Goal: Task Accomplishment & Management: Manage account settings

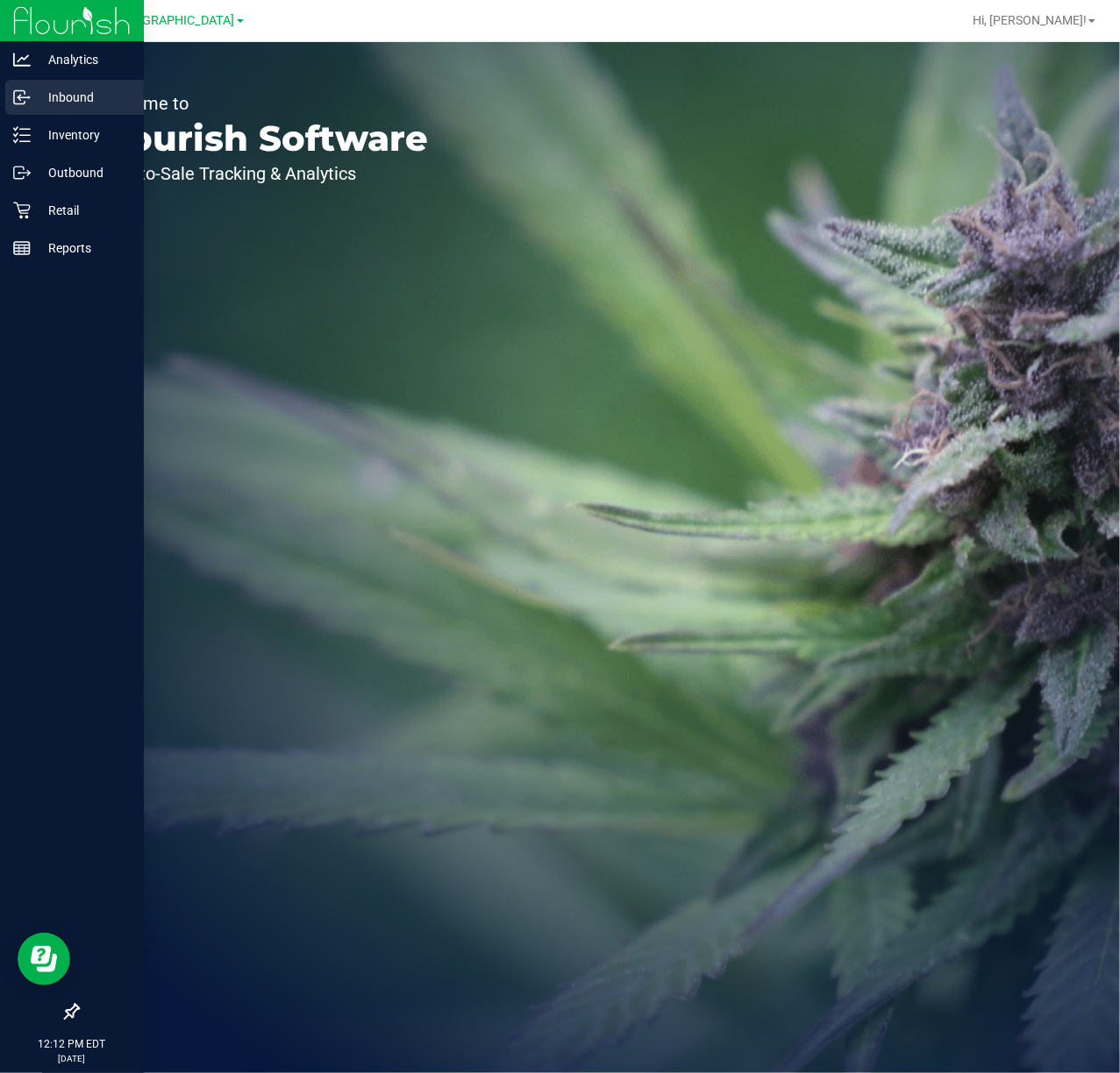
click at [31, 98] on p "Inbound" at bounding box center [83, 97] width 105 height 21
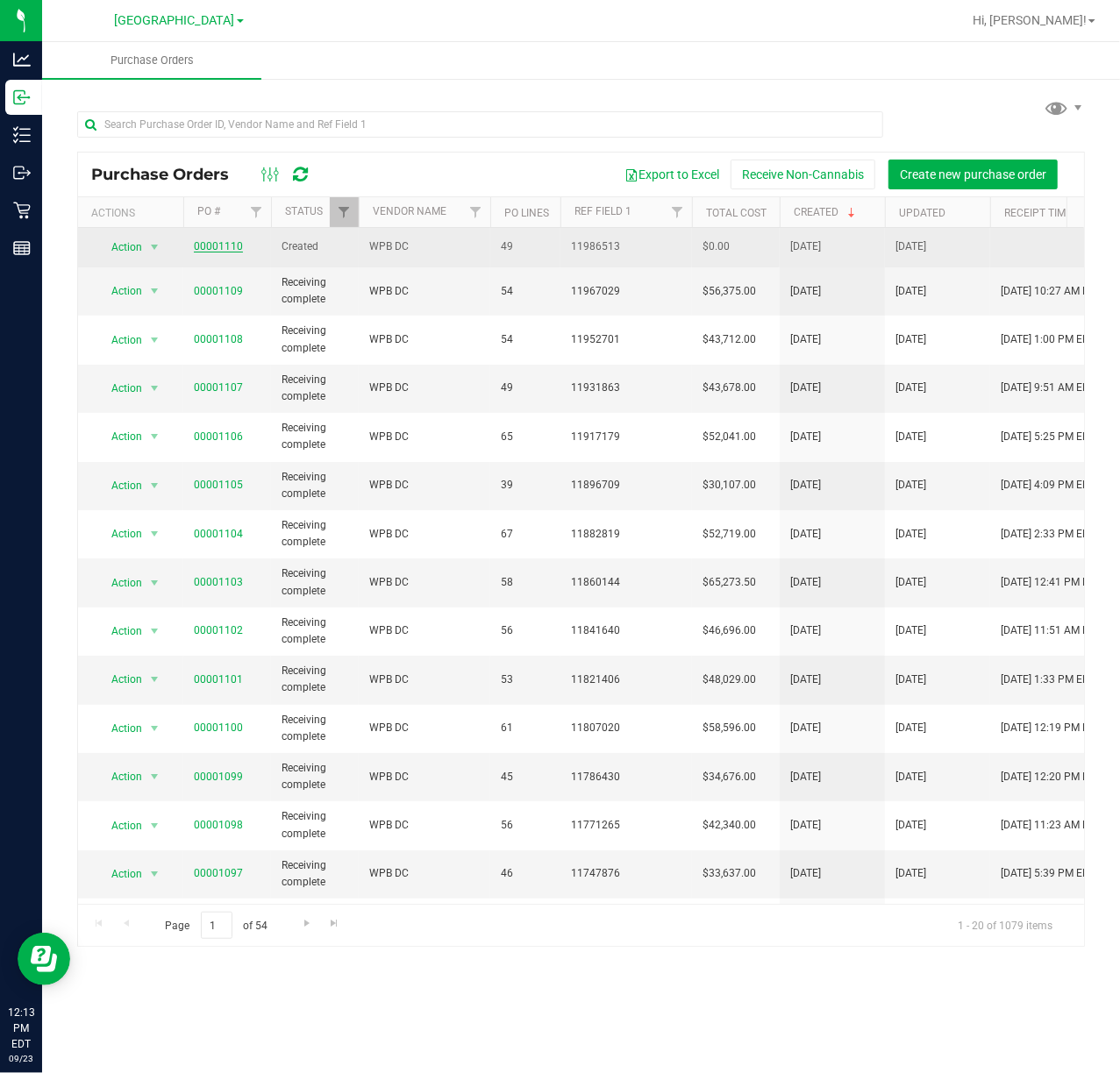
click at [208, 248] on link "00001110" at bounding box center [219, 247] width 50 height 12
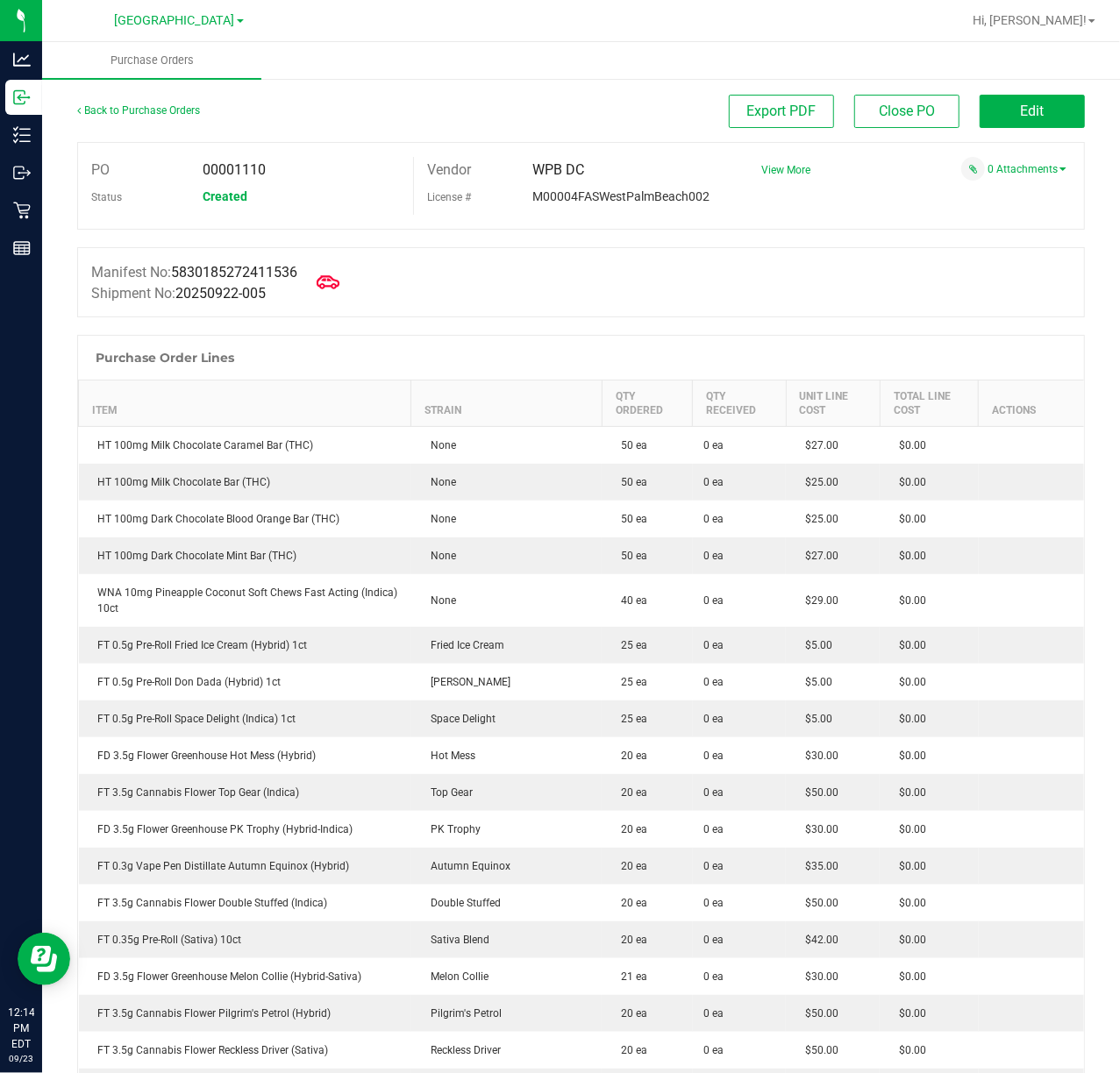
click at [331, 282] on icon at bounding box center [328, 282] width 23 height 23
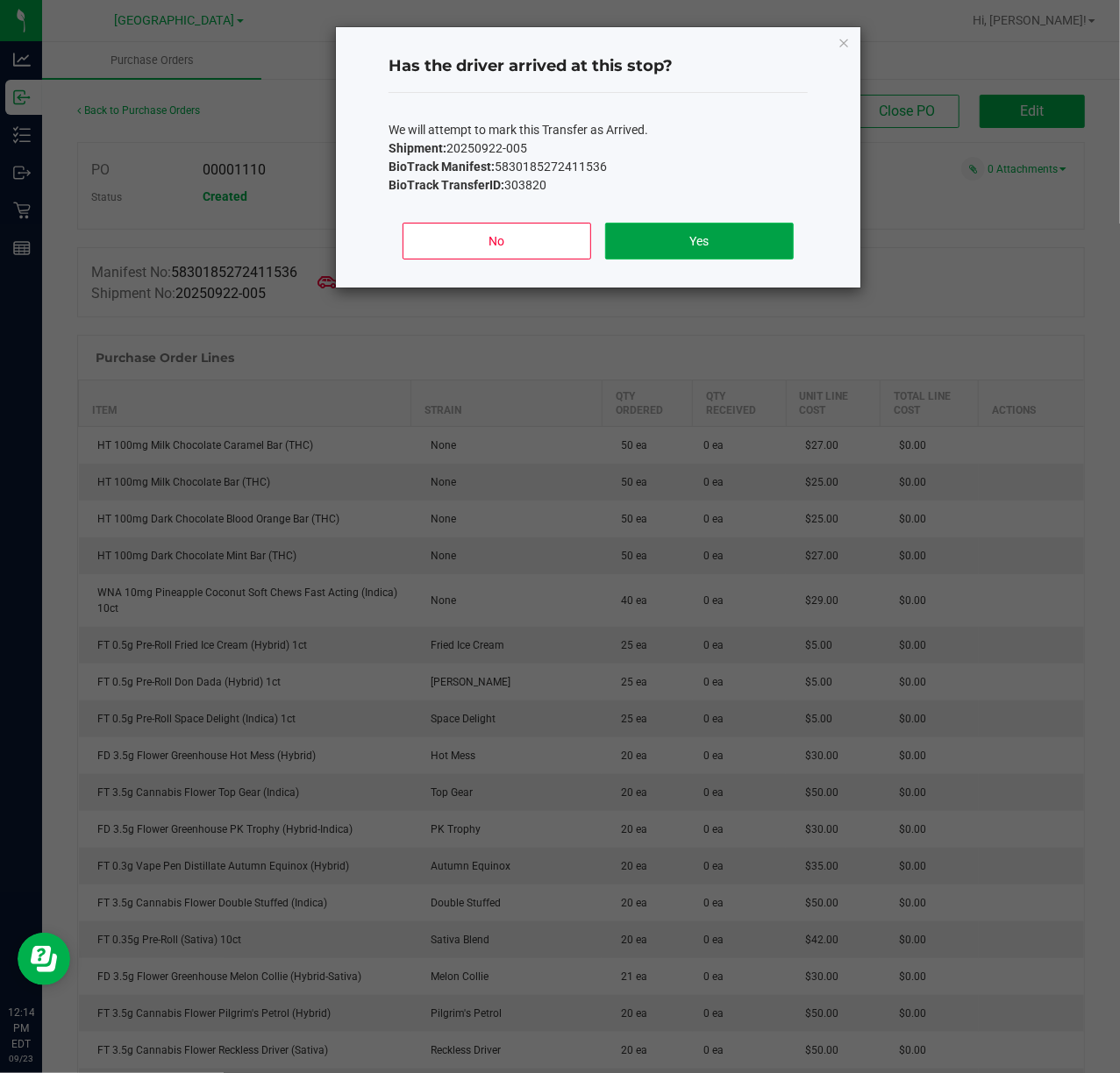
click at [688, 241] on button "Yes" at bounding box center [699, 241] width 188 height 37
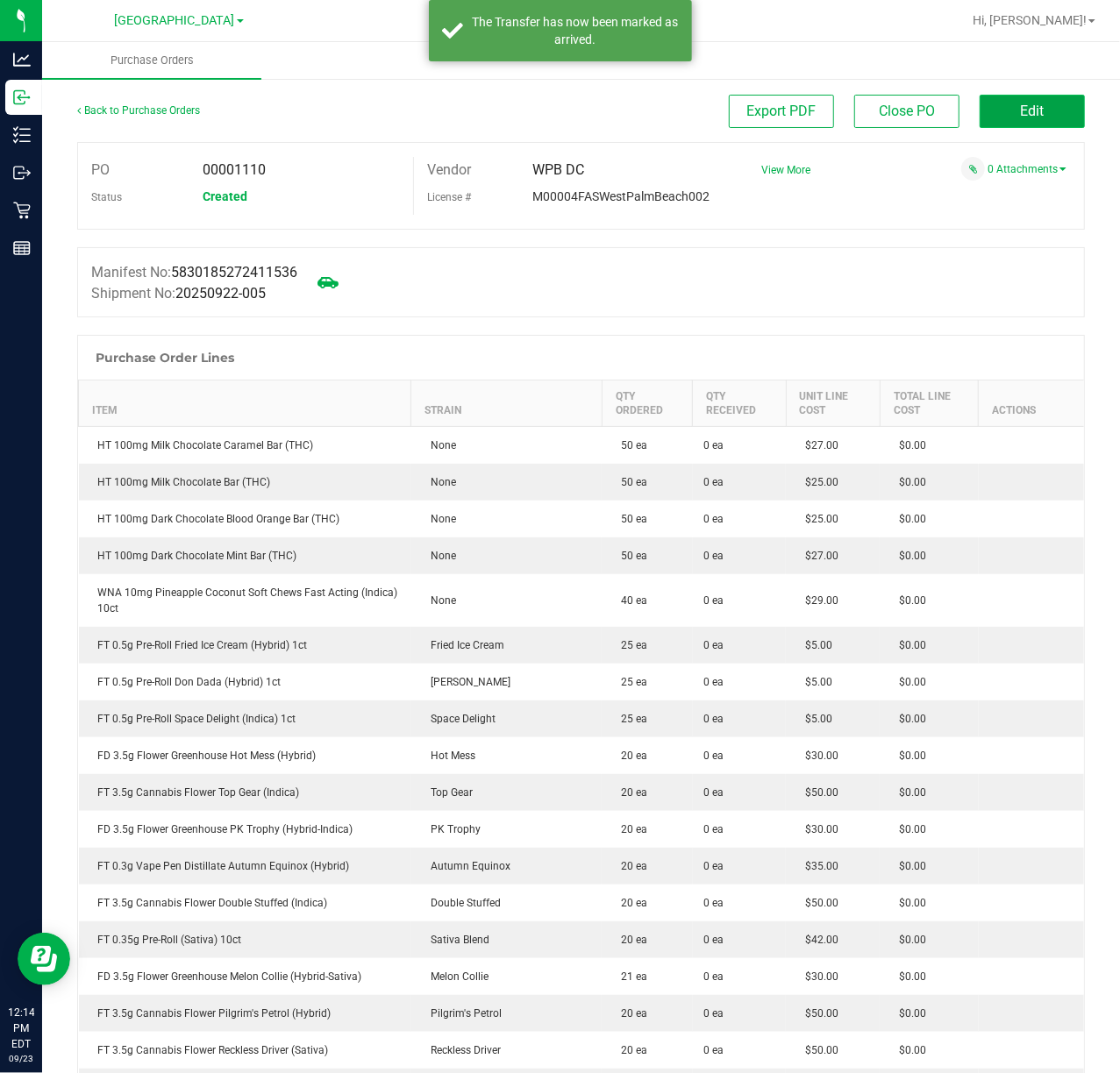
click at [1039, 111] on button "Edit" at bounding box center [1032, 111] width 105 height 34
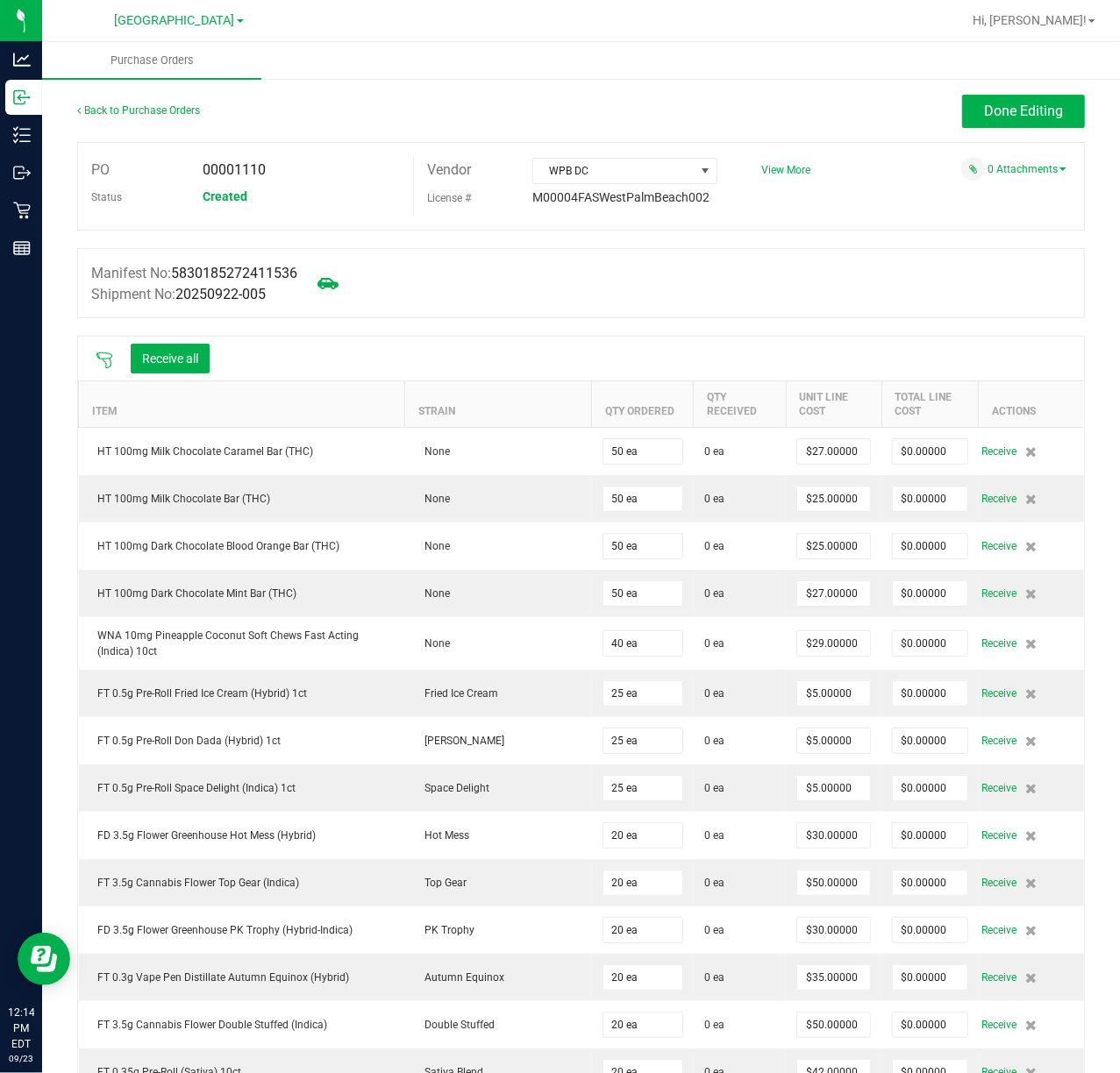
click at [114, 356] on div at bounding box center [104, 359] width 35 height 18
click at [111, 356] on icon at bounding box center [104, 361] width 18 height 18
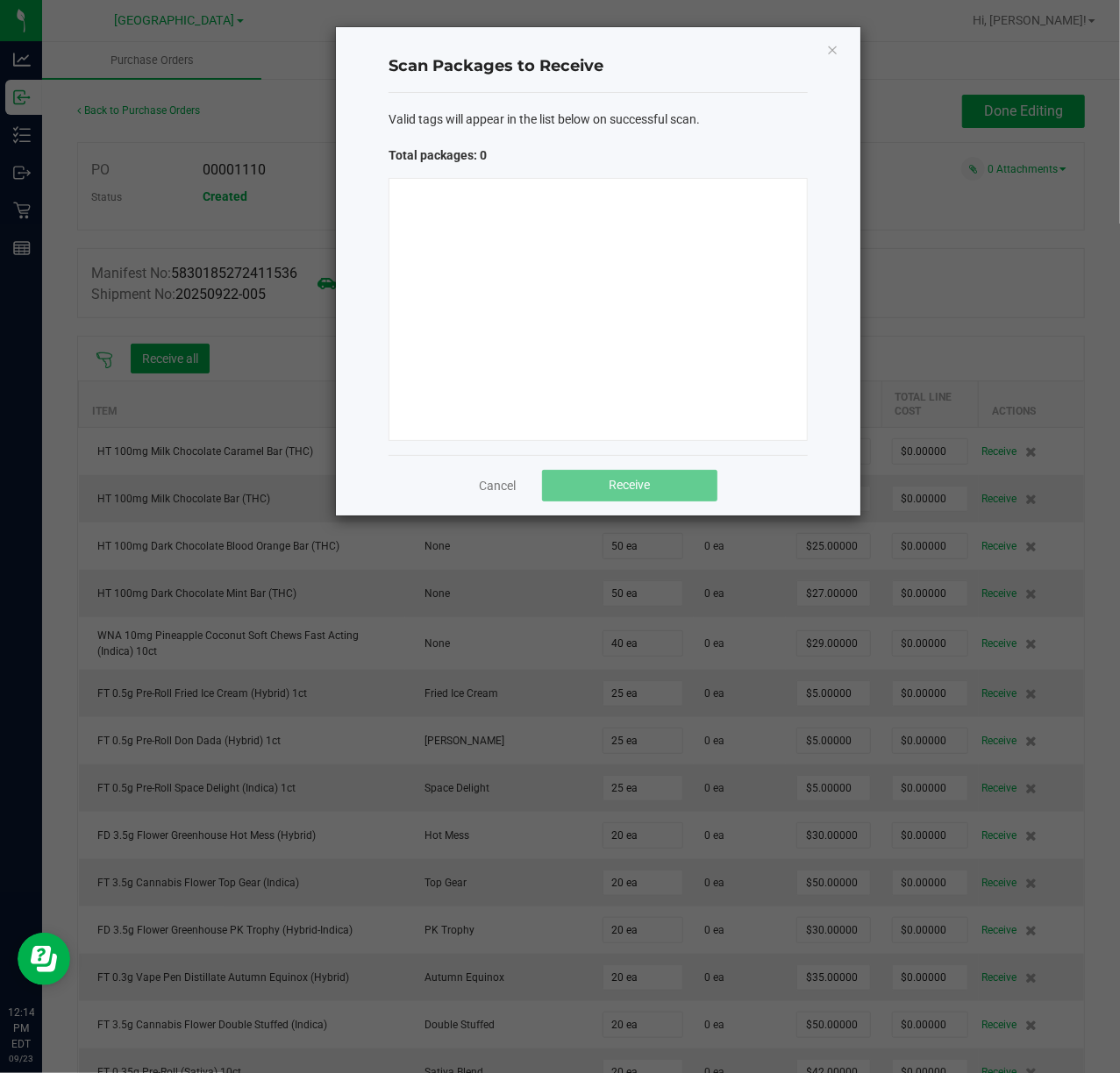
click at [594, 259] on div at bounding box center [598, 309] width 419 height 263
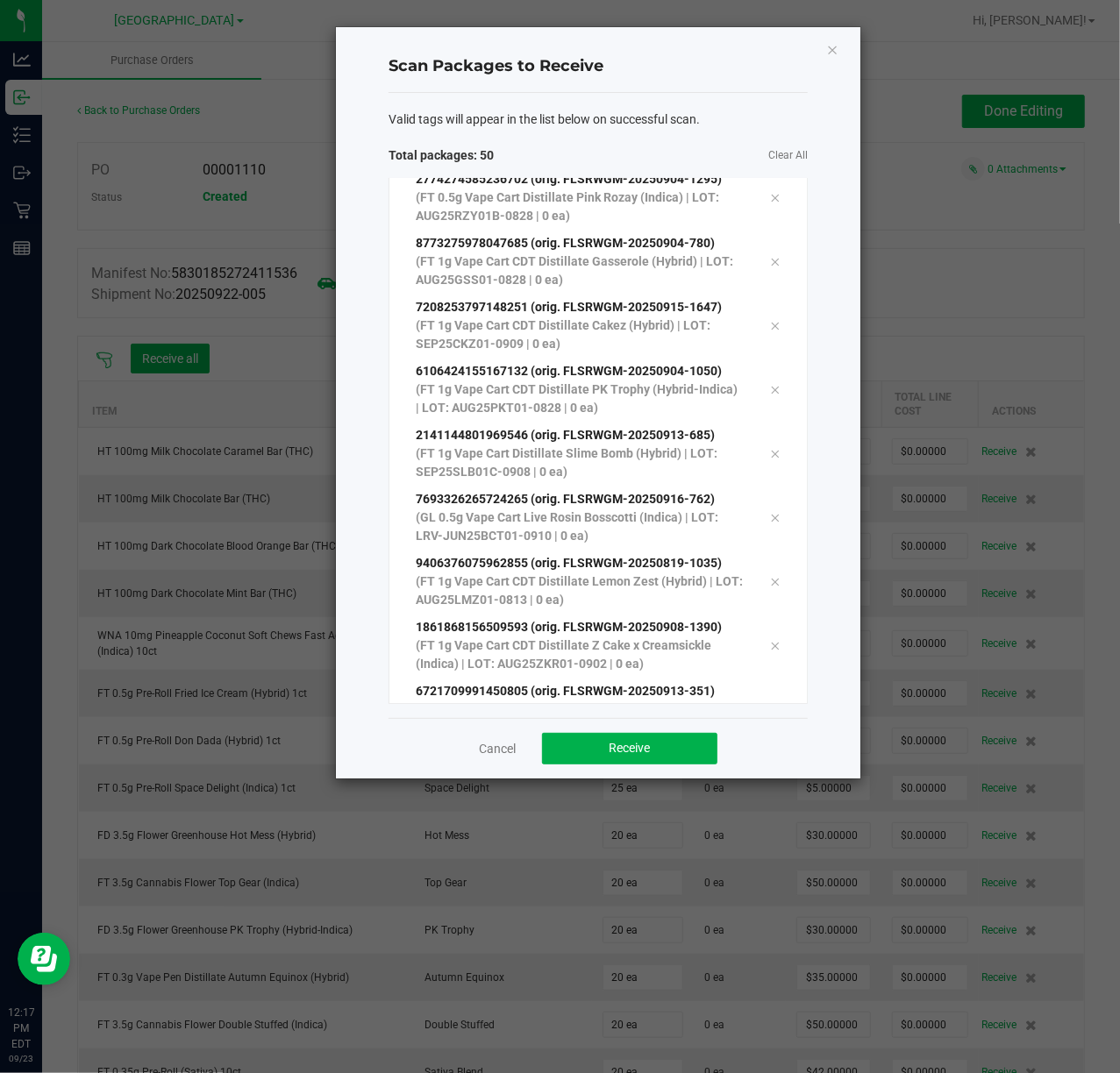
scroll to position [2720, 0]
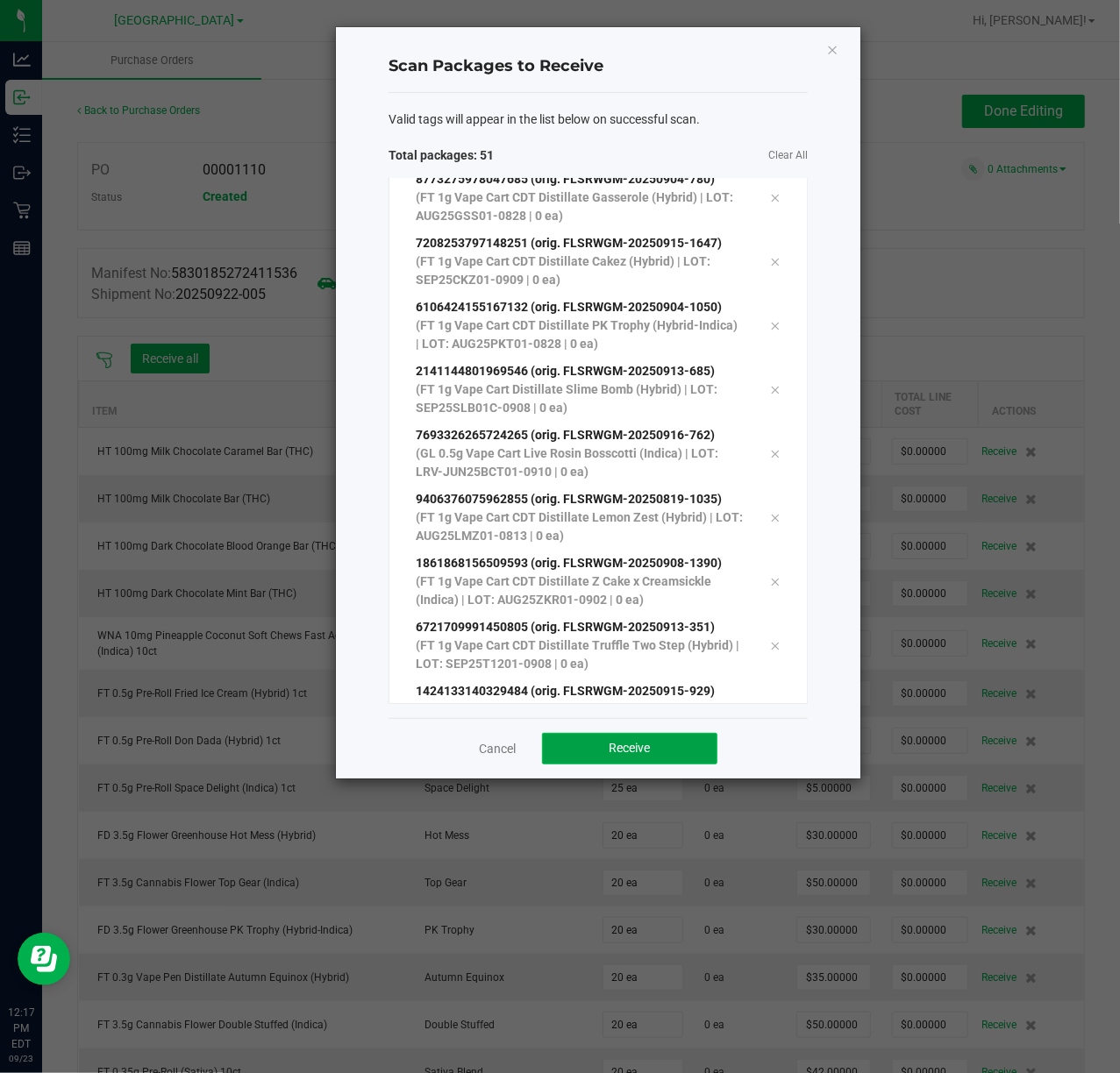
click at [656, 748] on button "Receive" at bounding box center [630, 749] width 175 height 32
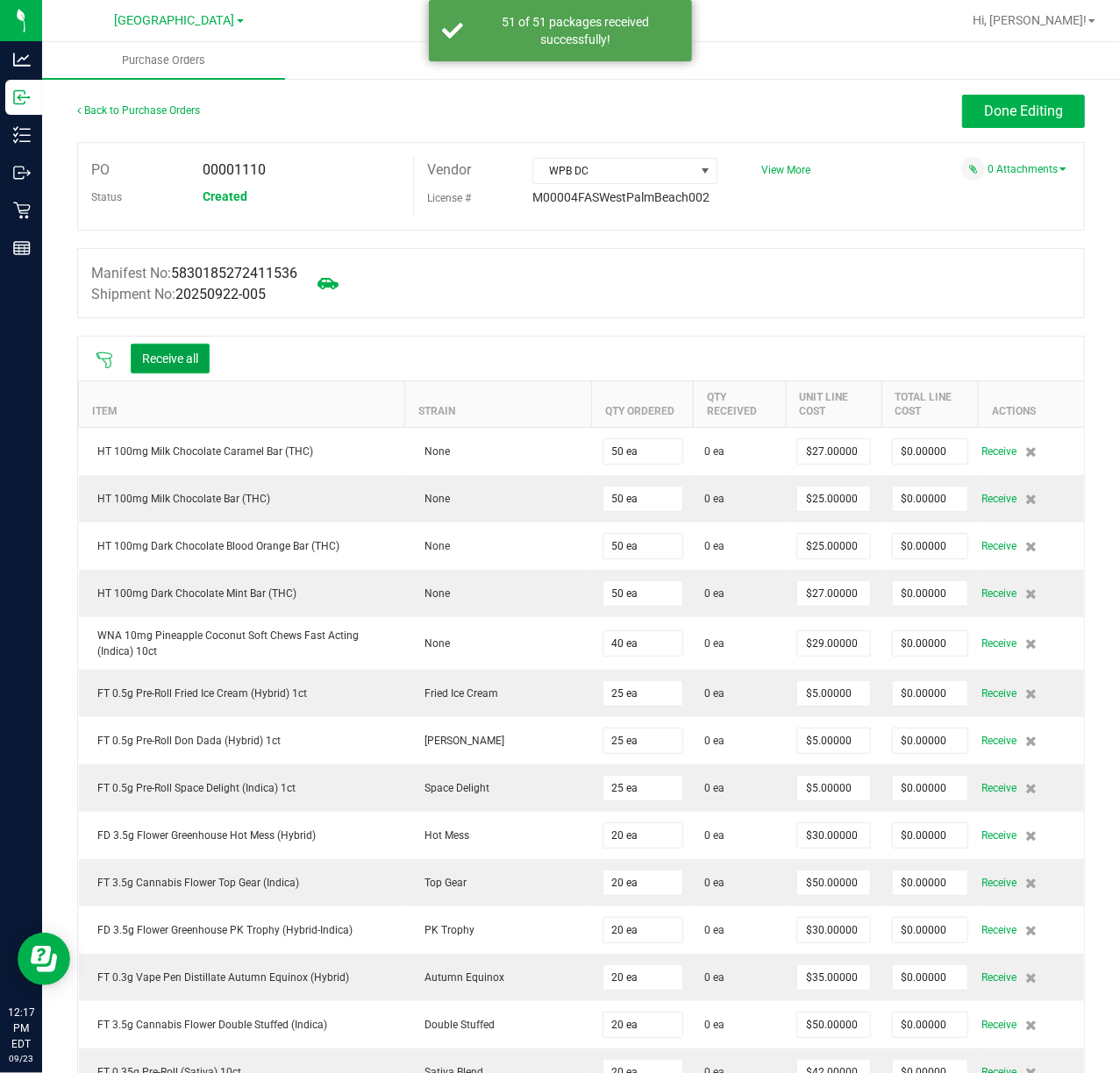
click at [187, 358] on button "Receive all" at bounding box center [170, 359] width 79 height 30
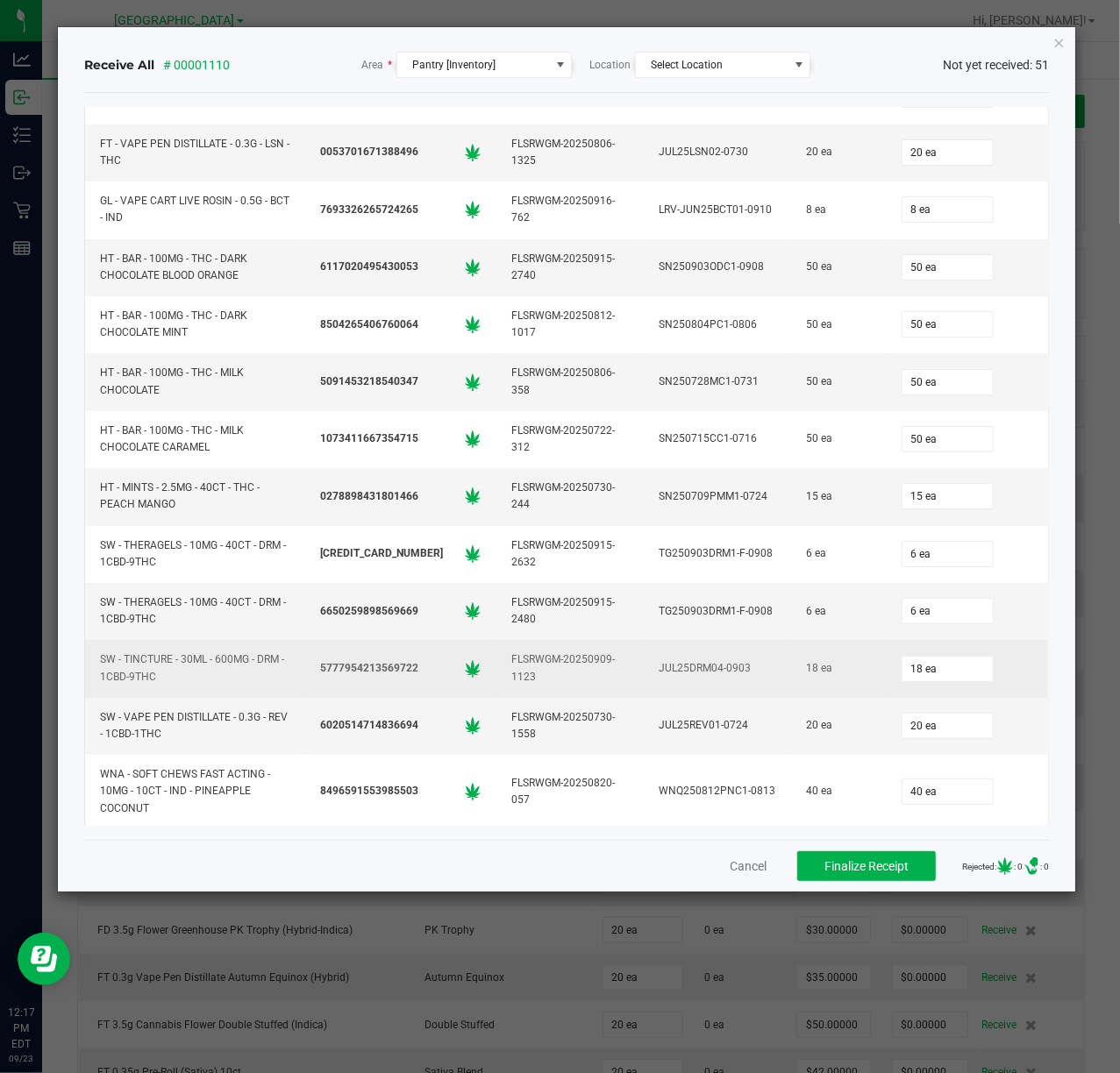
scroll to position [2278, 0]
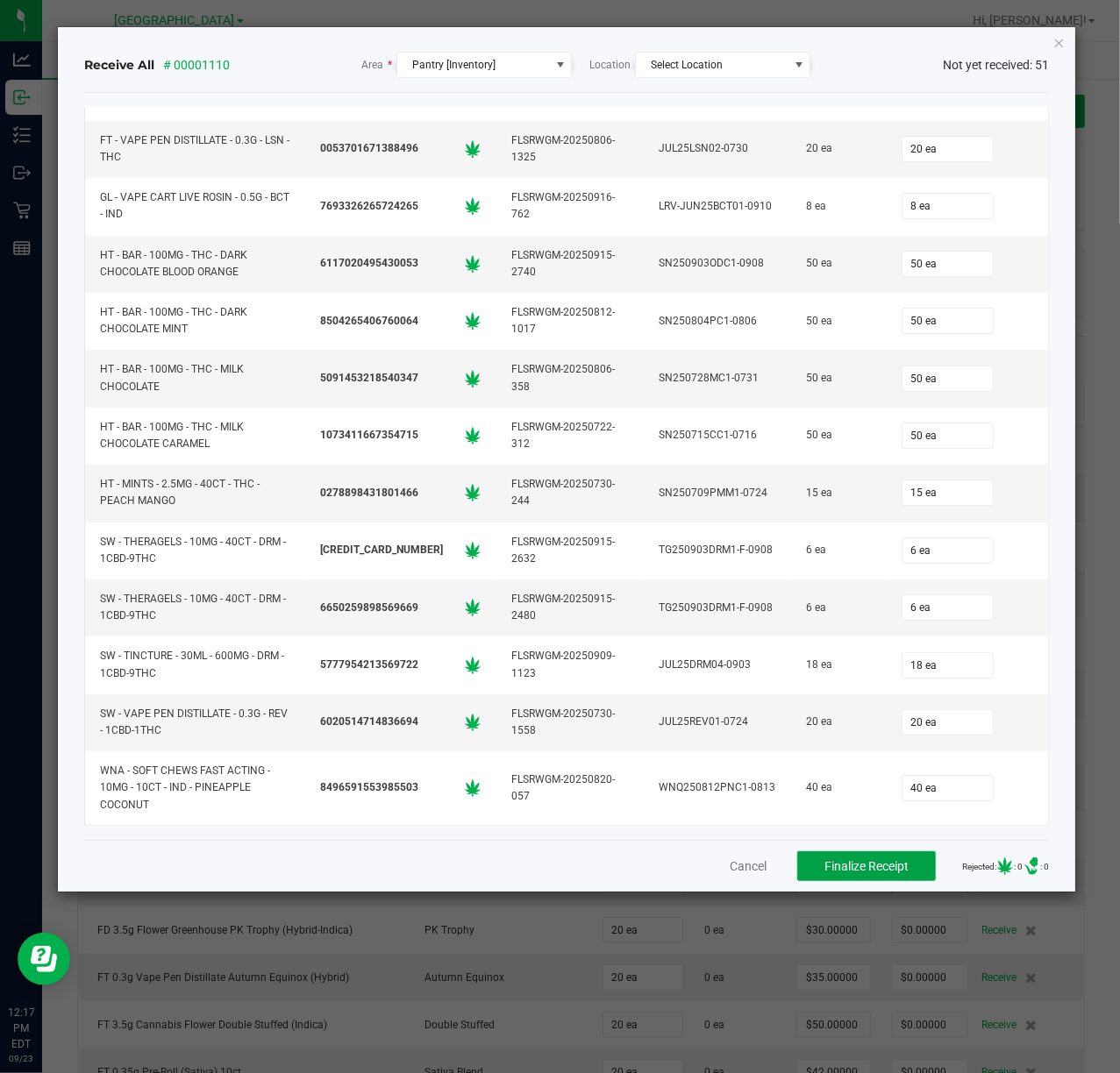
click at [832, 871] on span "Finalize Receipt" at bounding box center [866, 866] width 84 height 14
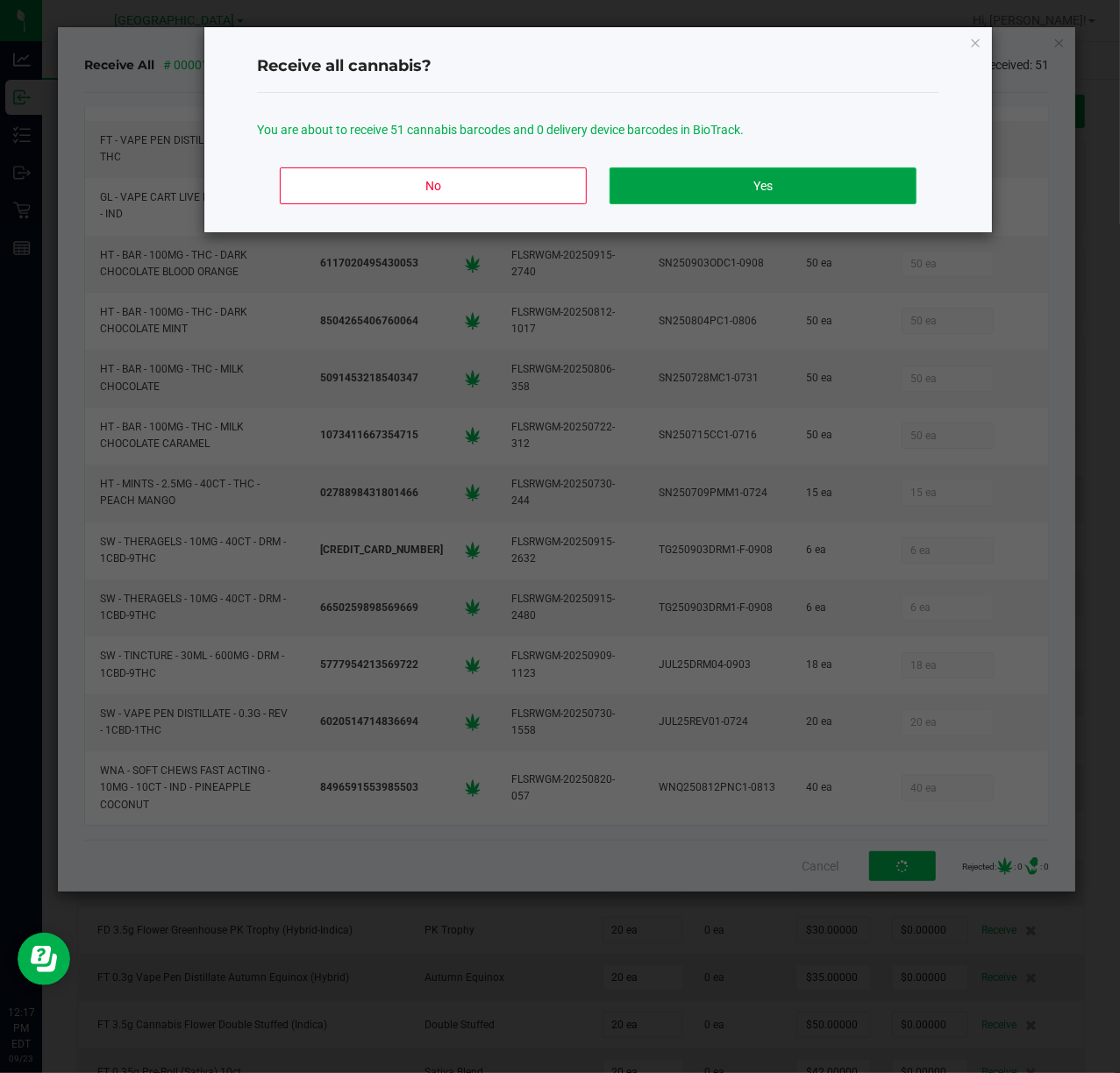
click at [808, 198] on button "Yes" at bounding box center [763, 186] width 307 height 37
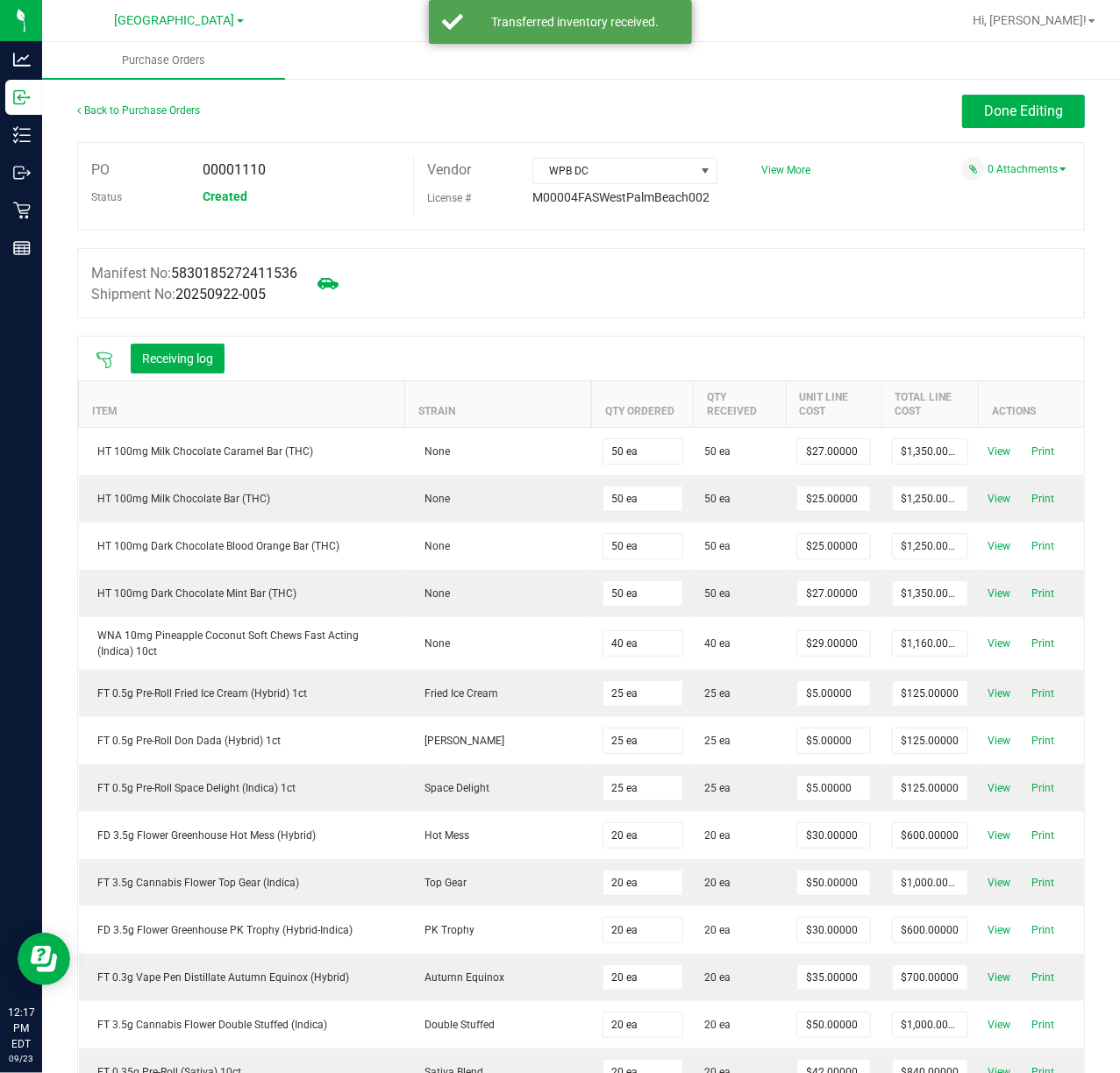
click at [239, 177] on span "00001110" at bounding box center [234, 169] width 63 height 17
copy span "00001110"
click at [1003, 124] on button "Done Editing" at bounding box center [1023, 111] width 123 height 34
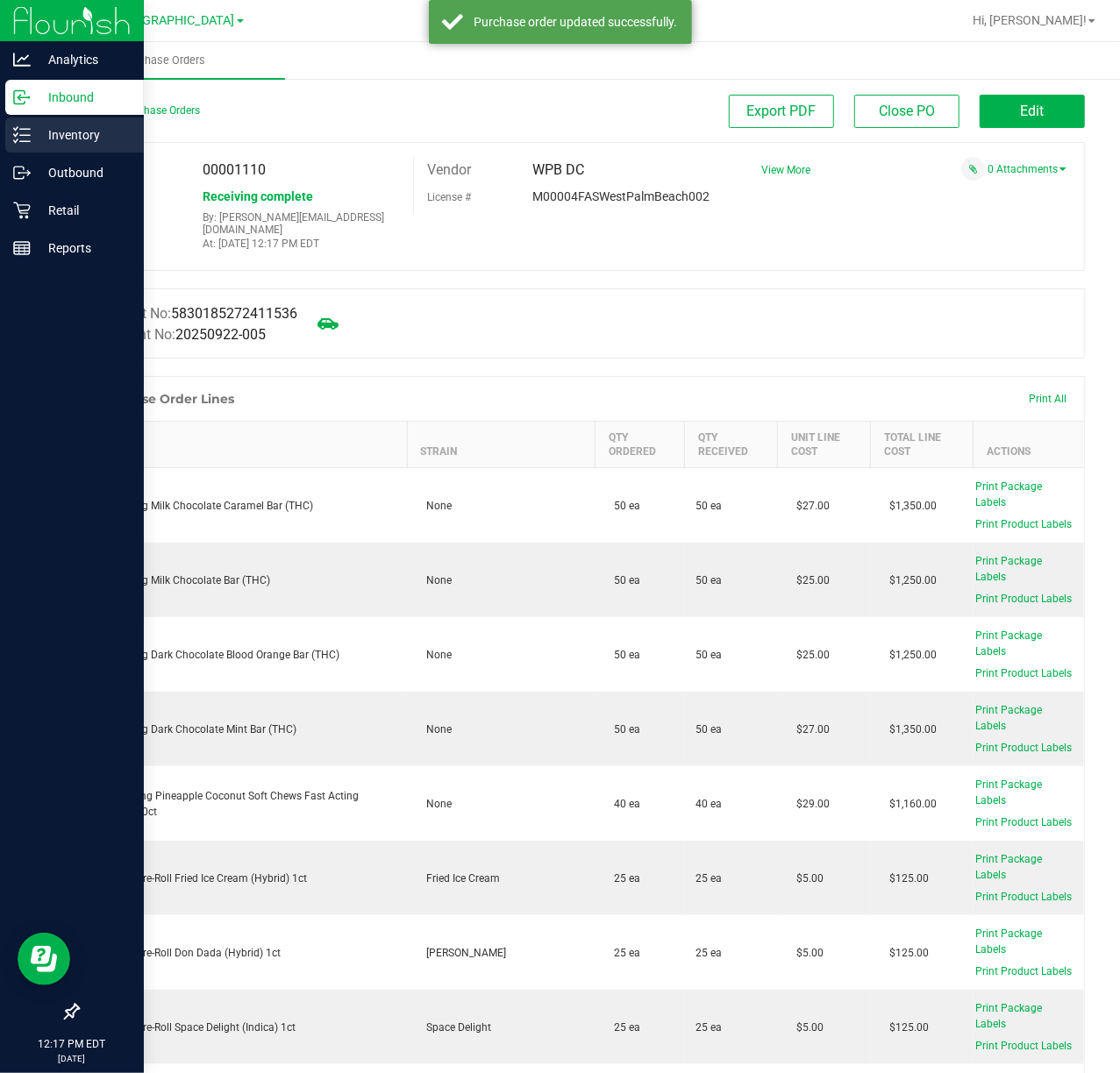
click at [21, 142] on icon at bounding box center [22, 135] width 18 height 18
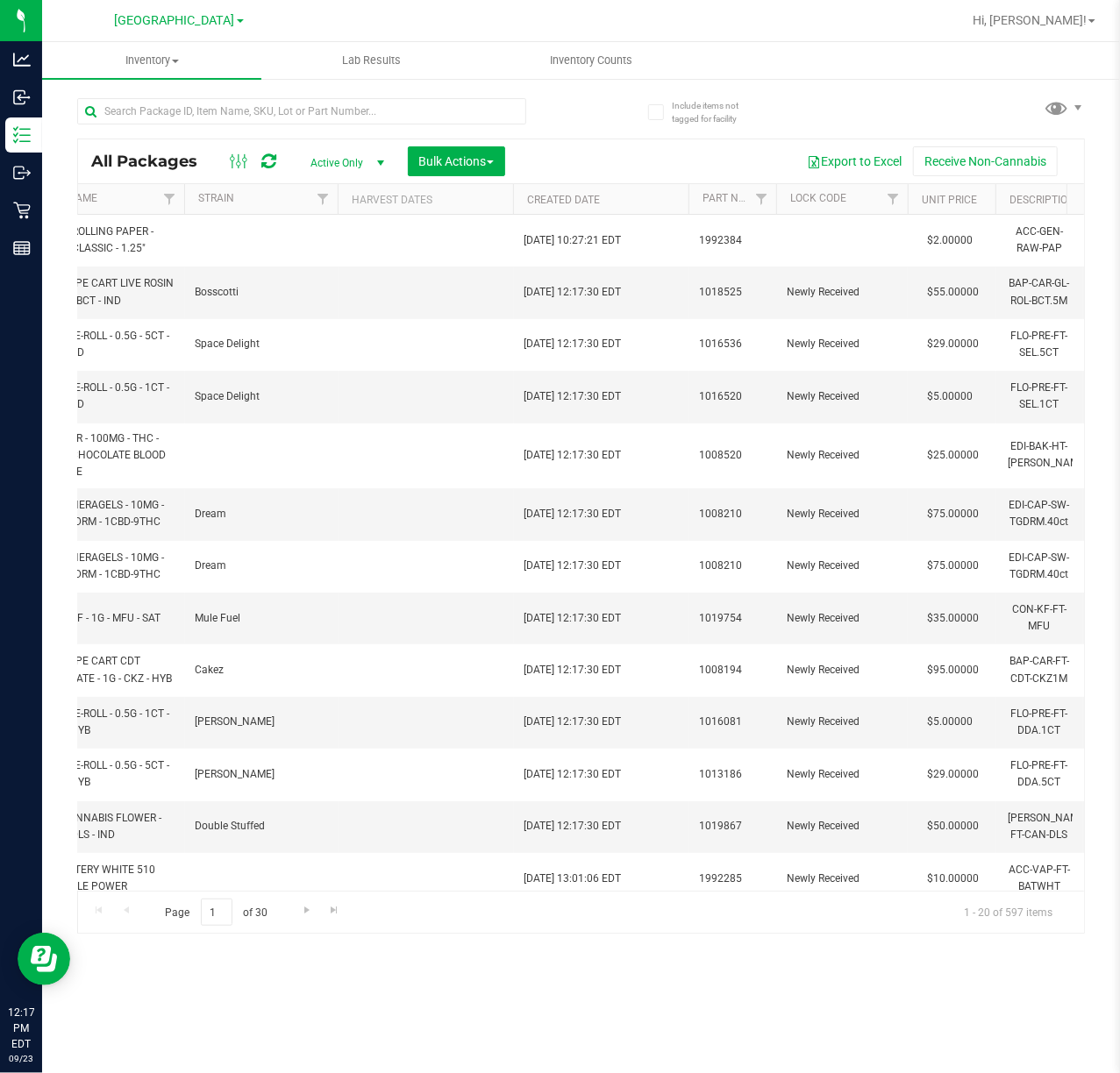
scroll to position [0, 2690]
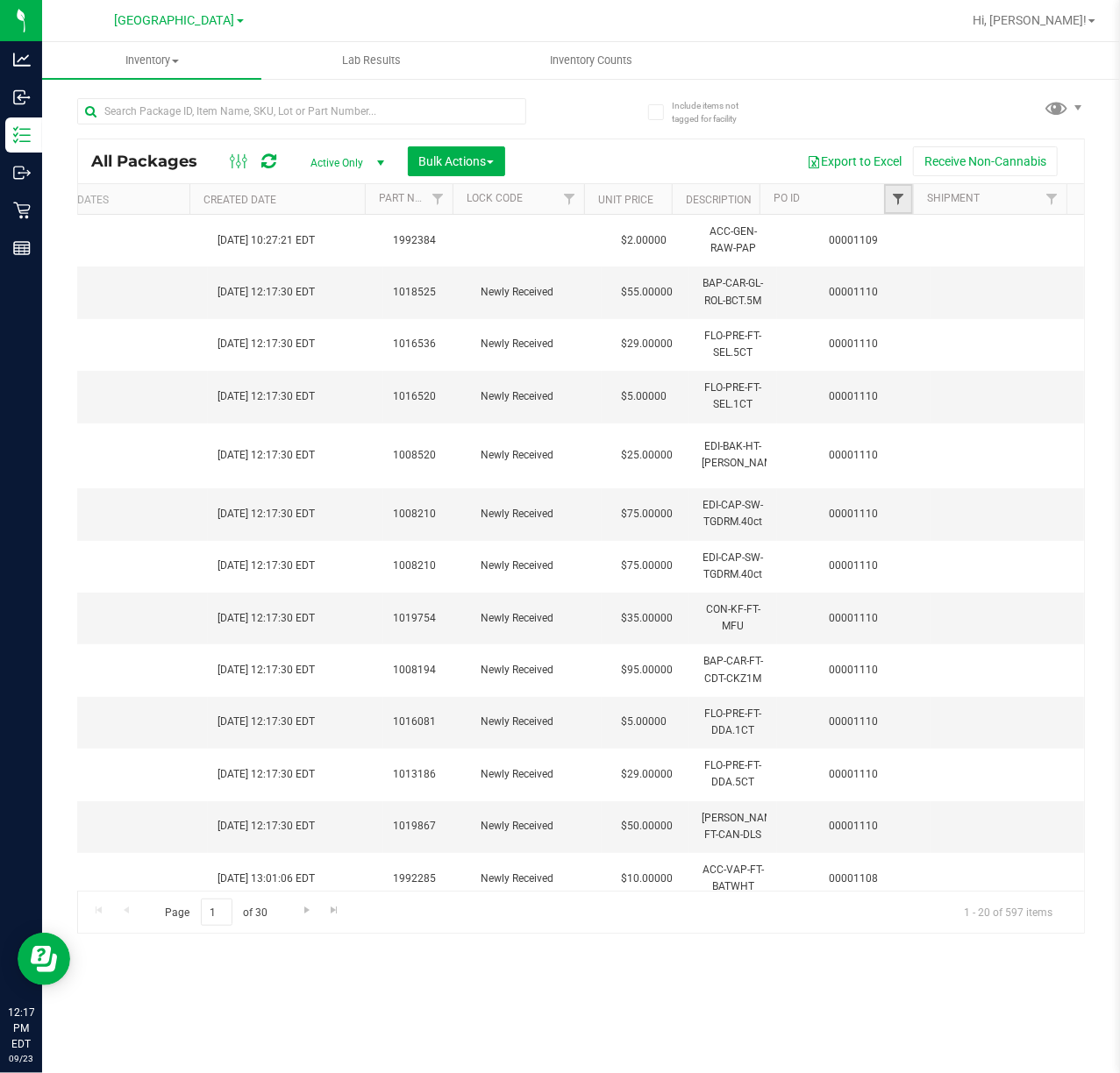
click at [892, 197] on span "Filter" at bounding box center [898, 199] width 14 height 14
paste input "00001110"
type input "00001110"
click at [955, 292] on button "Filter" at bounding box center [935, 285] width 84 height 39
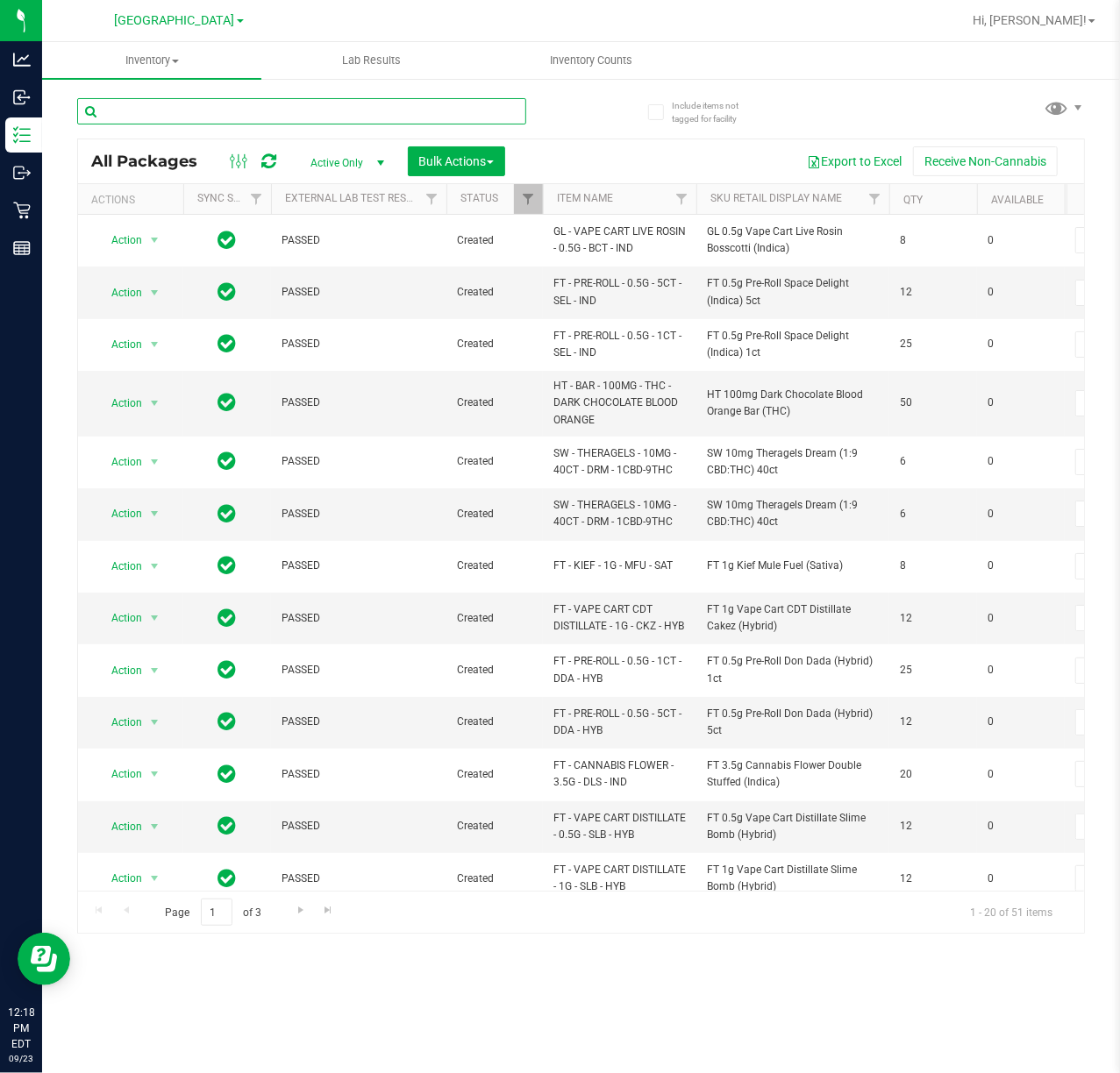
click at [216, 111] on input "text" at bounding box center [302, 111] width 449 height 27
type input "8623222394185170"
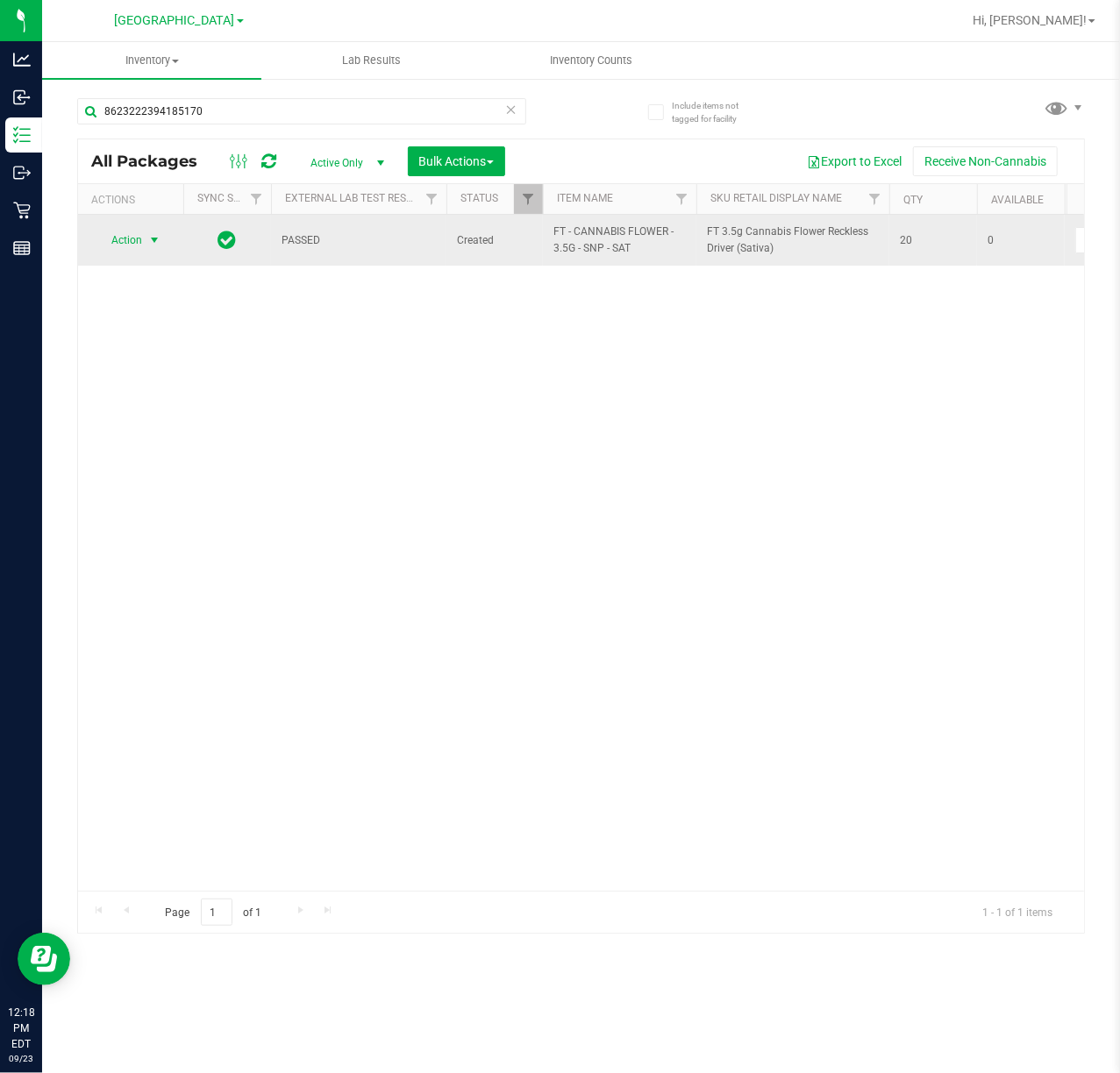
click at [149, 243] on span "select" at bounding box center [155, 241] width 14 height 14
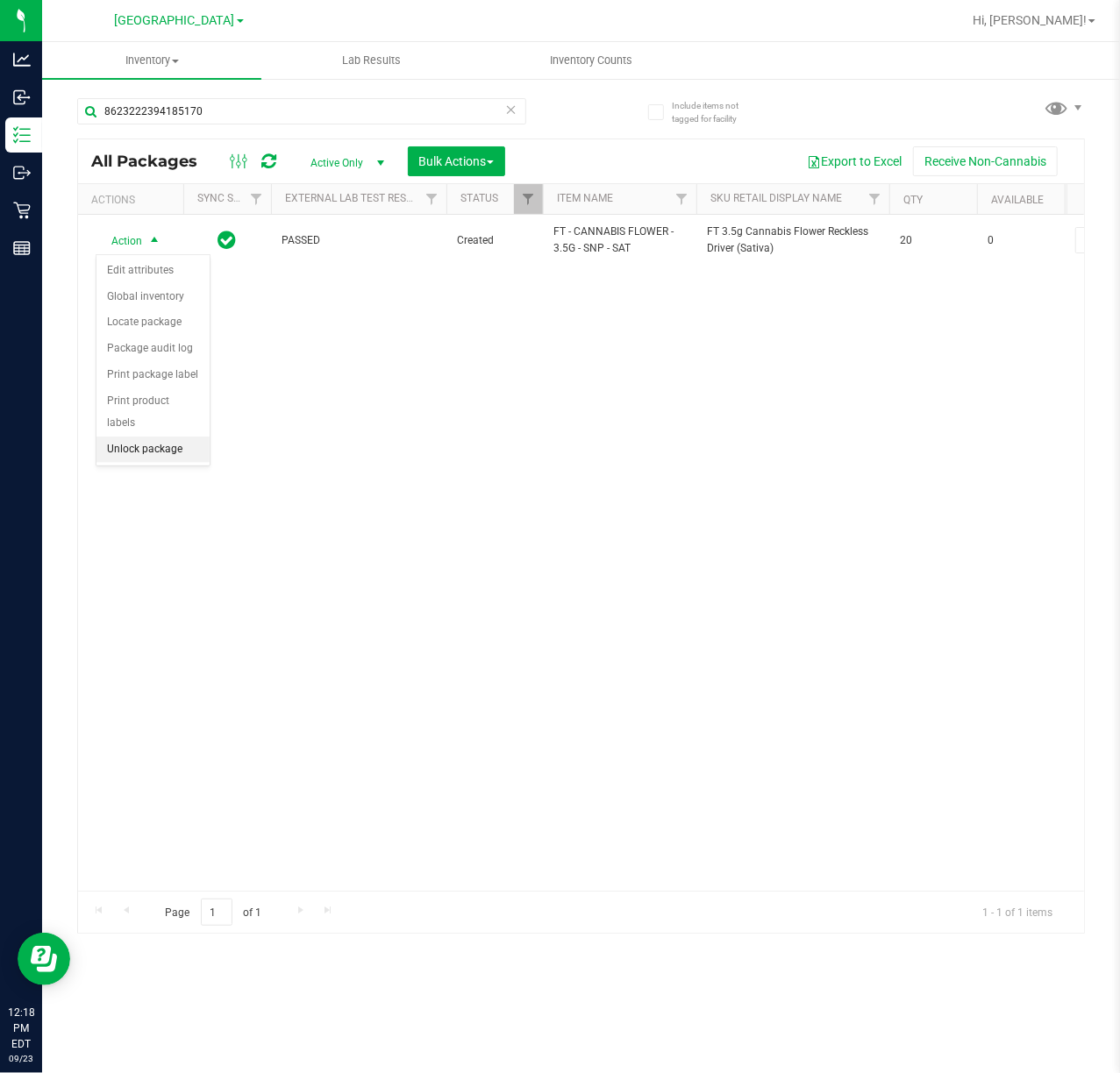
click at [179, 451] on li "Unlock package" at bounding box center [153, 450] width 113 height 27
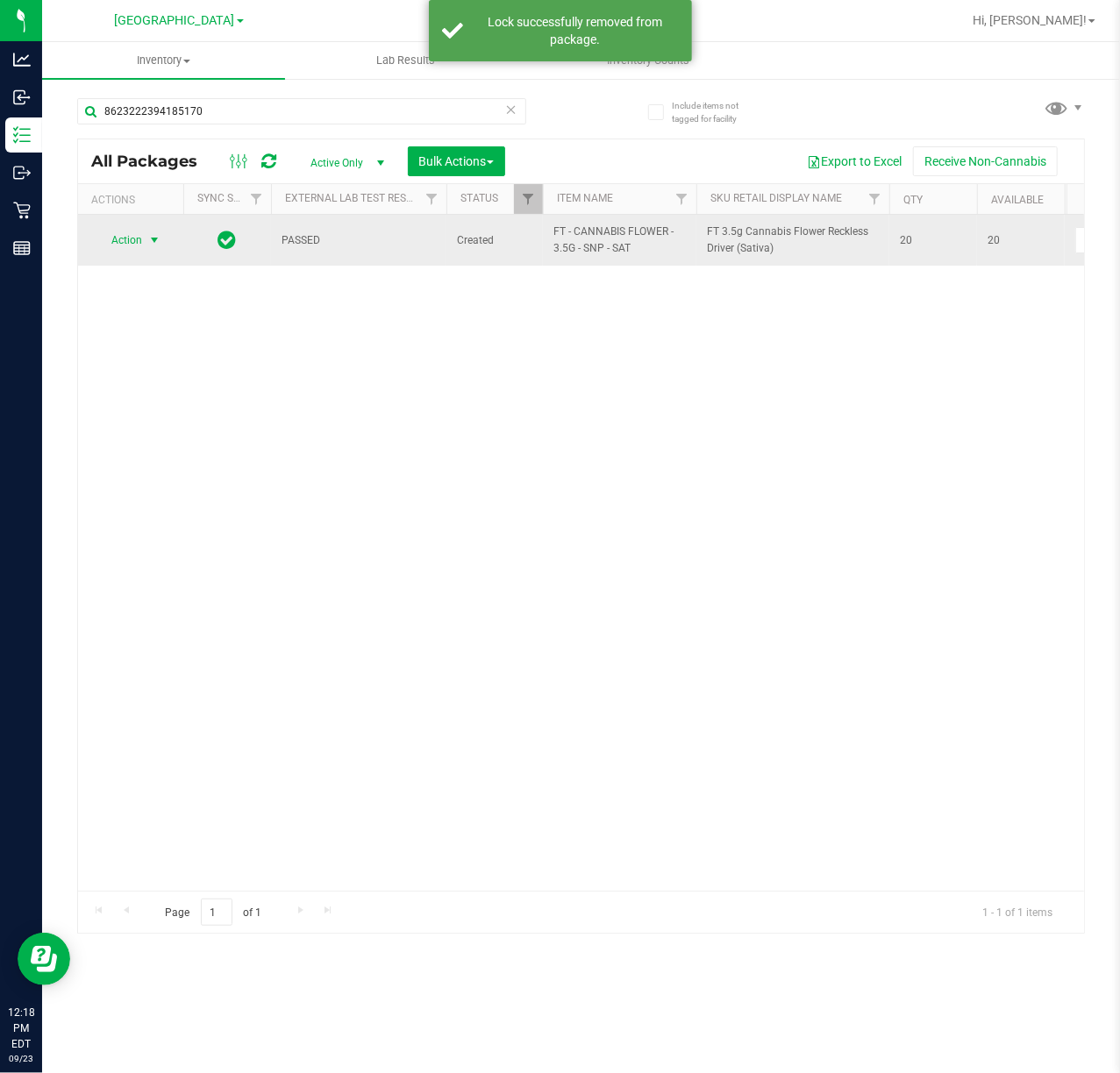
click at [137, 244] on span "Action" at bounding box center [119, 241] width 48 height 25
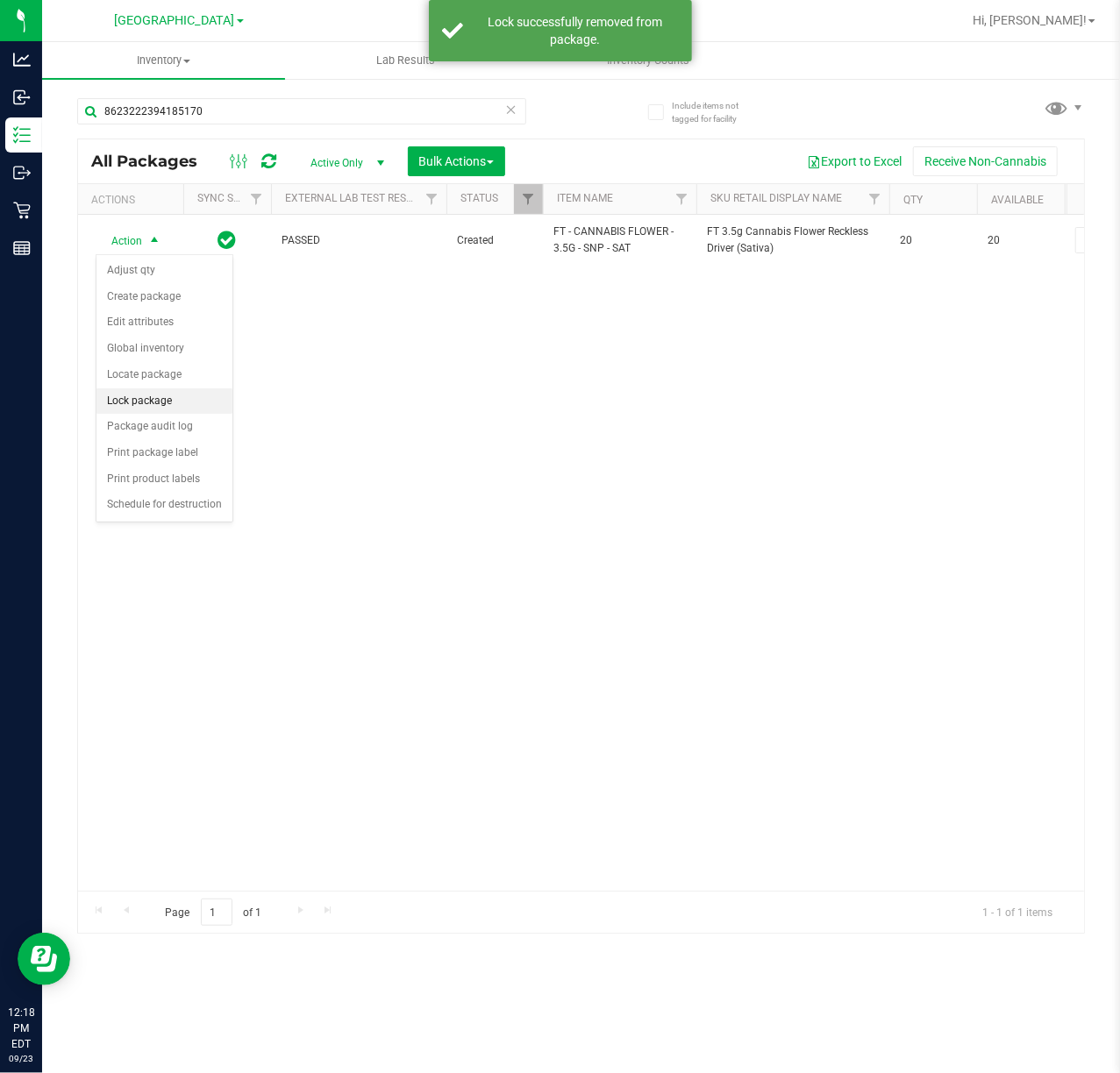
click at [177, 415] on li "Lock package" at bounding box center [165, 402] width 136 height 27
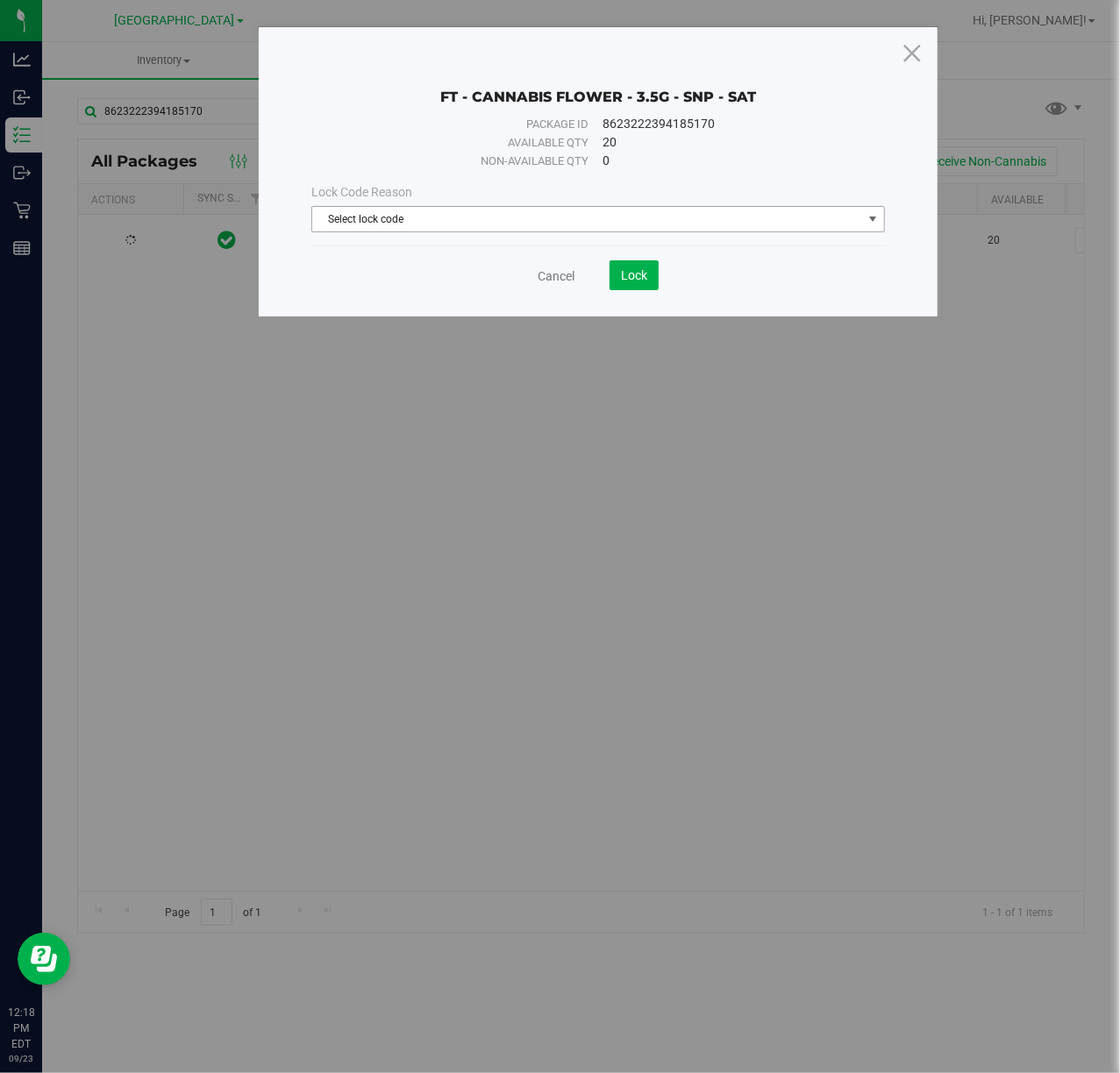
click at [482, 222] on span "Select lock code" at bounding box center [587, 219] width 549 height 25
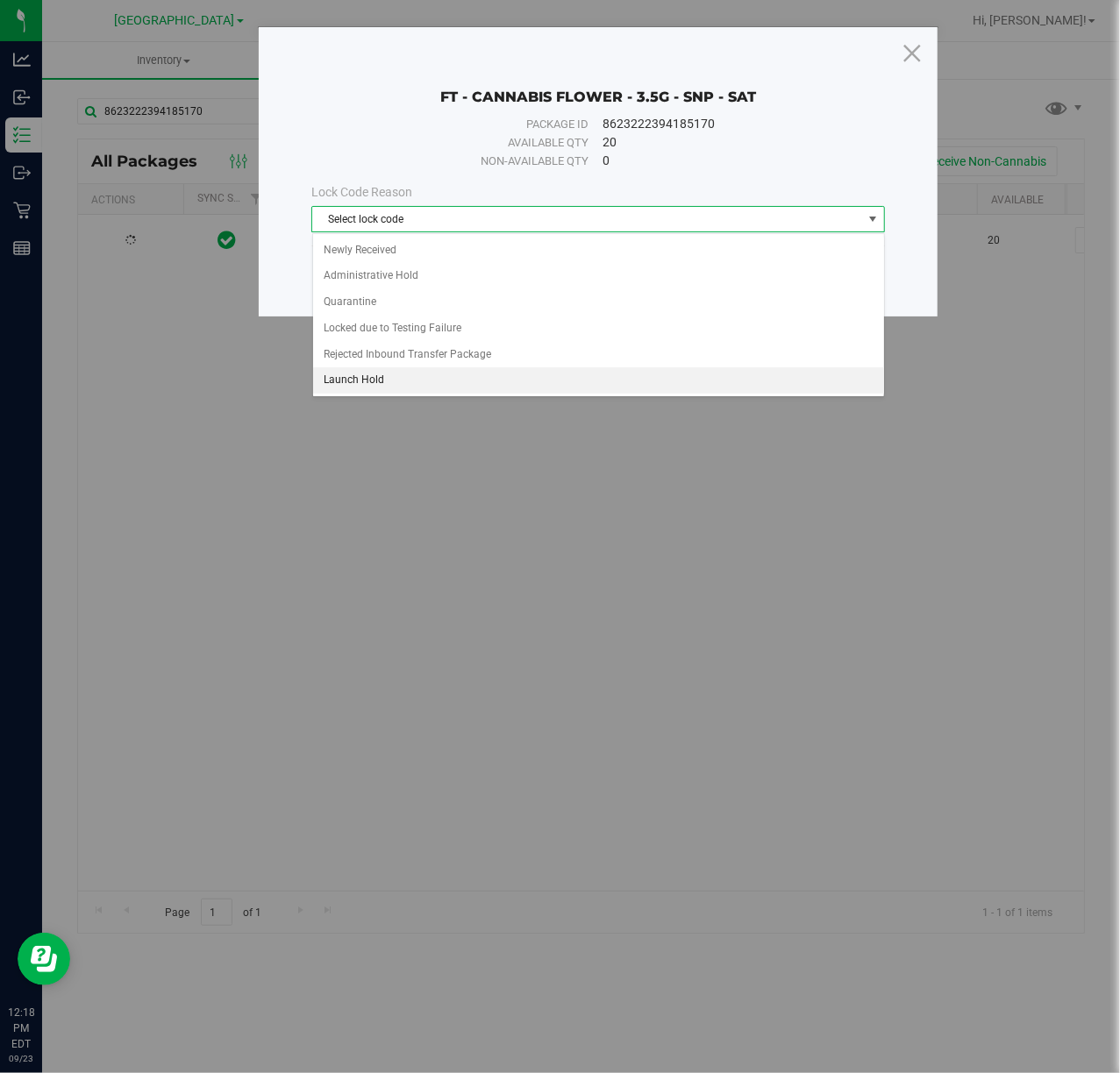
click at [395, 389] on li "Launch Hold" at bounding box center [598, 380] width 571 height 27
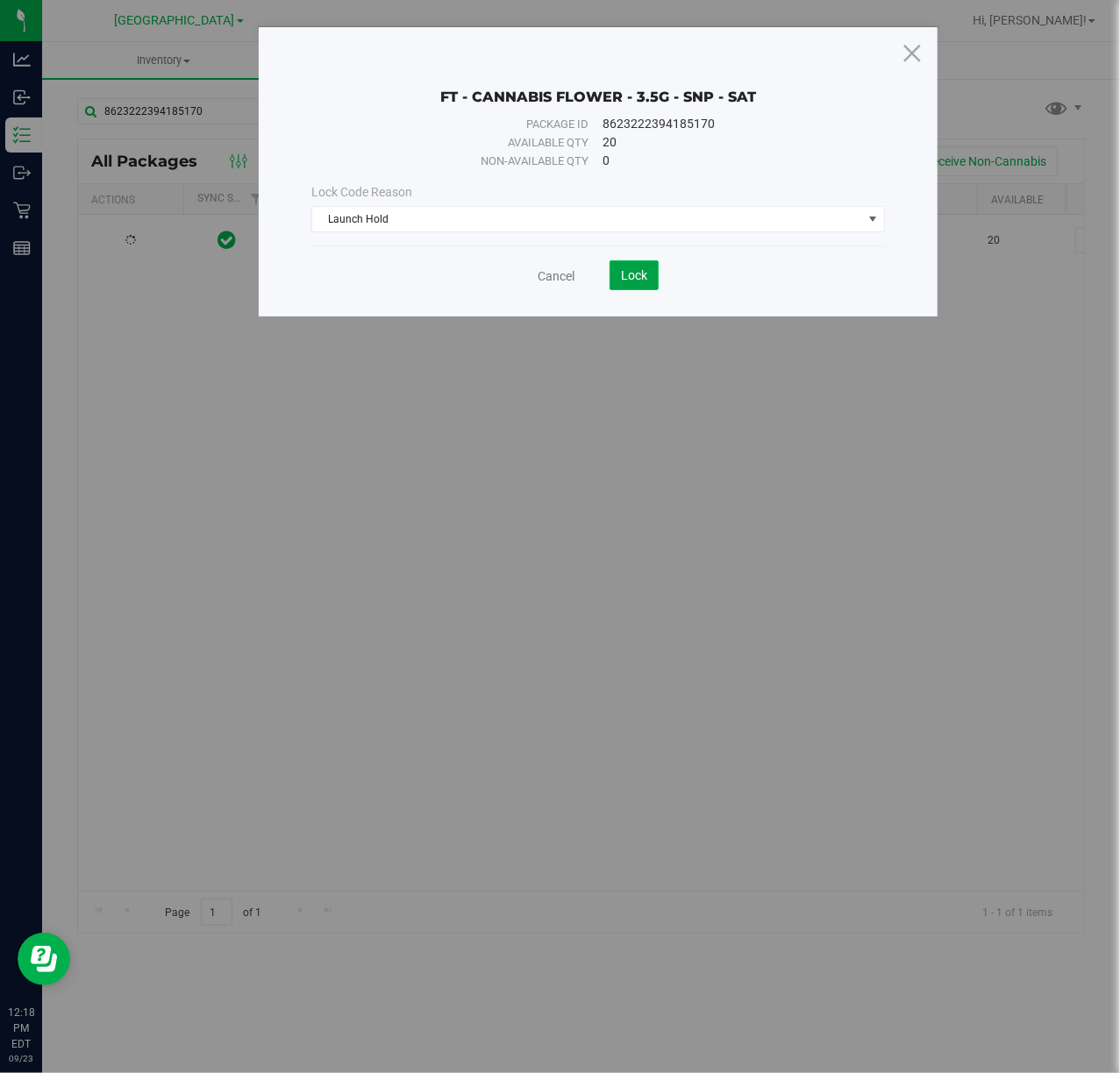
click at [636, 267] on button "Lock" at bounding box center [634, 275] width 50 height 30
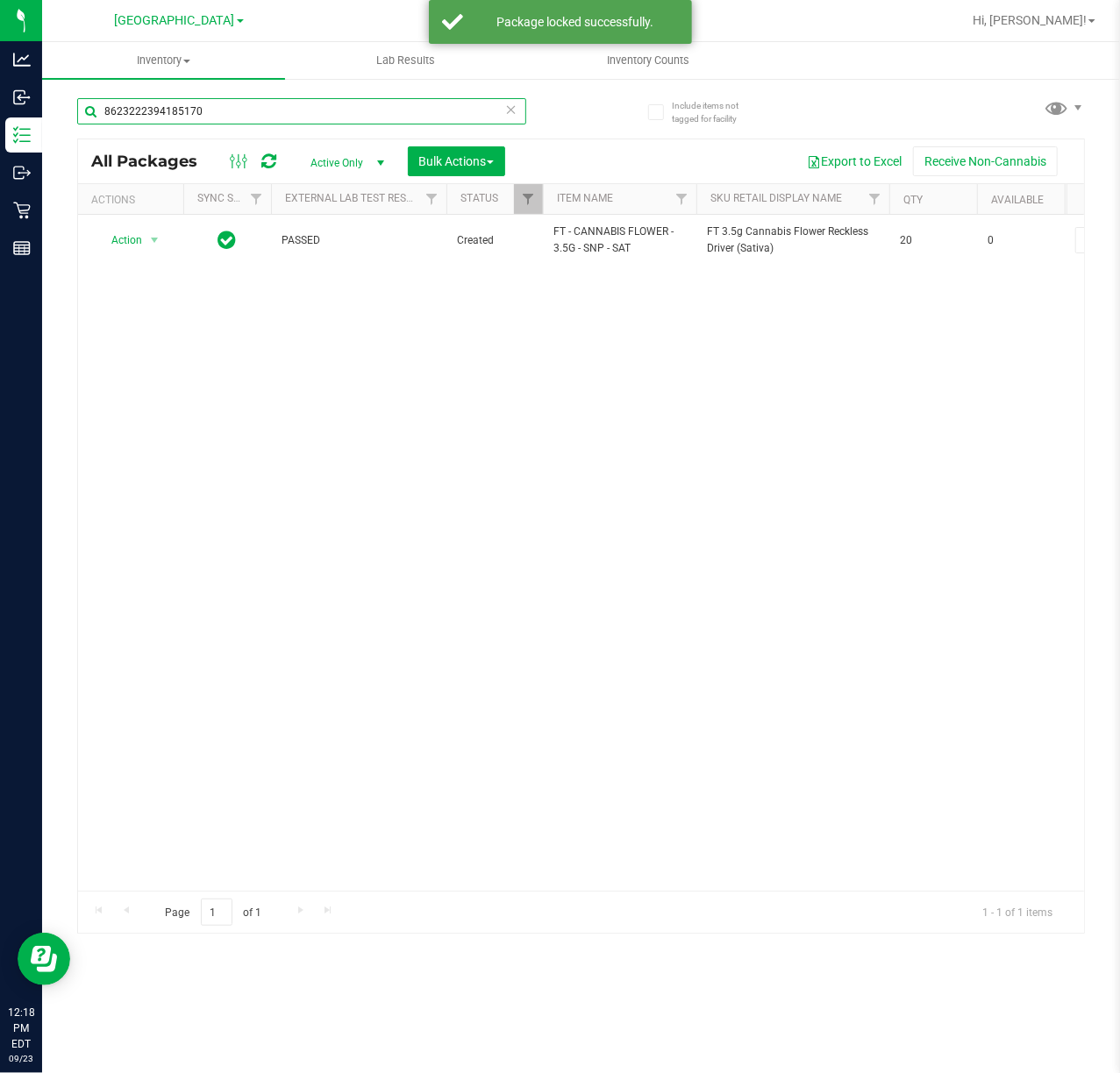
click at [275, 114] on input "8623222394185170" at bounding box center [302, 111] width 449 height 27
type input "6971608315270331"
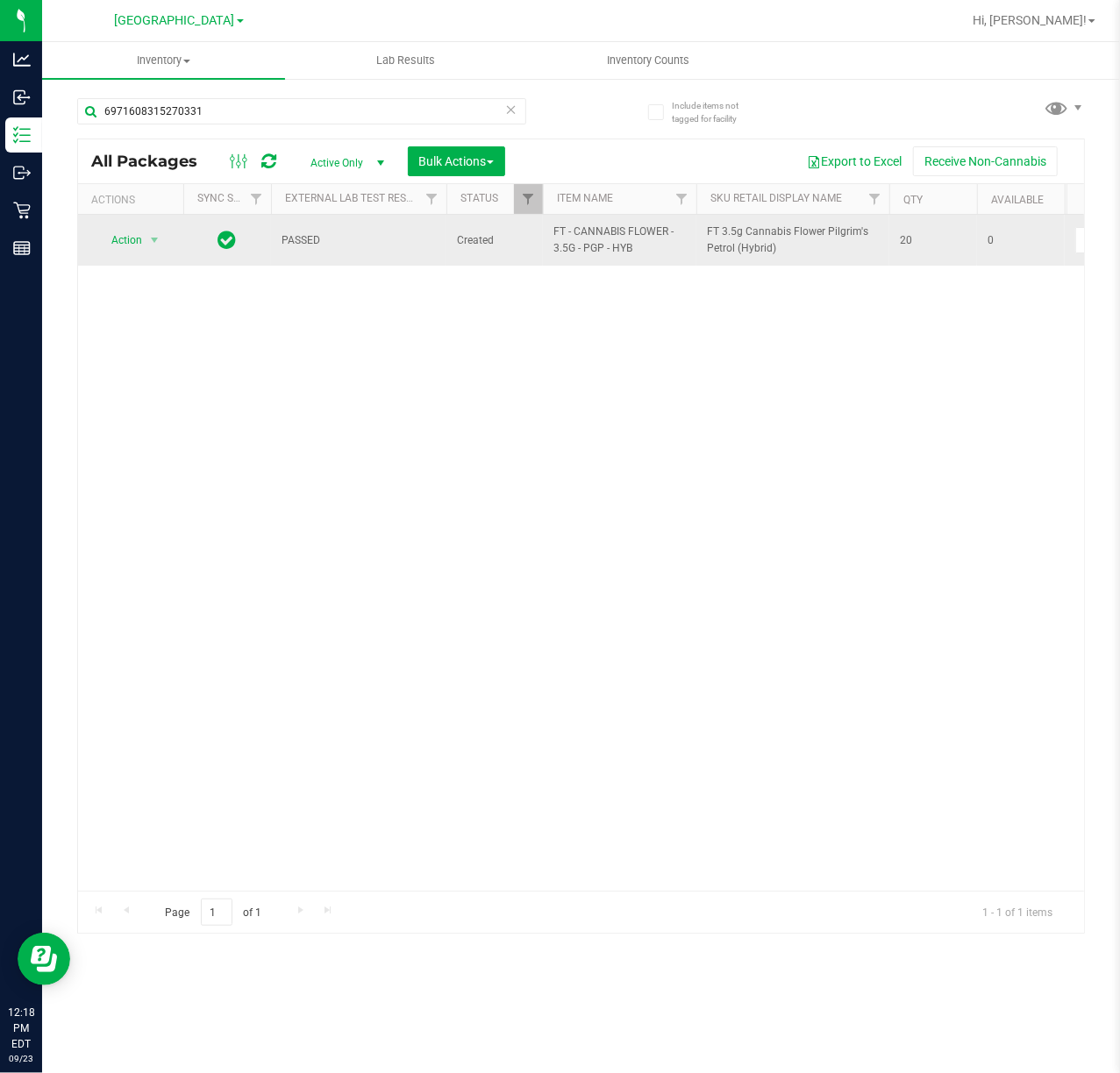
click at [89, 243] on div "Action Action Edit attributes Global inventory Locate package Package audit log…" at bounding box center [130, 241] width 84 height 25
click at [141, 244] on span "Action" at bounding box center [119, 241] width 48 height 25
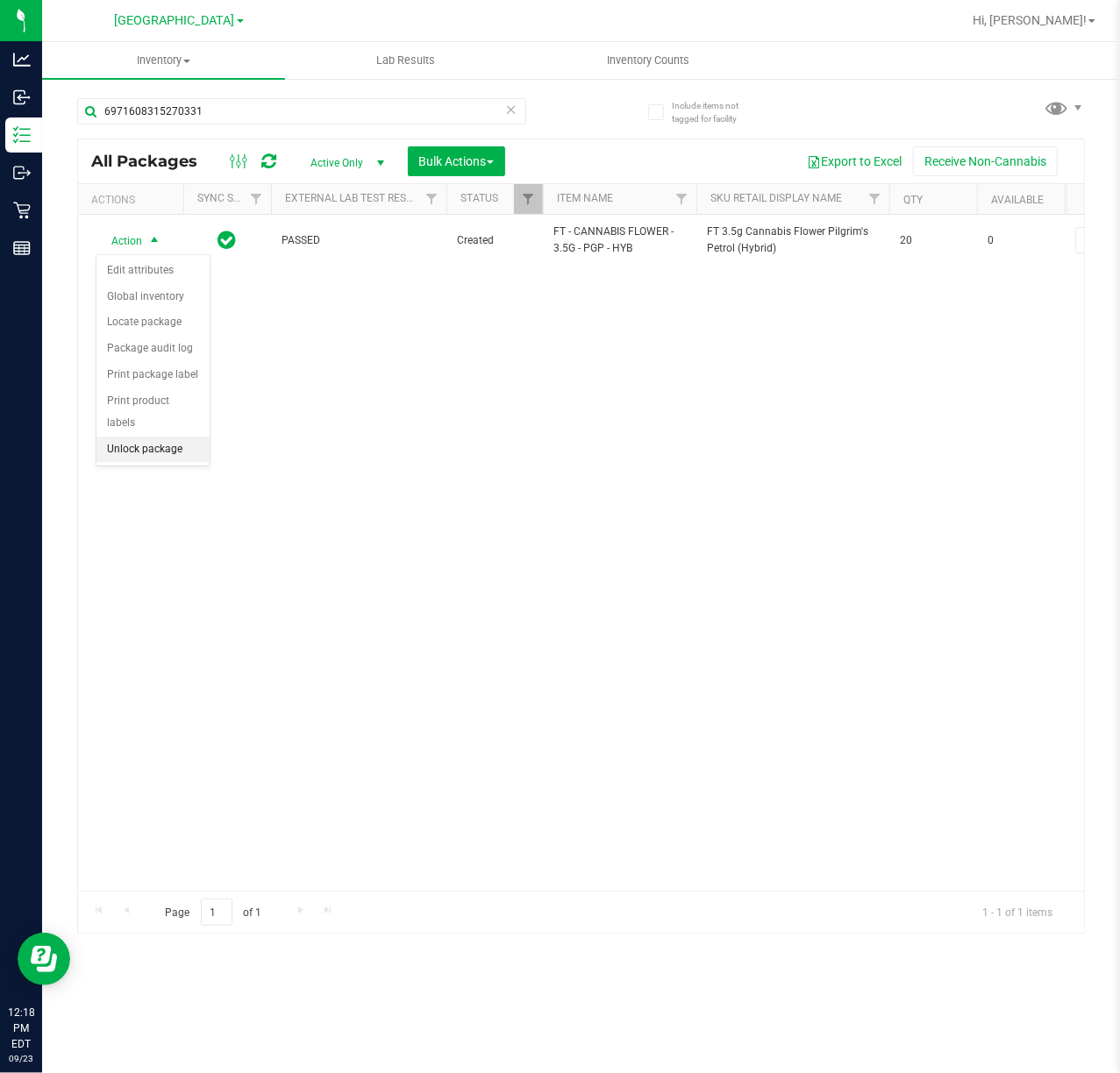
click at [127, 463] on li "Unlock package" at bounding box center [153, 450] width 113 height 27
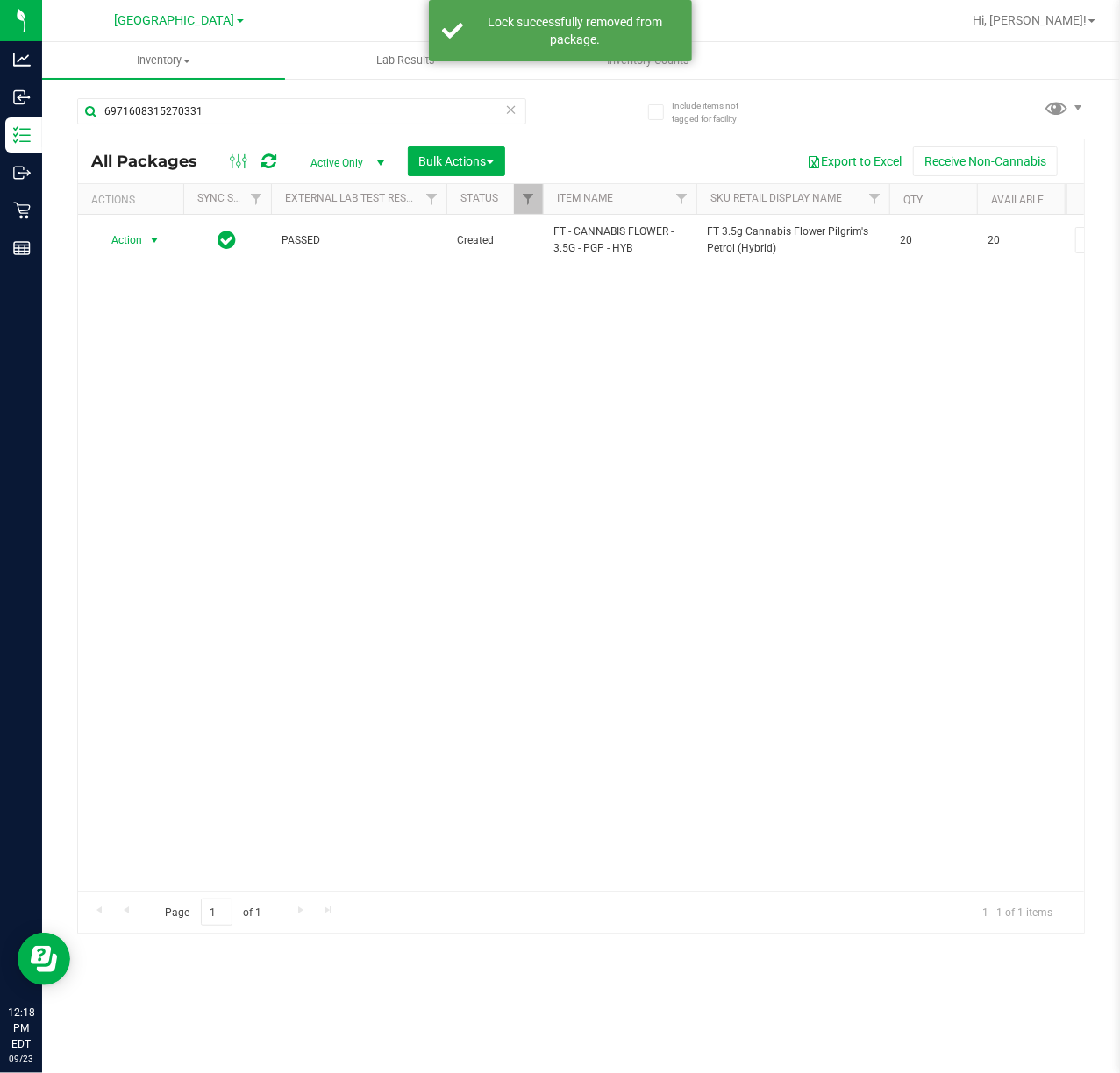
click at [141, 246] on div "Action Action Adjust qty Create package Edit attributes Global inventory Locate…" at bounding box center [130, 241] width 84 height 25
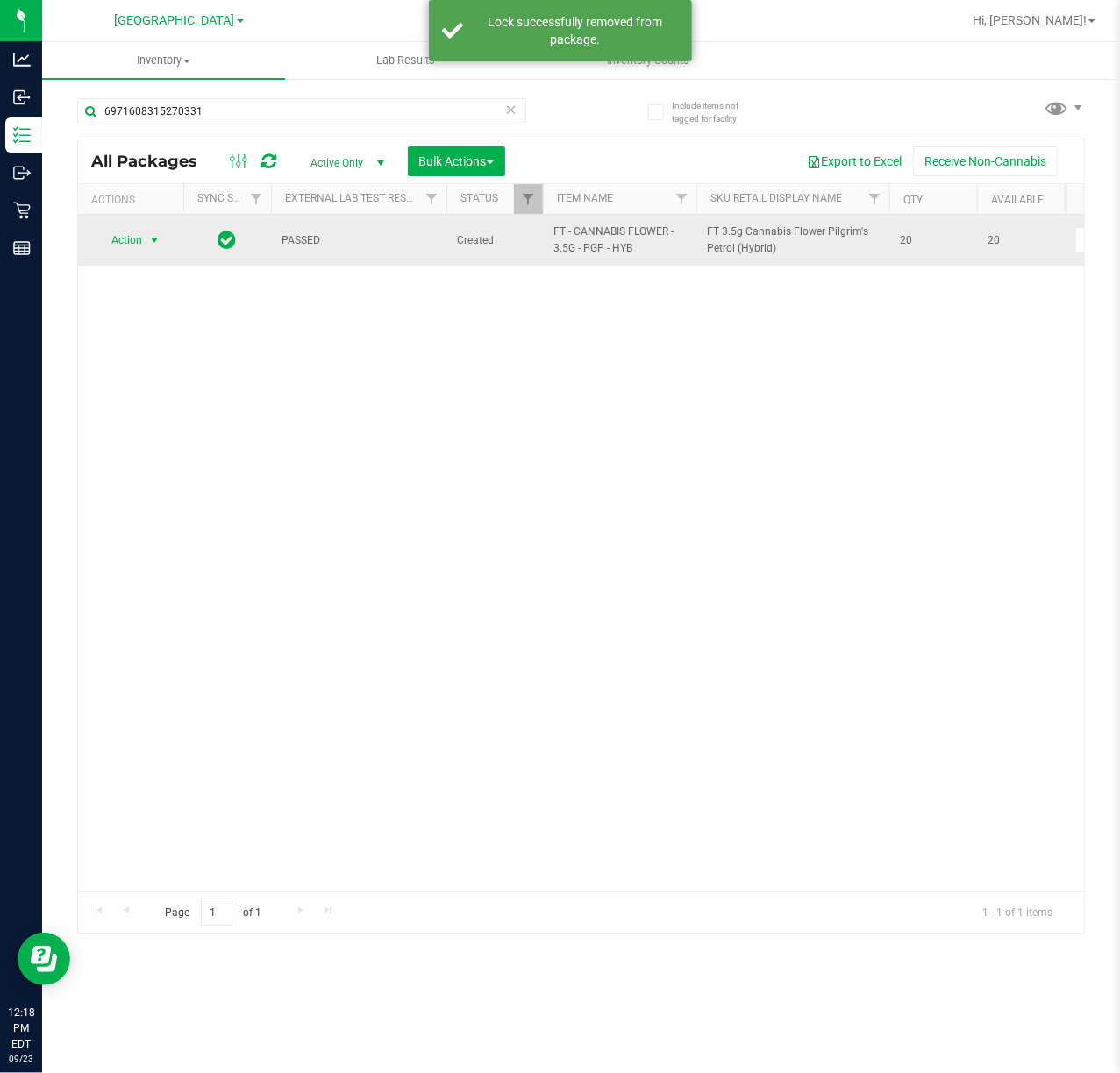
click at [135, 243] on span "Action" at bounding box center [119, 241] width 48 height 25
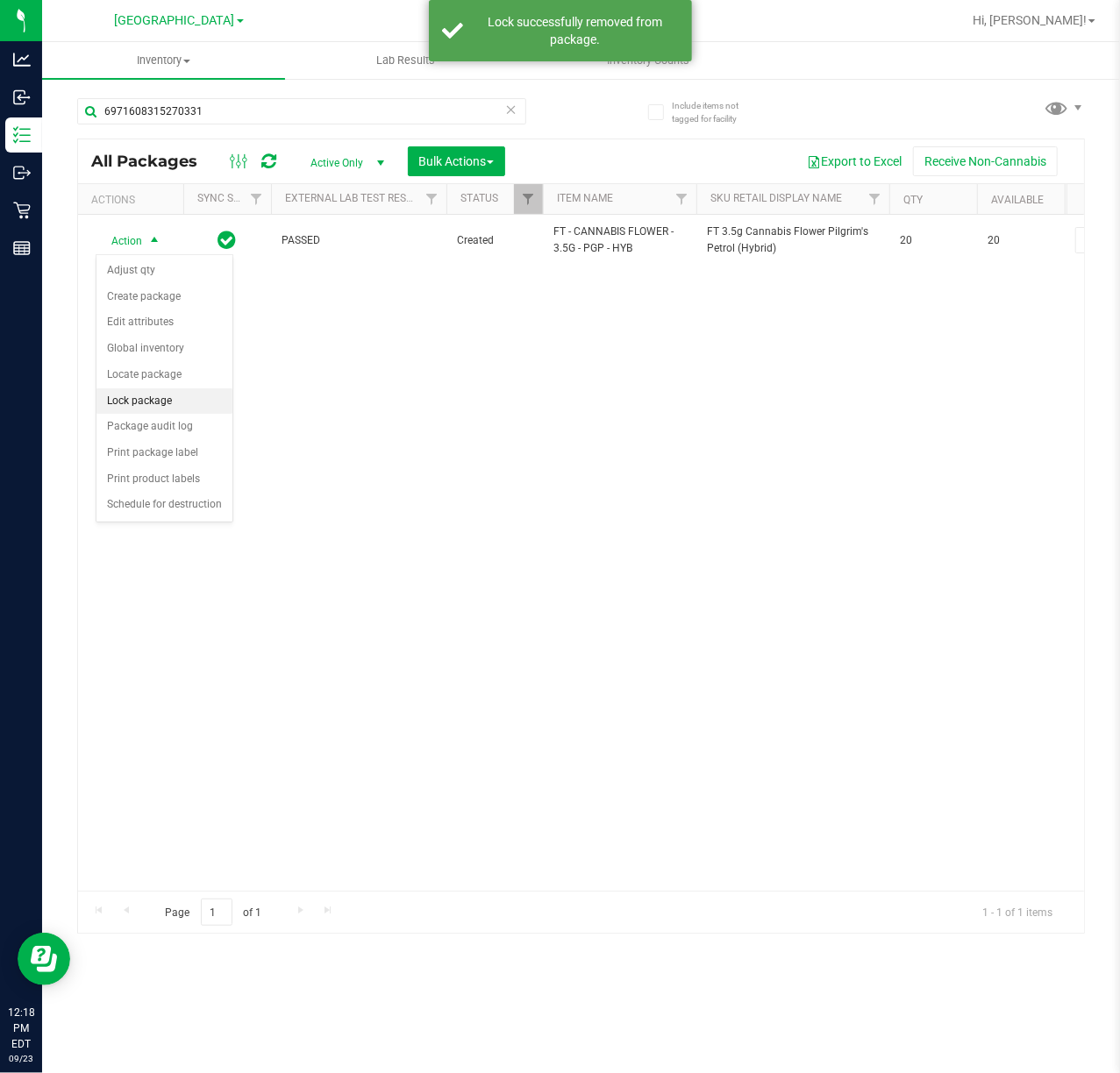
click at [149, 401] on li "Lock package" at bounding box center [165, 402] width 136 height 27
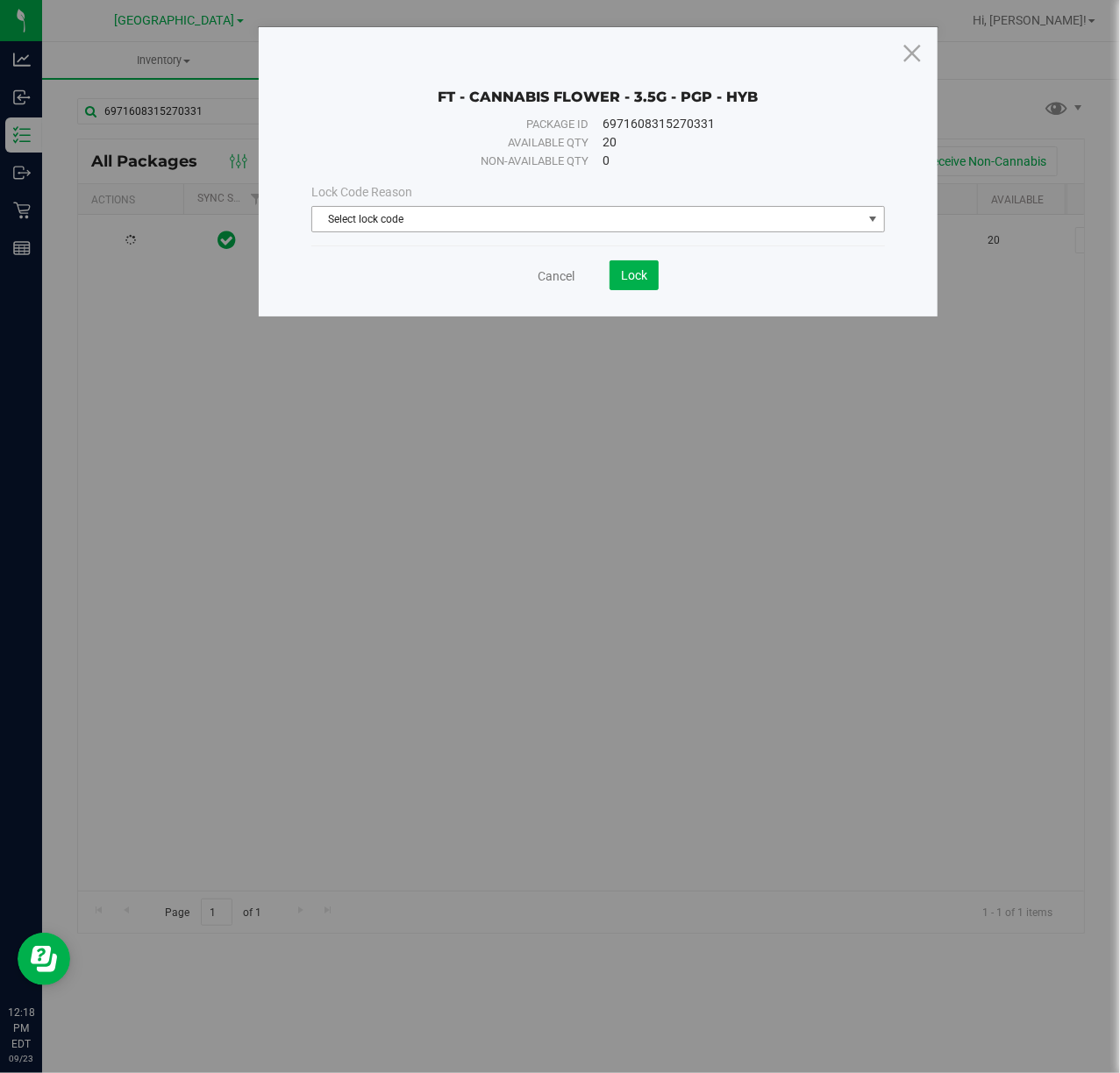
click at [402, 219] on span "Select lock code" at bounding box center [587, 219] width 549 height 25
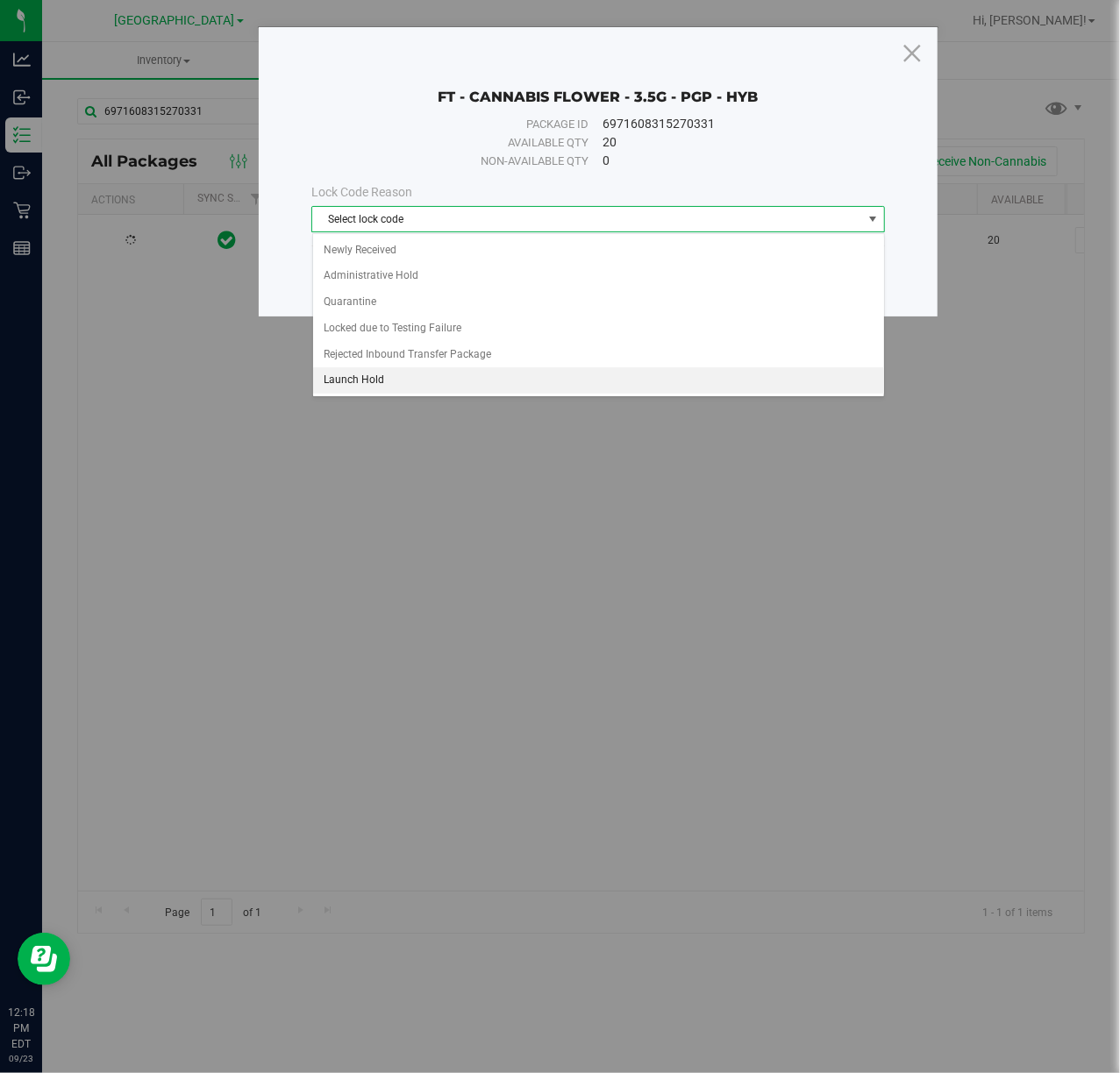
click at [370, 390] on li "Launch Hold" at bounding box center [598, 380] width 571 height 27
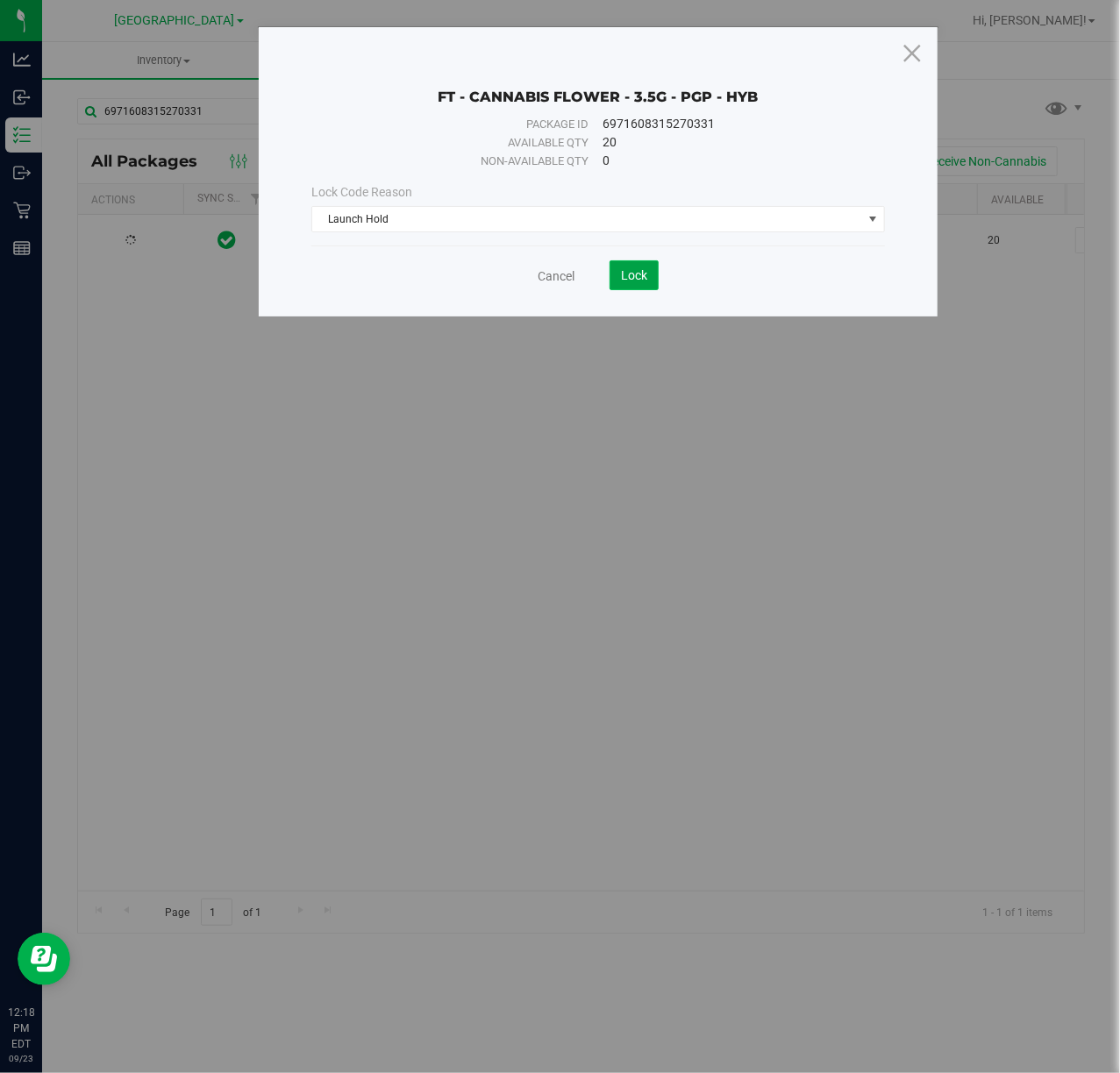
click at [632, 282] on span "Lock" at bounding box center [634, 275] width 27 height 14
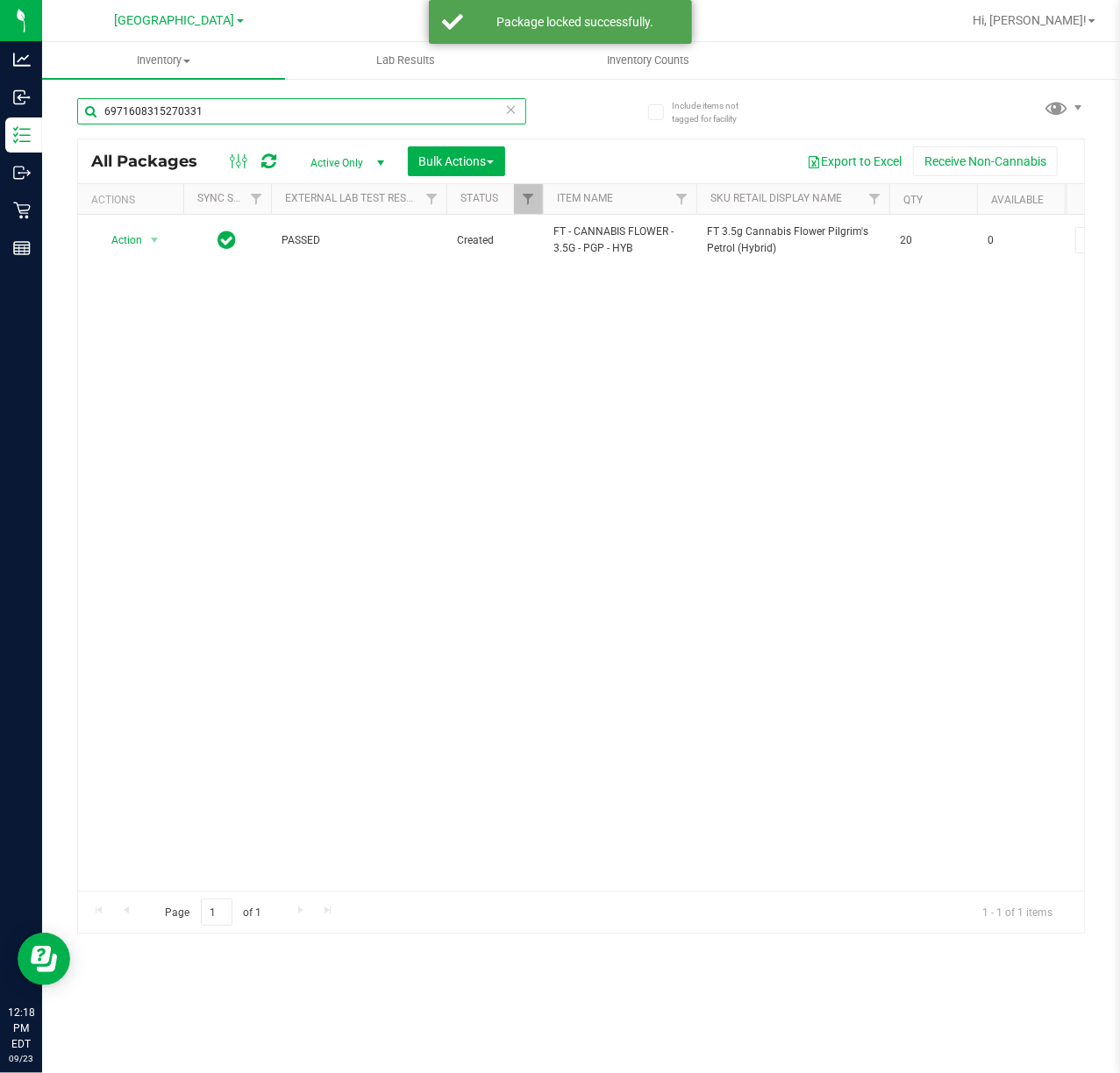
click at [241, 105] on input "6971608315270331" at bounding box center [302, 111] width 449 height 27
type input "6117020495430053"
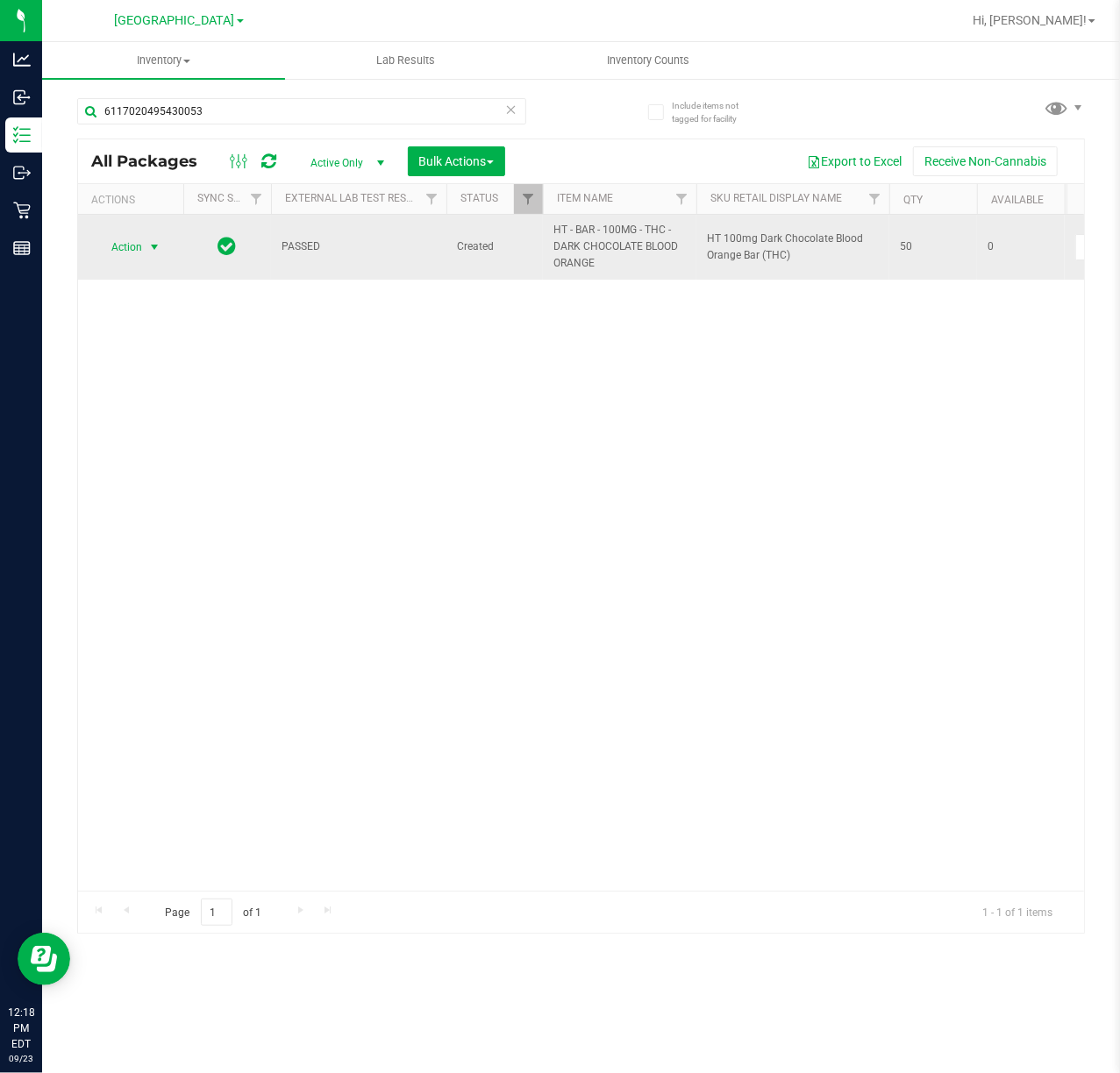
click at [119, 246] on span "Action" at bounding box center [119, 248] width 48 height 25
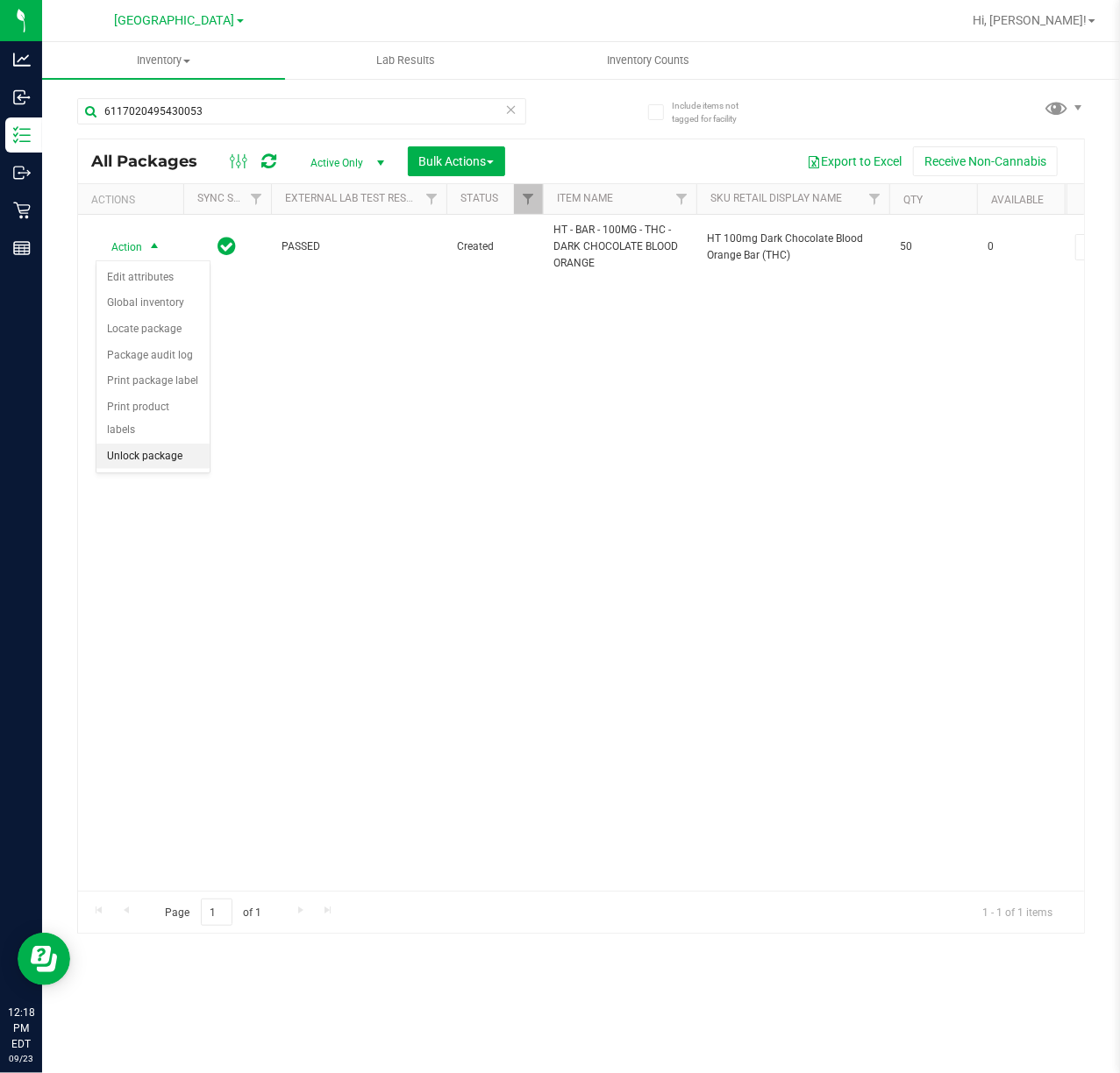
click at [205, 470] on li "Unlock package" at bounding box center [153, 457] width 113 height 27
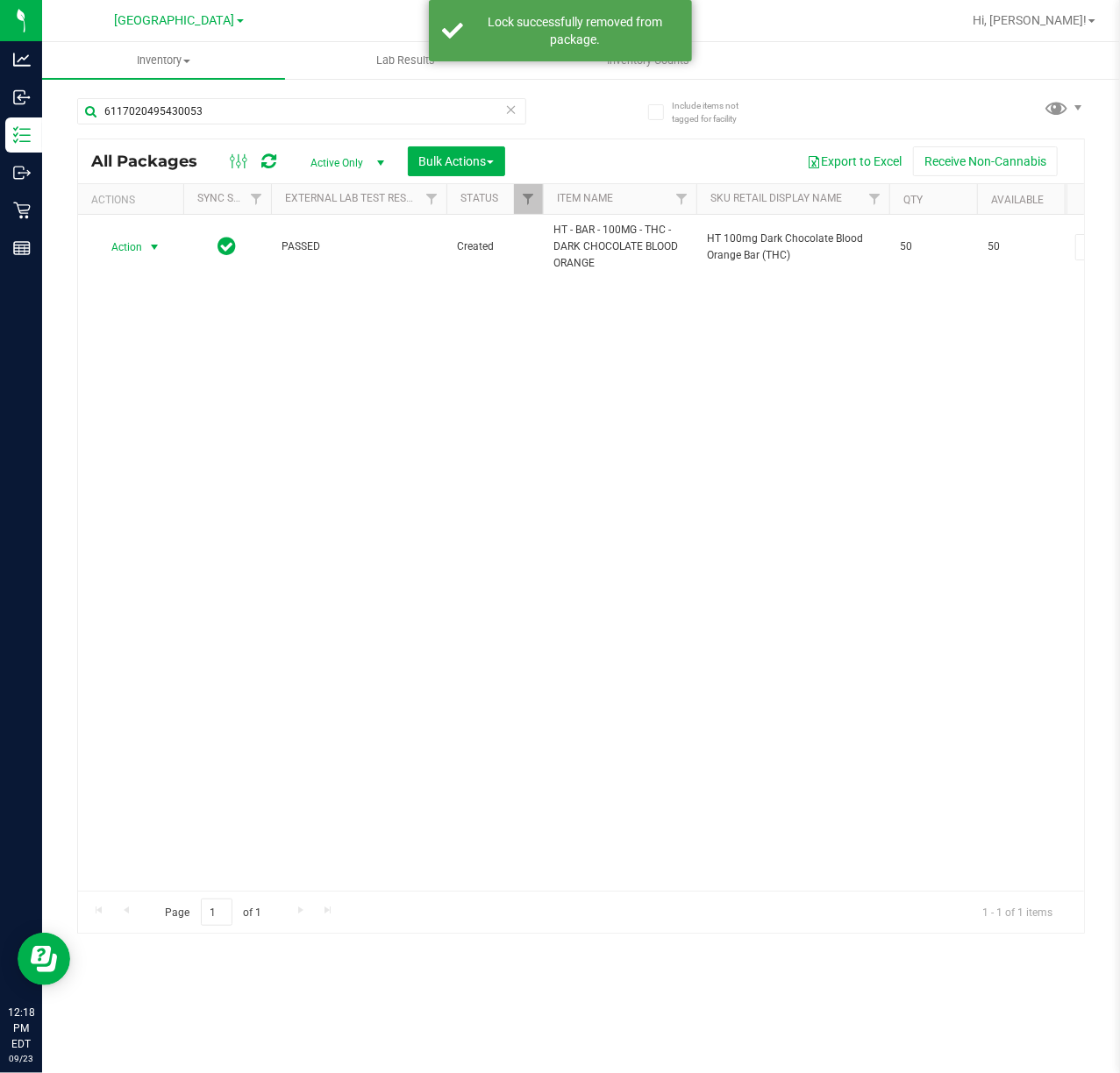
click at [149, 249] on span "select" at bounding box center [155, 248] width 14 height 14
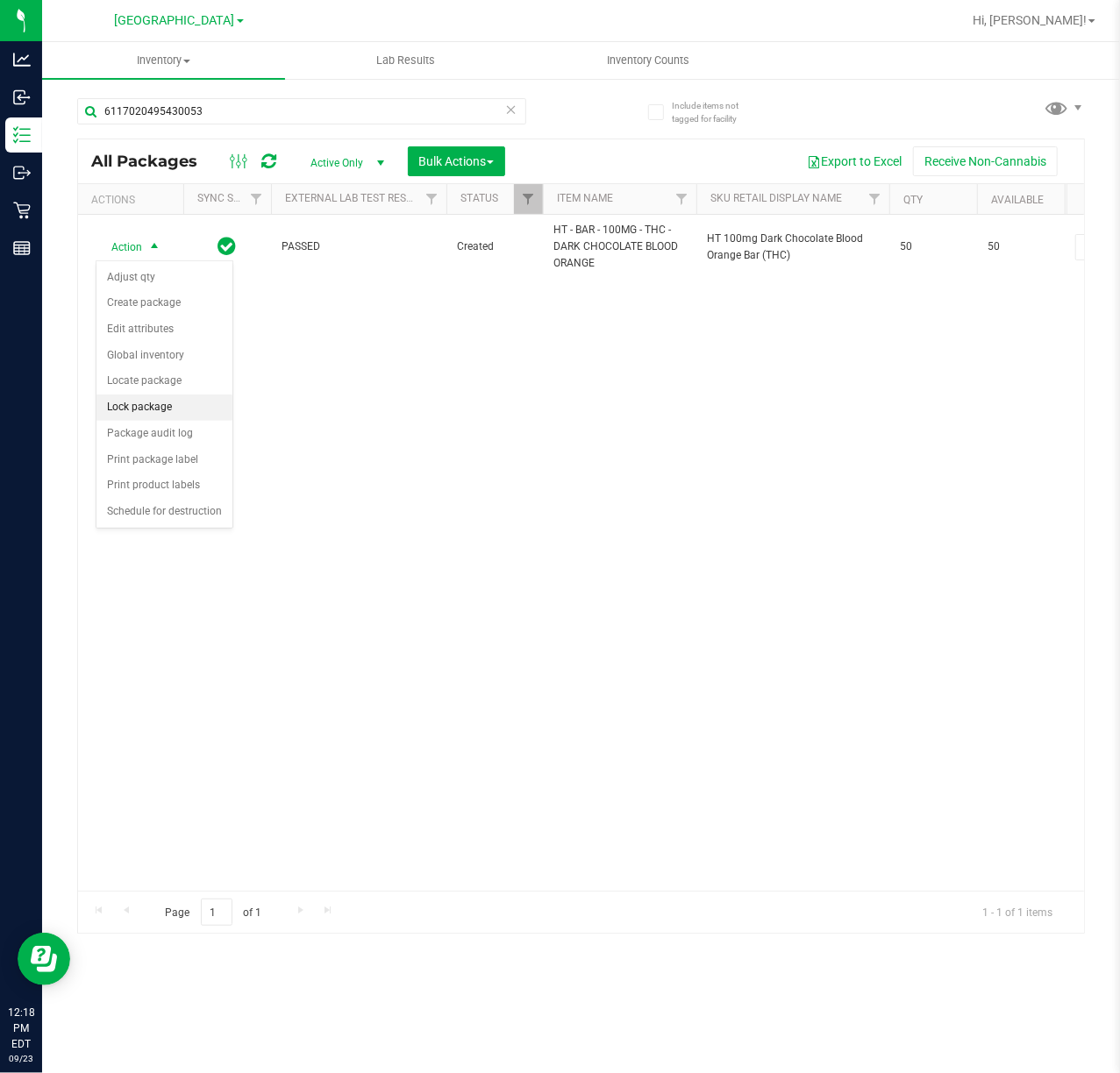
click at [162, 407] on li "Lock package" at bounding box center [165, 408] width 136 height 27
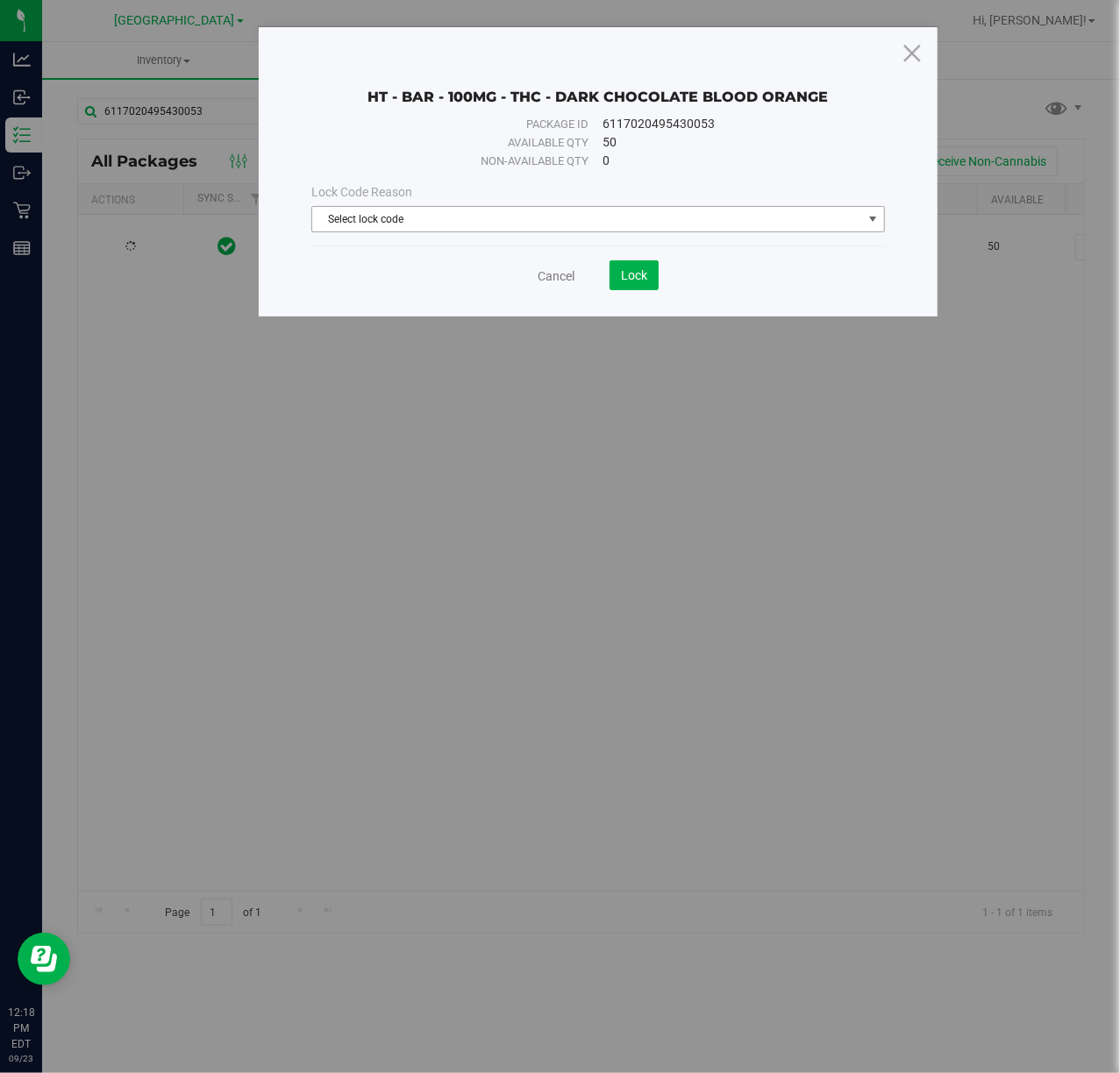
drag, startPoint x: 520, startPoint y: 229, endPoint x: 500, endPoint y: 239, distance: 22.4
click at [520, 228] on span "Select lock code" at bounding box center [587, 219] width 549 height 25
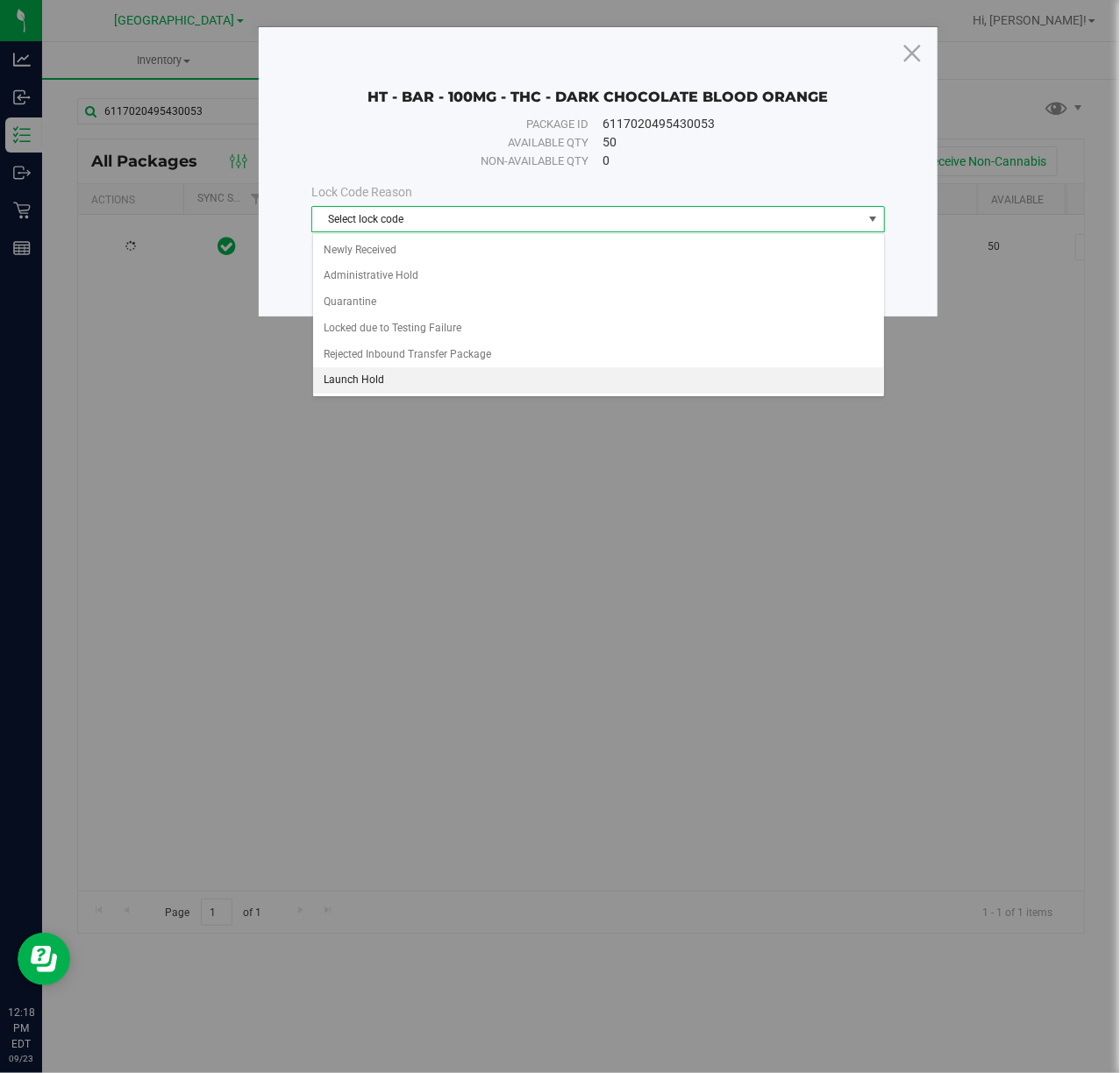
click at [384, 375] on li "Launch Hold" at bounding box center [598, 380] width 571 height 27
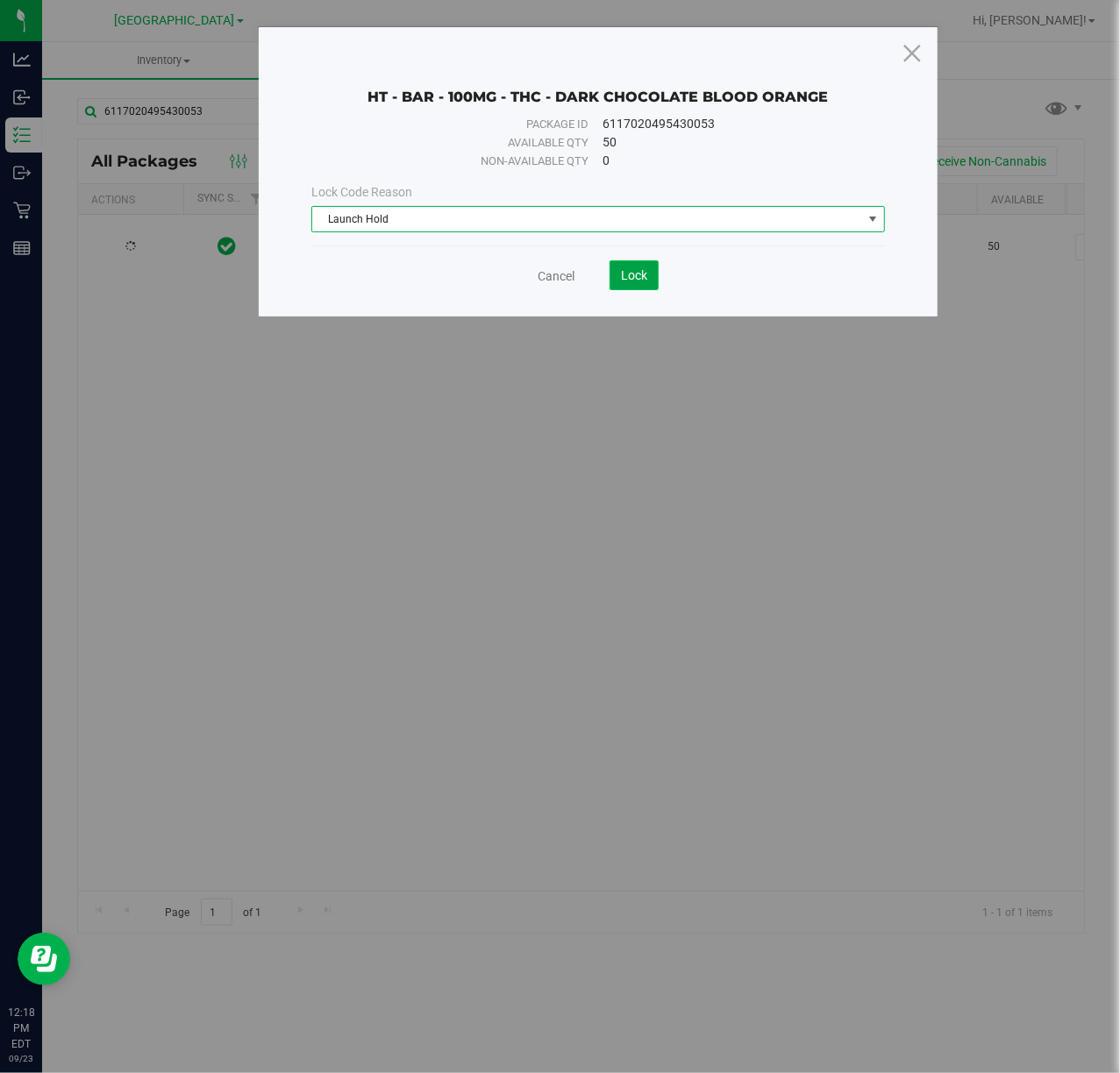
click at [648, 273] on button "Lock" at bounding box center [634, 275] width 50 height 30
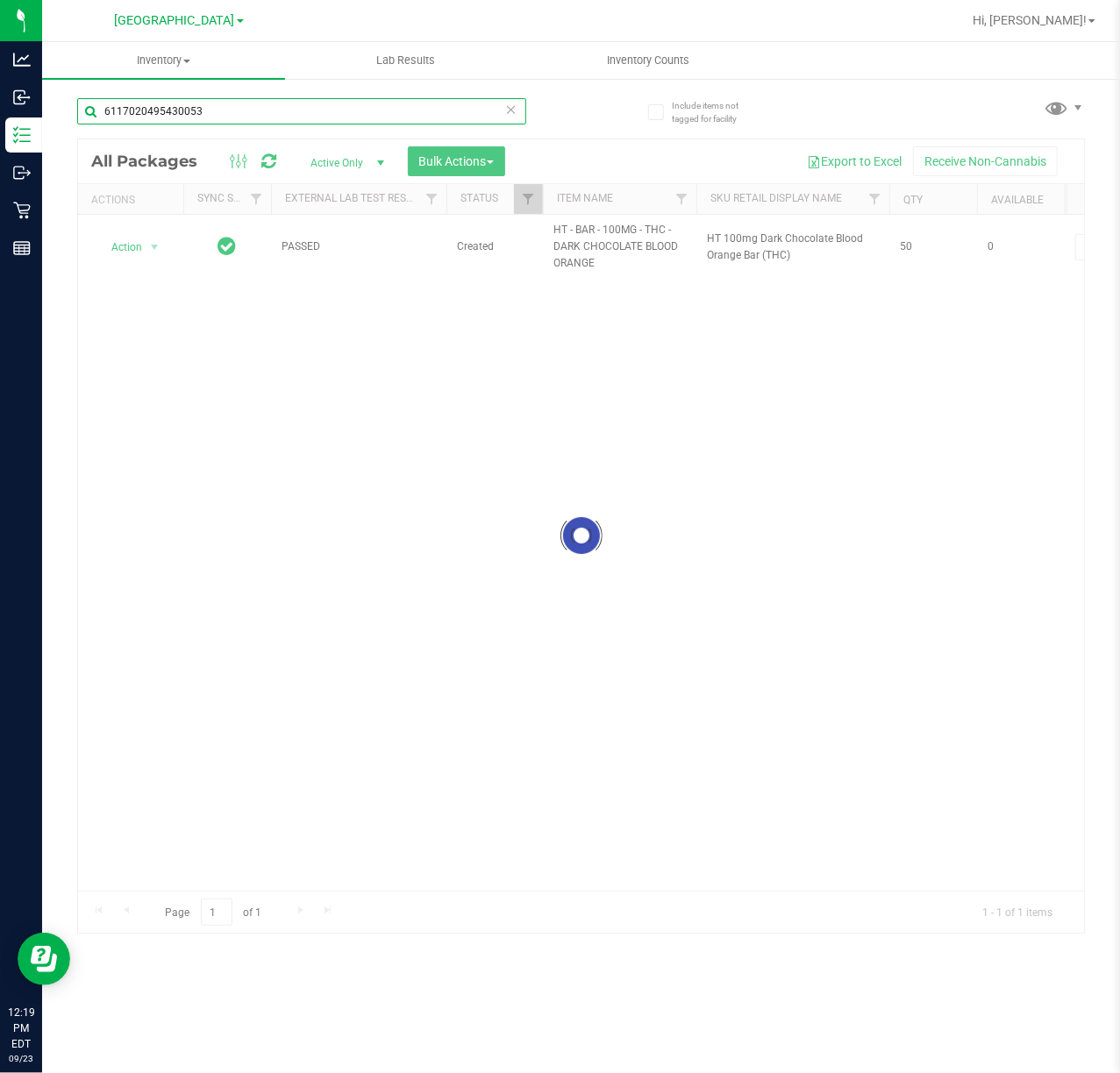
click at [256, 116] on input "6117020495430053" at bounding box center [302, 111] width 449 height 27
type input "2066942749484322"
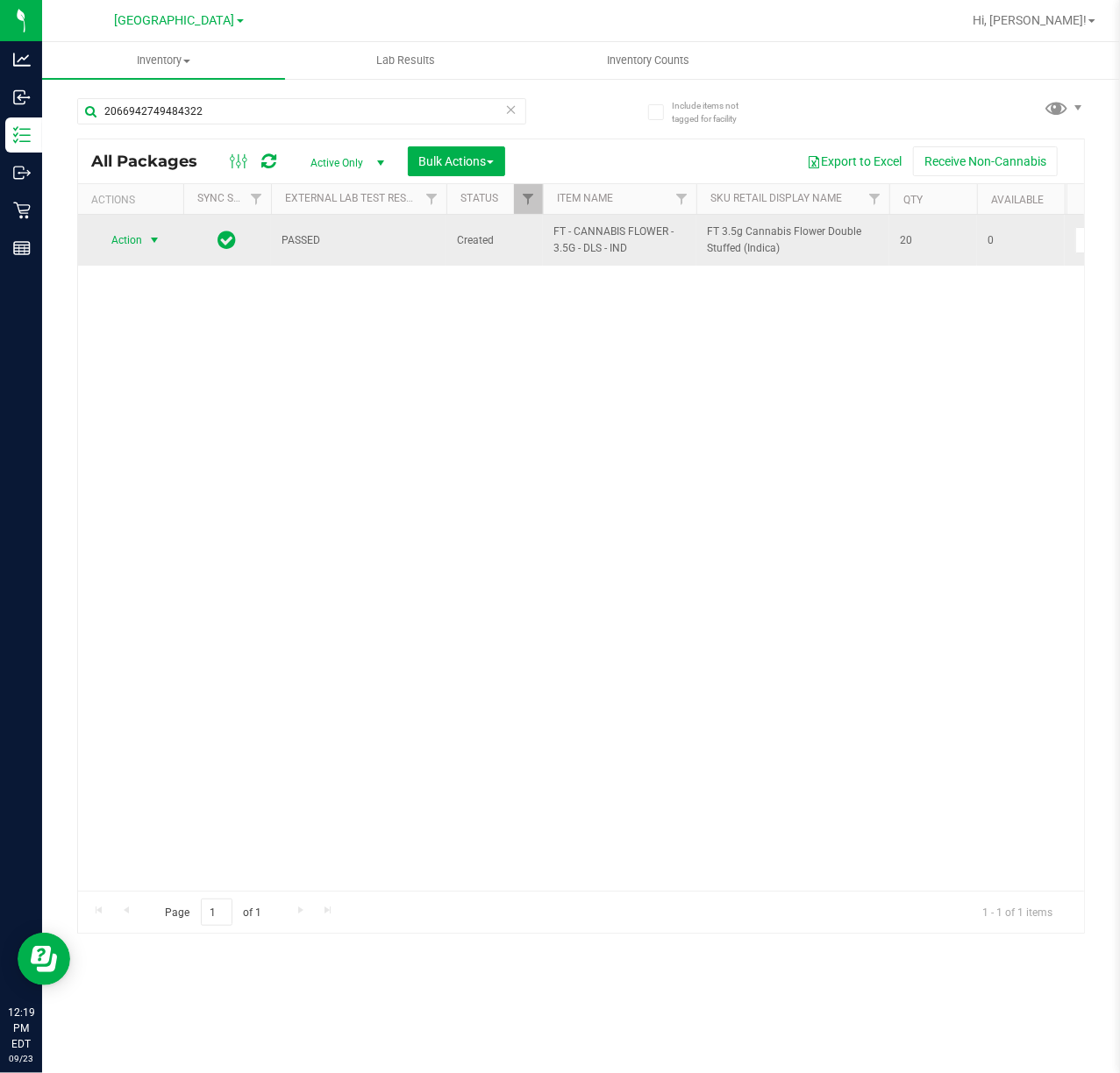
click at [127, 232] on span "Action" at bounding box center [119, 241] width 48 height 25
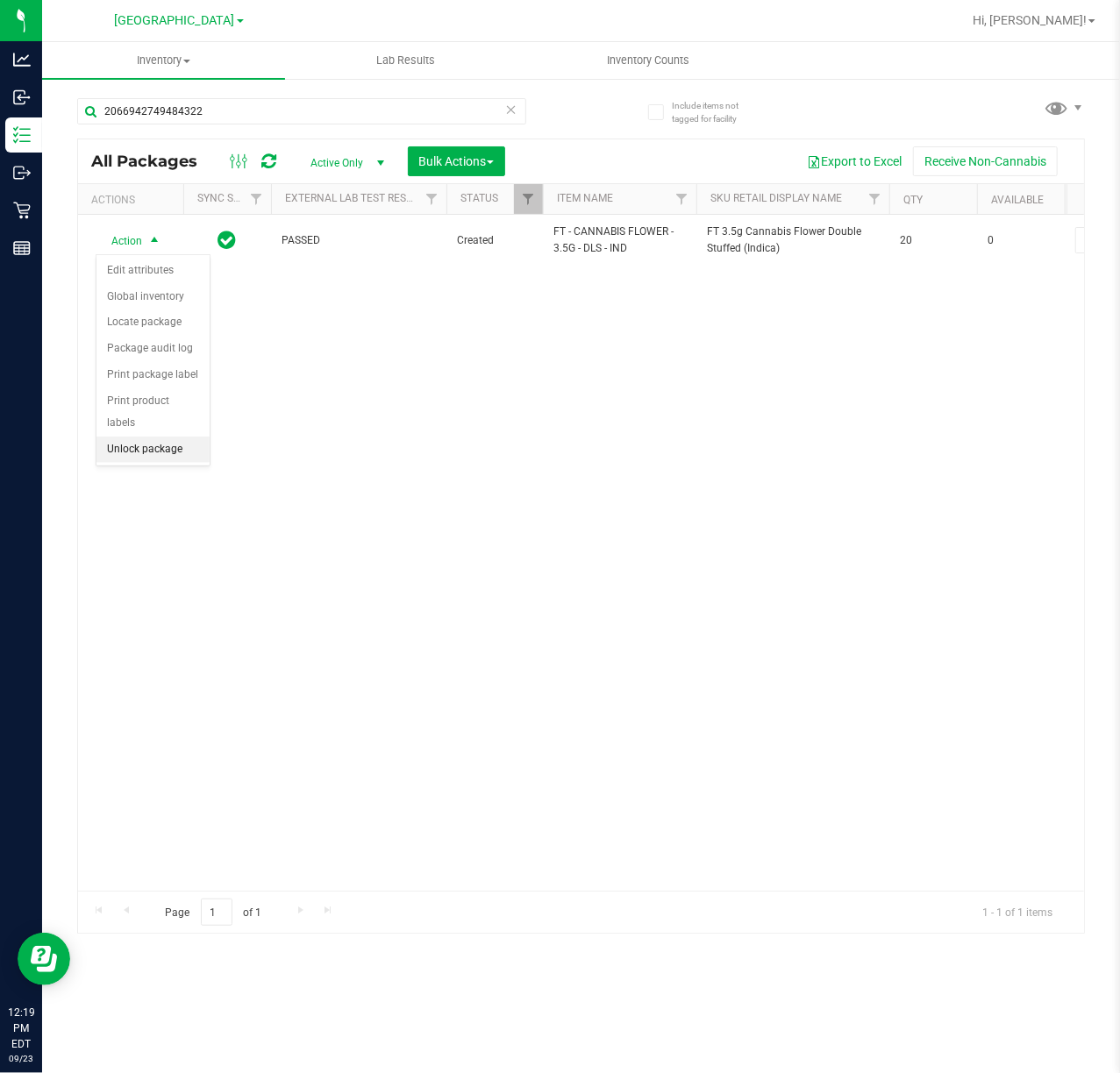
click at [138, 452] on li "Unlock package" at bounding box center [153, 450] width 113 height 27
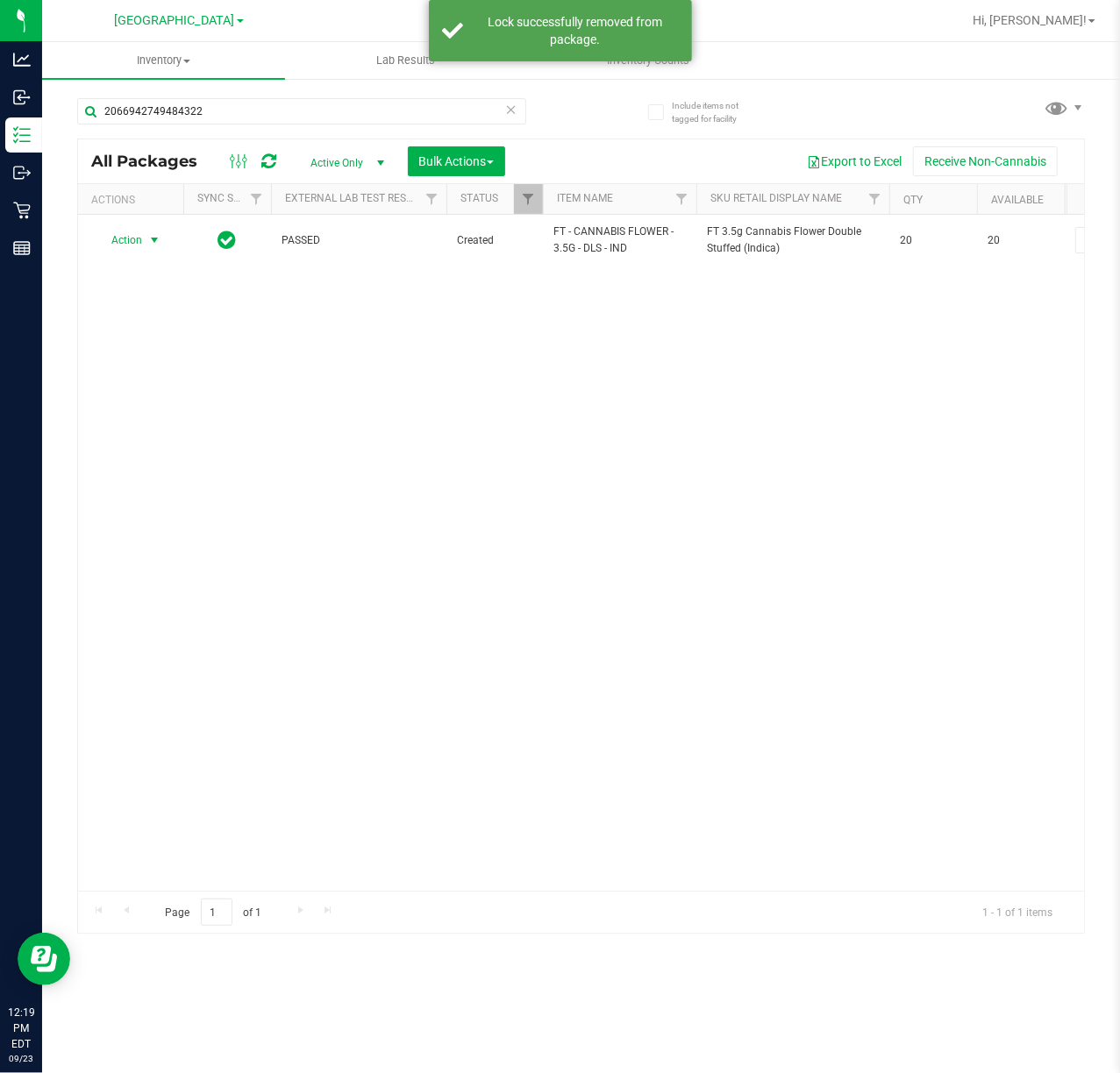
click at [139, 248] on span "Action" at bounding box center [119, 241] width 48 height 25
click at [146, 407] on li "Lock package" at bounding box center [165, 402] width 136 height 27
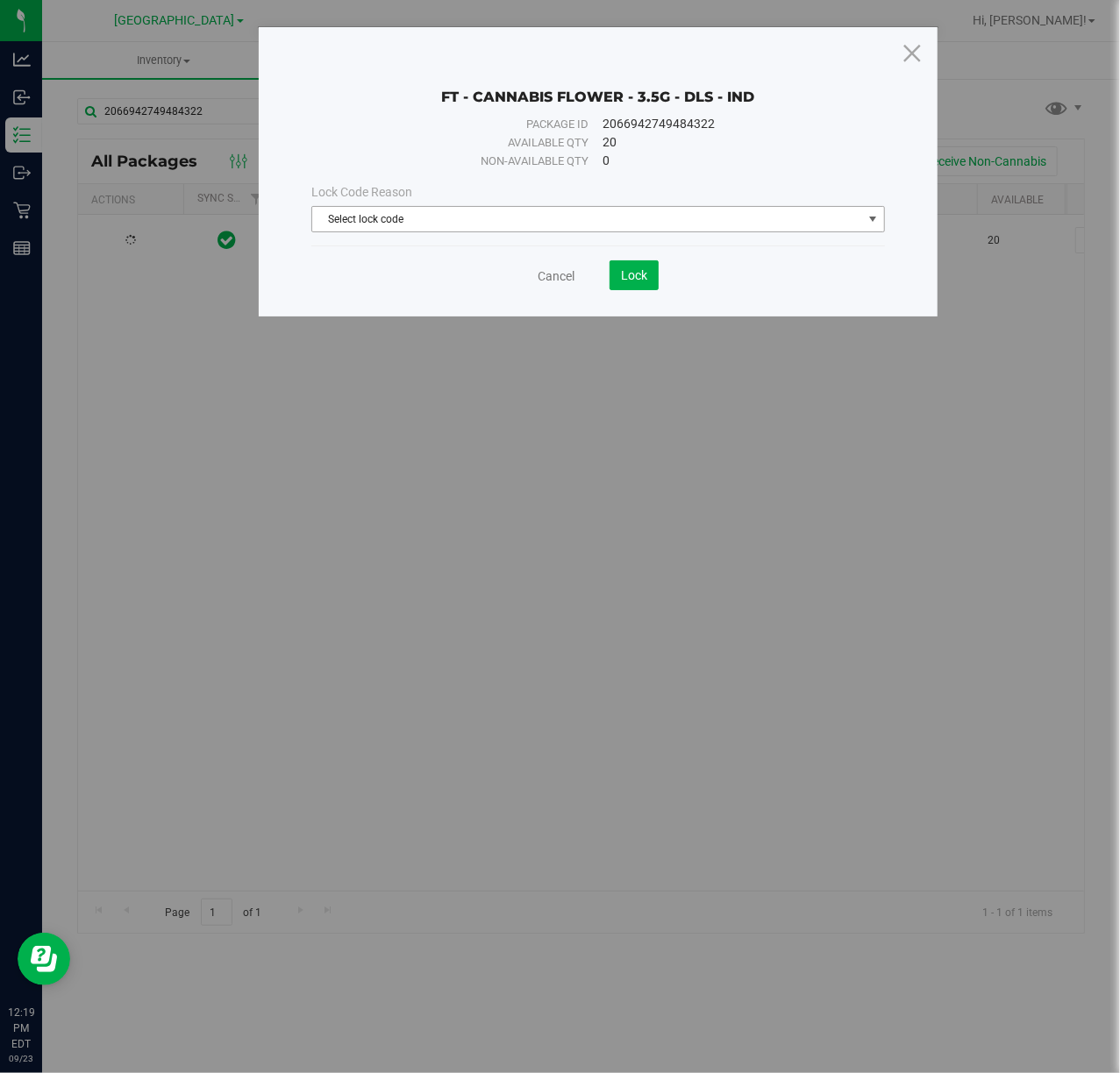
drag, startPoint x: 436, startPoint y: 221, endPoint x: 415, endPoint y: 272, distance: 55.2
click at [435, 221] on span "Select lock code" at bounding box center [587, 219] width 549 height 25
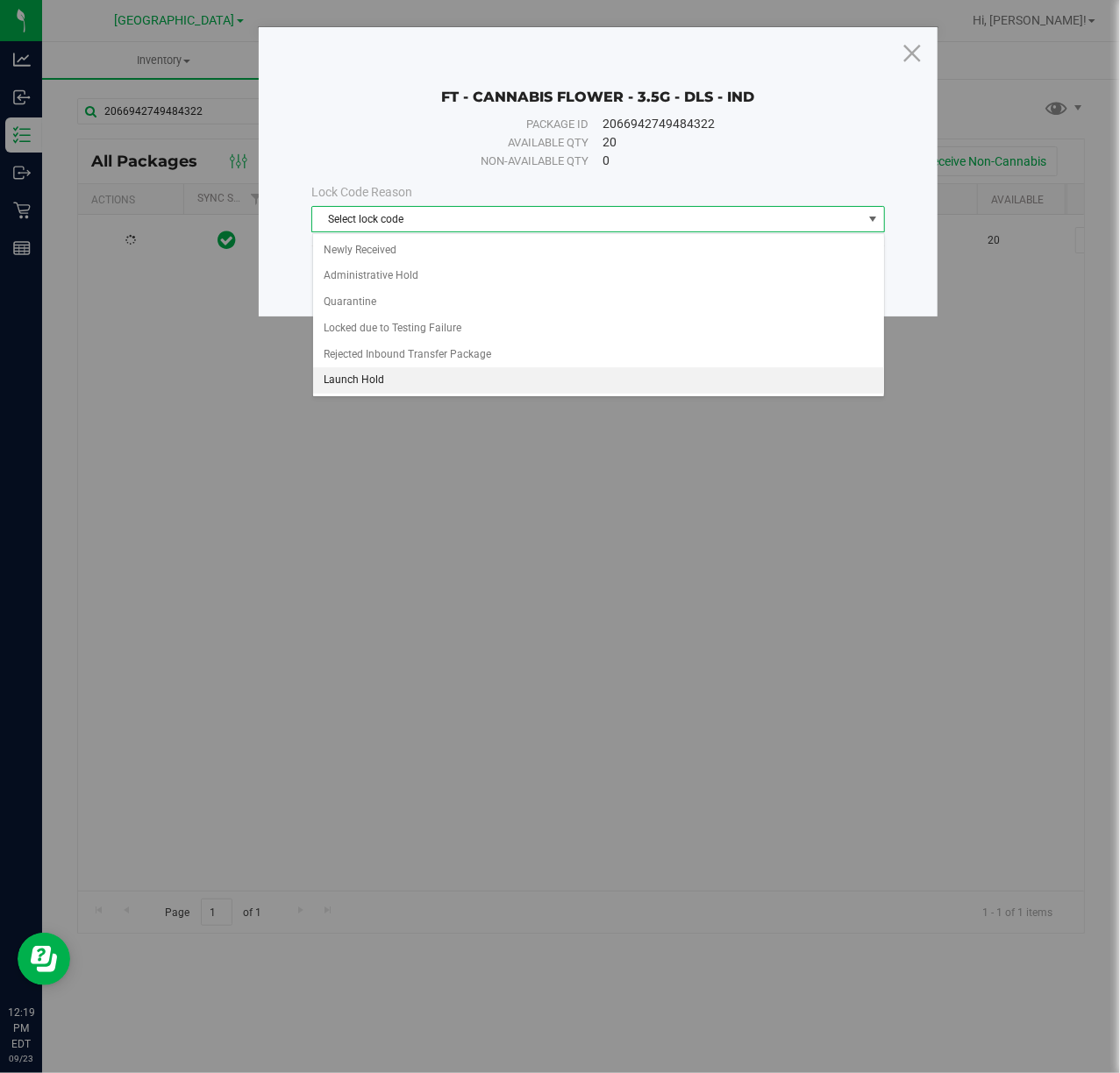
click at [370, 391] on li "Launch Hold" at bounding box center [598, 380] width 571 height 27
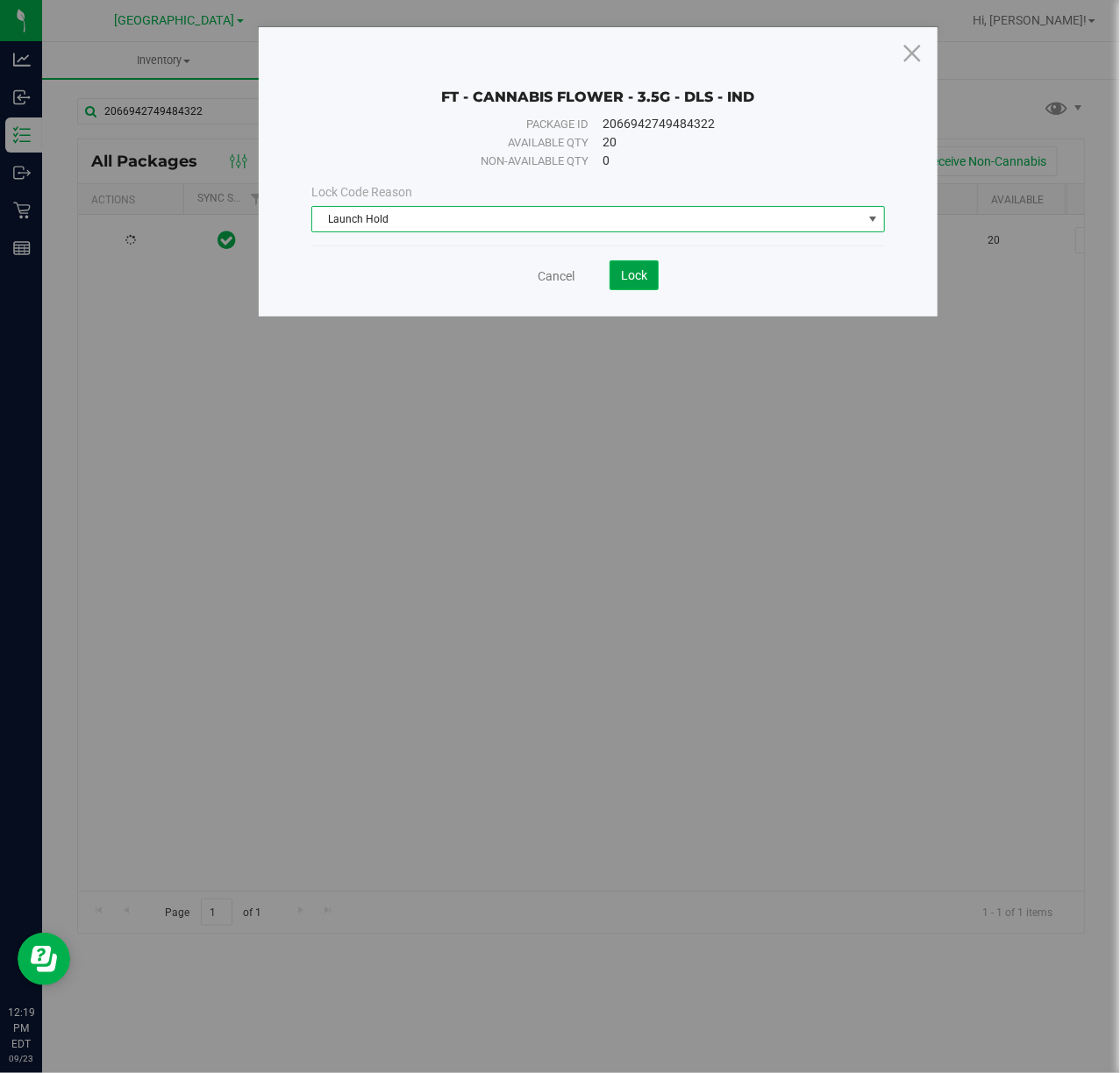
click at [623, 270] on span "Lock" at bounding box center [634, 275] width 27 height 14
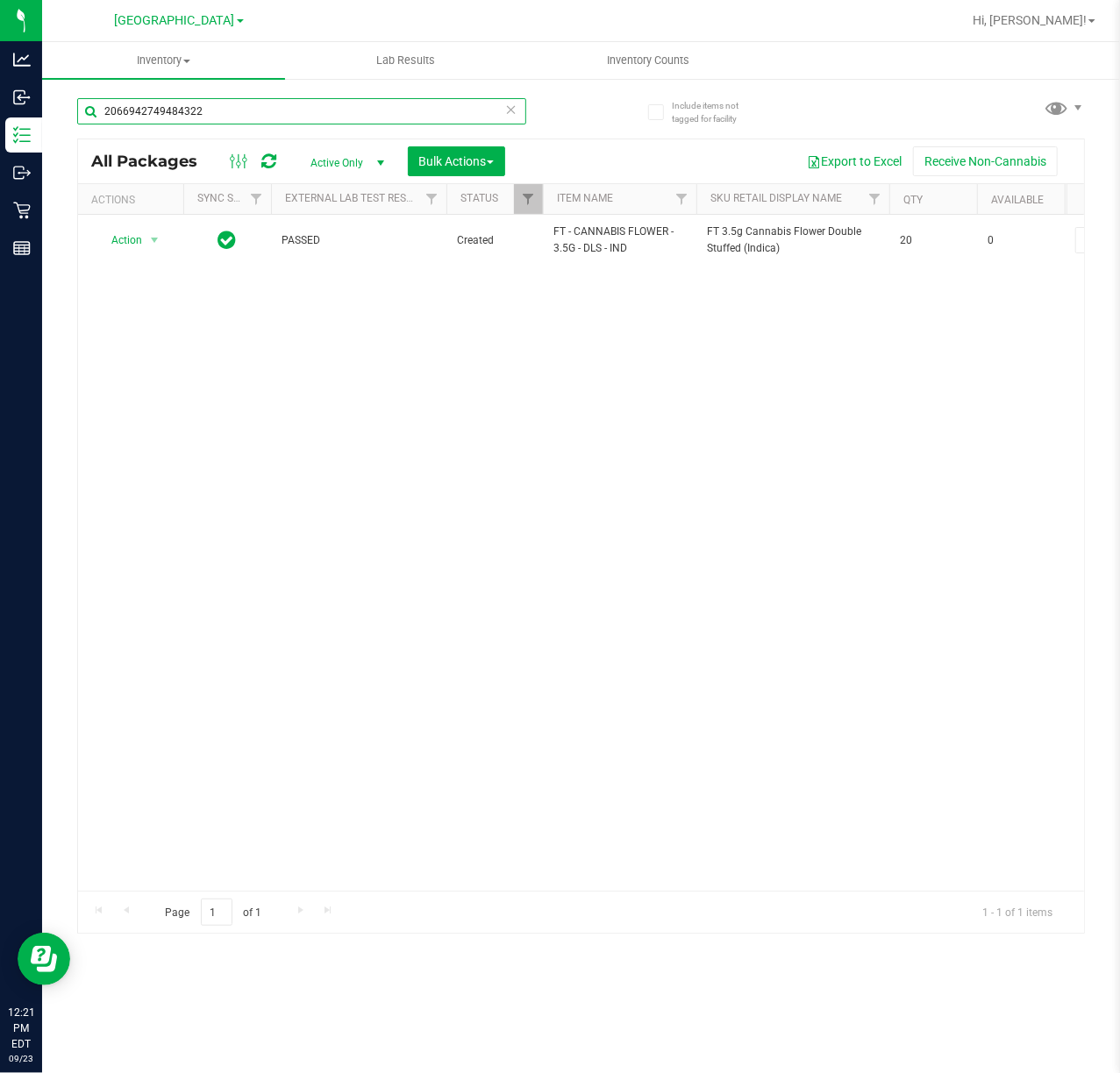
drag, startPoint x: 234, startPoint y: 113, endPoint x: -316, endPoint y: 68, distance: 551.8
click at [0, 68] on html "Analytics Inbound Inventory Outbound Retail Reports 12:21 PM EDT [DATE] 09/23 […" at bounding box center [560, 536] width 1120 height 1073
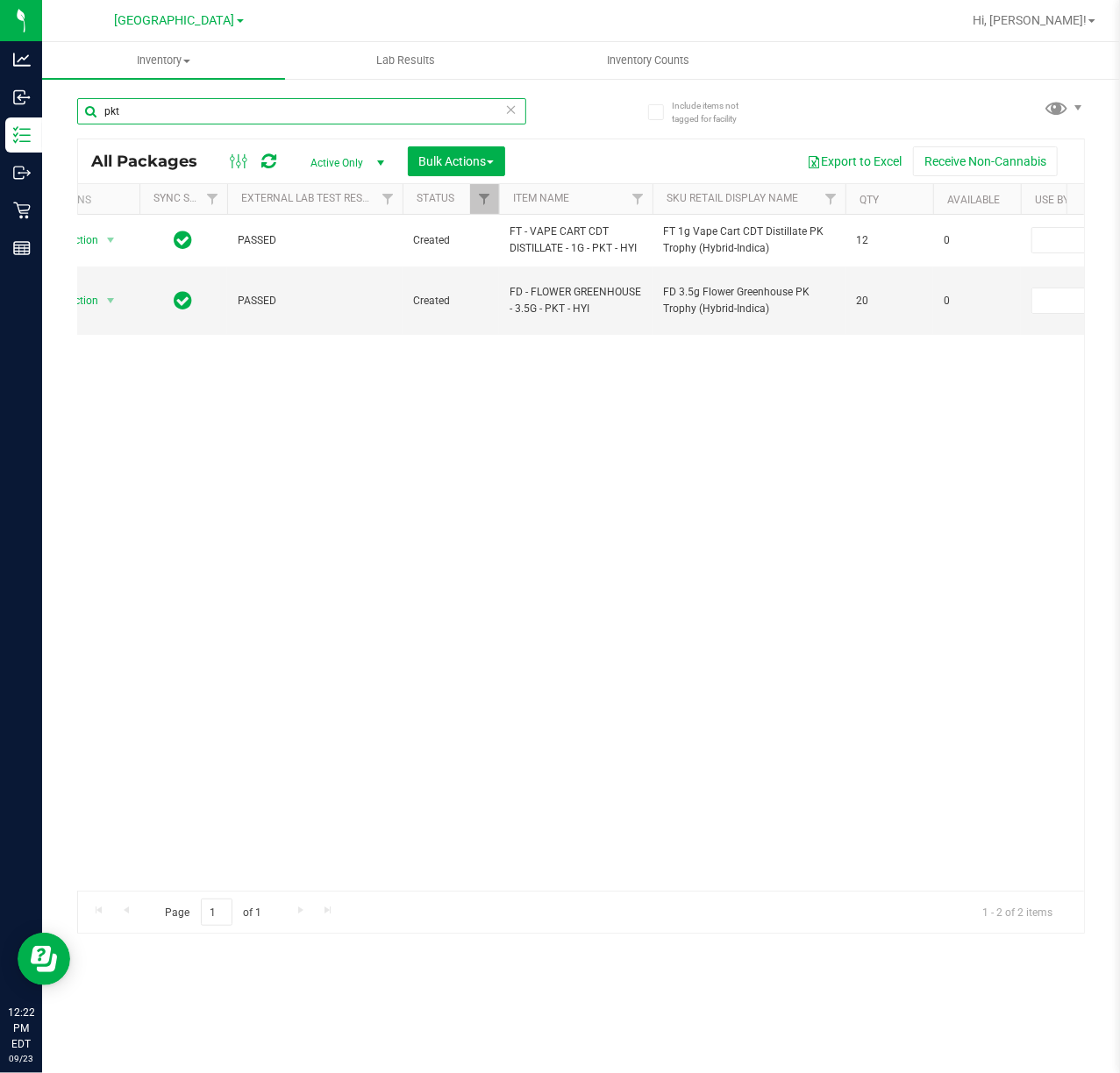
scroll to position [0, 19]
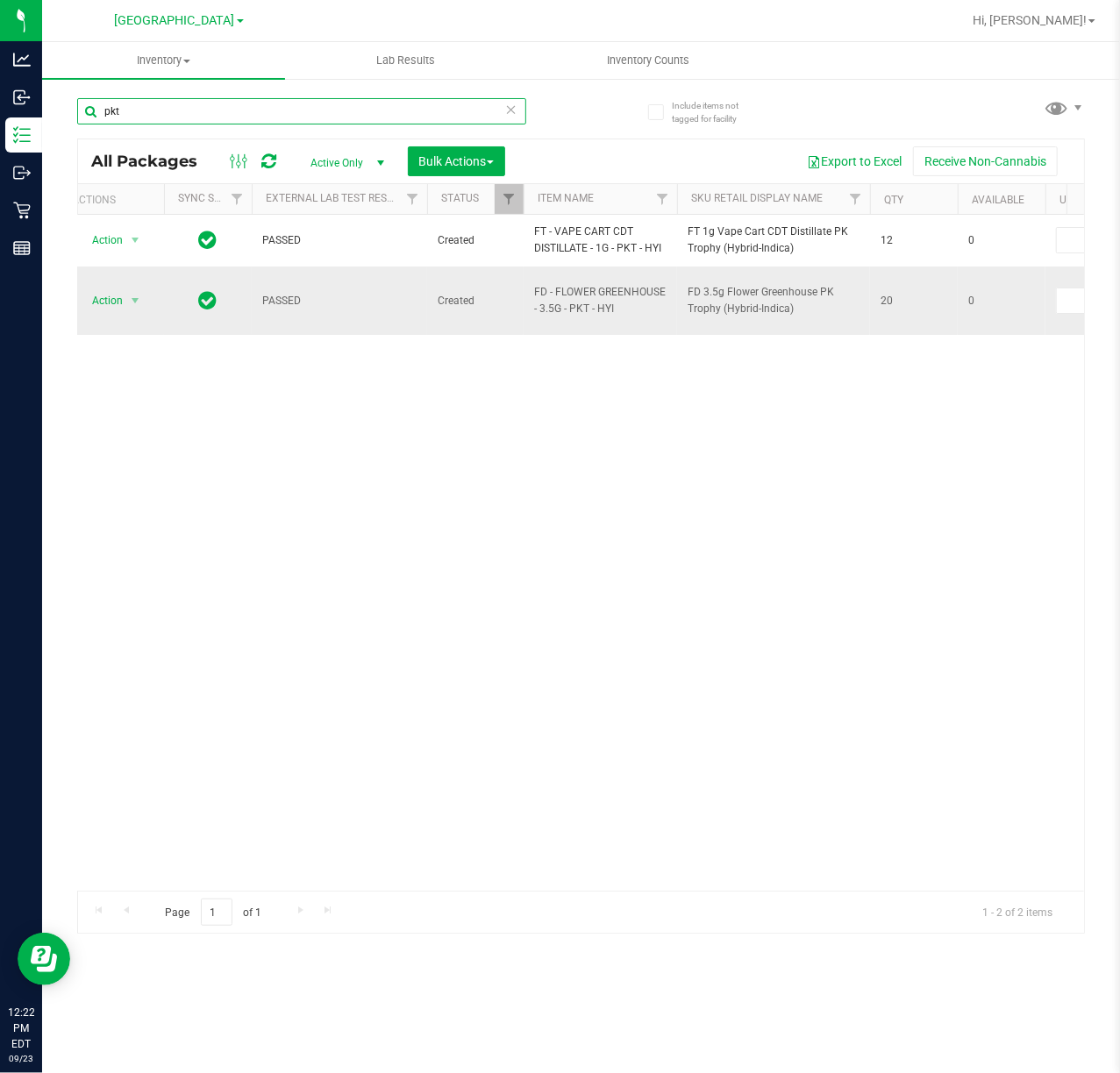
type input "pkt"
click at [121, 298] on span "Action" at bounding box center [100, 301] width 48 height 25
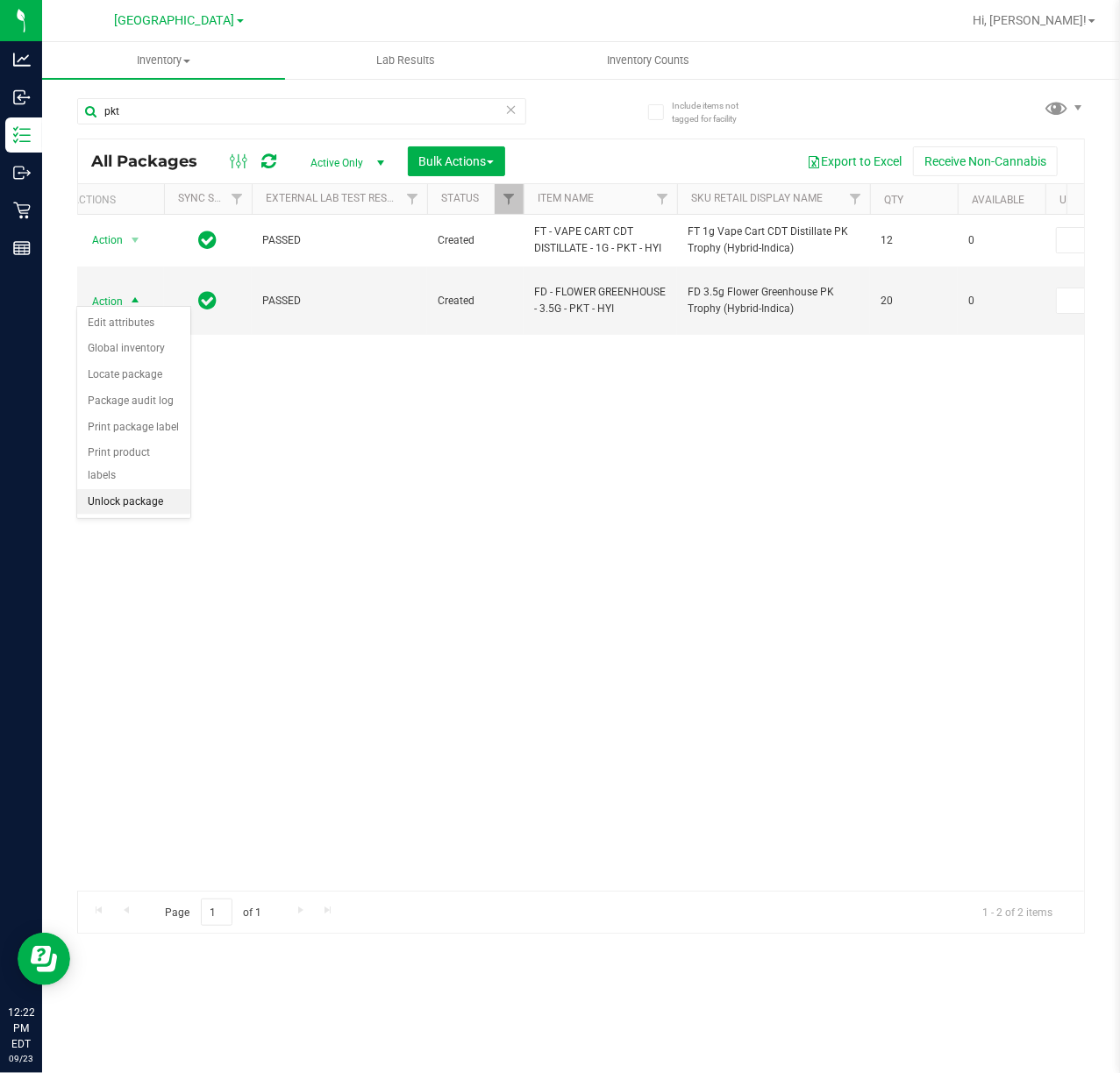
click at [137, 498] on li "Unlock package" at bounding box center [134, 502] width 113 height 27
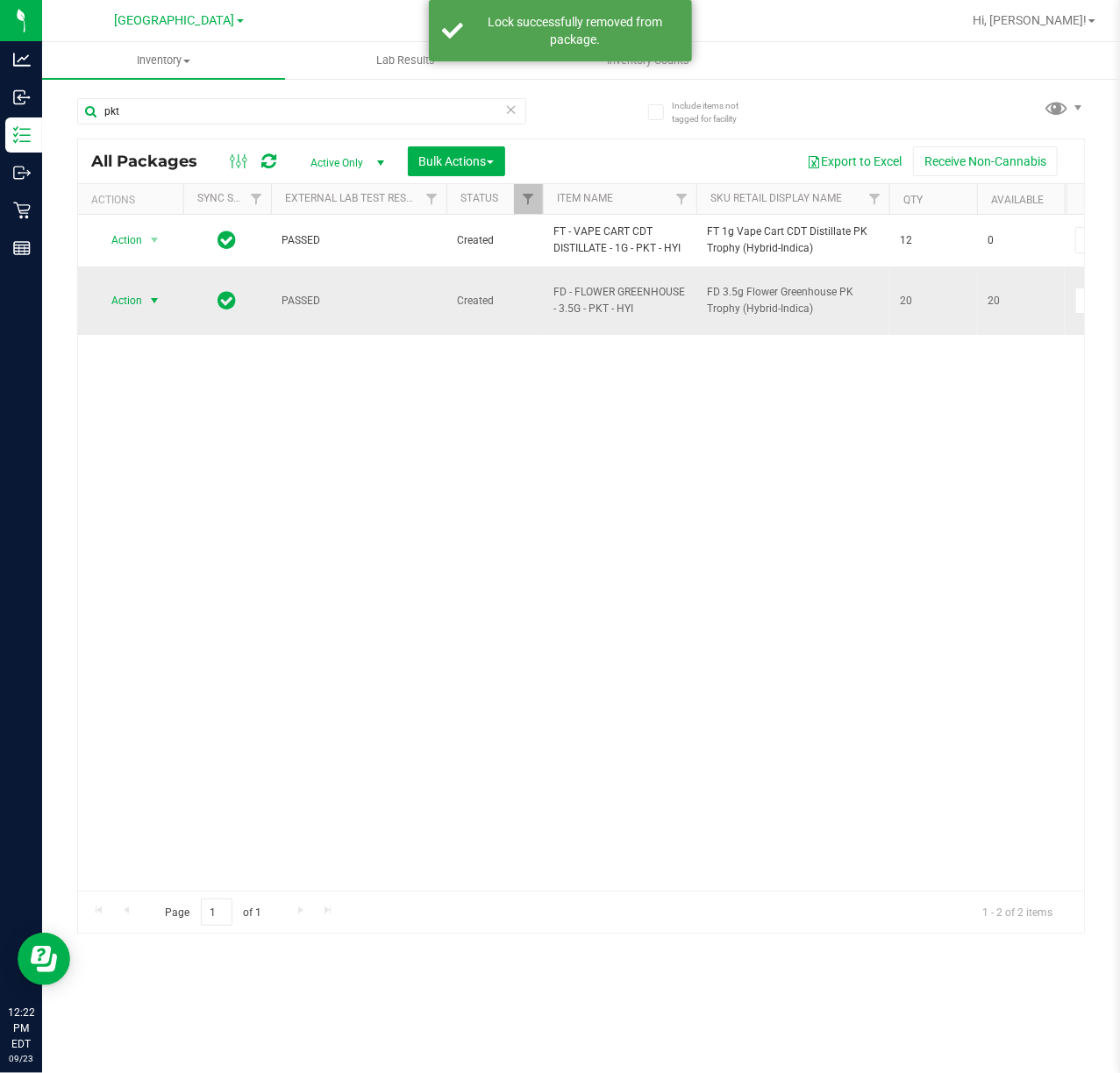
click at [135, 303] on span "Action" at bounding box center [119, 301] width 48 height 25
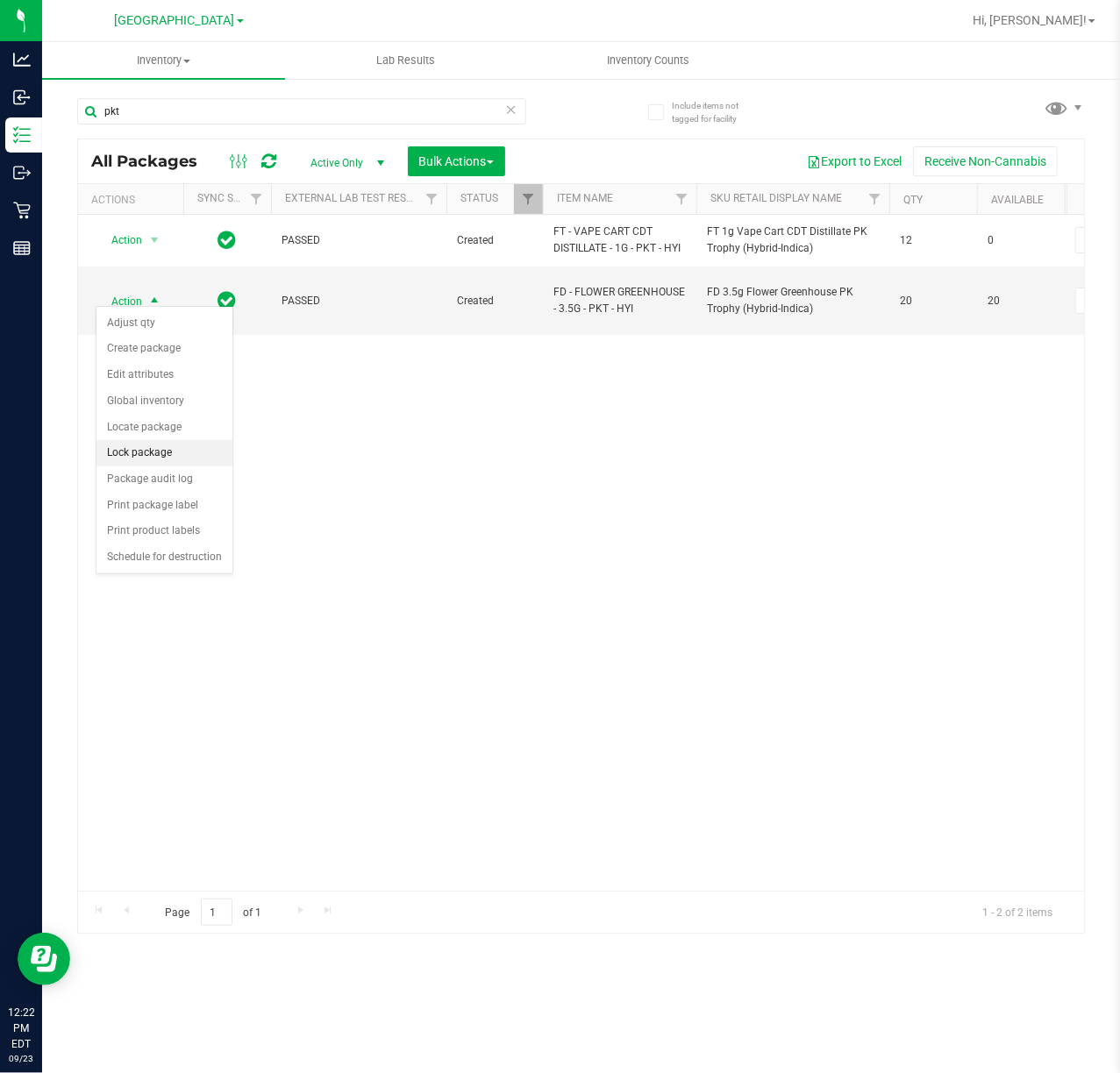
click at [134, 448] on li "Lock package" at bounding box center [165, 454] width 136 height 27
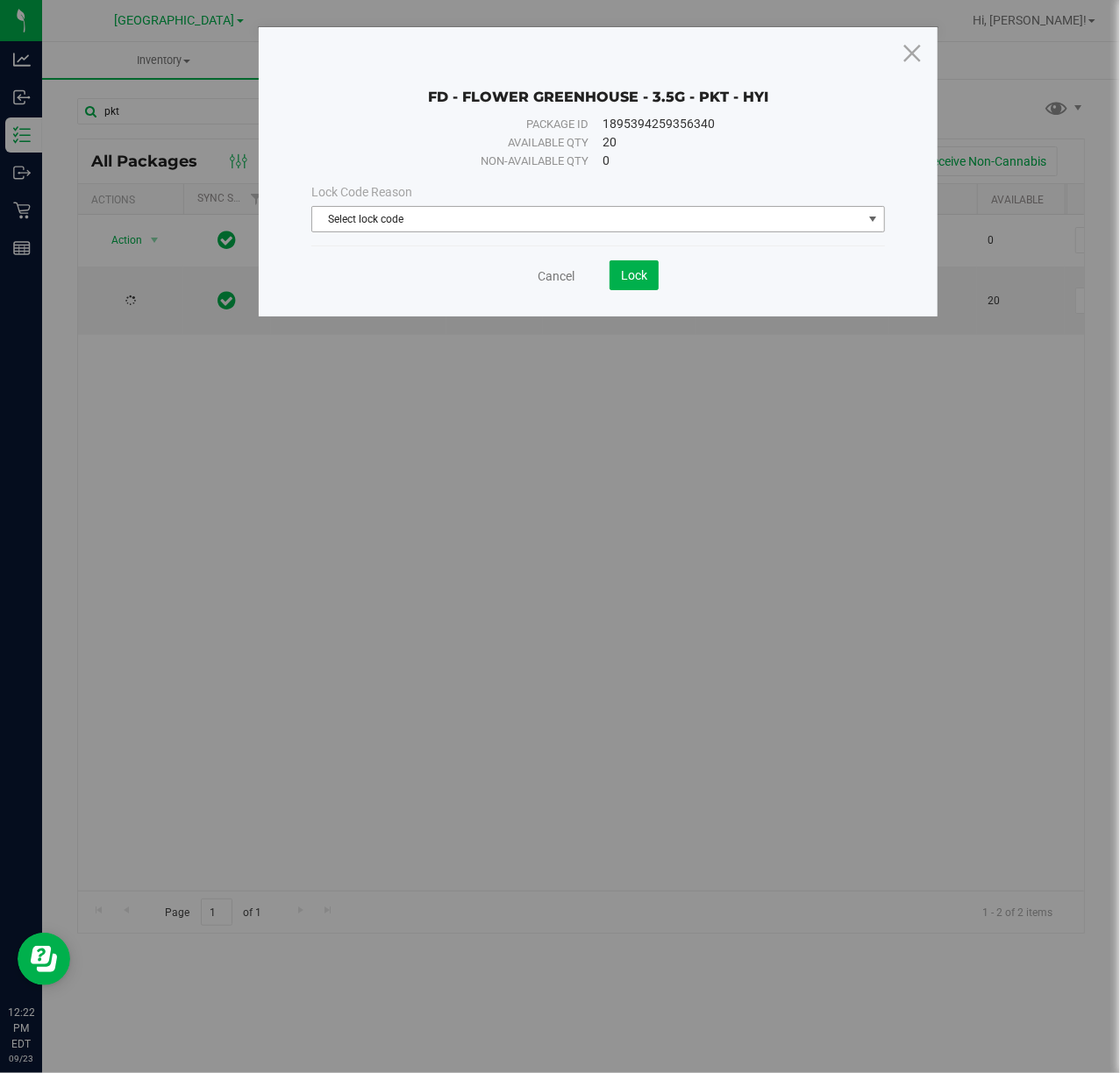
click at [351, 221] on span "Select lock code" at bounding box center [587, 219] width 549 height 25
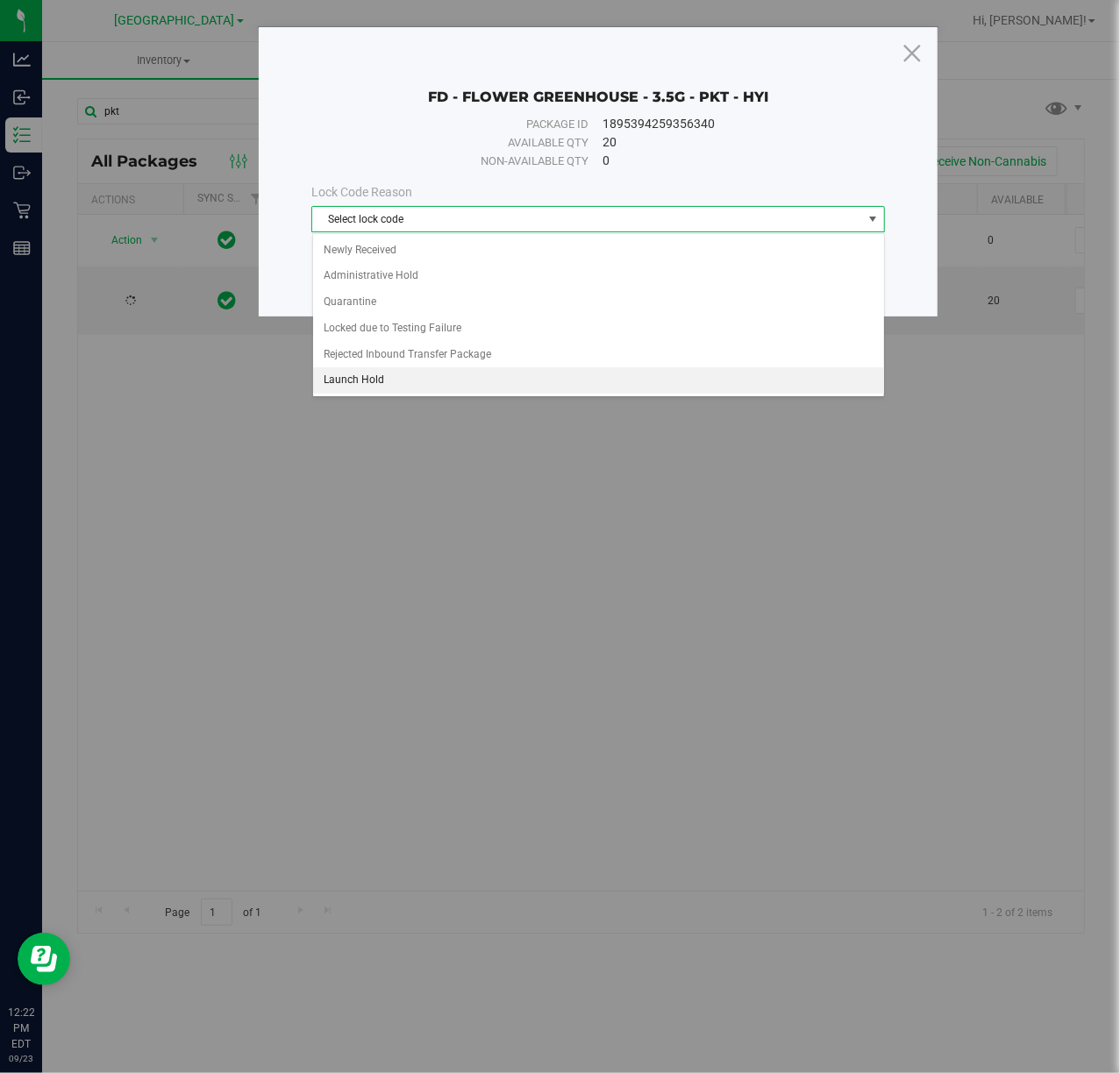
click at [357, 386] on li "Launch Hold" at bounding box center [598, 380] width 571 height 27
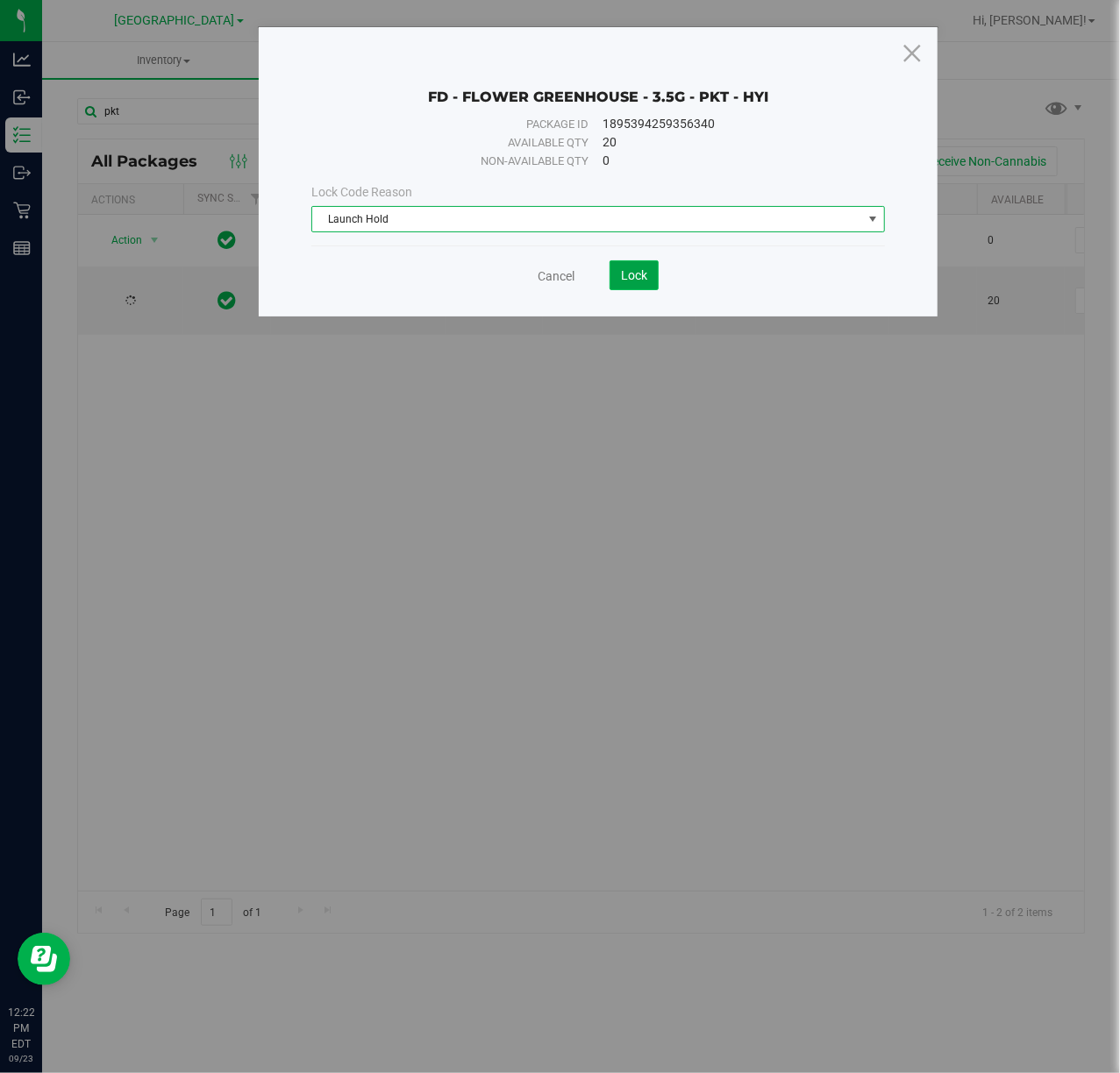
click at [642, 270] on span "Lock" at bounding box center [634, 275] width 27 height 14
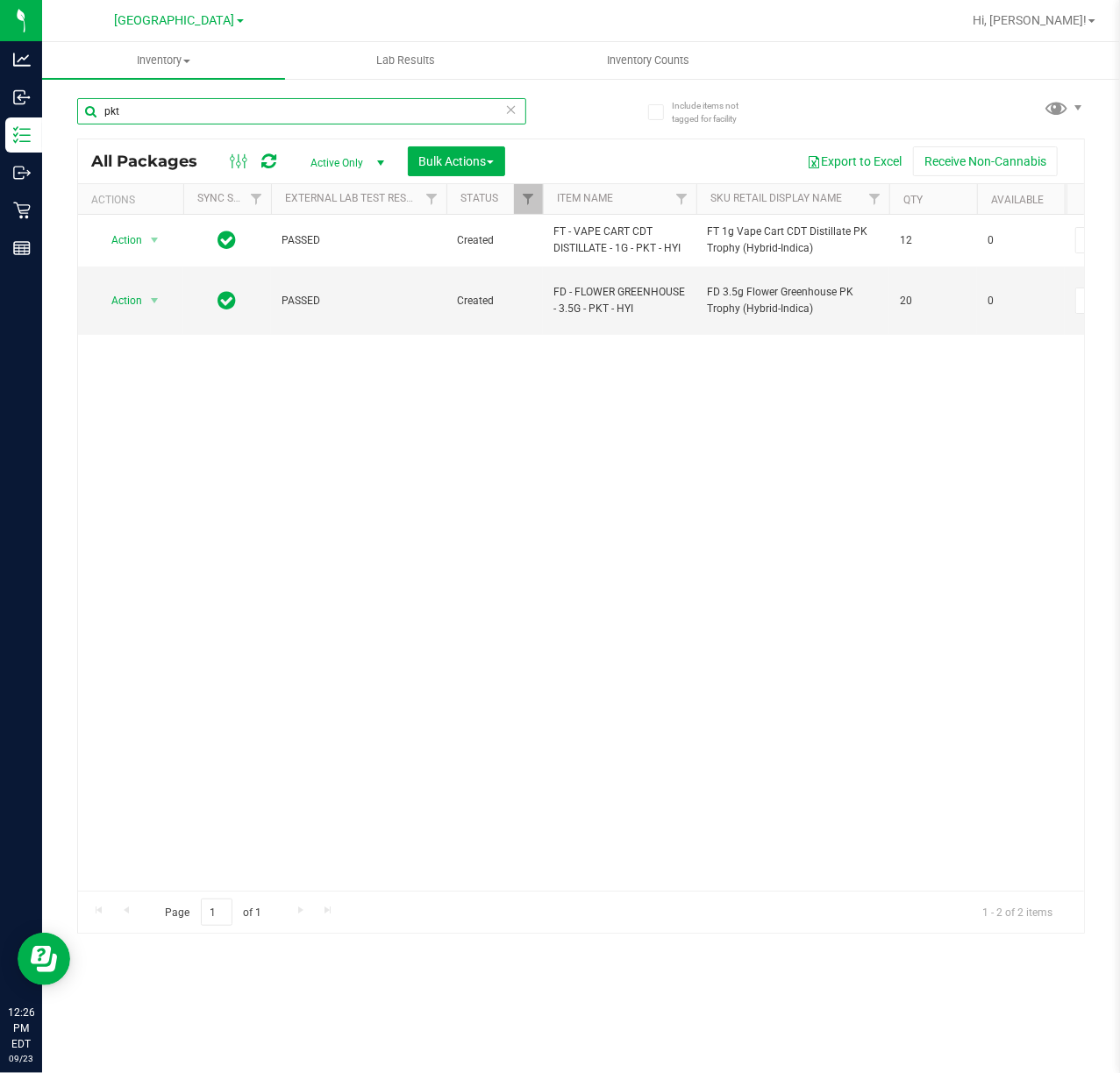
click at [150, 105] on input "pkt" at bounding box center [302, 111] width 449 height 27
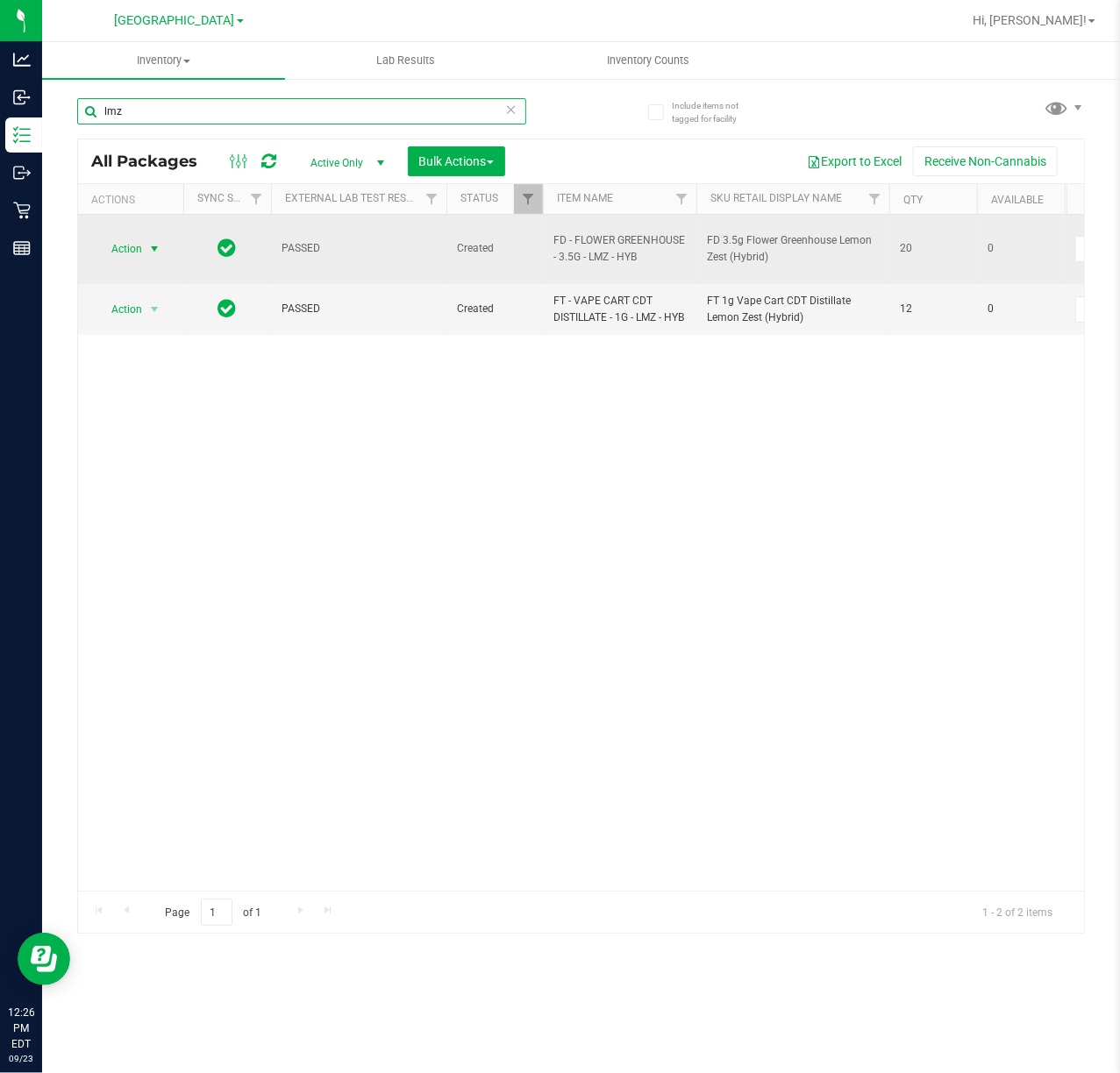
type input "lmz"
click at [113, 237] on span "Action" at bounding box center [119, 249] width 48 height 25
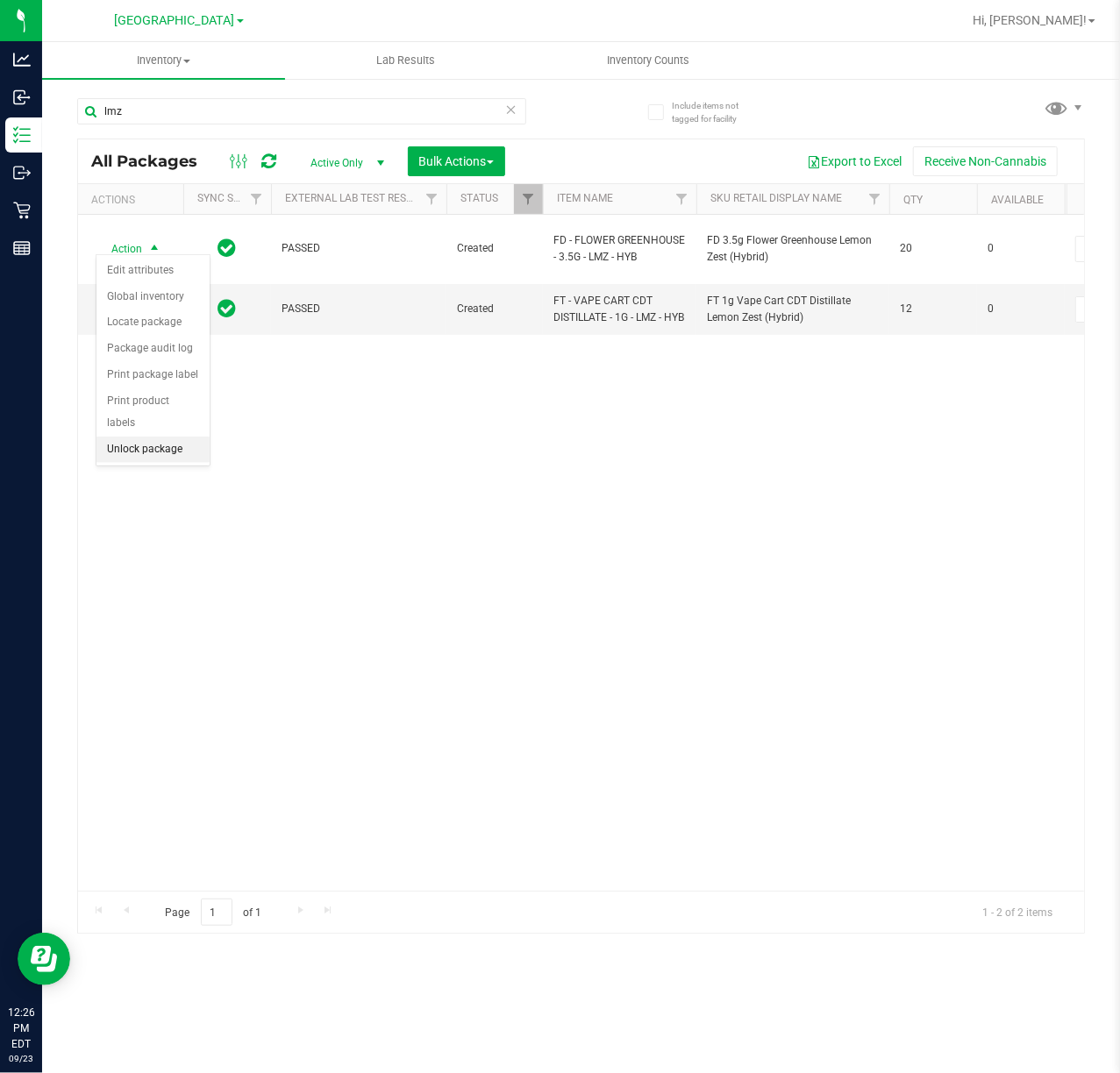
click at [173, 461] on li "Unlock package" at bounding box center [153, 450] width 113 height 27
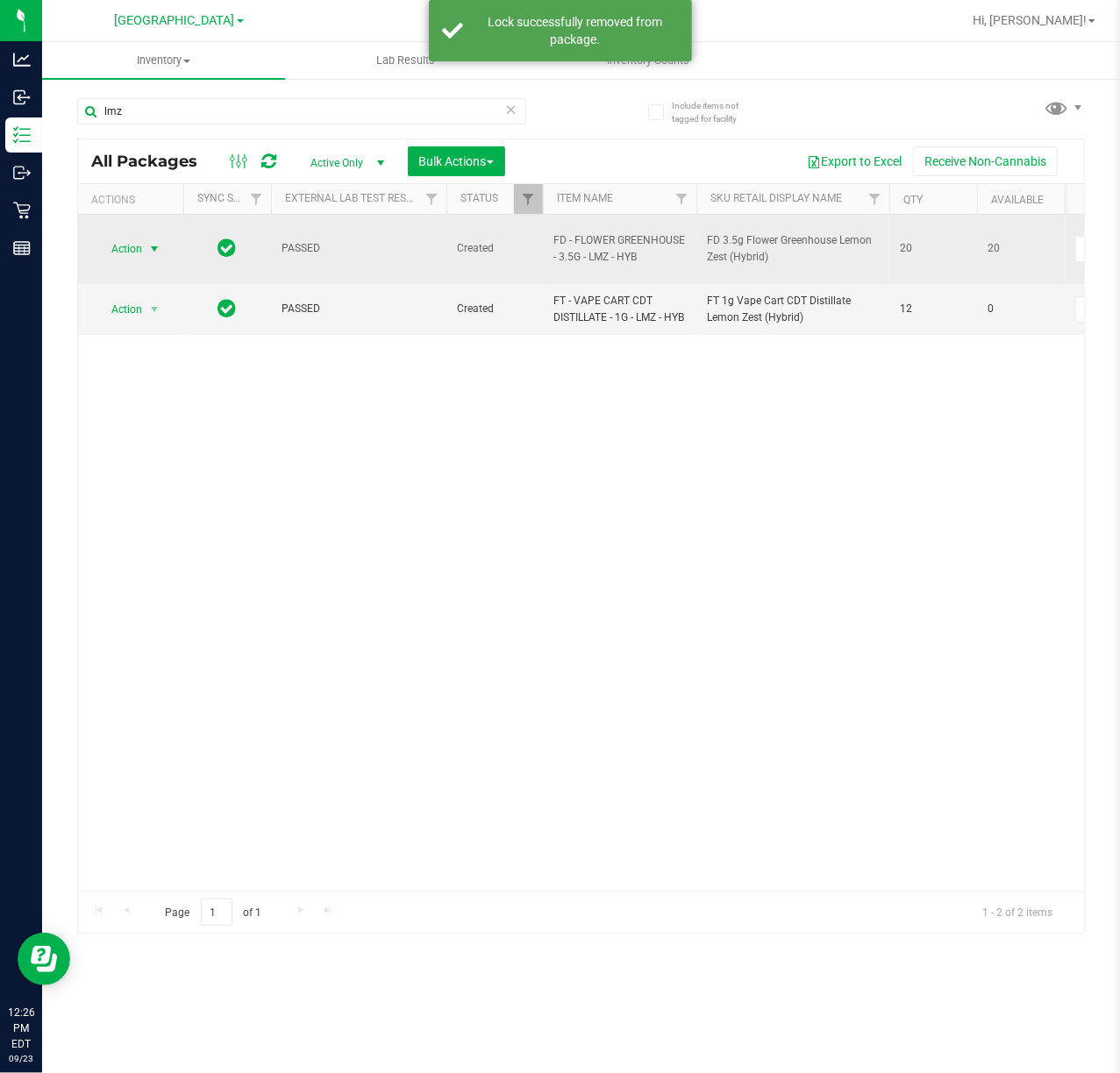
click at [150, 242] on span "select" at bounding box center [155, 249] width 14 height 14
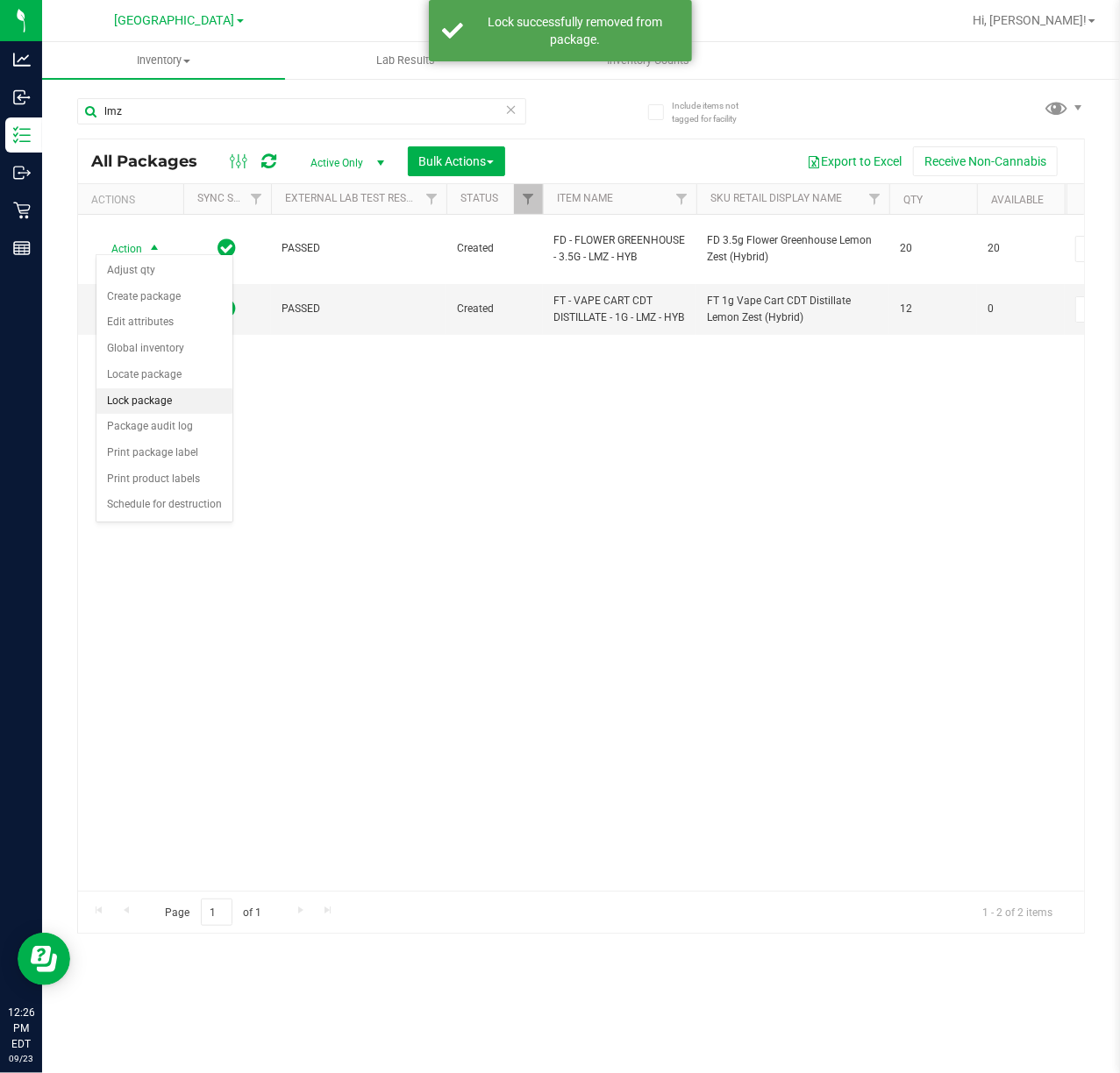
click at [157, 400] on li "Lock package" at bounding box center [165, 402] width 136 height 27
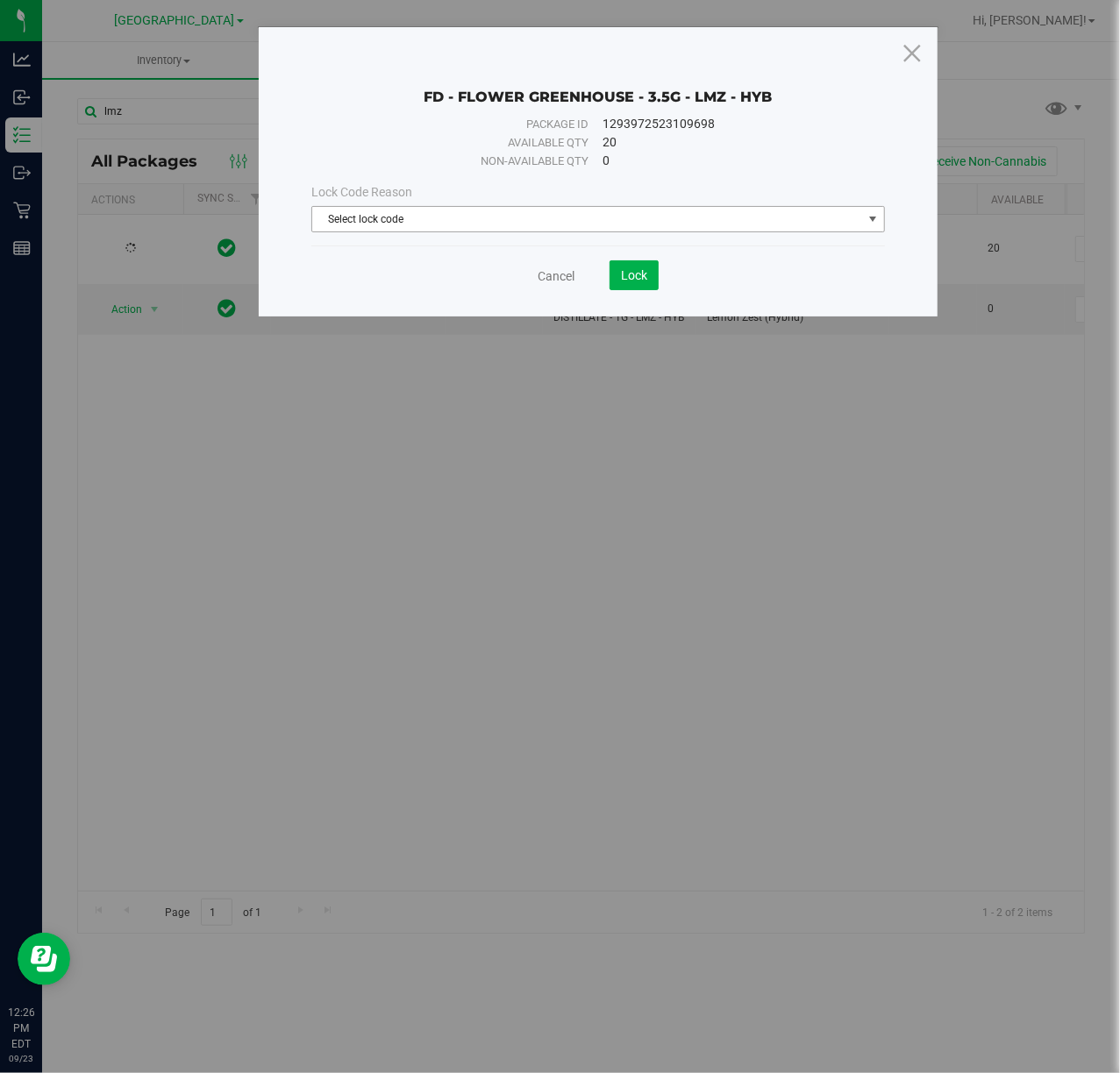
click at [357, 209] on span "Select lock code" at bounding box center [587, 219] width 549 height 25
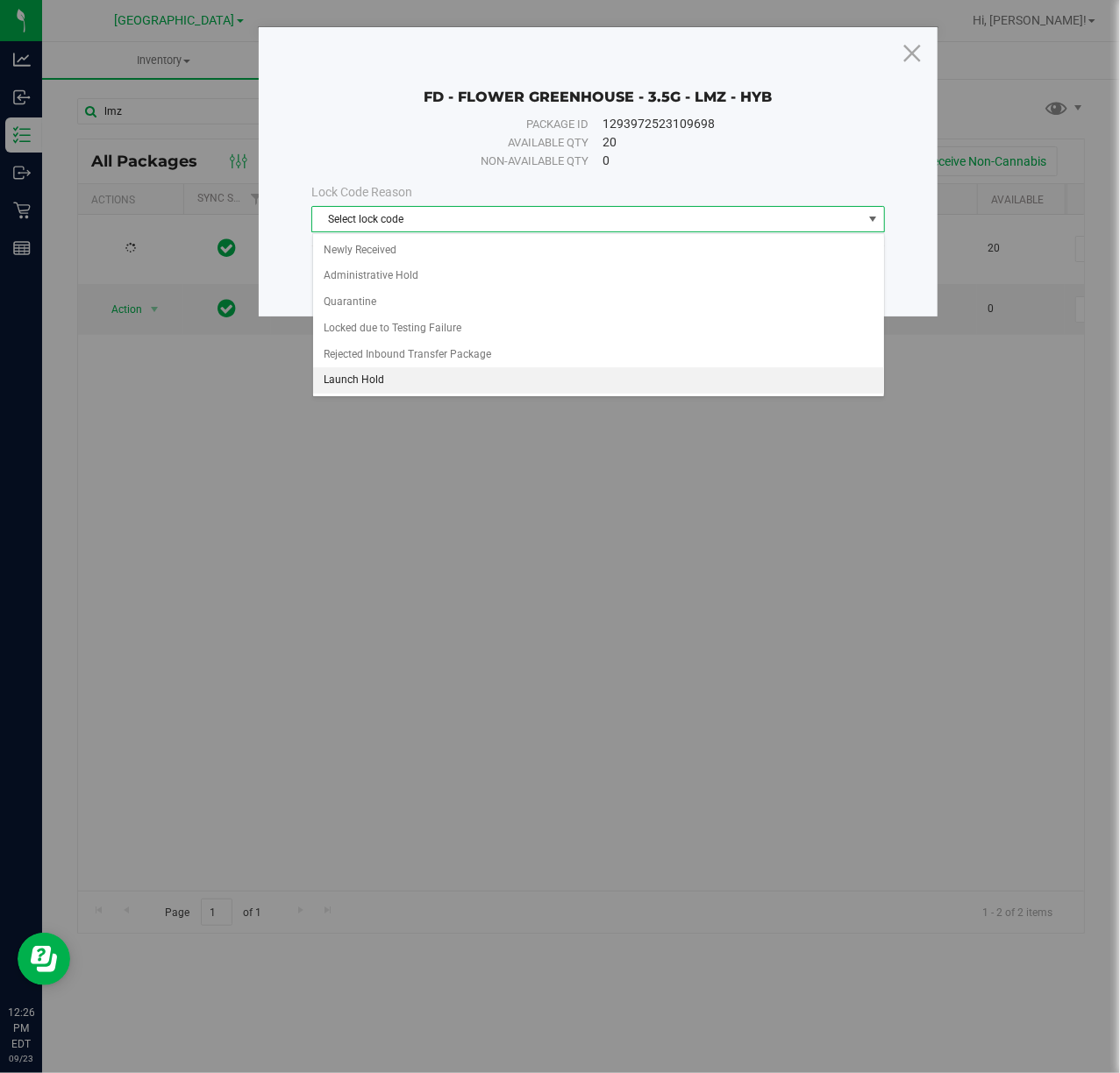
click at [362, 389] on li "Launch Hold" at bounding box center [598, 380] width 571 height 27
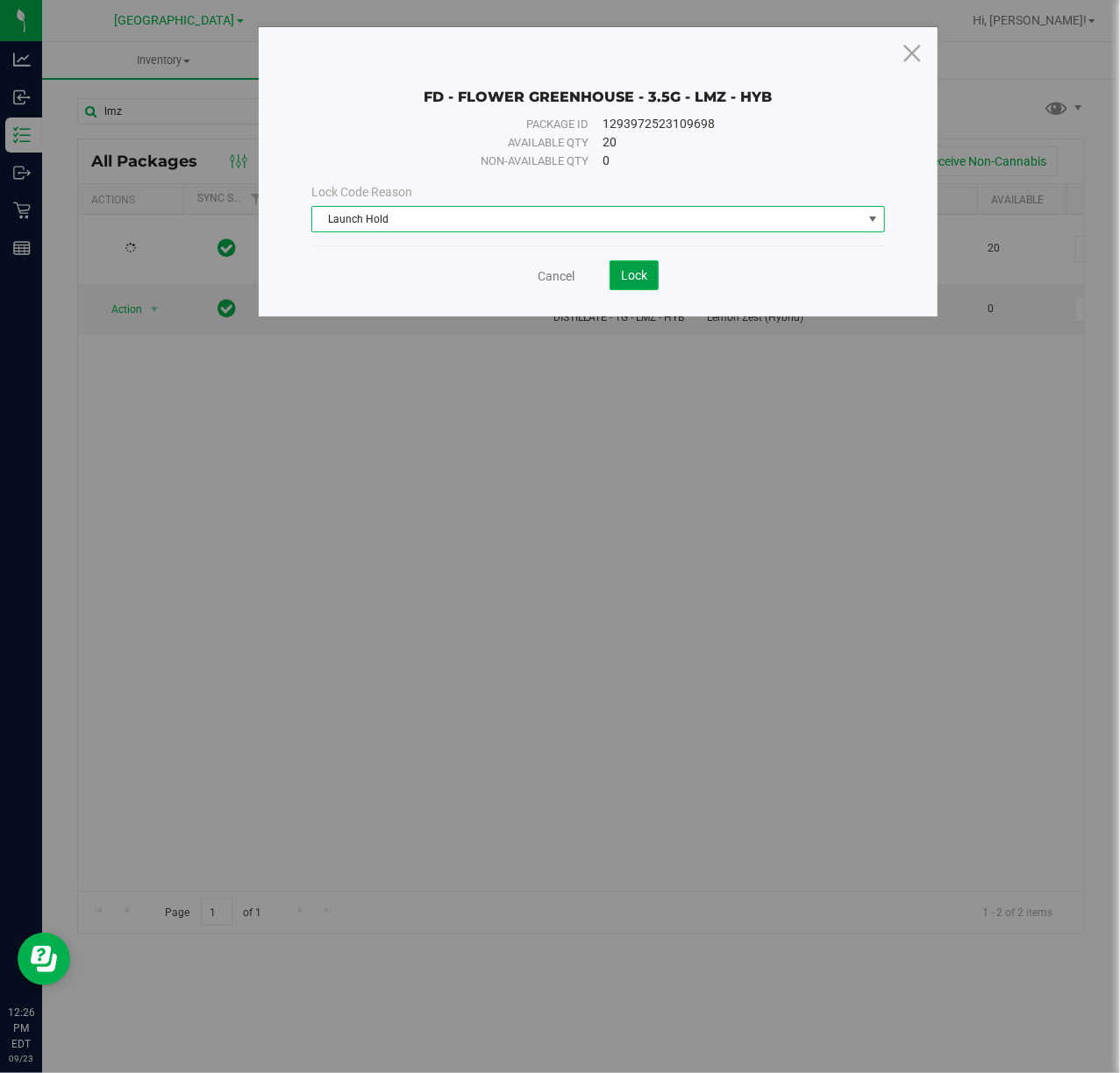
click at [643, 281] on span "Lock" at bounding box center [634, 275] width 27 height 14
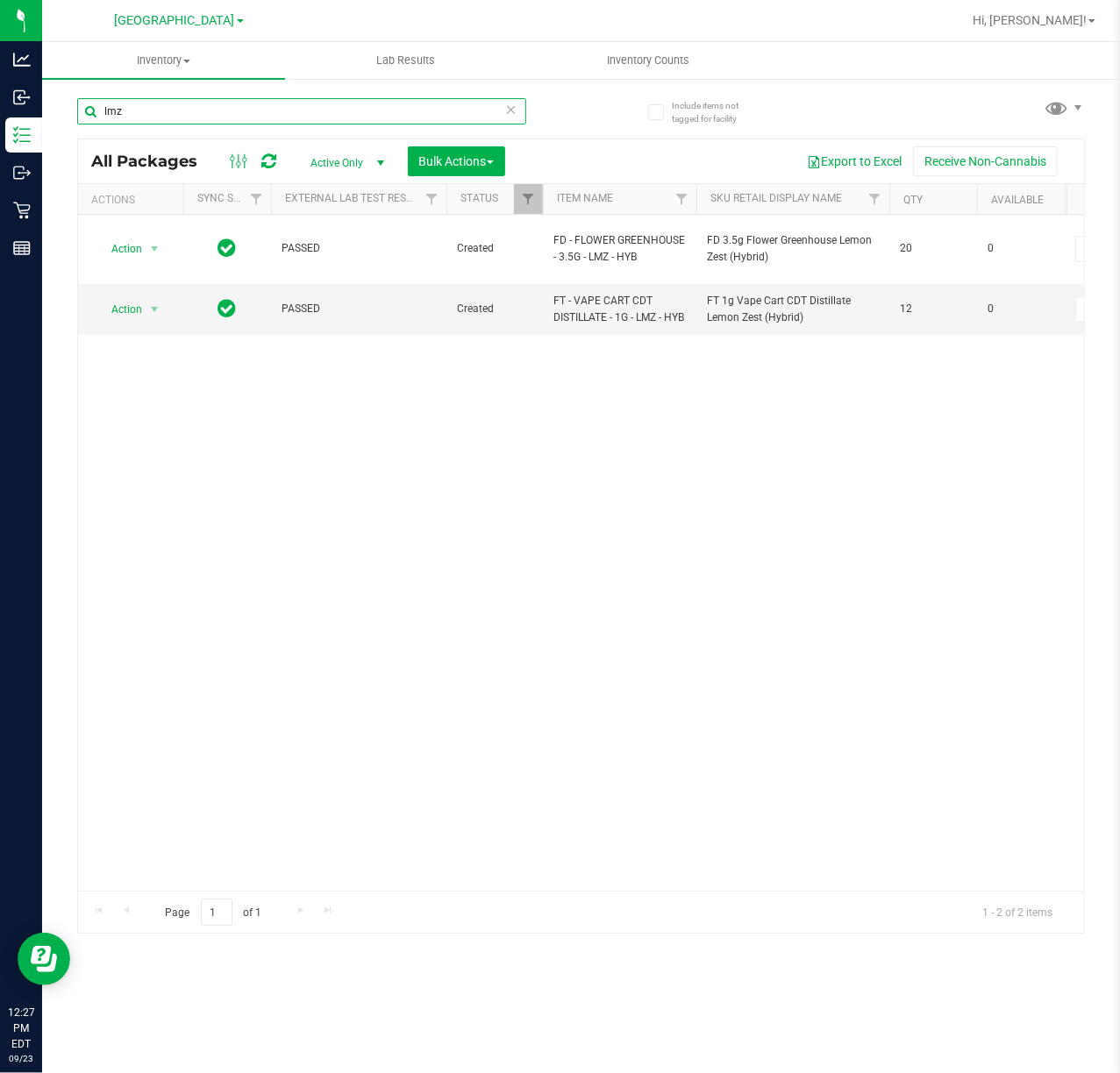
click at [157, 106] on input "lmz" at bounding box center [302, 111] width 449 height 27
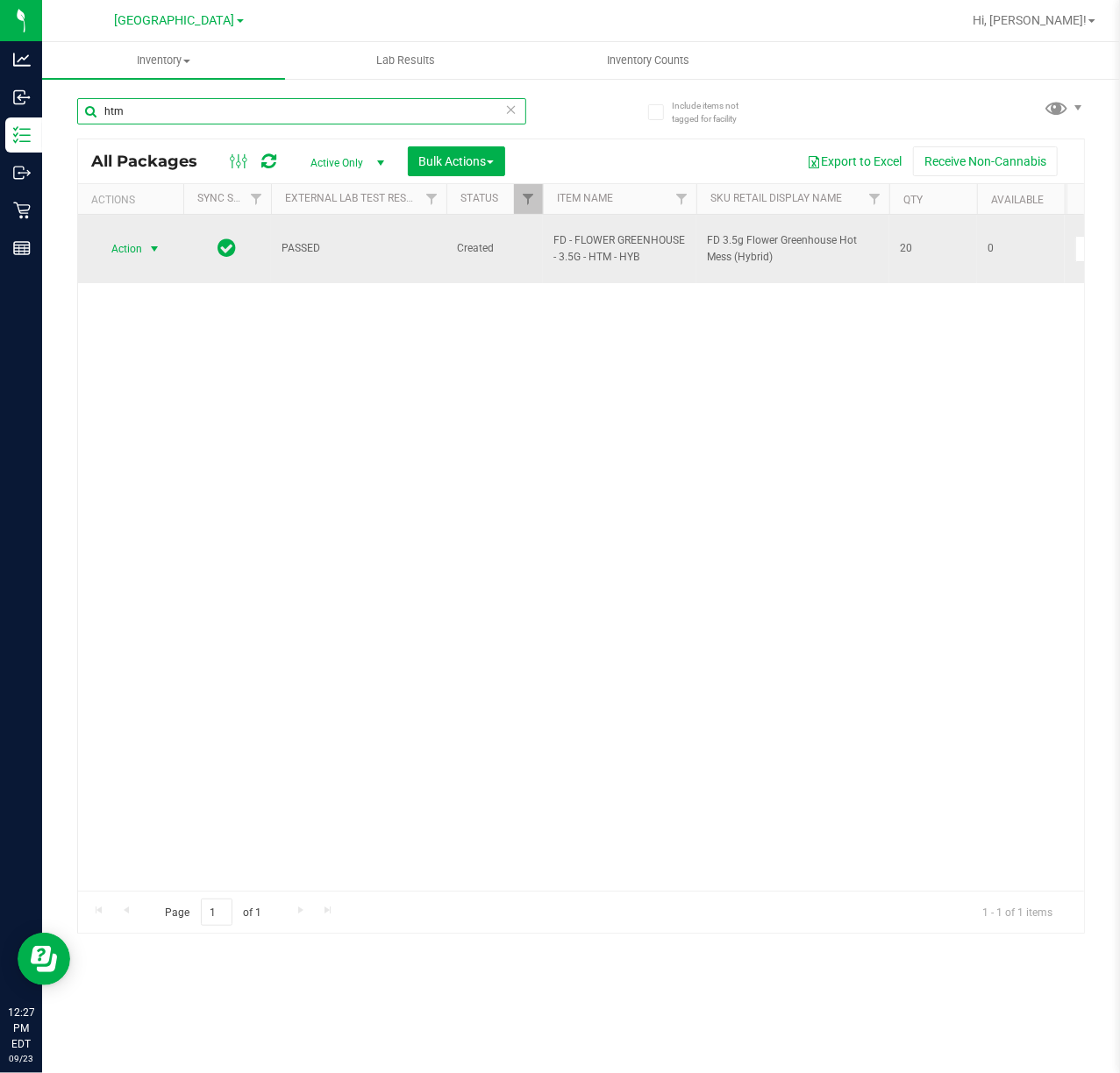
type input "htm"
click at [123, 241] on span "Action" at bounding box center [119, 249] width 48 height 25
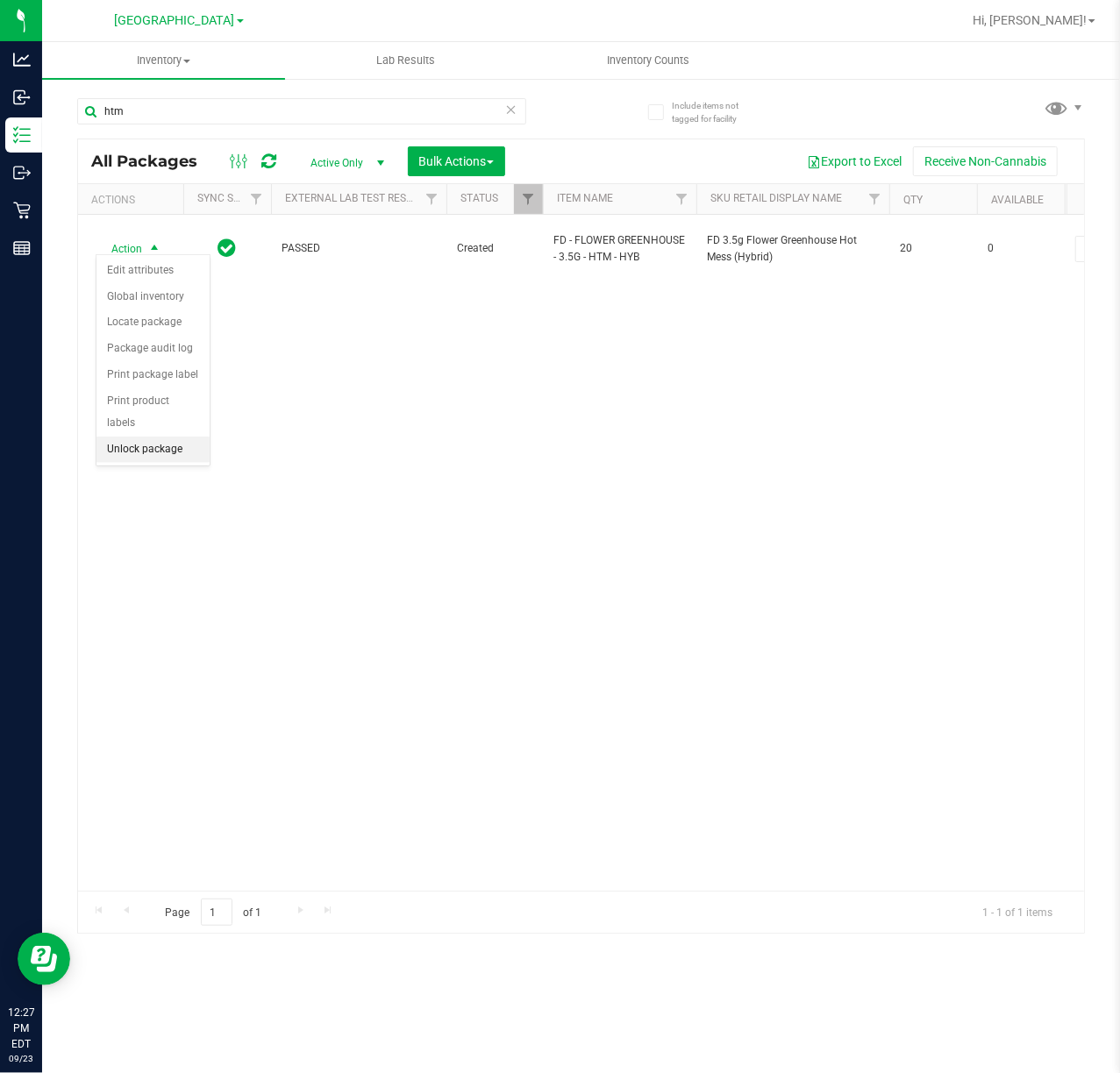
click at [125, 444] on li "Unlock package" at bounding box center [153, 450] width 113 height 27
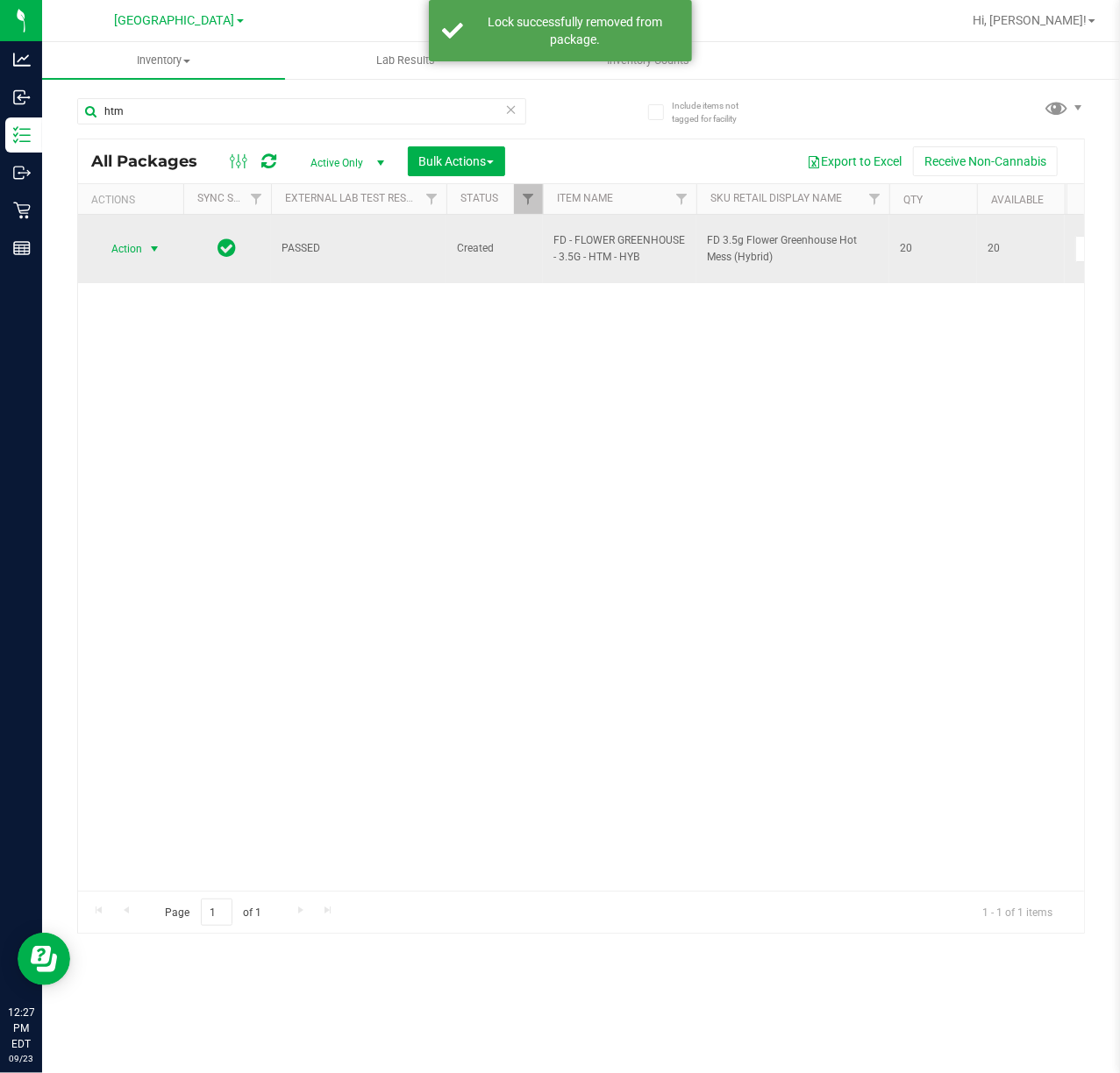
click at [146, 237] on span "select" at bounding box center [155, 249] width 22 height 25
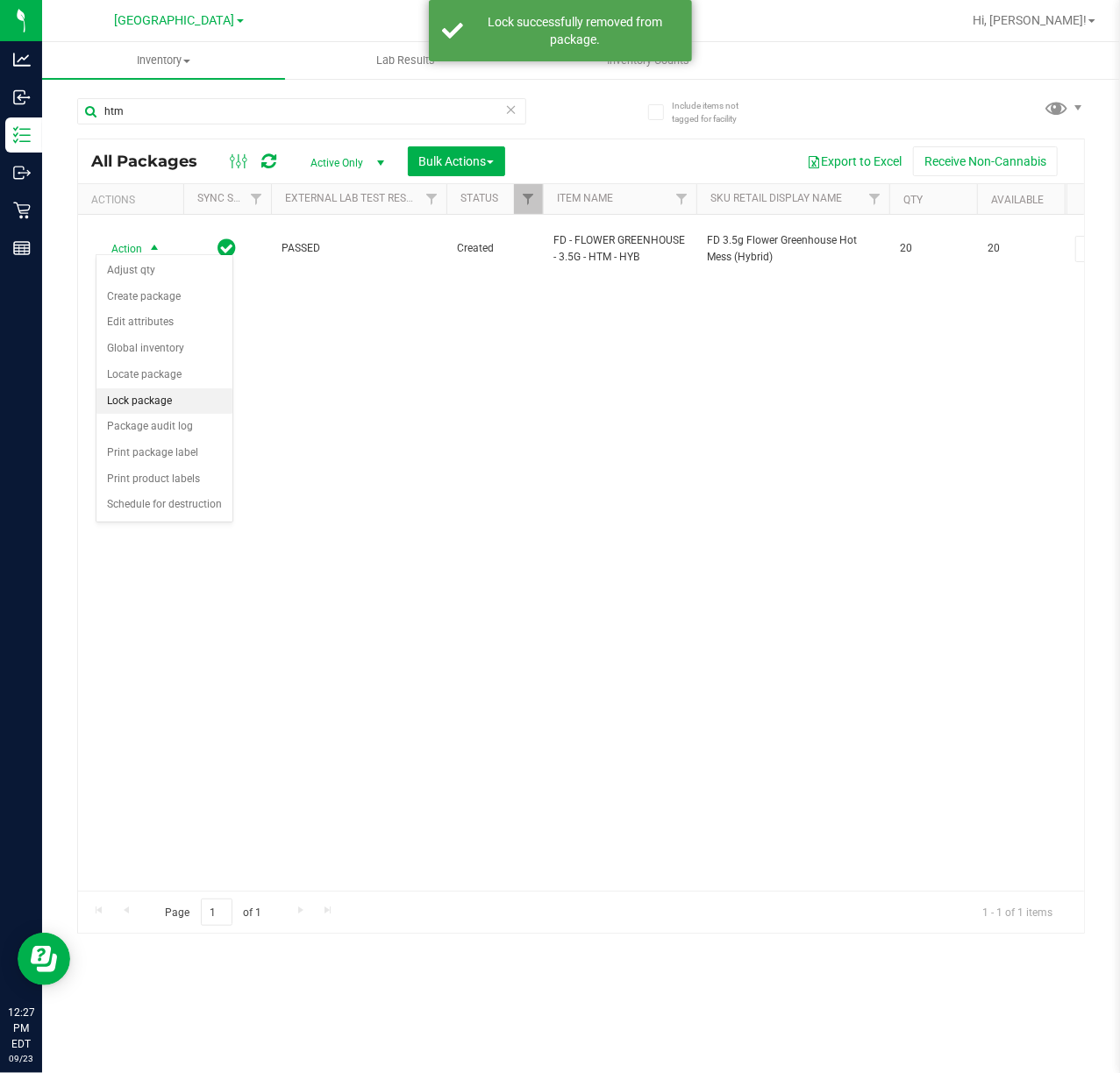
click at [131, 404] on li "Lock package" at bounding box center [165, 402] width 136 height 27
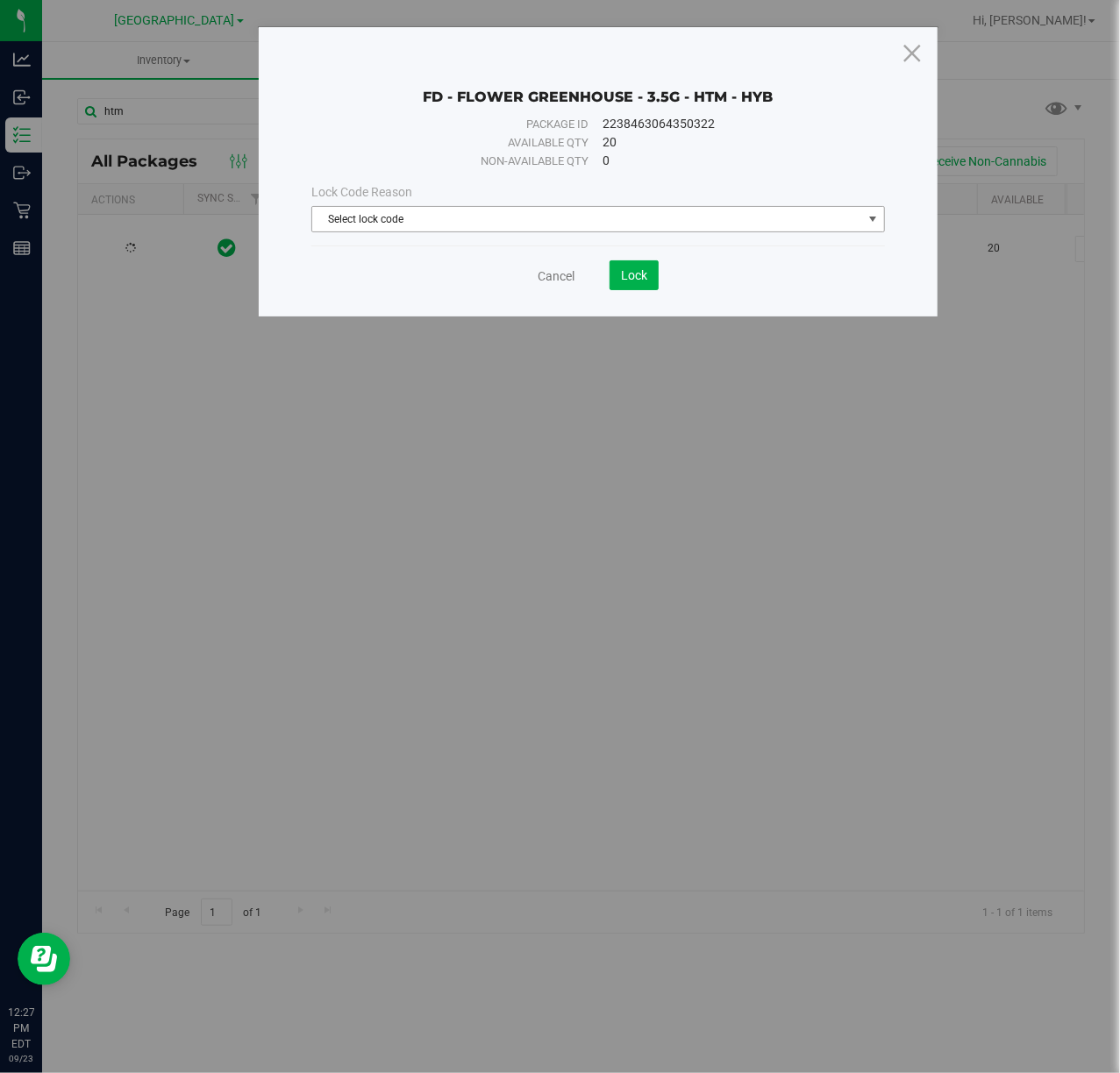
click at [380, 218] on span "Select lock code" at bounding box center [587, 219] width 549 height 25
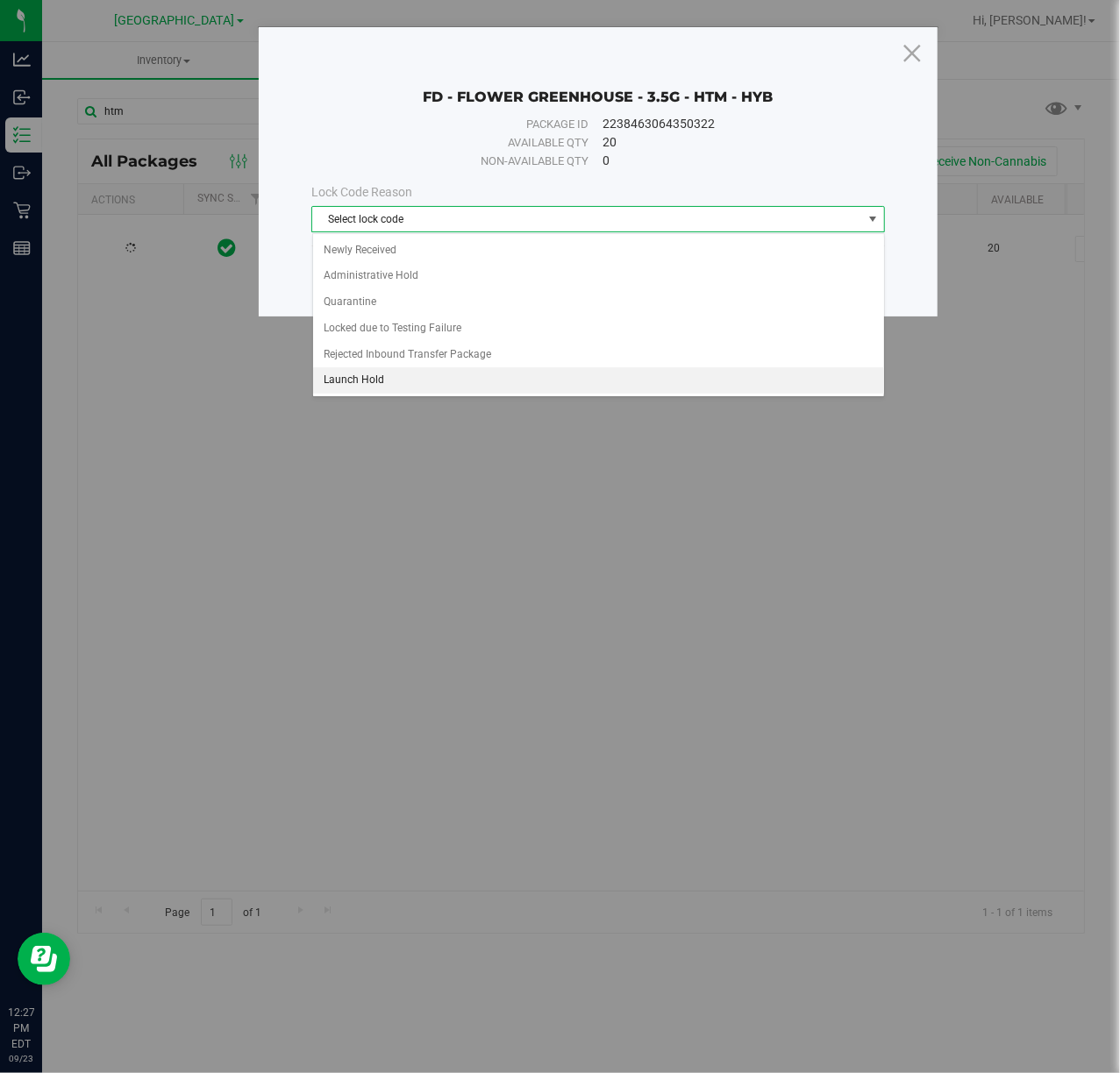
click at [346, 379] on li "Launch Hold" at bounding box center [598, 380] width 571 height 27
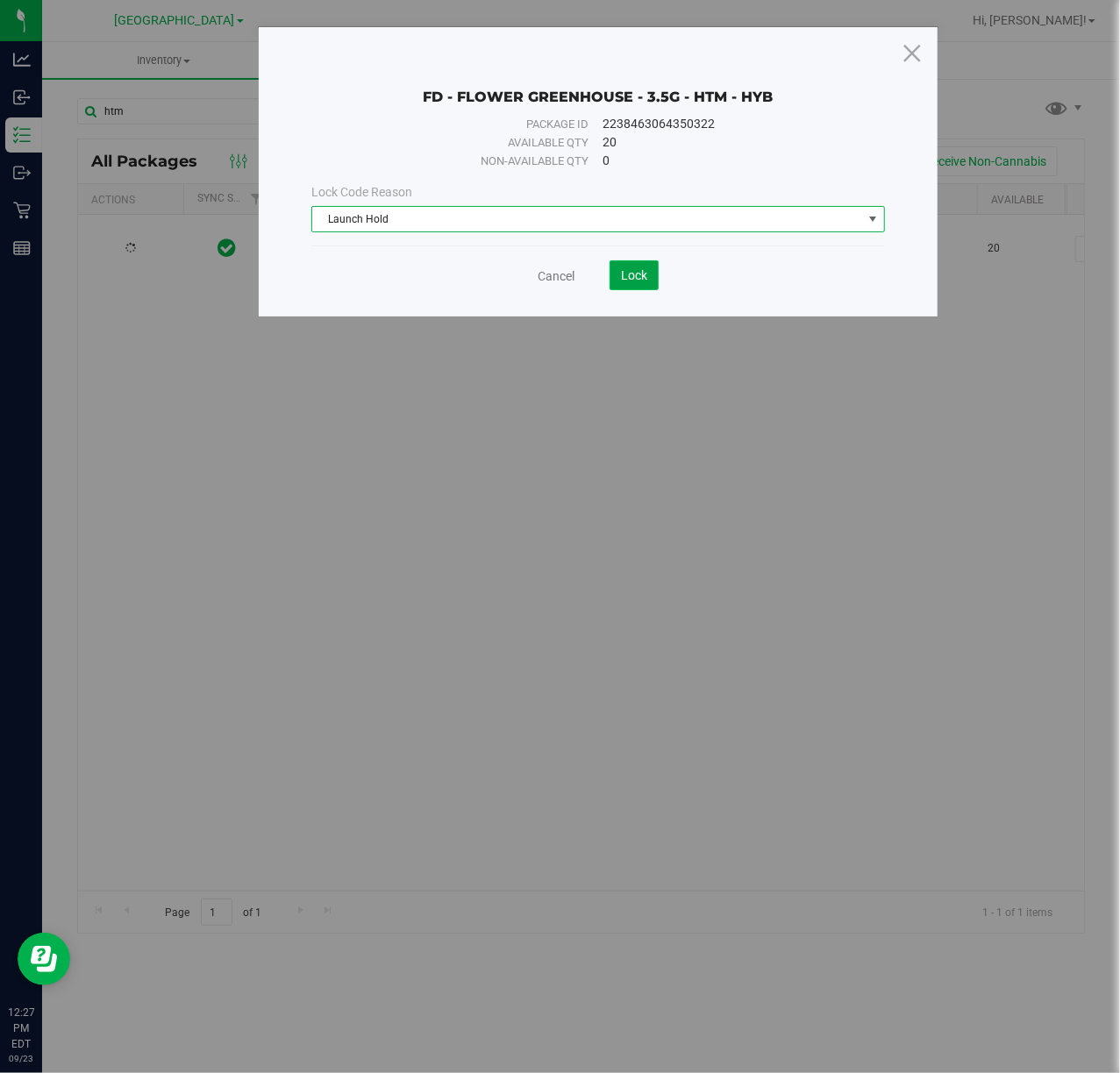
click at [651, 273] on button "Lock" at bounding box center [634, 275] width 50 height 30
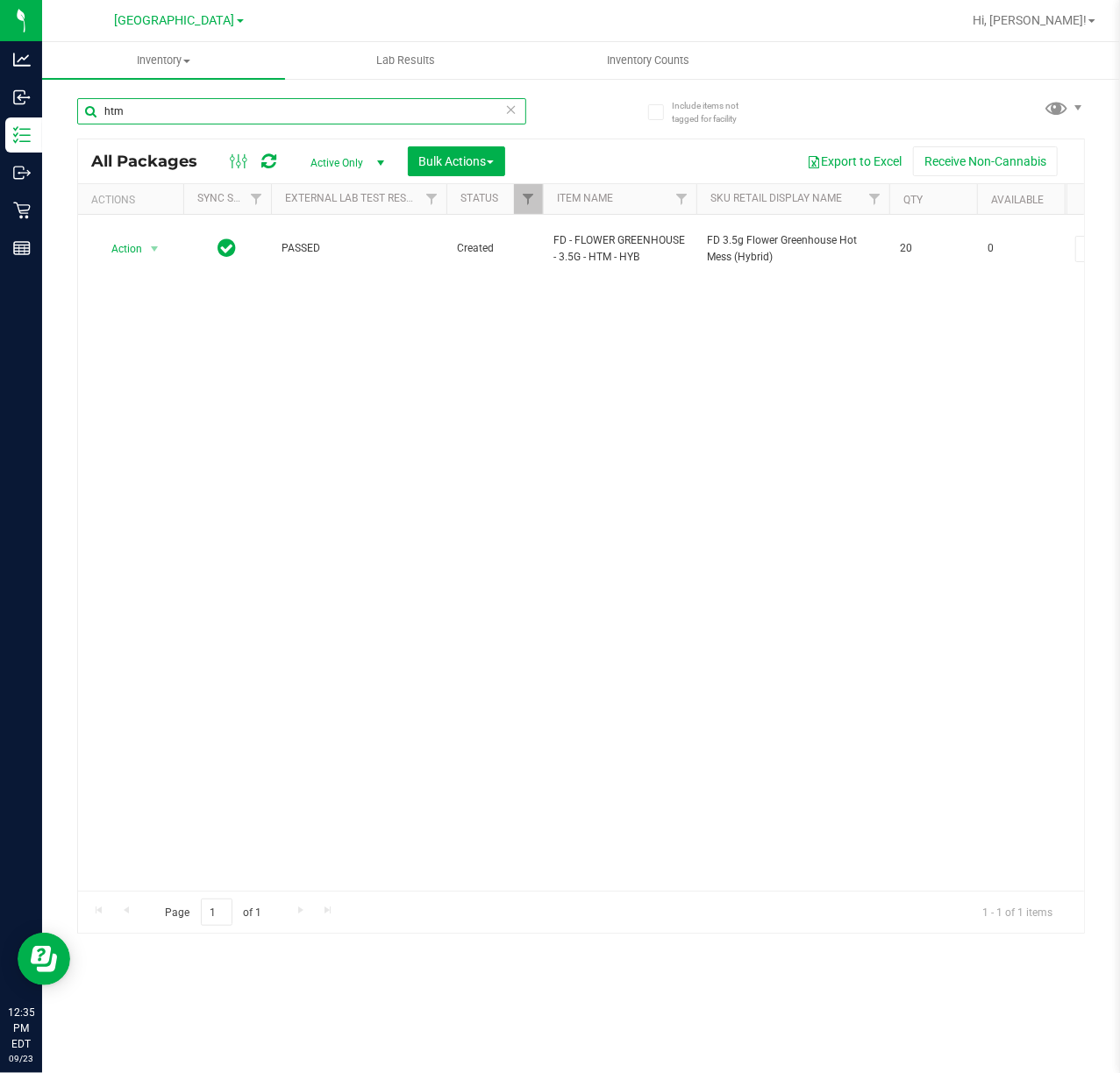
click at [188, 117] on input "htm" at bounding box center [302, 111] width 449 height 27
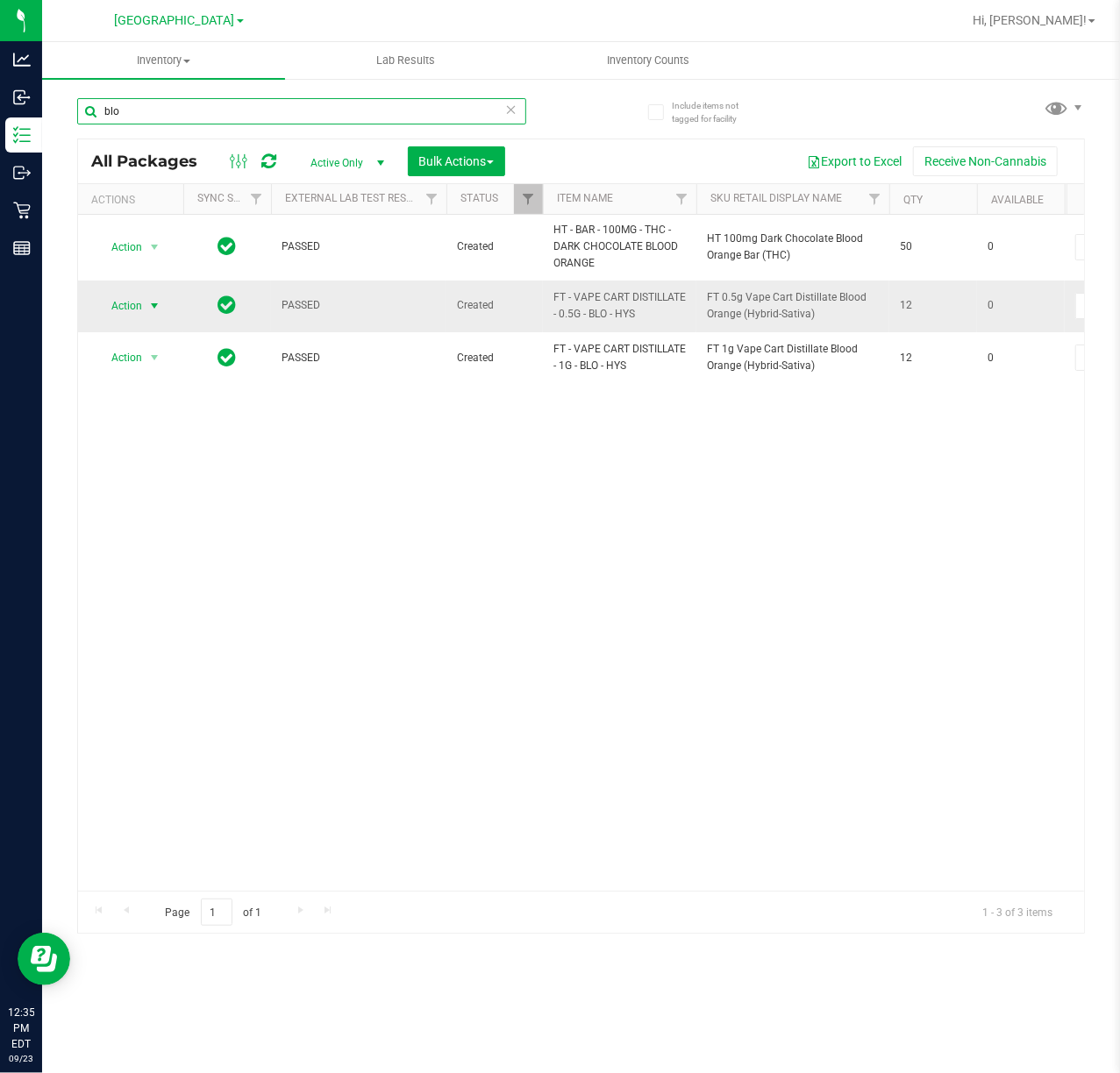
type input "blo"
click at [145, 310] on span "select" at bounding box center [155, 306] width 22 height 25
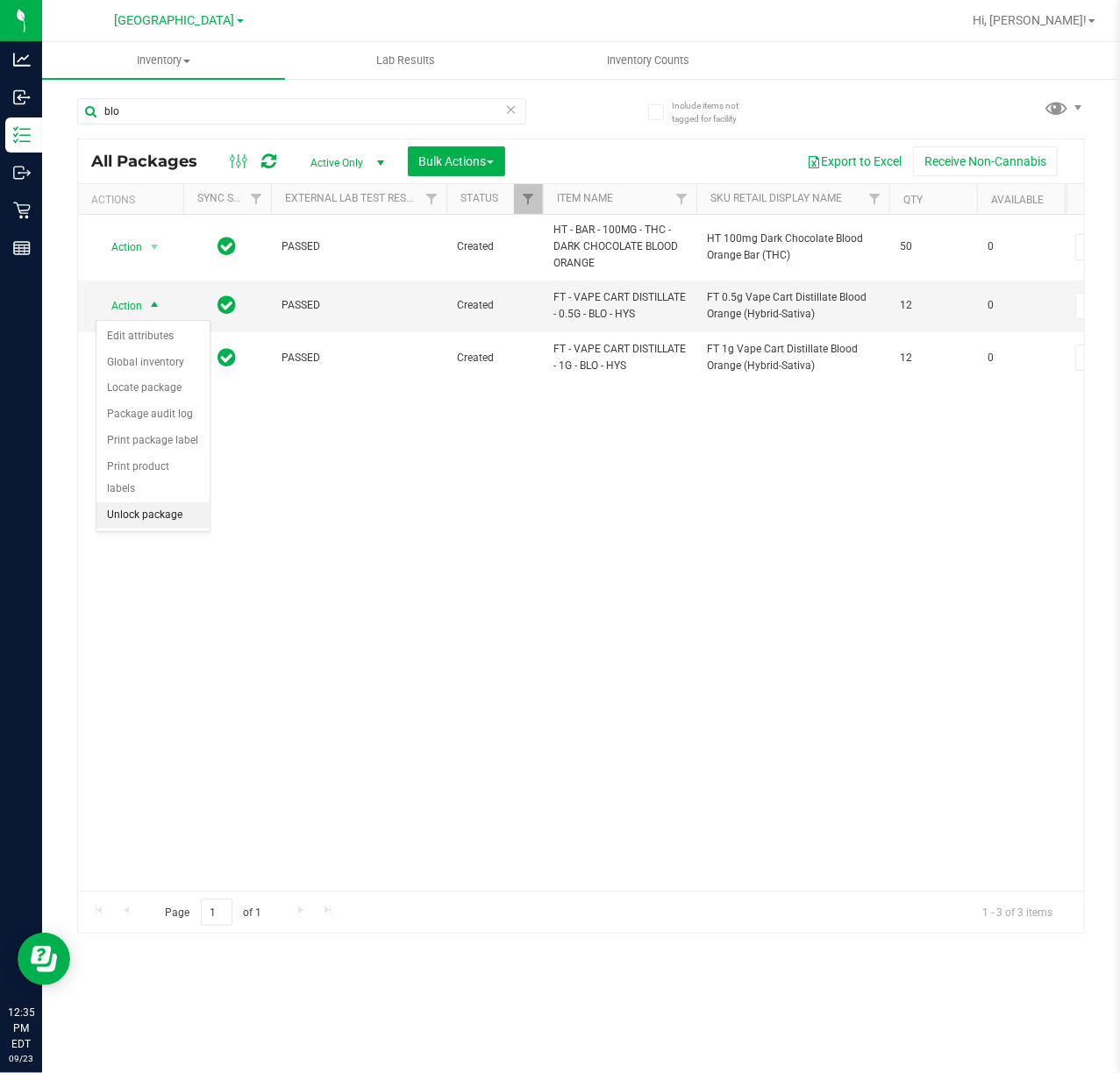
click at [127, 523] on li "Unlock package" at bounding box center [153, 516] width 113 height 27
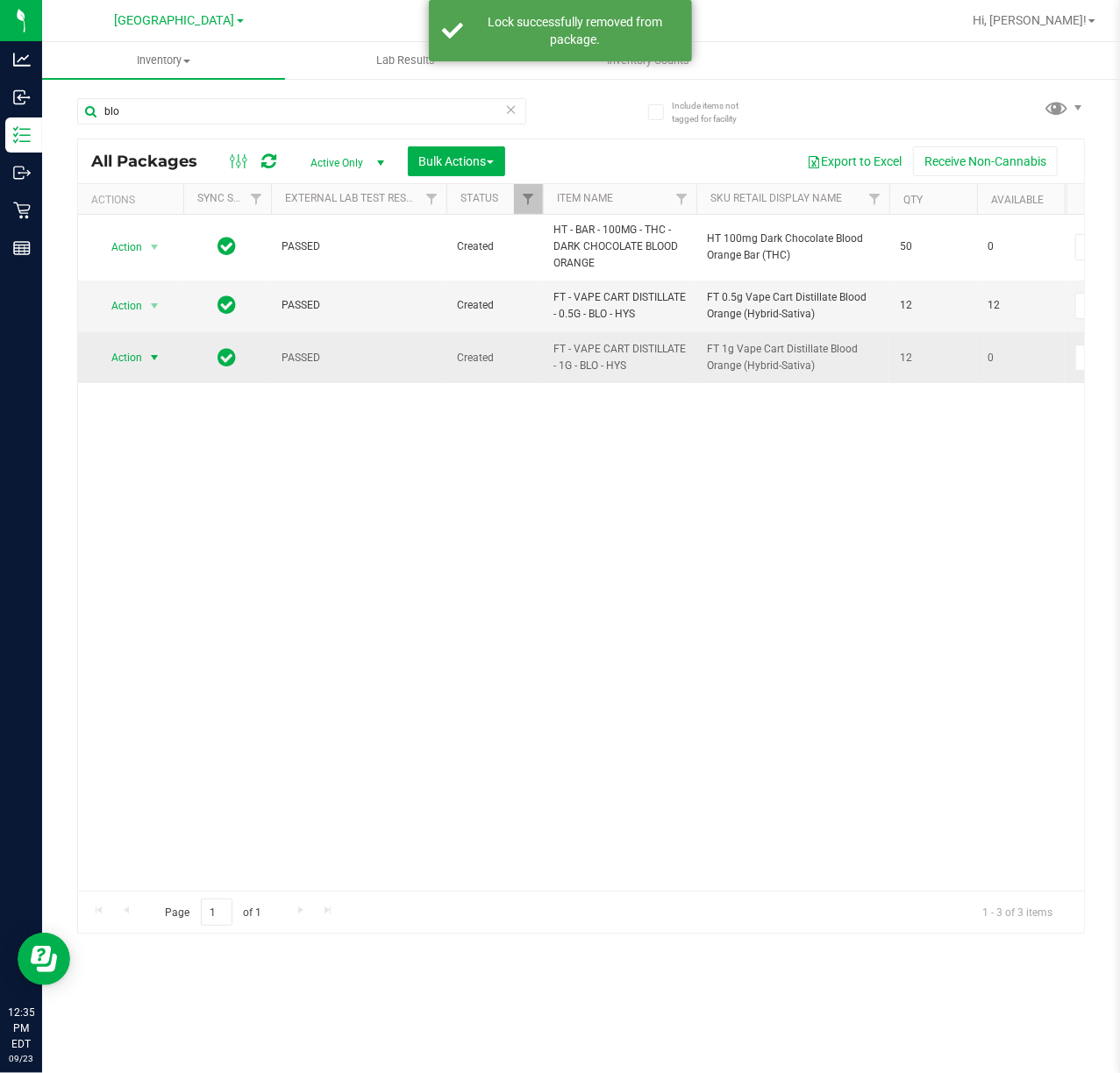
click at [149, 354] on span "select" at bounding box center [155, 358] width 14 height 14
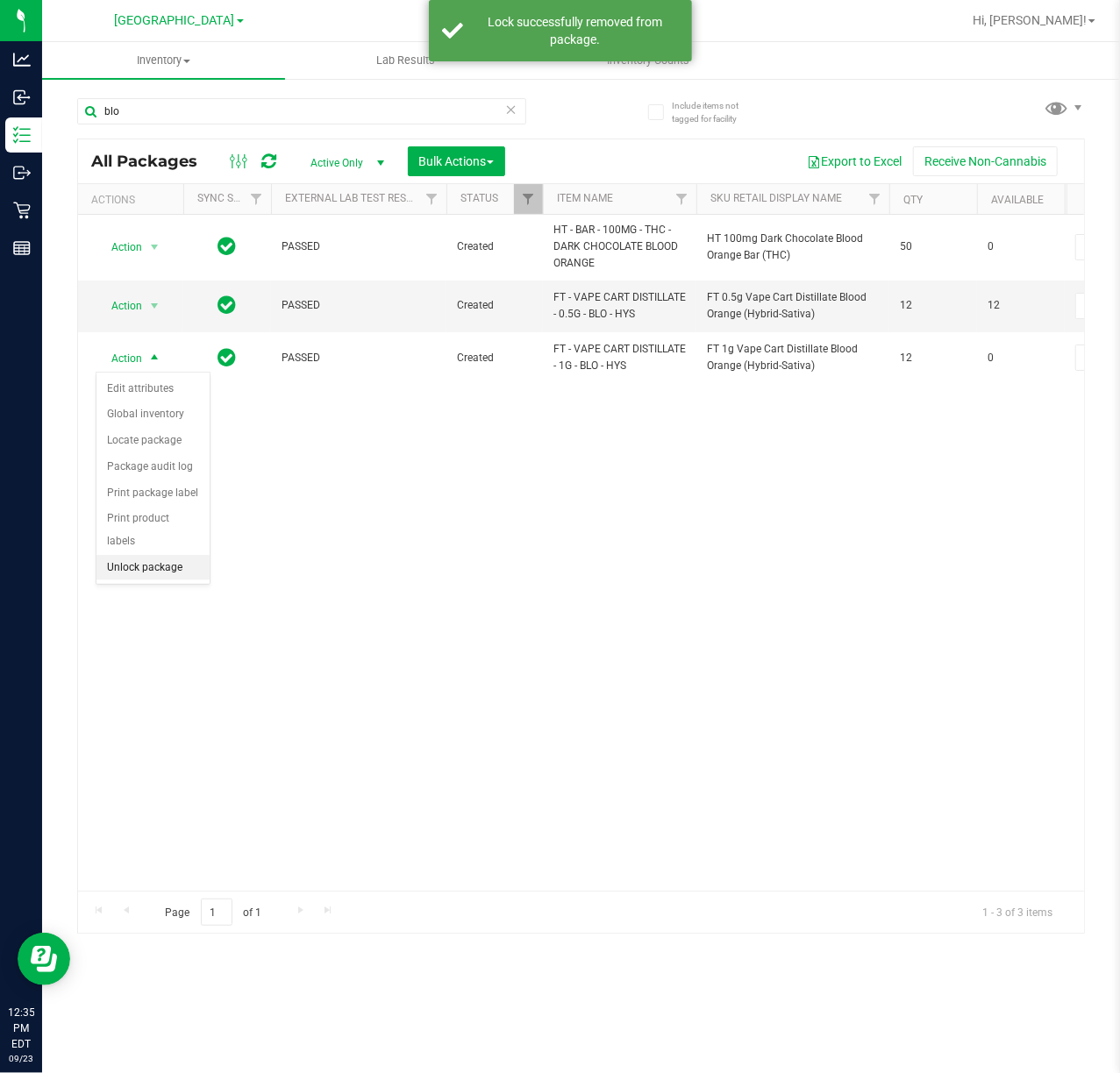
click at [163, 568] on li "Unlock package" at bounding box center [153, 568] width 113 height 27
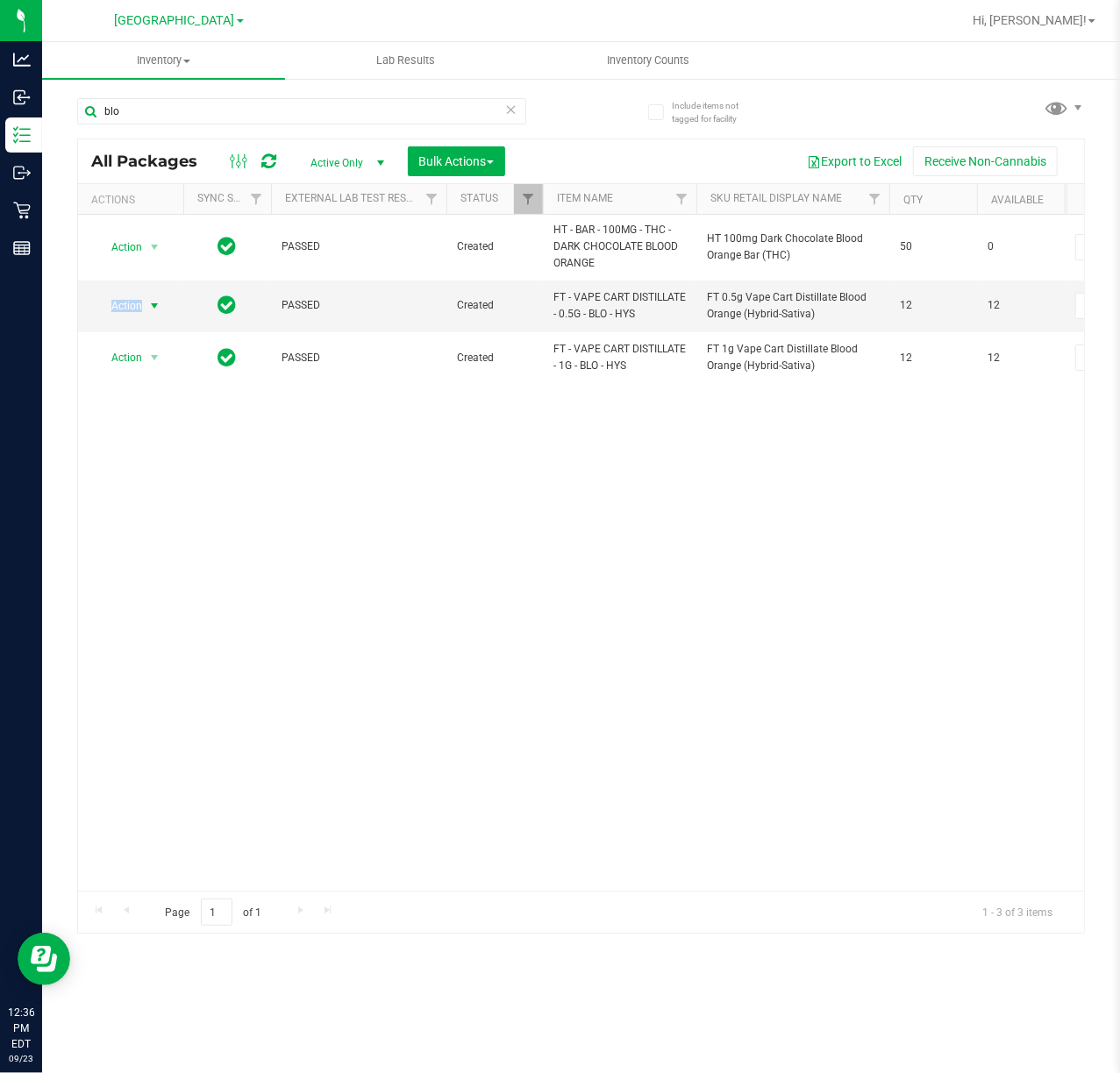
click at [131, 303] on span "Action" at bounding box center [119, 306] width 48 height 25
click at [150, 466] on li "Lock package" at bounding box center [165, 467] width 136 height 27
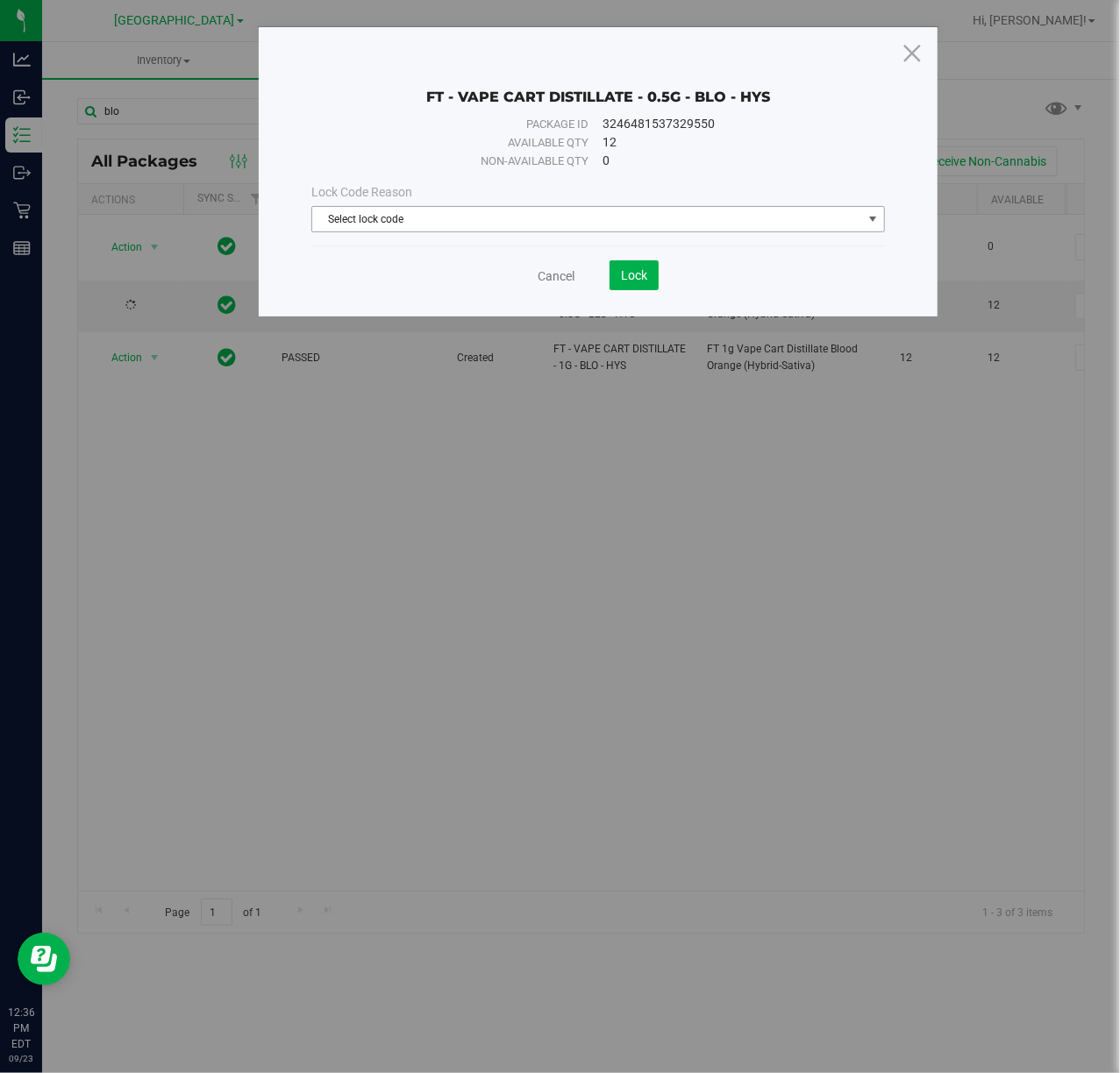
click at [579, 209] on span "Select lock code" at bounding box center [587, 219] width 549 height 25
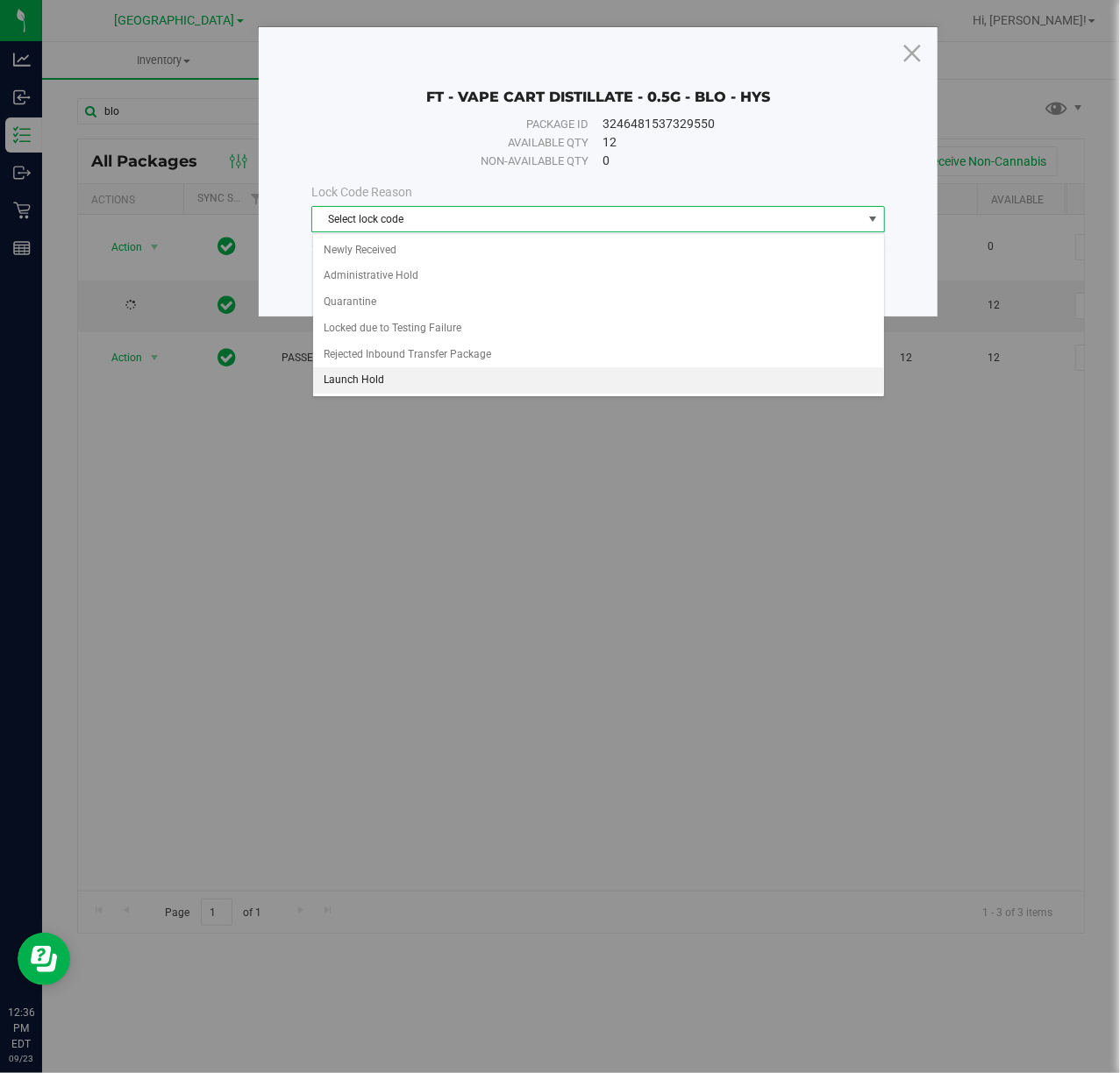
click at [387, 390] on li "Launch Hold" at bounding box center [598, 380] width 571 height 27
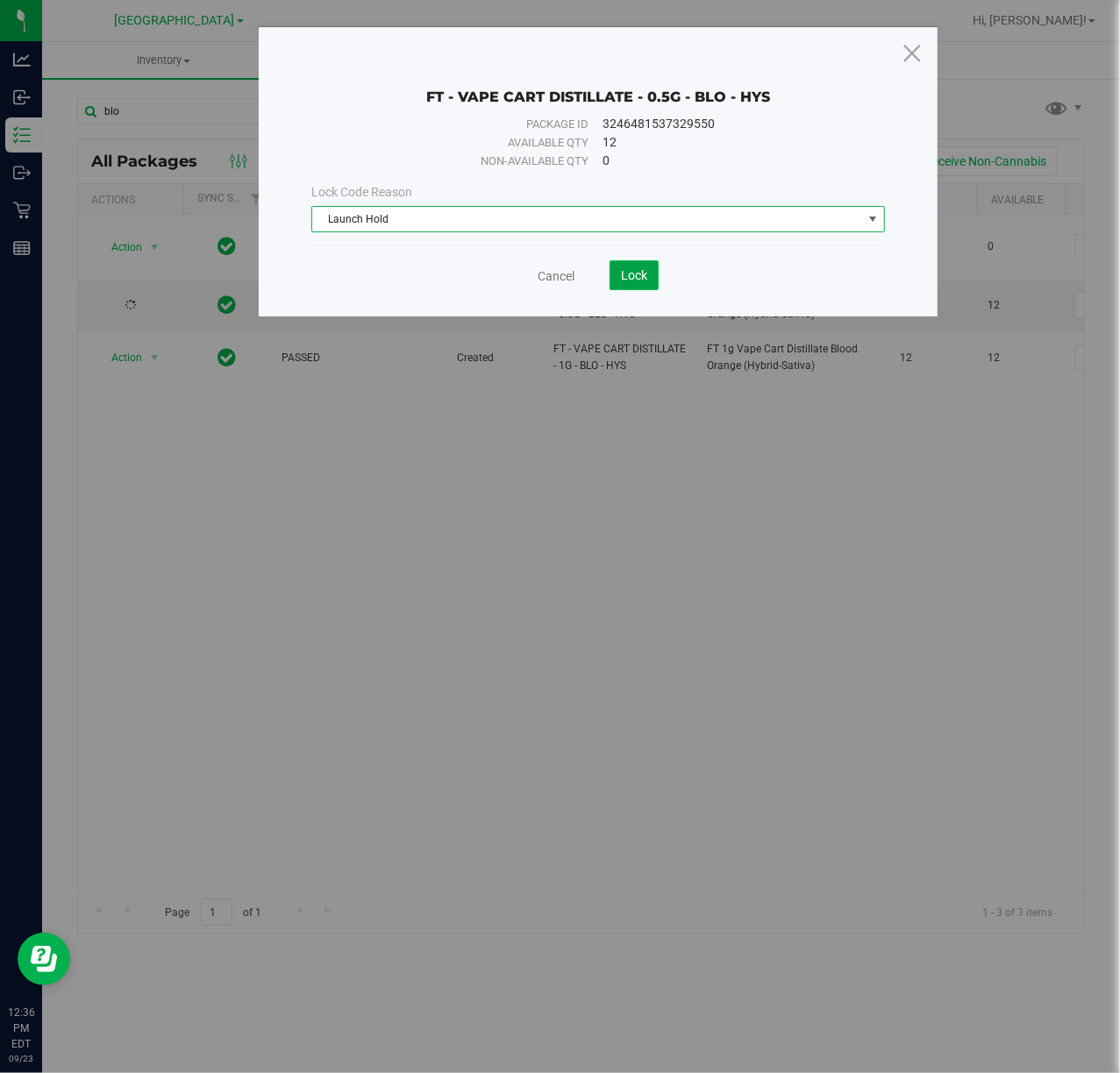
click at [642, 279] on span "Lock" at bounding box center [634, 275] width 27 height 14
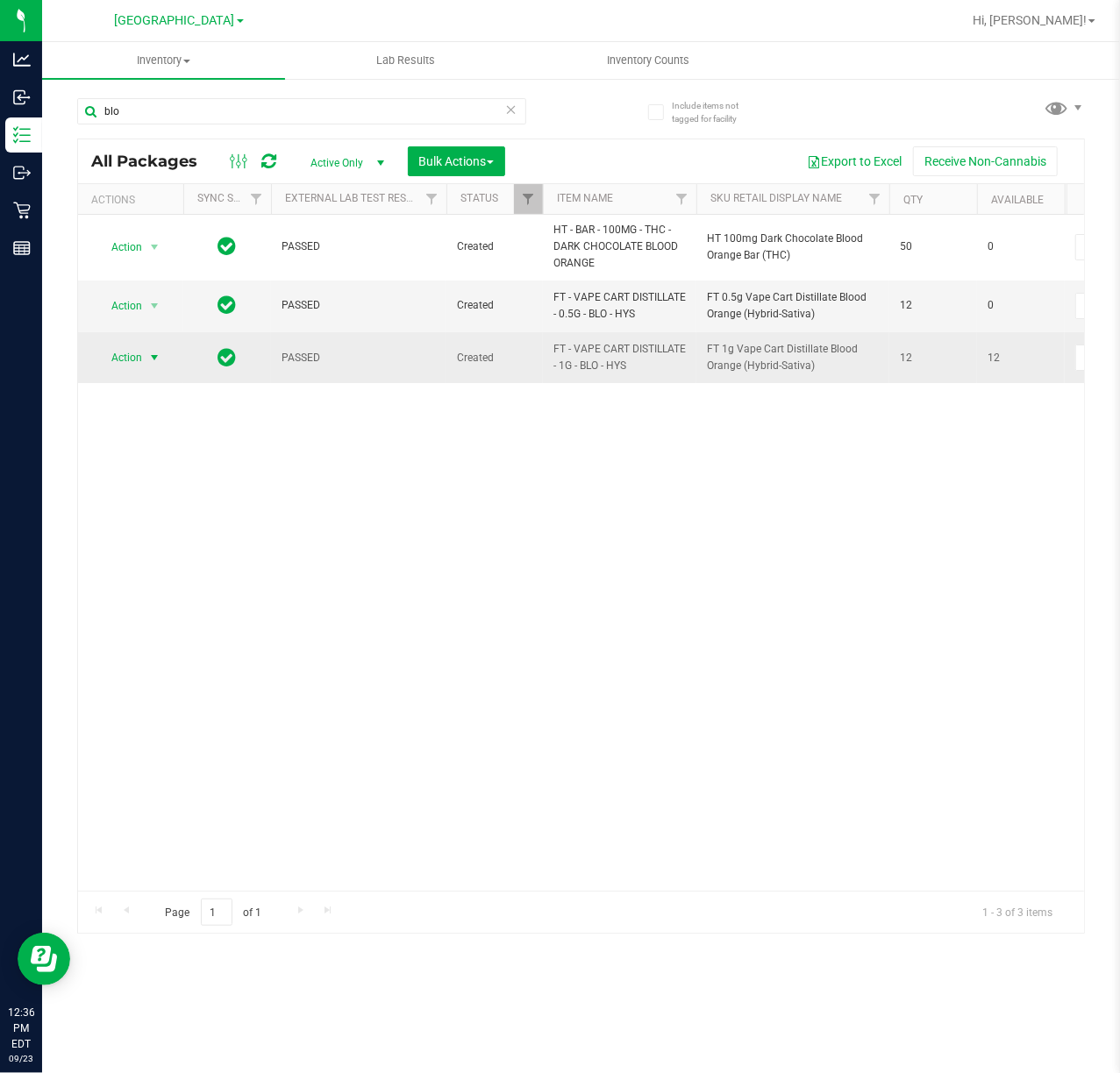
click at [125, 363] on span "Action" at bounding box center [119, 358] width 48 height 25
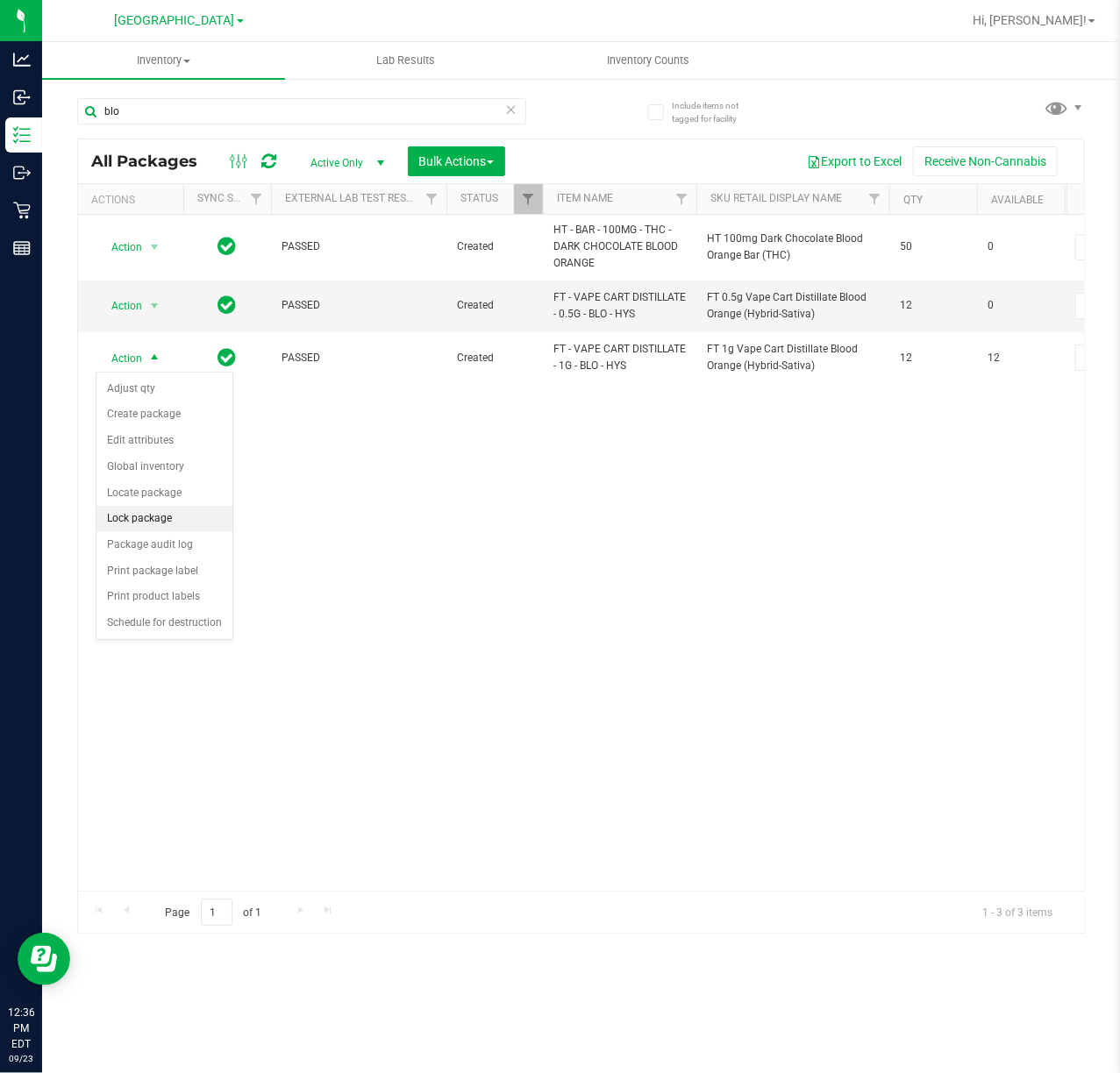
click at [157, 528] on li "Lock package" at bounding box center [165, 519] width 136 height 27
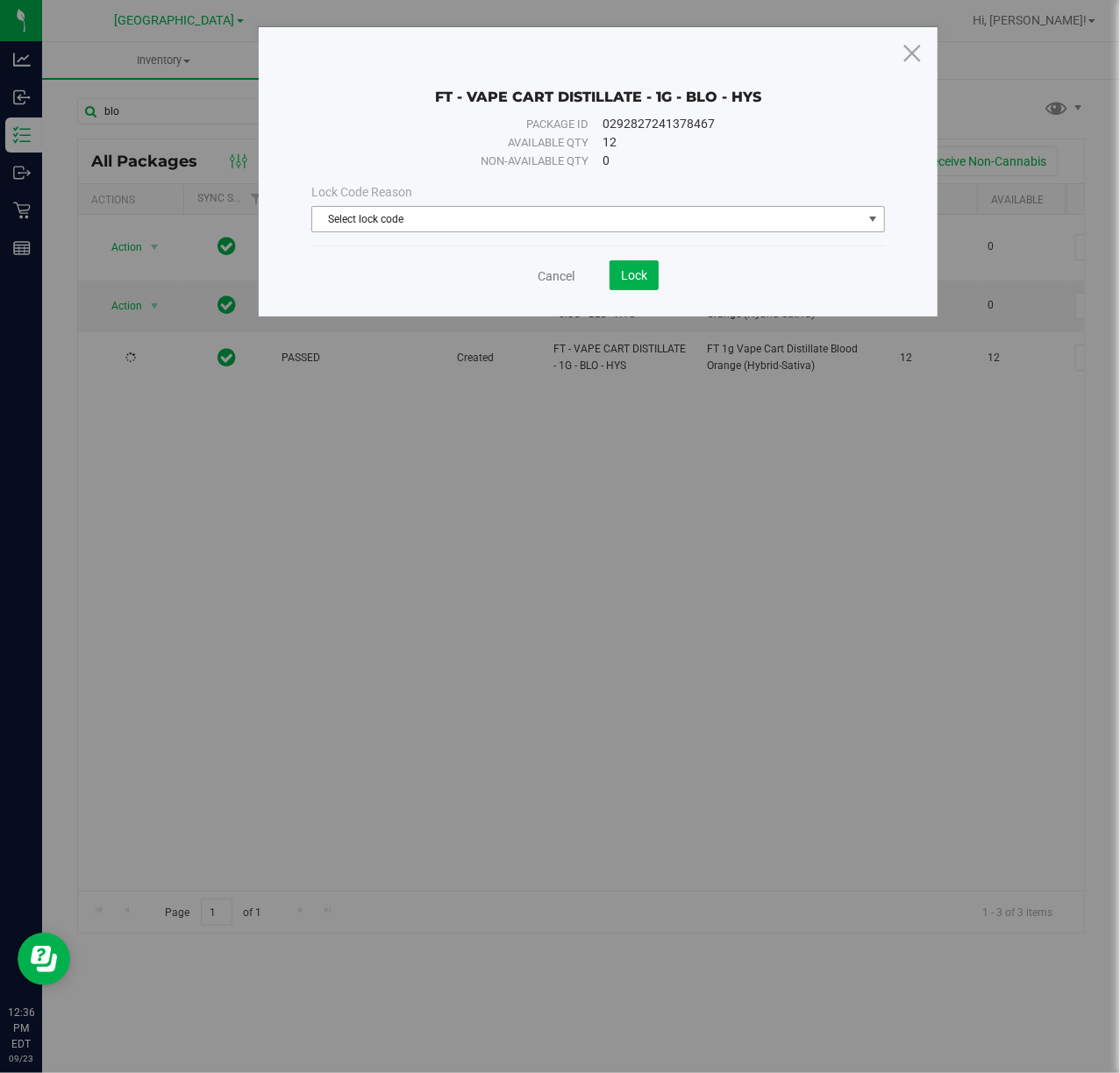
click at [352, 222] on span "Select lock code" at bounding box center [587, 219] width 549 height 25
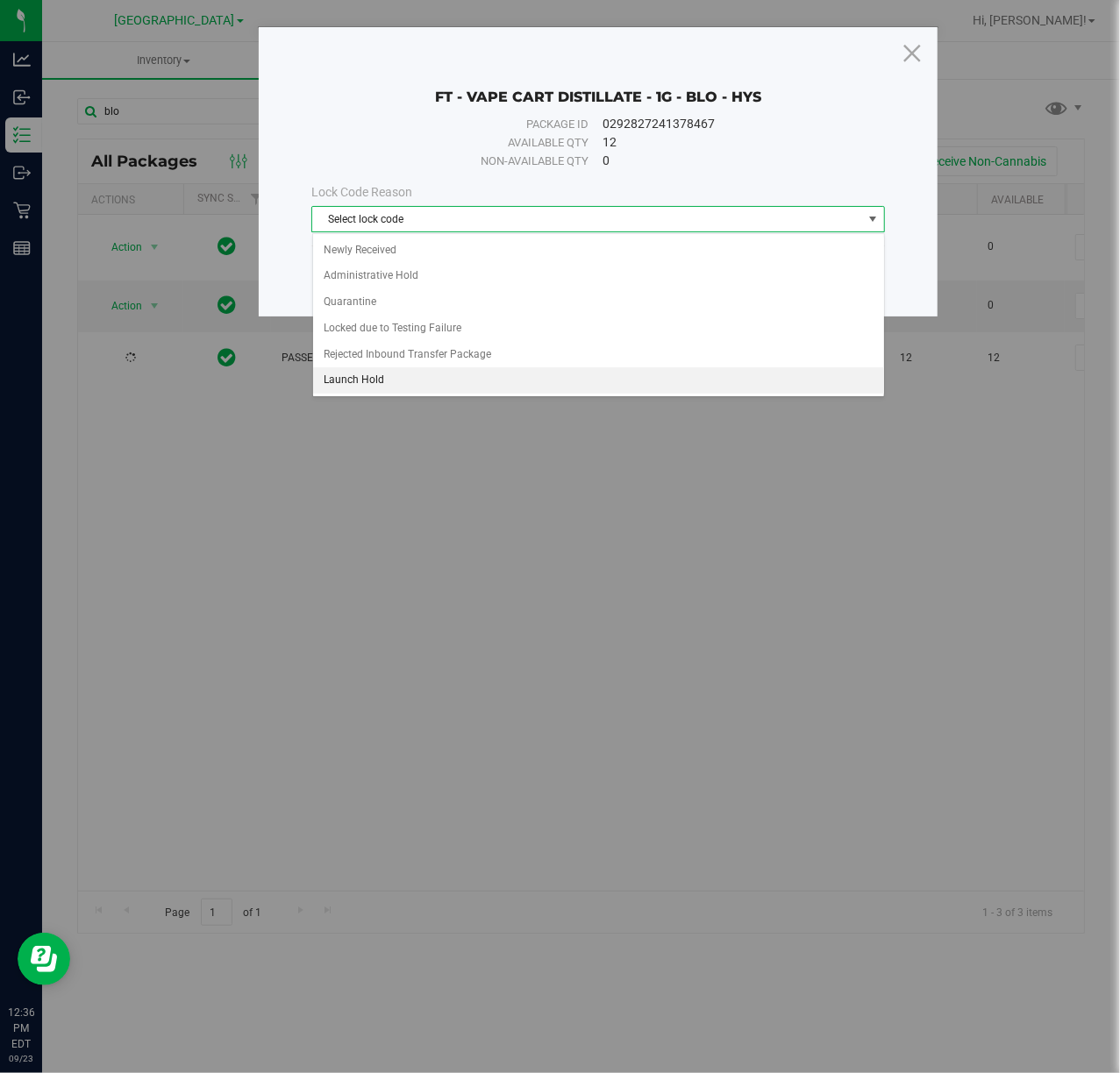
click at [384, 386] on li "Launch Hold" at bounding box center [598, 380] width 571 height 27
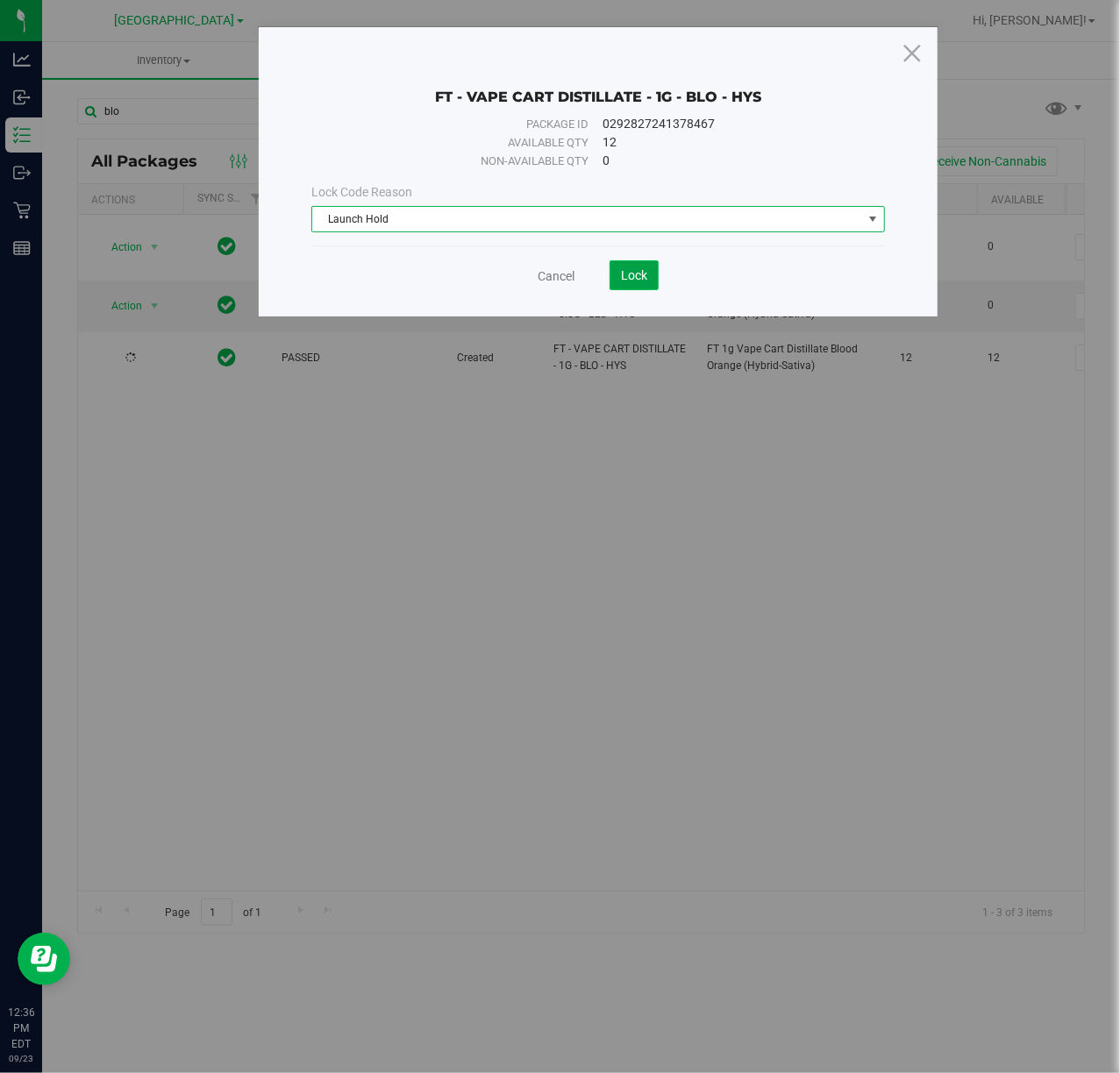
click at [629, 273] on span "Lock" at bounding box center [634, 275] width 27 height 14
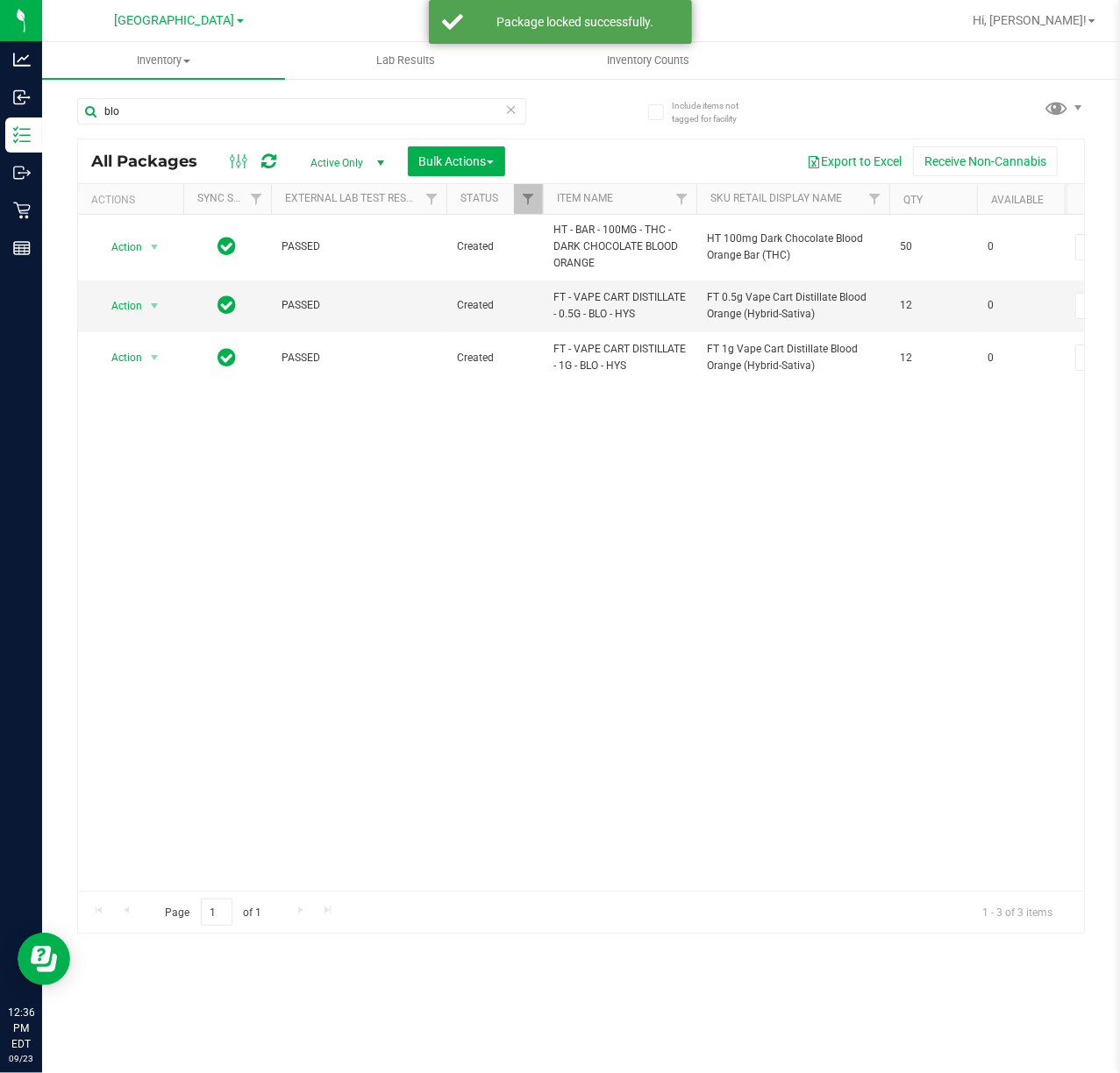
drag, startPoint x: 271, startPoint y: 873, endPoint x: 403, endPoint y: 871, distance: 132.0
click at [403, 871] on div "Action Action Edit attributes Global inventory Locate package Package audit log…" at bounding box center [580, 553] width 1006 height 676
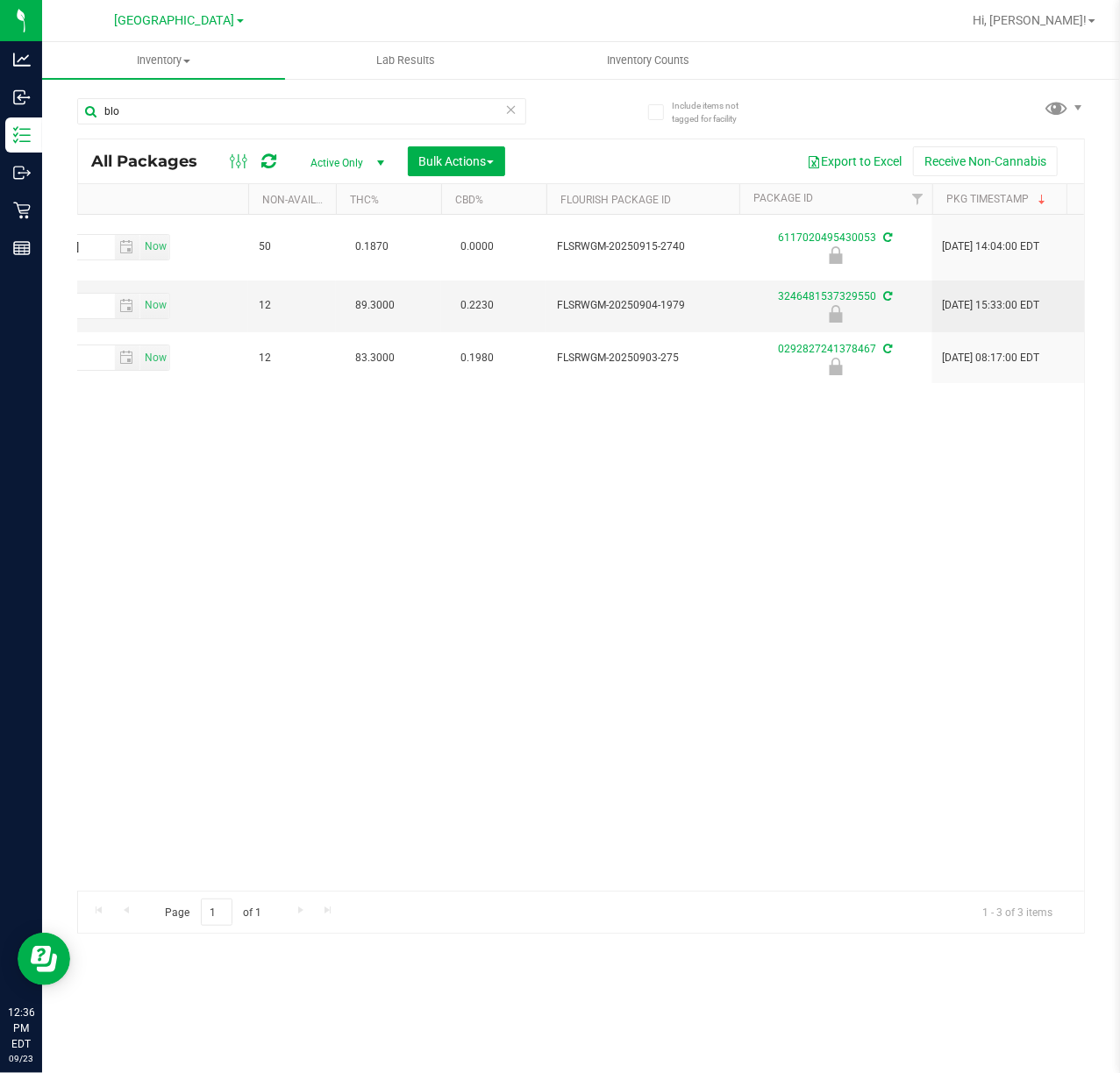
scroll to position [0, 1040]
click at [801, 546] on div "Action Action Edit attributes Global inventory Locate package Package audit log…" at bounding box center [580, 553] width 1006 height 676
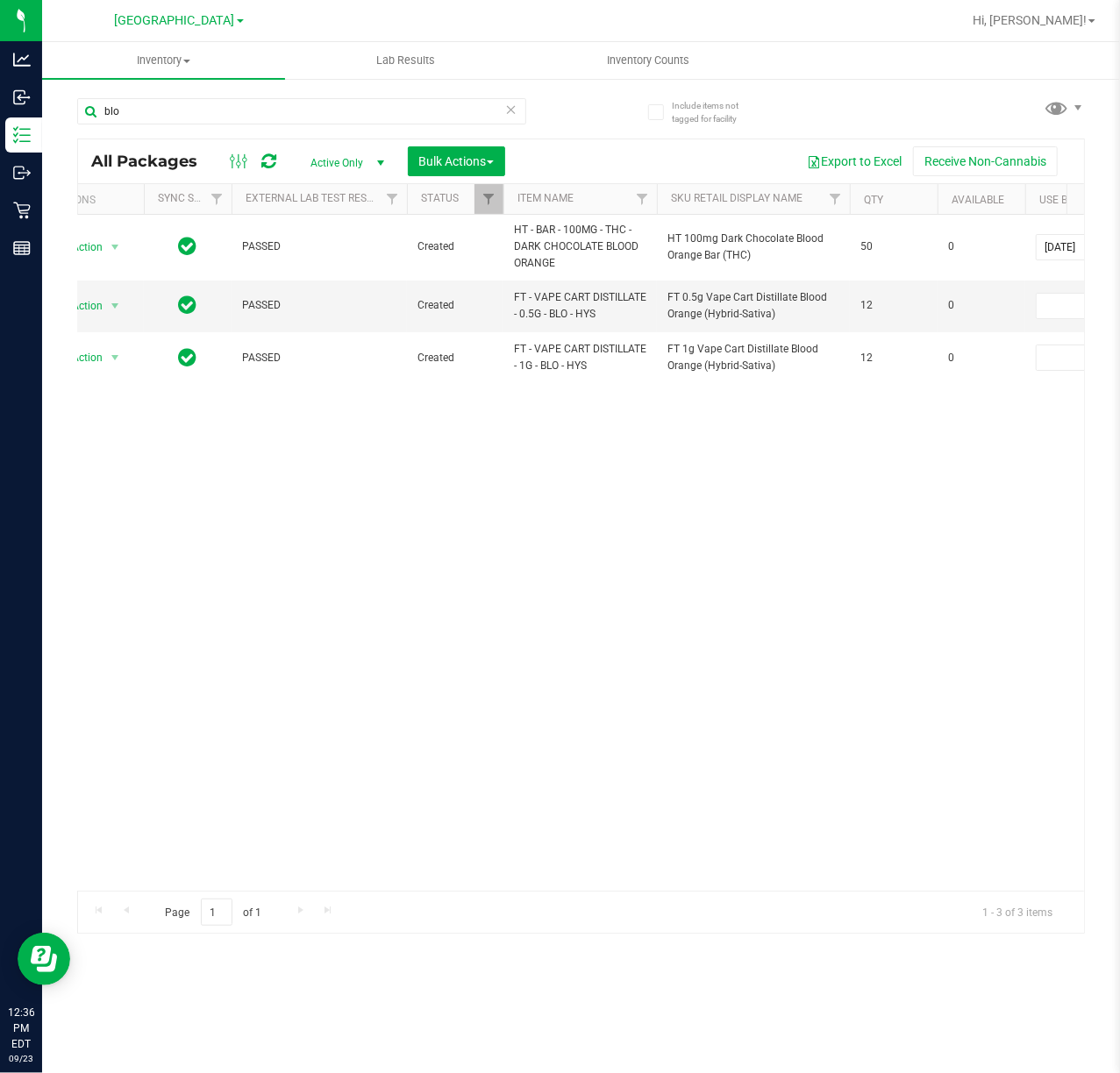
scroll to position [0, 0]
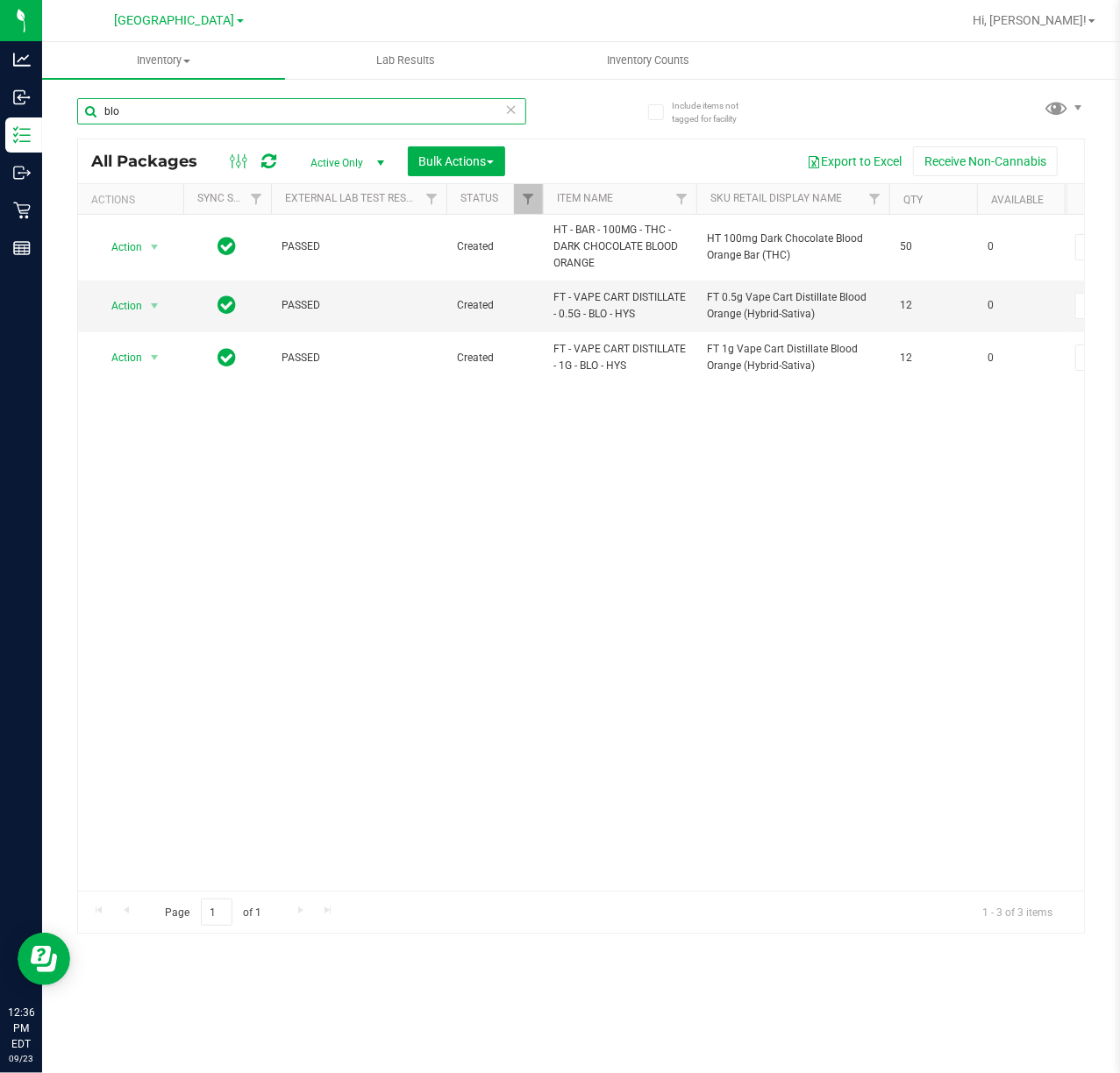
click at [211, 120] on input "blo" at bounding box center [302, 111] width 449 height 27
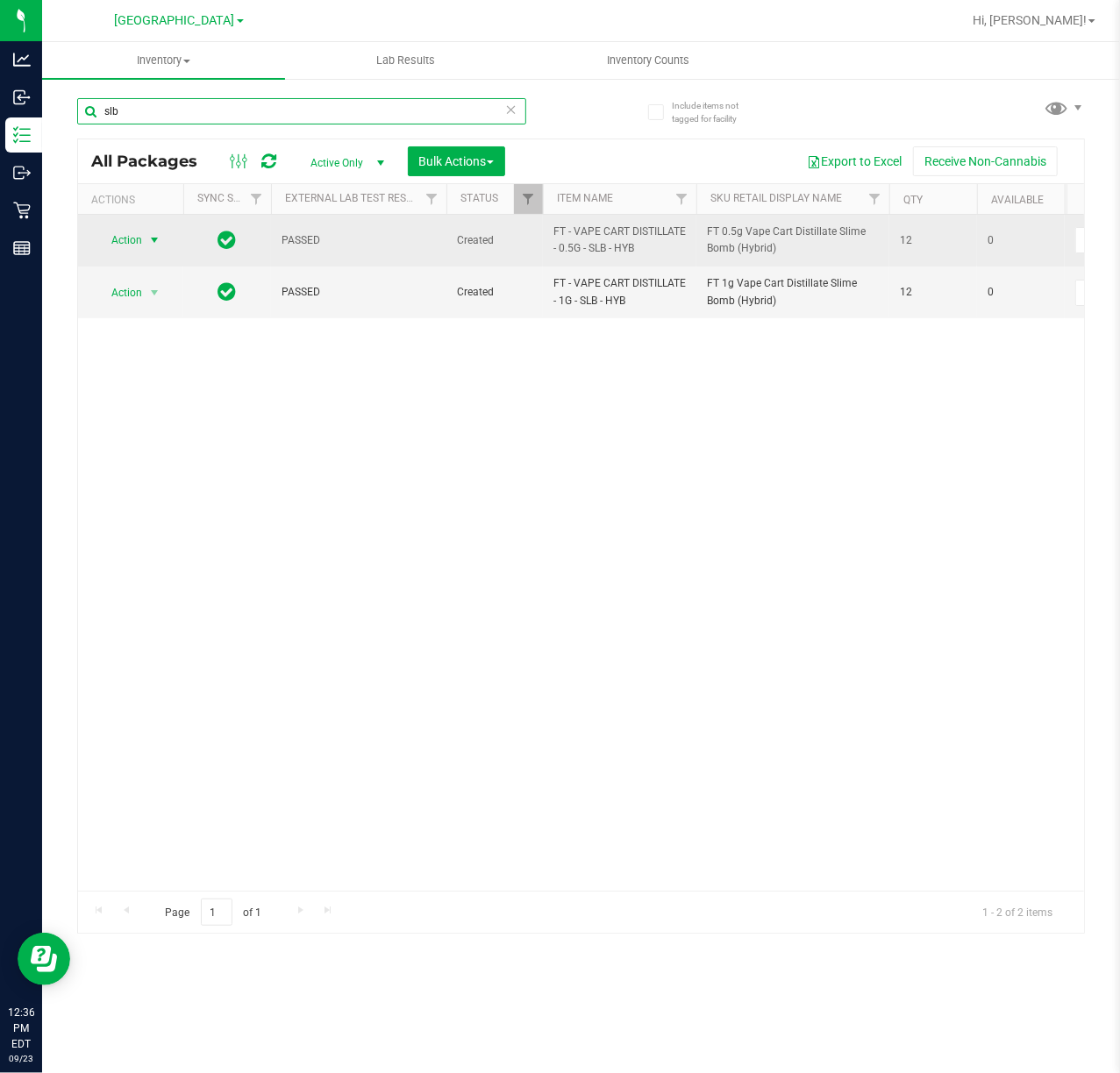
type input "slb"
click at [134, 243] on span "Action" at bounding box center [119, 241] width 48 height 25
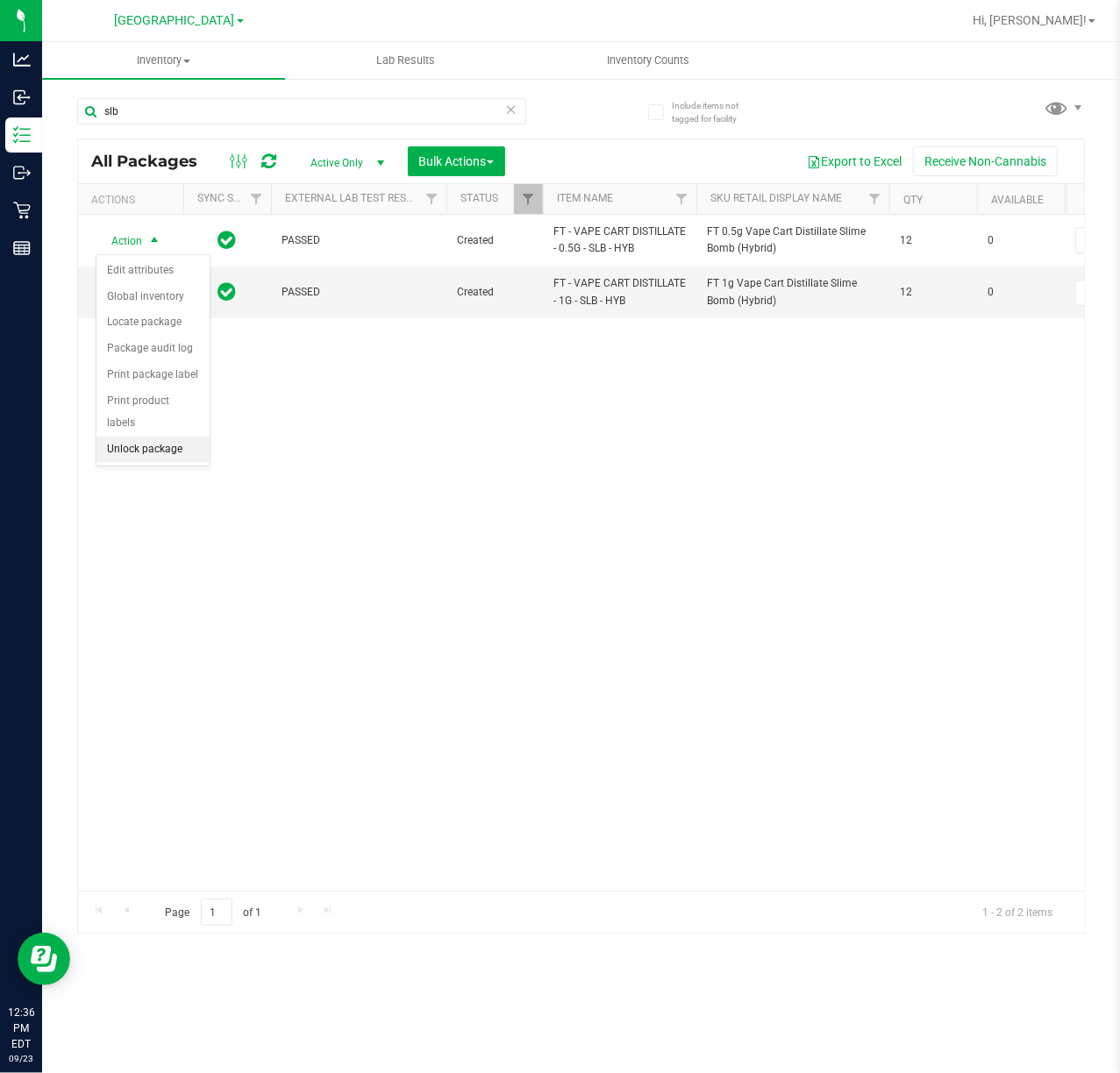
click at [134, 454] on li "Unlock package" at bounding box center [153, 450] width 113 height 27
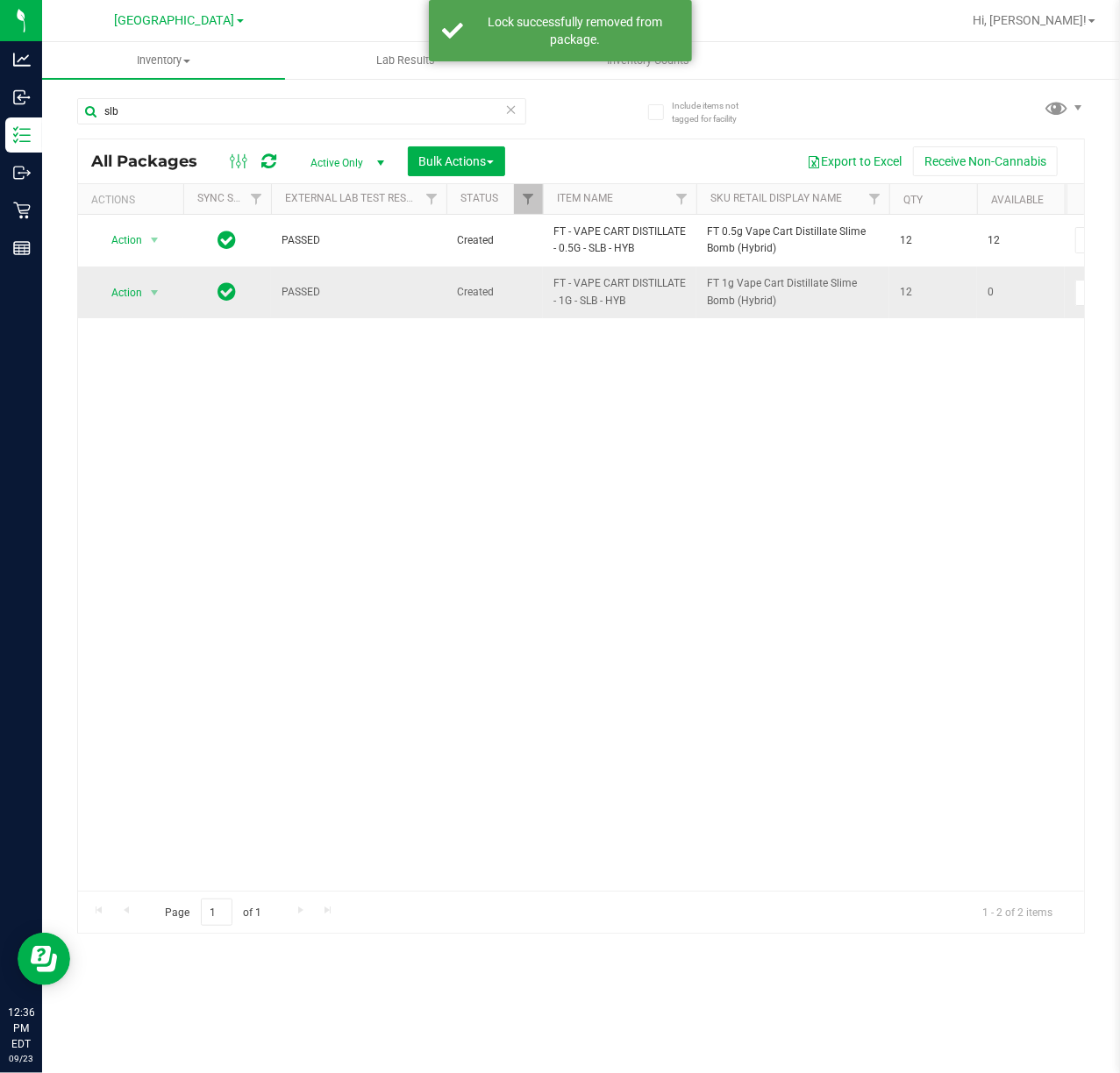
click at [142, 309] on td "Action Action Edit attributes Global inventory Locate package Package audit log…" at bounding box center [130, 291] width 105 height 50
click at [135, 296] on span "Action" at bounding box center [119, 293] width 48 height 25
click at [173, 502] on li "Unlock package" at bounding box center [153, 502] width 113 height 27
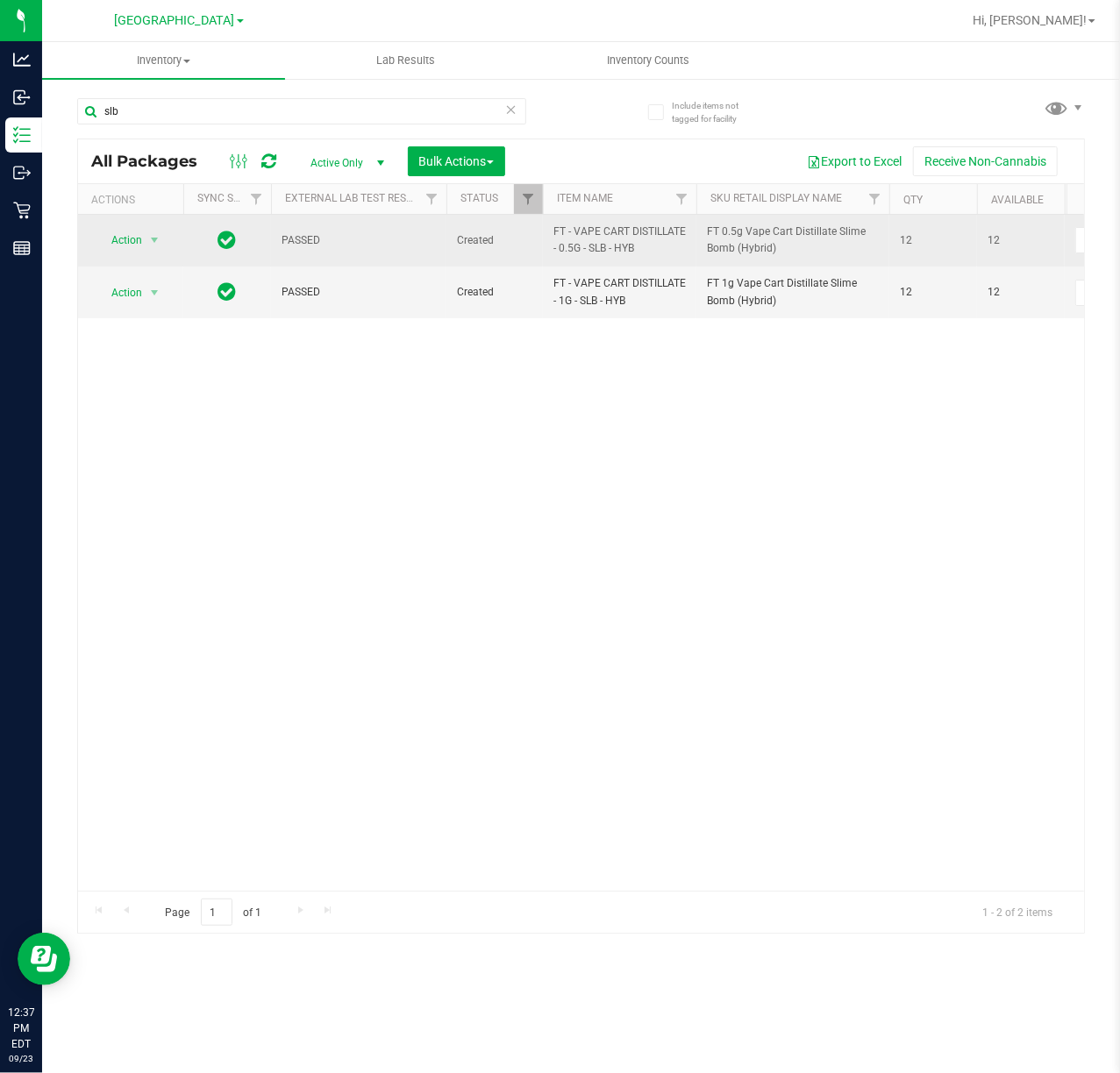
click at [127, 230] on span "Action" at bounding box center [119, 241] width 48 height 25
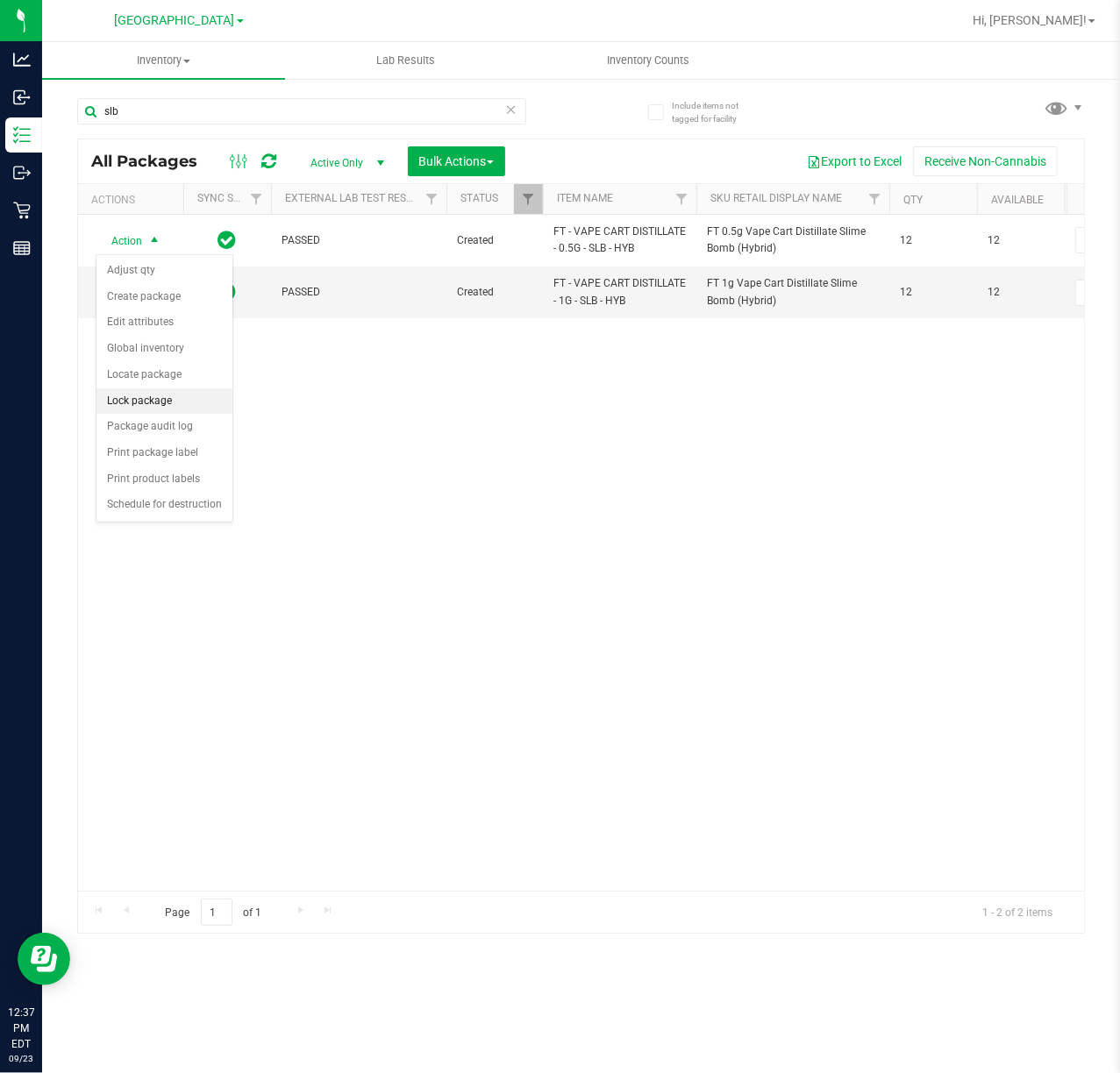
click at [139, 396] on li "Lock package" at bounding box center [165, 402] width 136 height 27
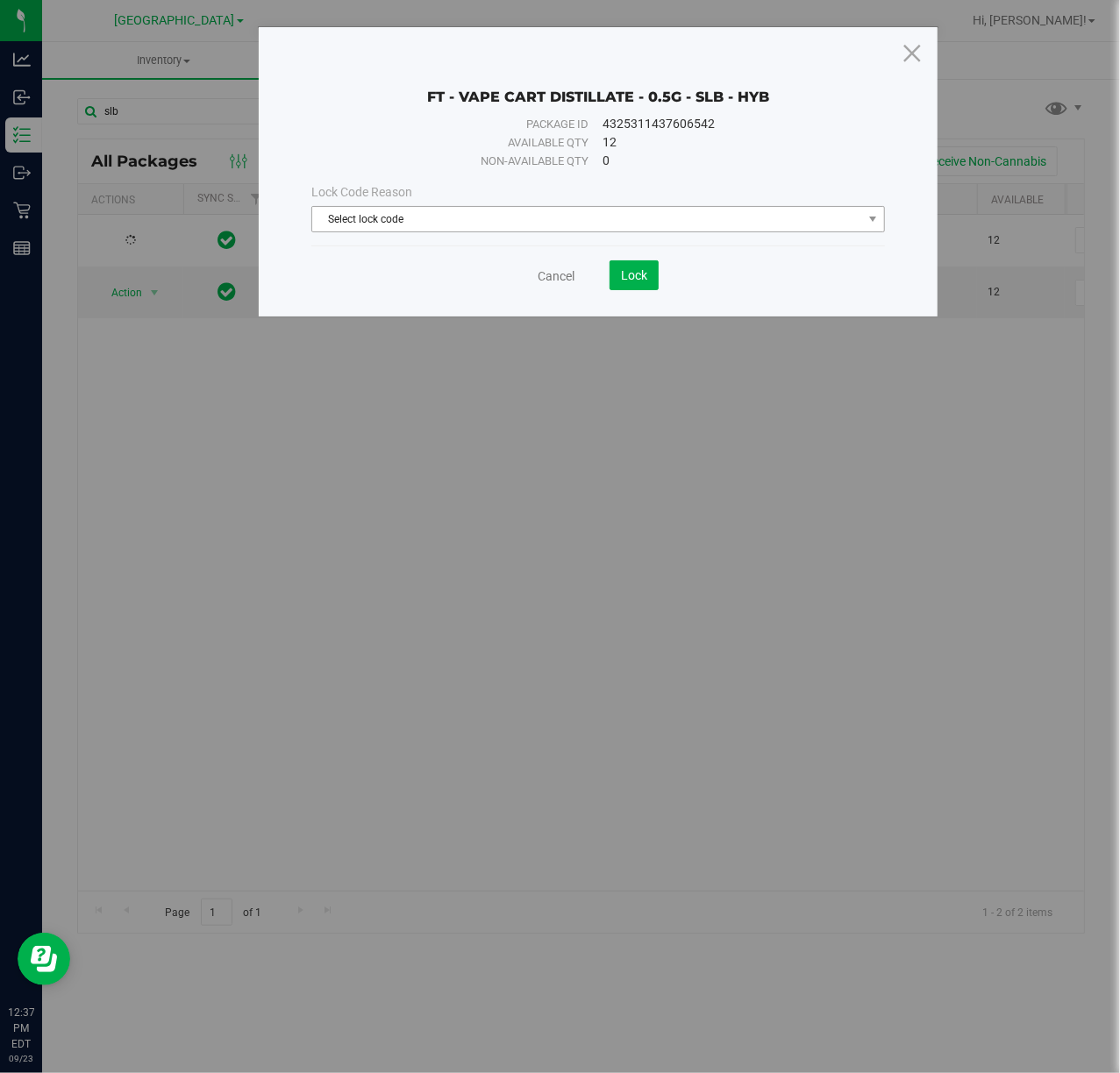
click at [380, 221] on span "Select lock code" at bounding box center [587, 219] width 549 height 25
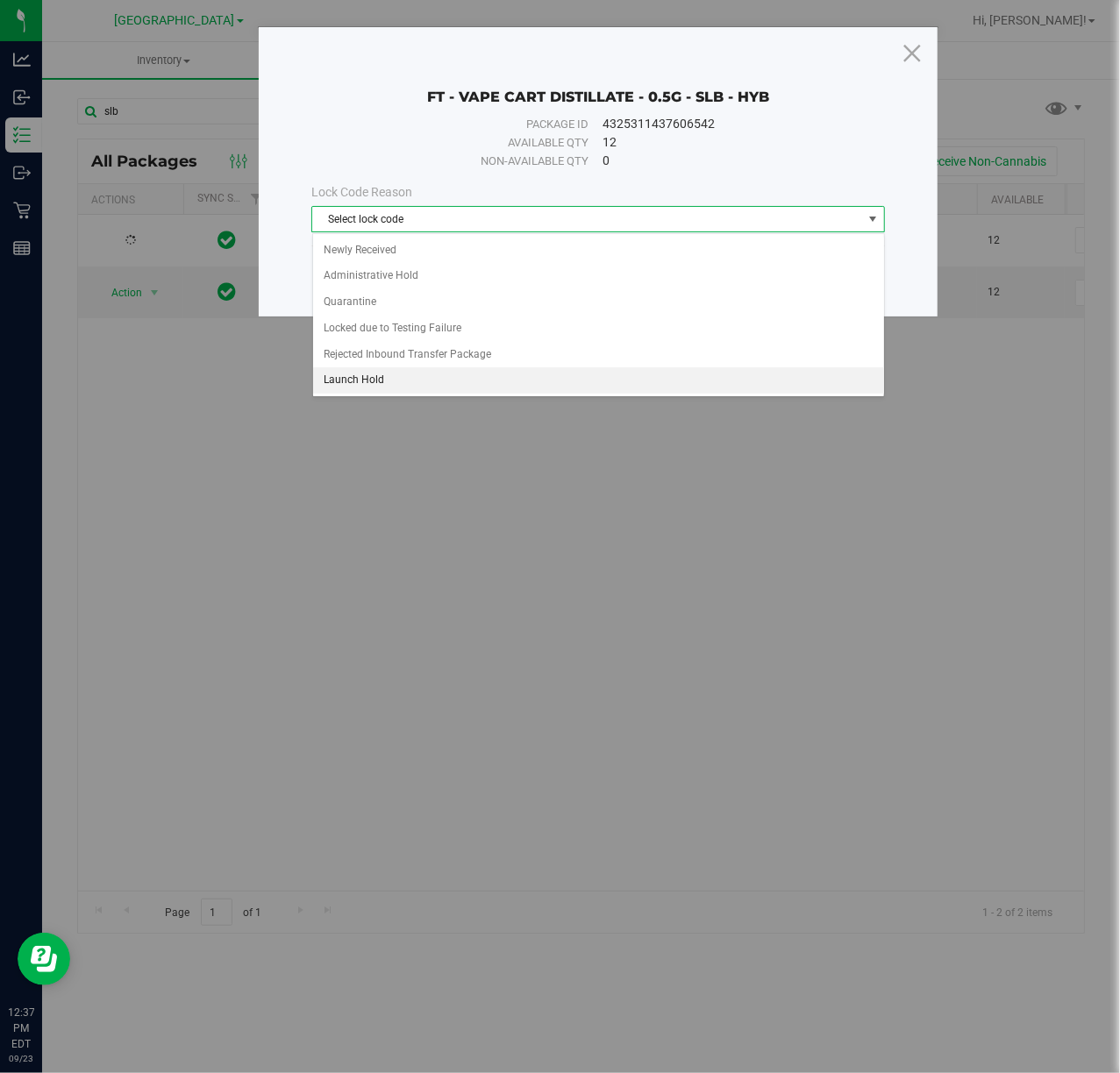
click at [344, 380] on li "Launch Hold" at bounding box center [598, 380] width 571 height 27
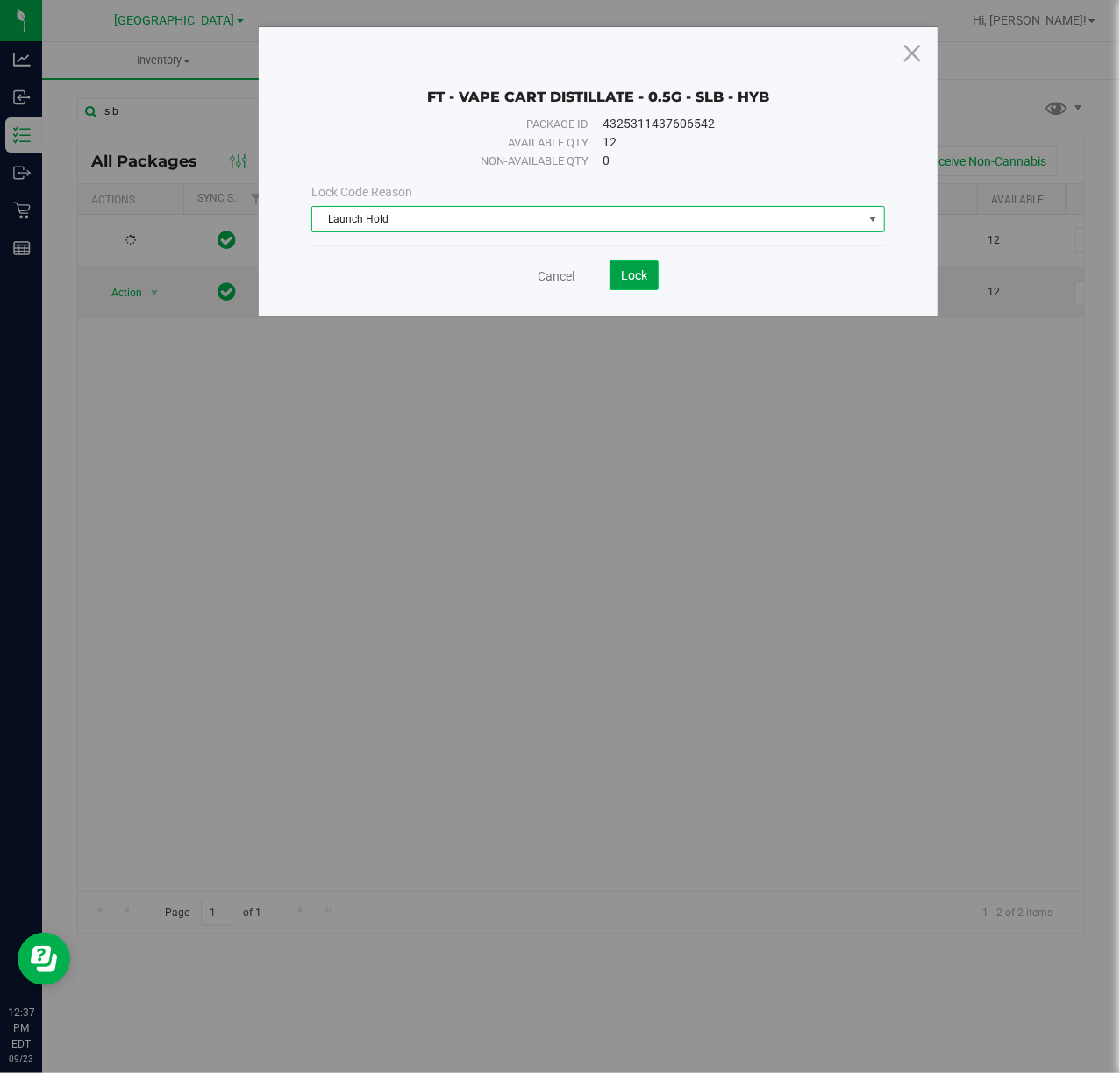
click at [615, 277] on button "Lock" at bounding box center [634, 275] width 50 height 30
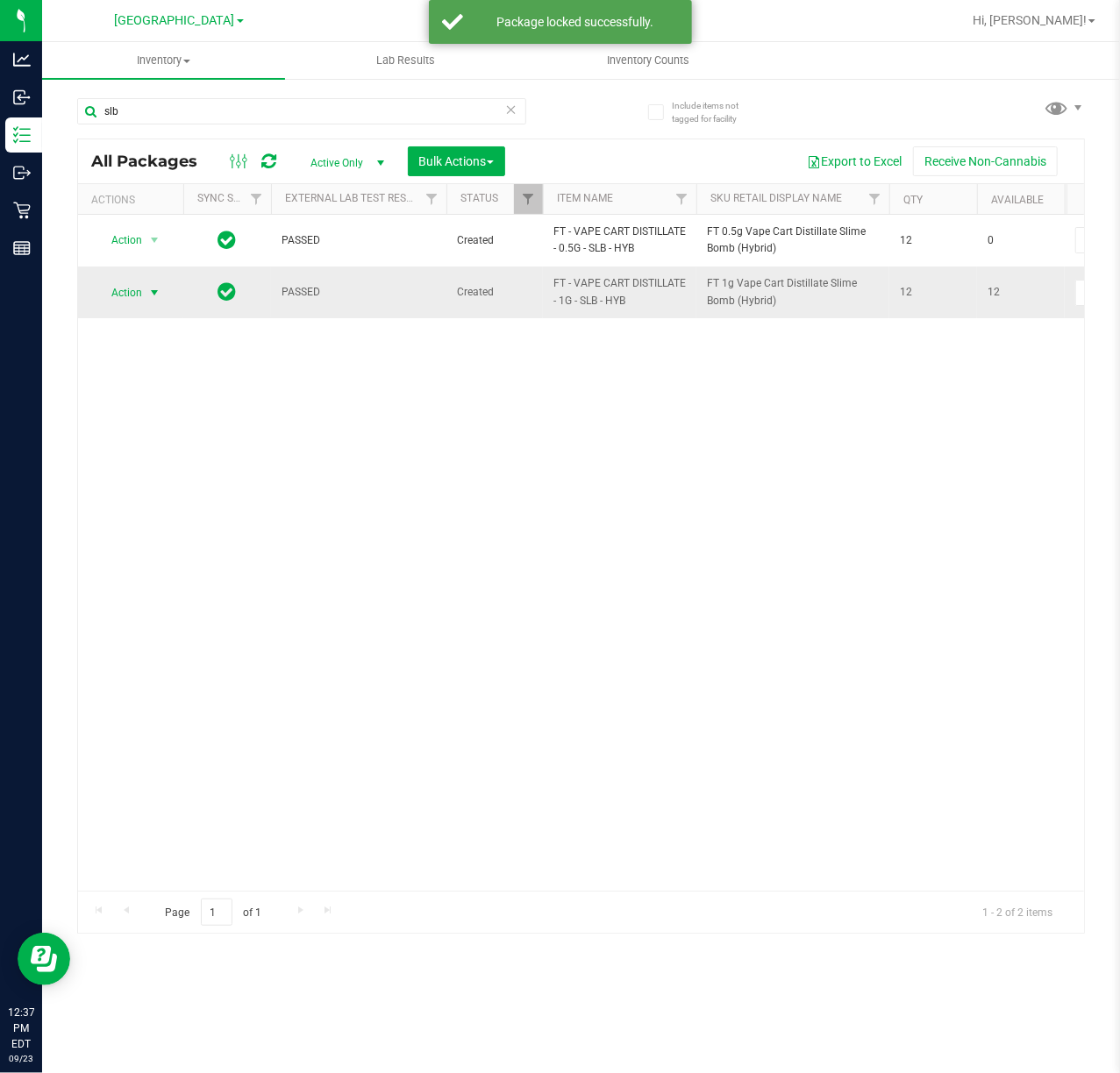
click at [144, 293] on span "select" at bounding box center [155, 293] width 22 height 25
click at [121, 450] on li "Lock package" at bounding box center [165, 454] width 136 height 27
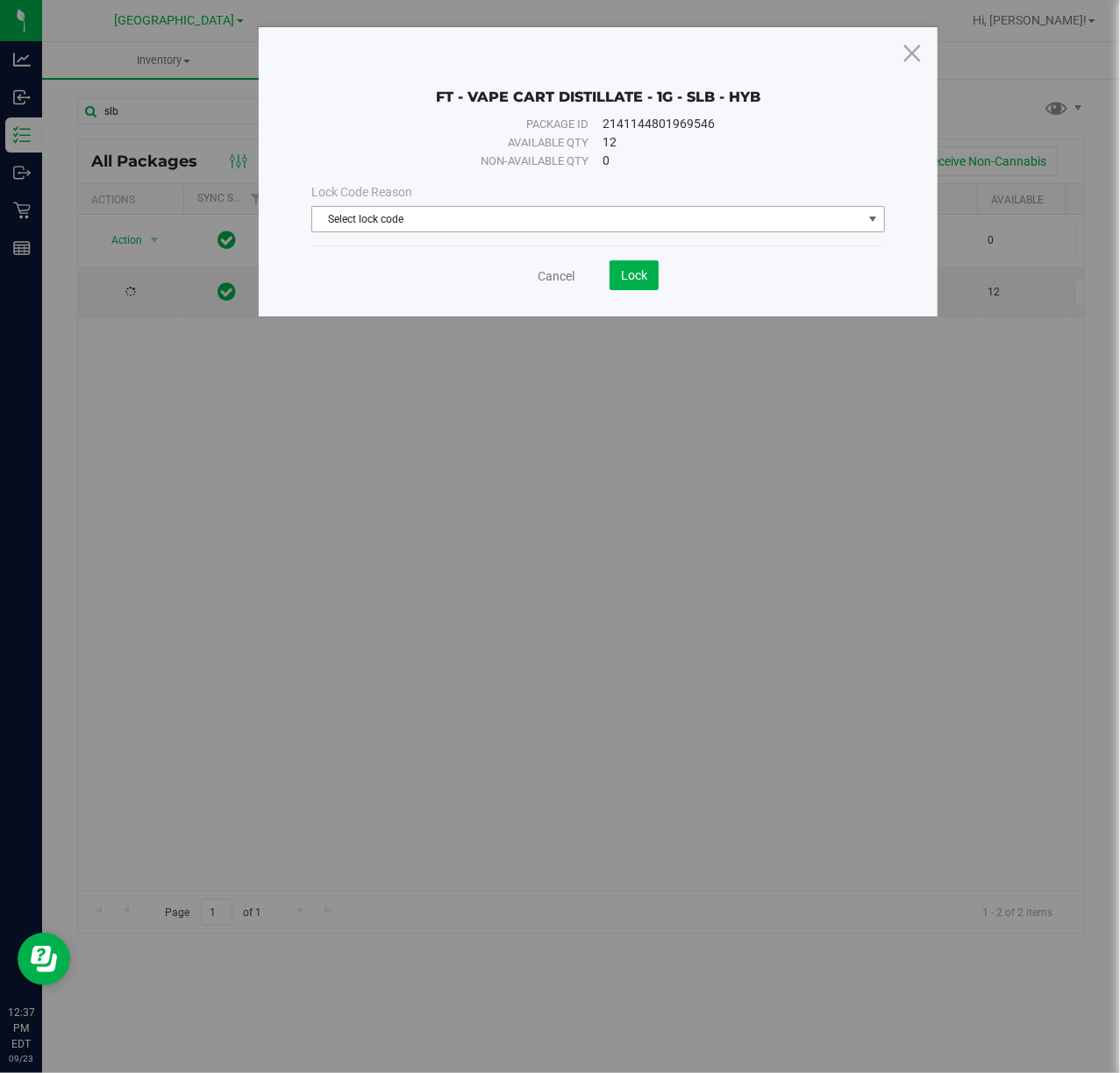
click at [346, 225] on span "Select lock code" at bounding box center [587, 219] width 549 height 25
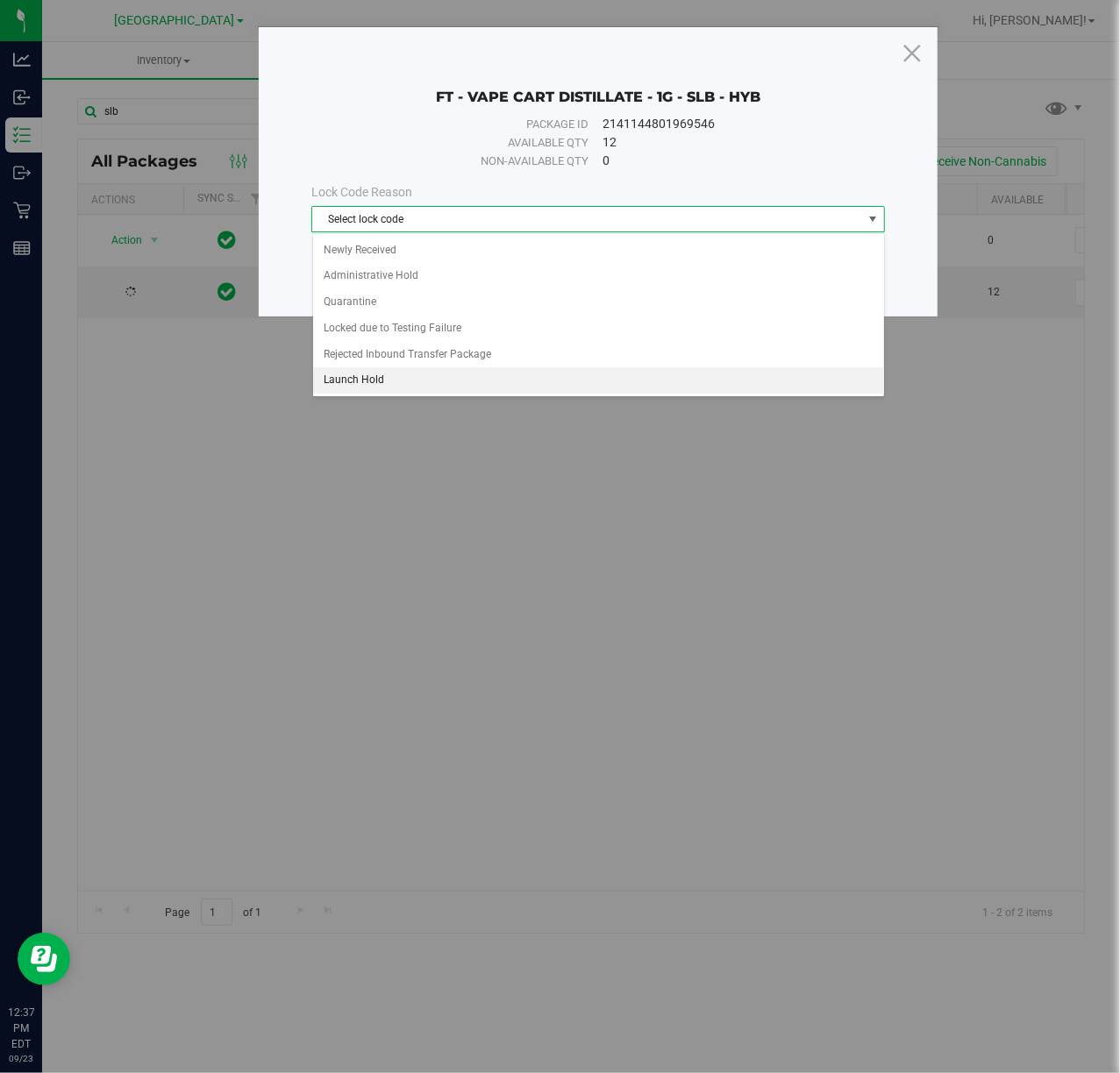
click at [364, 380] on li "Launch Hold" at bounding box center [598, 380] width 571 height 27
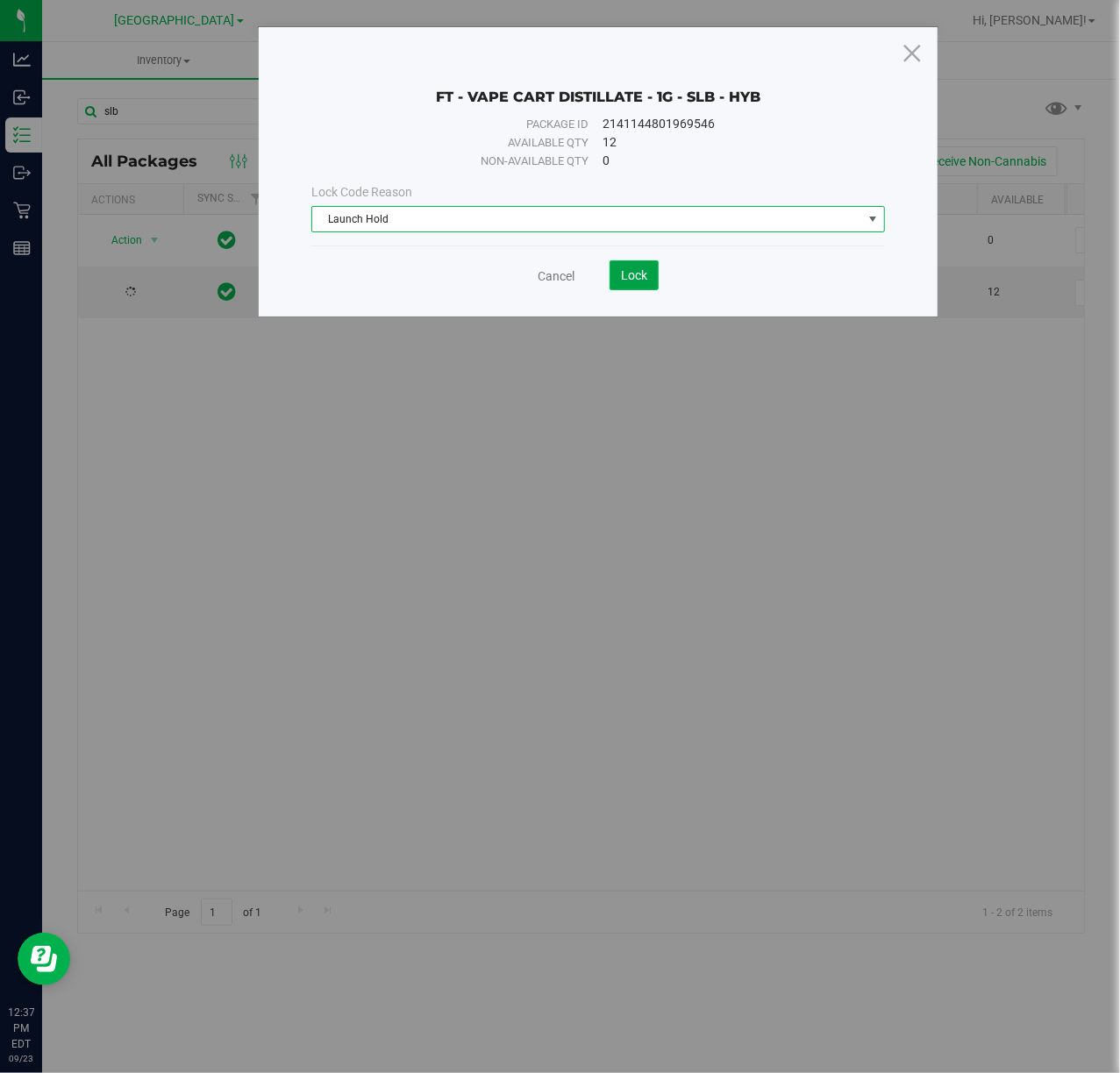
click at [635, 270] on span "Lock" at bounding box center [634, 275] width 27 height 14
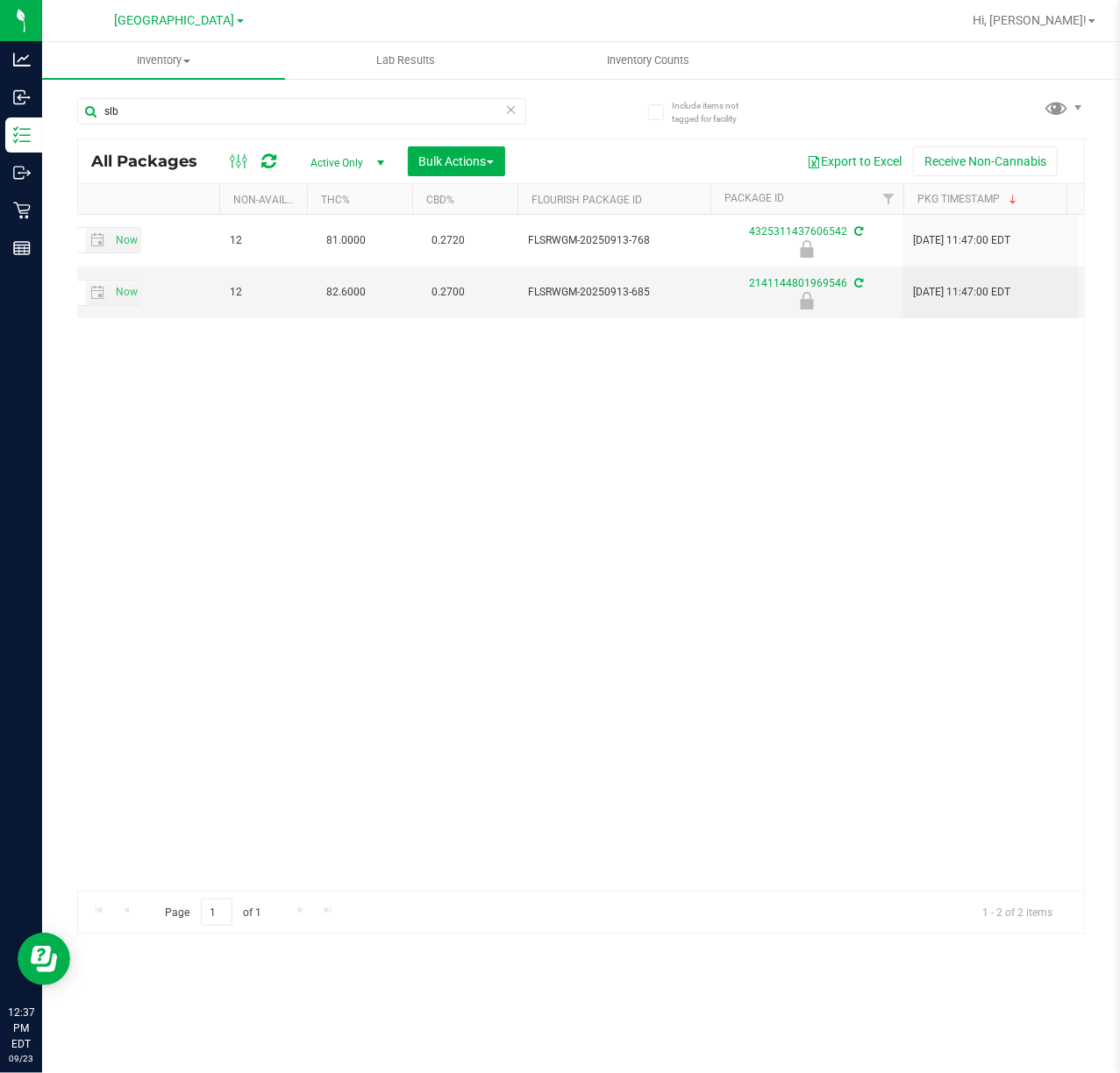
scroll to position [0, 303]
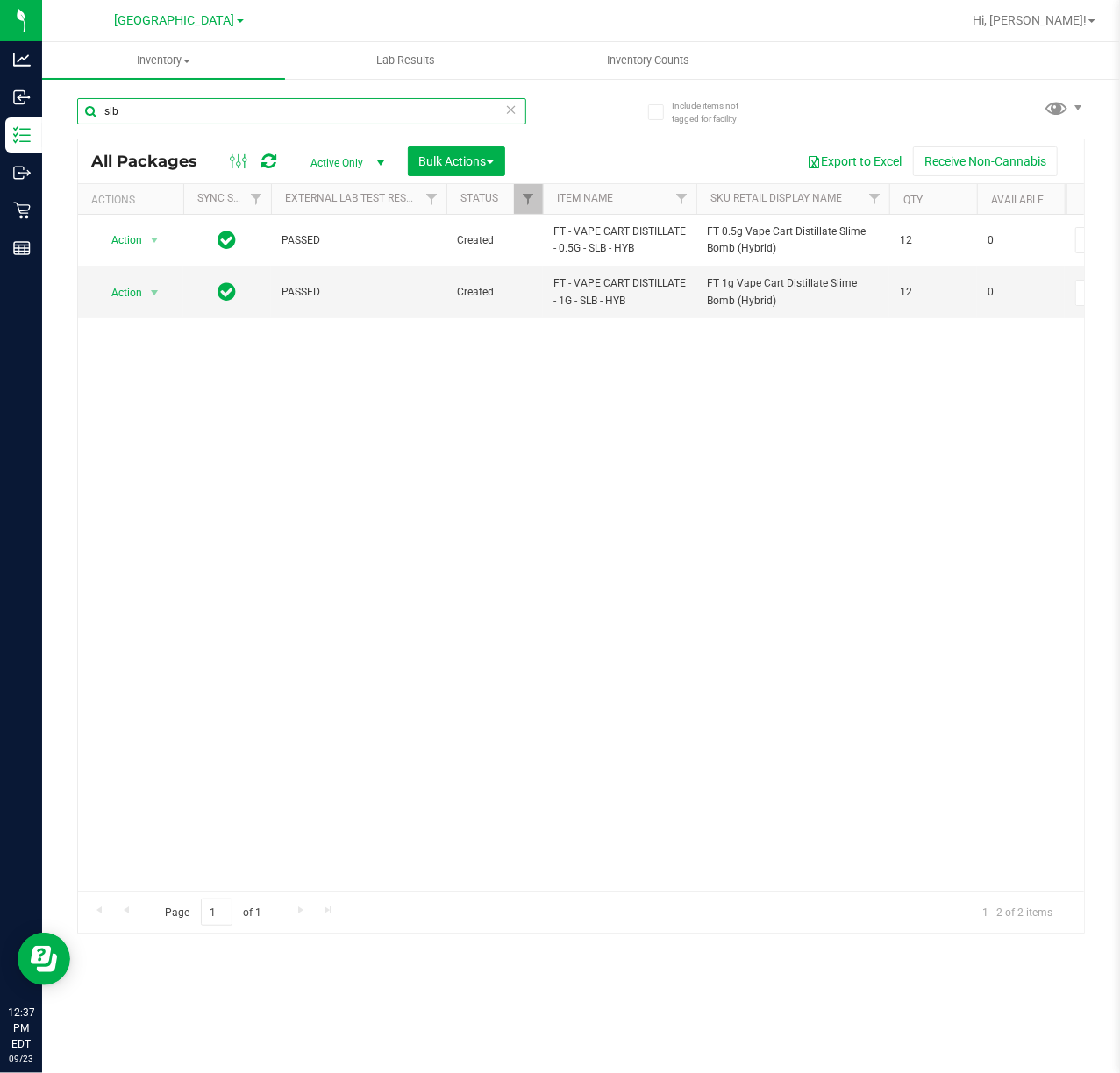
click at [187, 117] on input "slb" at bounding box center [302, 111] width 449 height 27
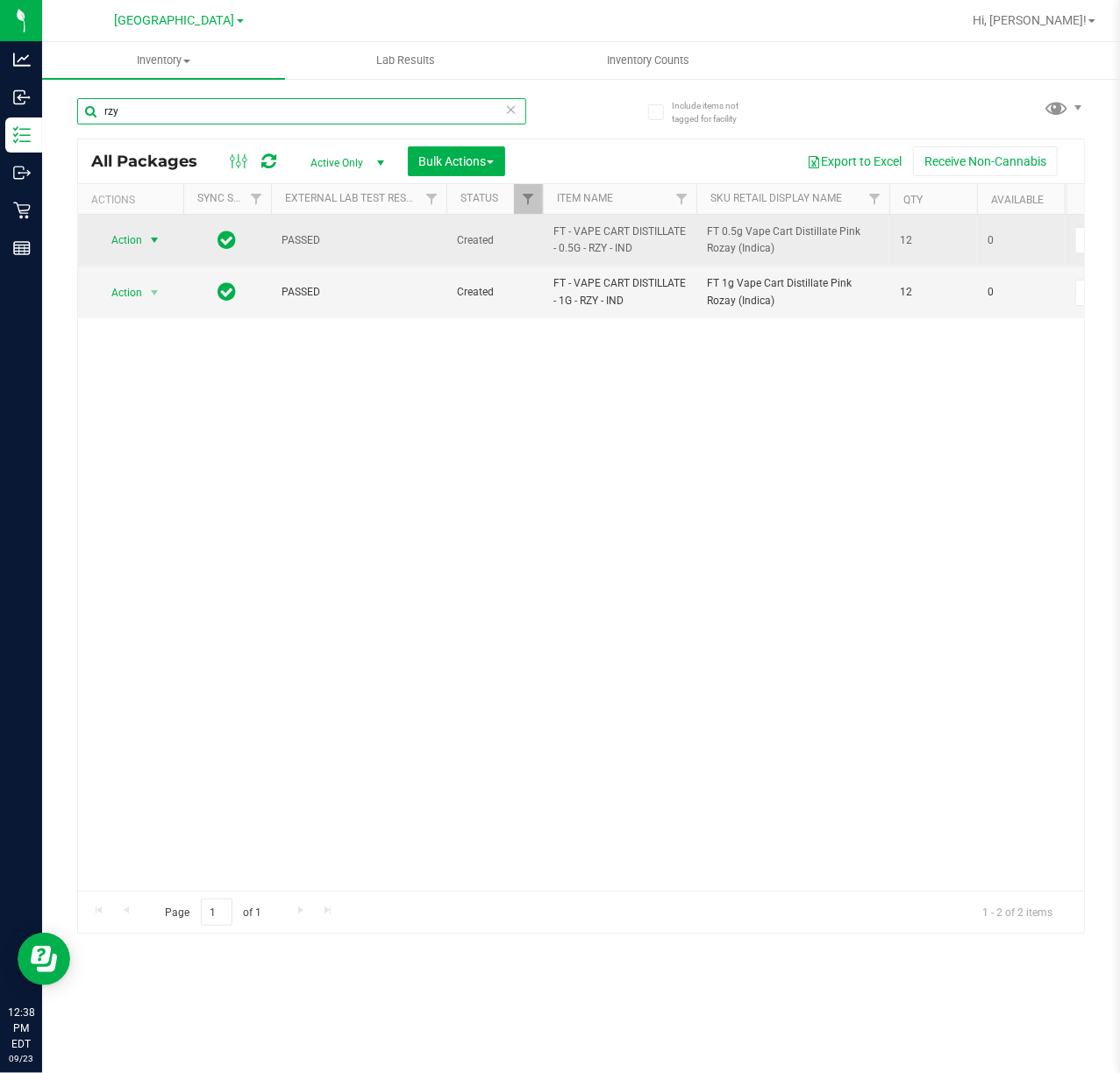
type input "rzy"
click at [117, 248] on span "Action" at bounding box center [119, 241] width 48 height 25
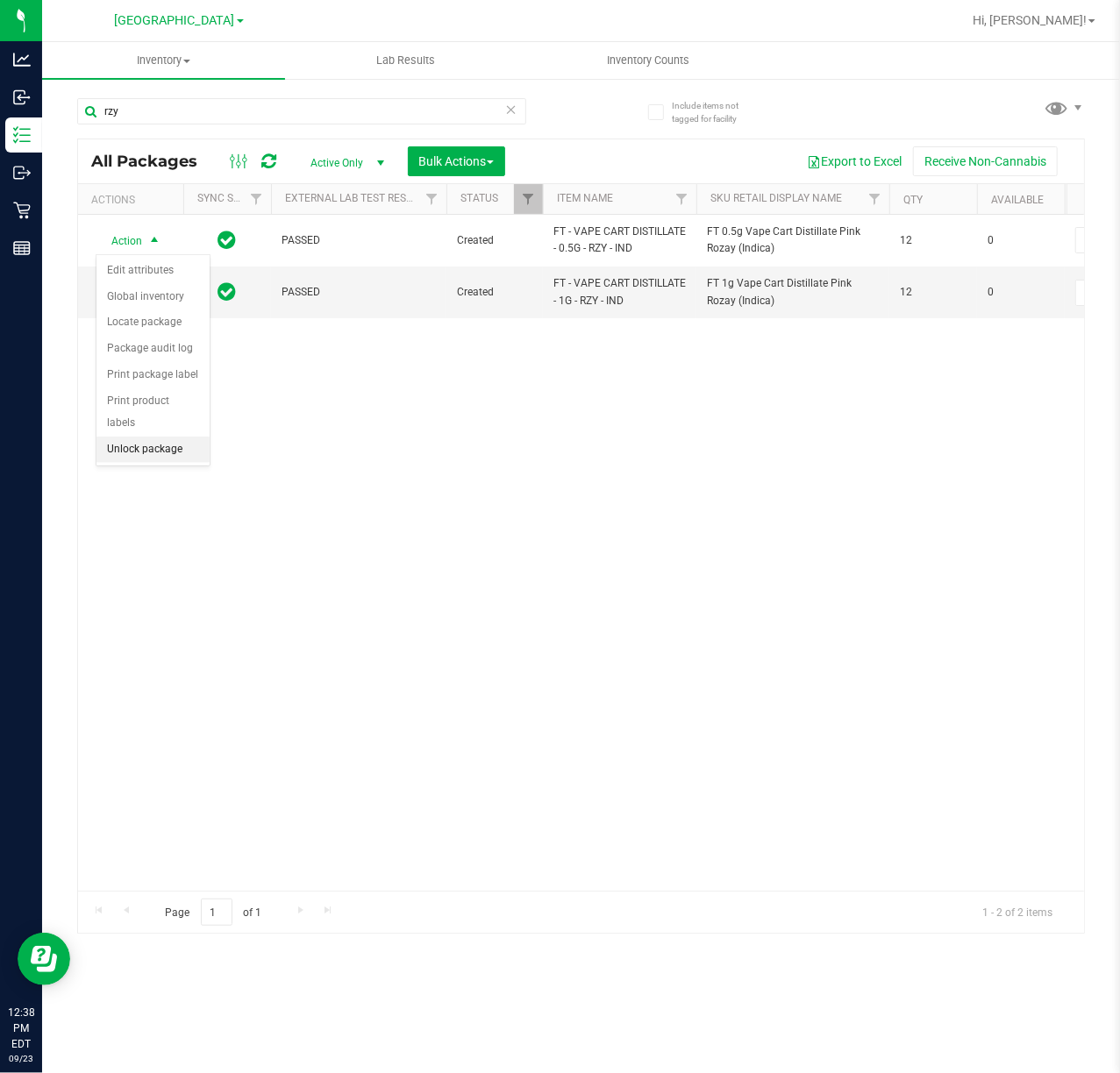
click at [121, 460] on li "Unlock package" at bounding box center [153, 450] width 113 height 27
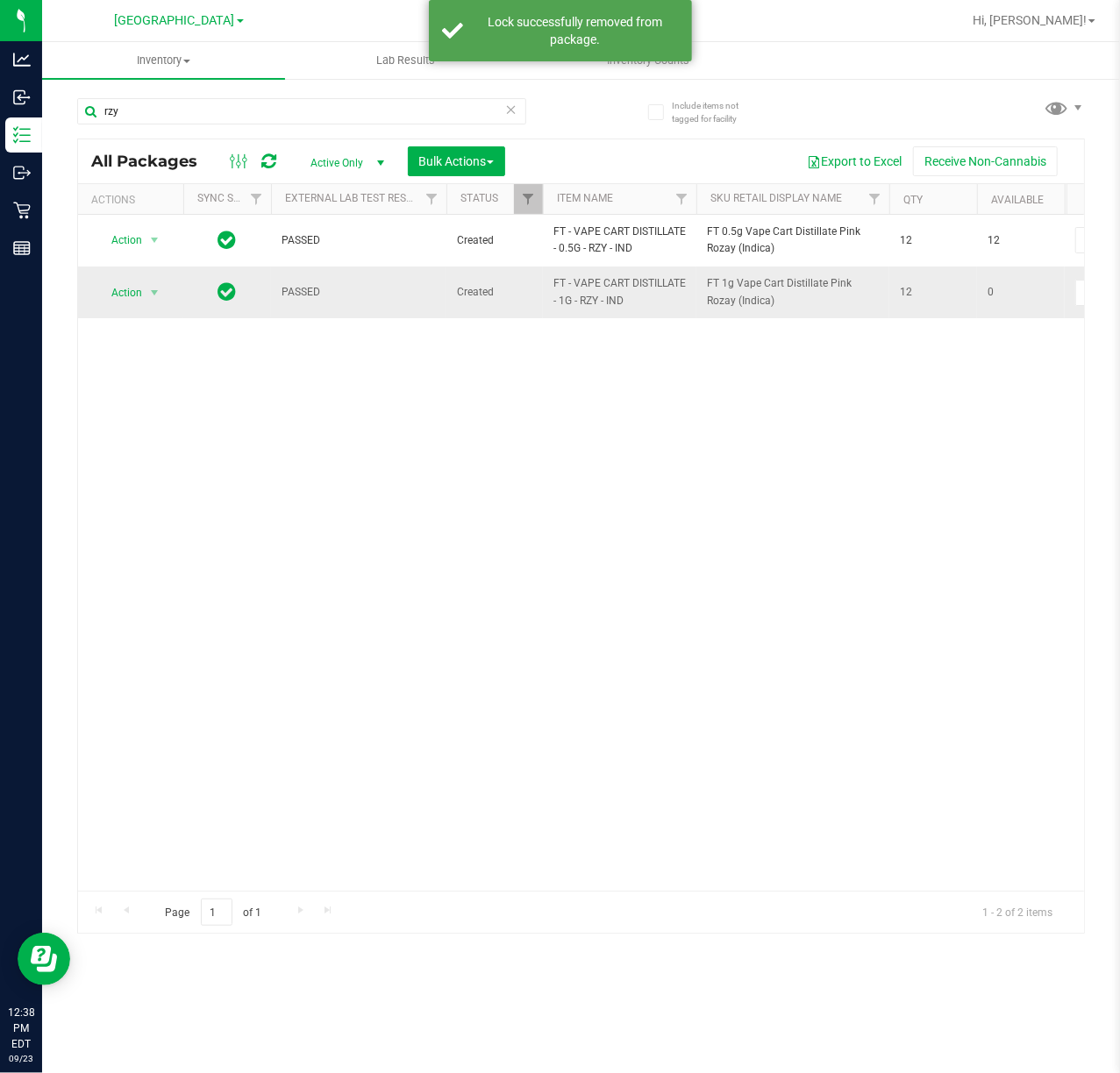
click at [131, 306] on td "Action Action Edit attributes Global inventory Locate package Package audit log…" at bounding box center [130, 291] width 105 height 50
click at [128, 302] on span "Action" at bounding box center [119, 293] width 48 height 25
click at [134, 502] on li "Unlock package" at bounding box center [153, 502] width 113 height 27
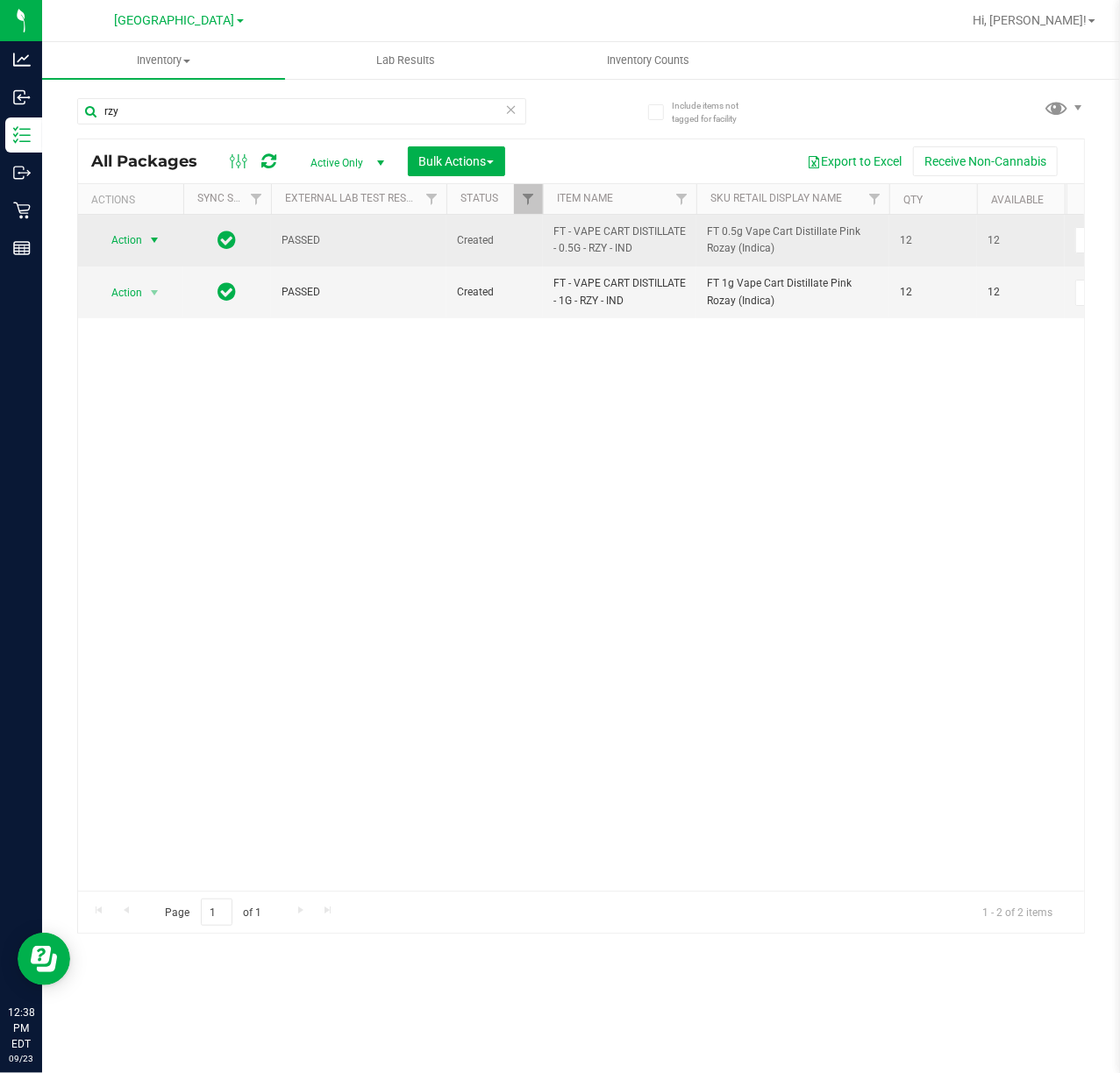
click at [152, 237] on span "select" at bounding box center [155, 241] width 14 height 14
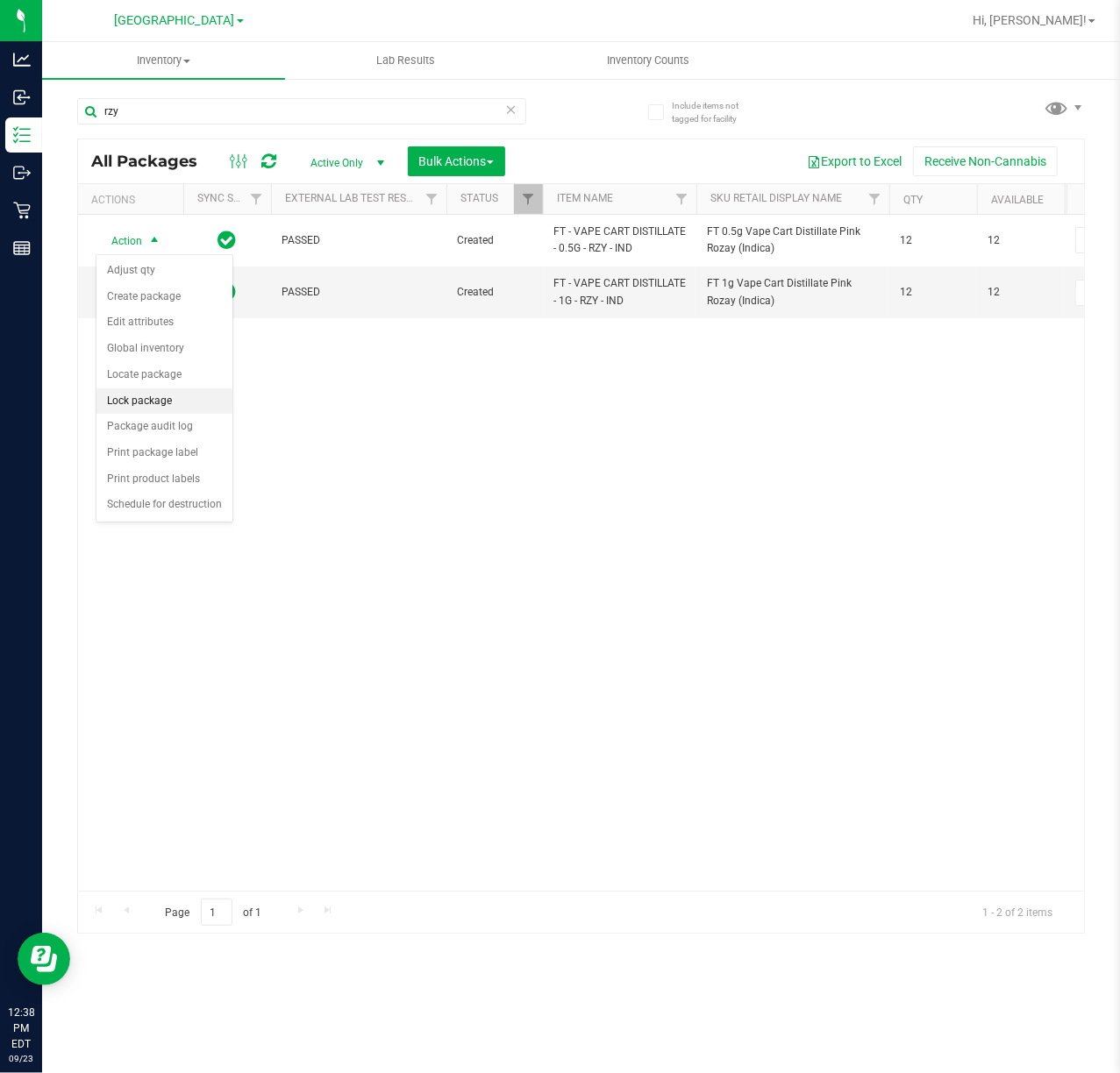
click at [132, 403] on li "Lock package" at bounding box center [165, 402] width 136 height 27
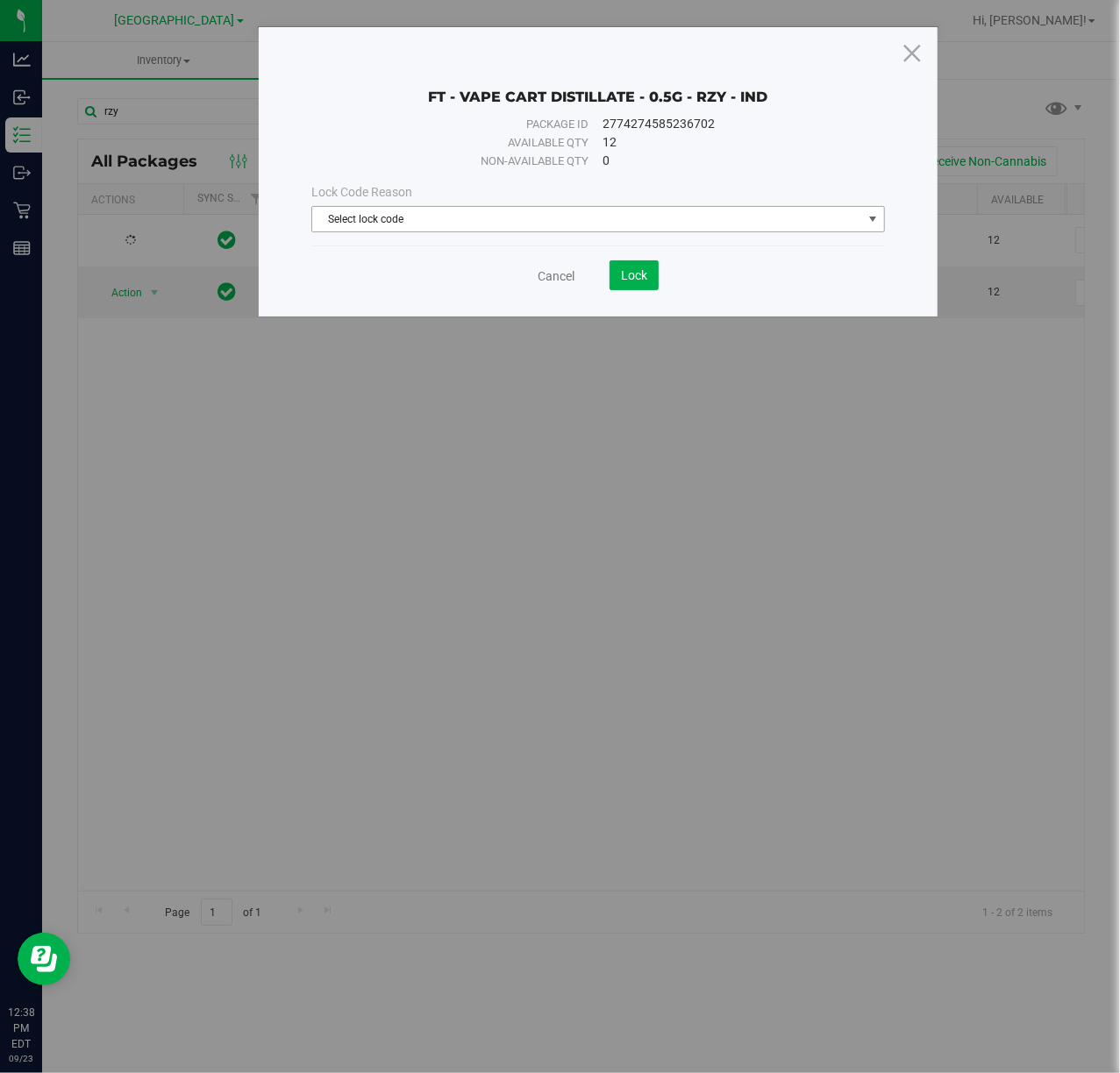
drag, startPoint x: 478, startPoint y: 211, endPoint x: 472, endPoint y: 237, distance: 26.7
click at [479, 218] on span "Select lock code" at bounding box center [587, 219] width 549 height 25
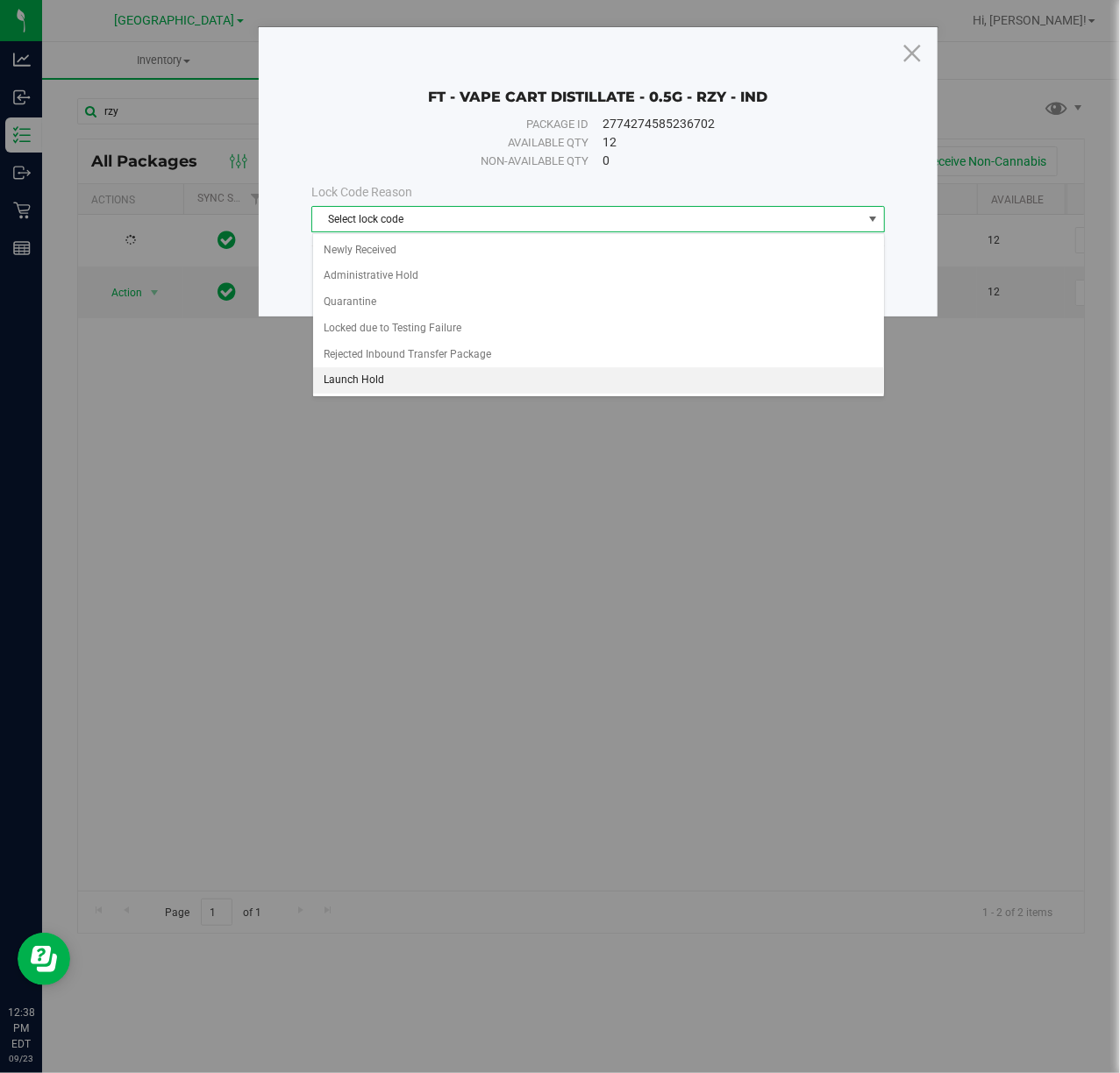
click at [376, 382] on li "Launch Hold" at bounding box center [598, 380] width 571 height 27
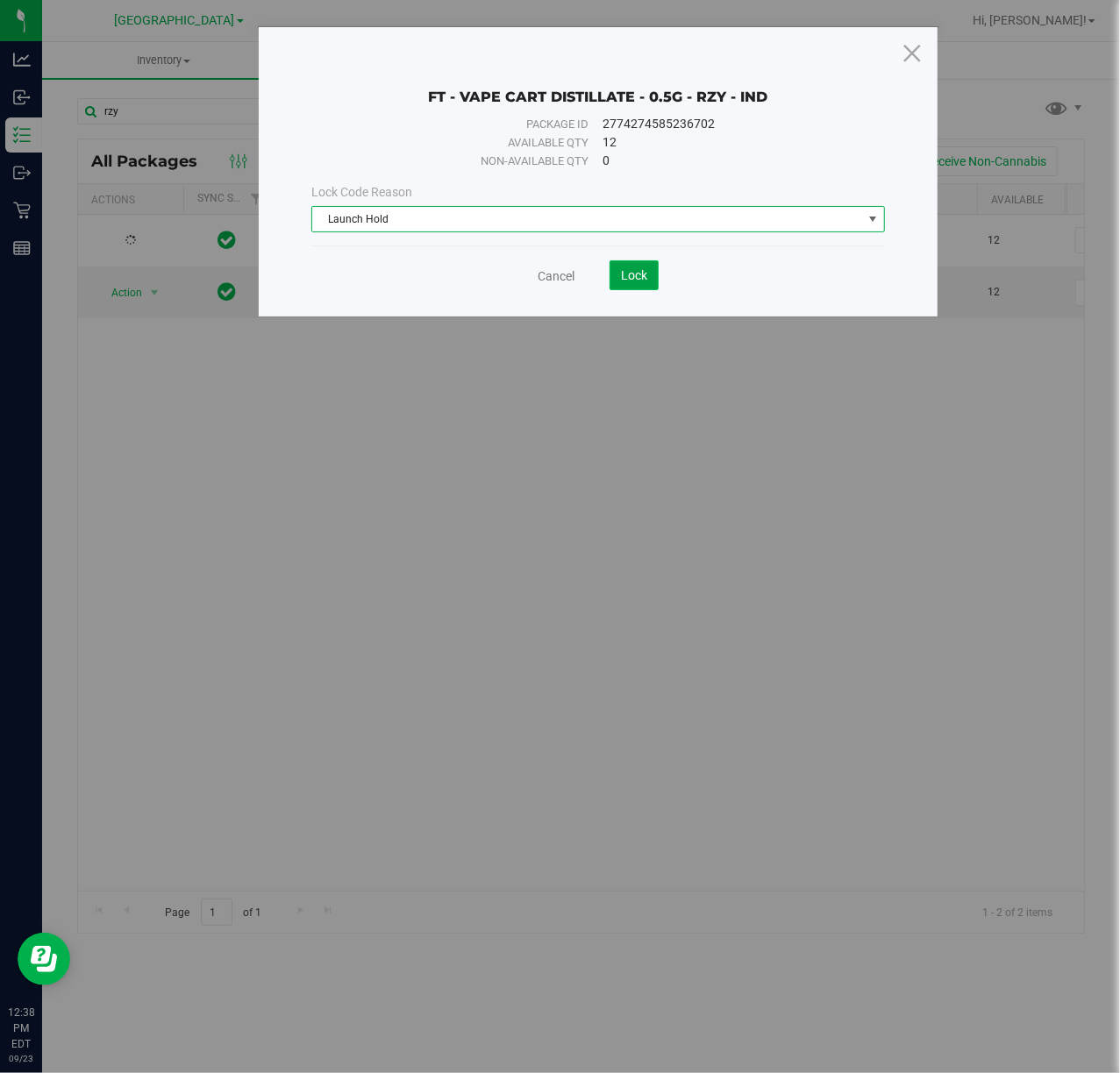
click at [649, 273] on button "Lock" at bounding box center [634, 275] width 50 height 30
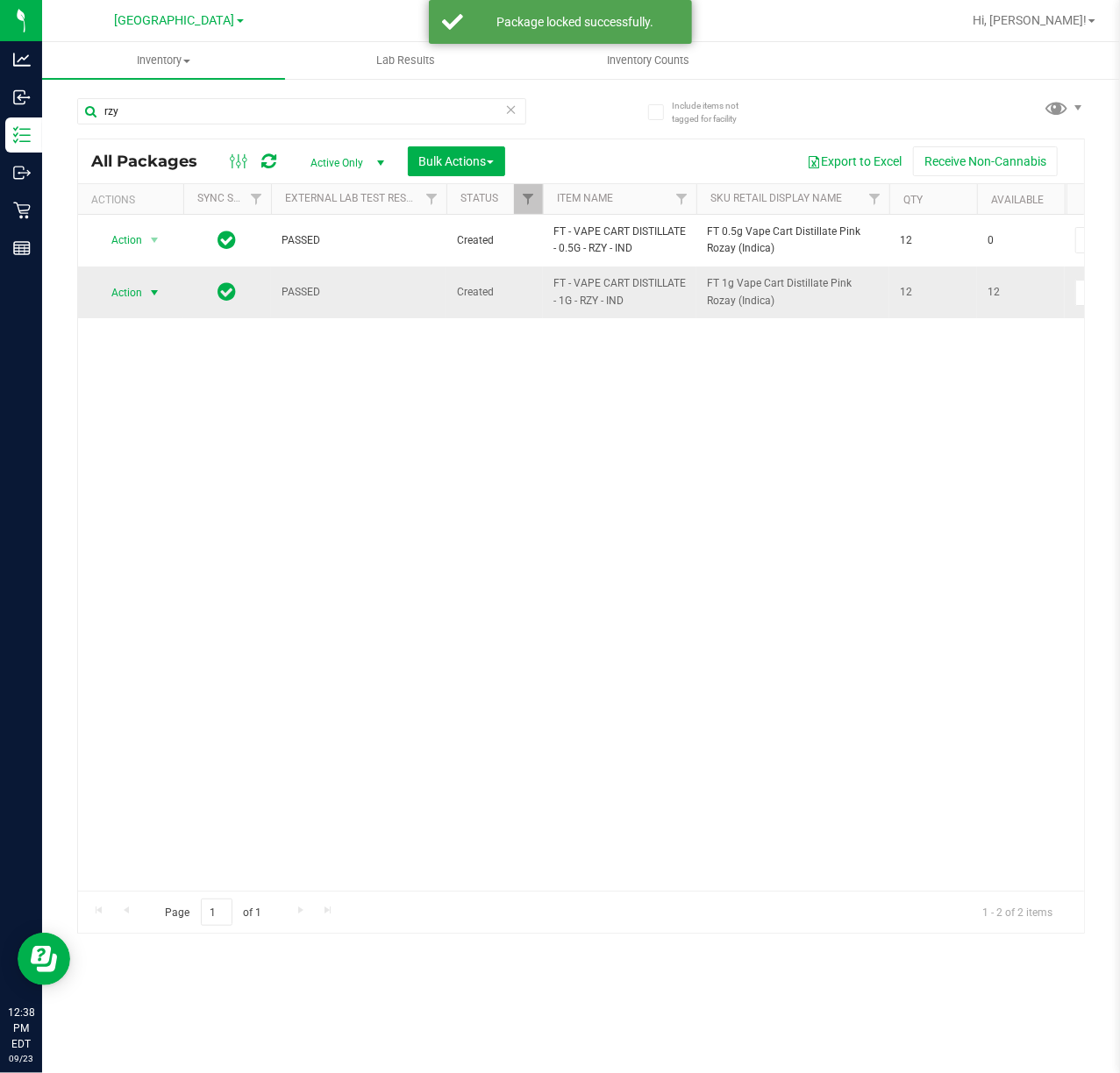
click at [150, 296] on span "select" at bounding box center [155, 293] width 14 height 14
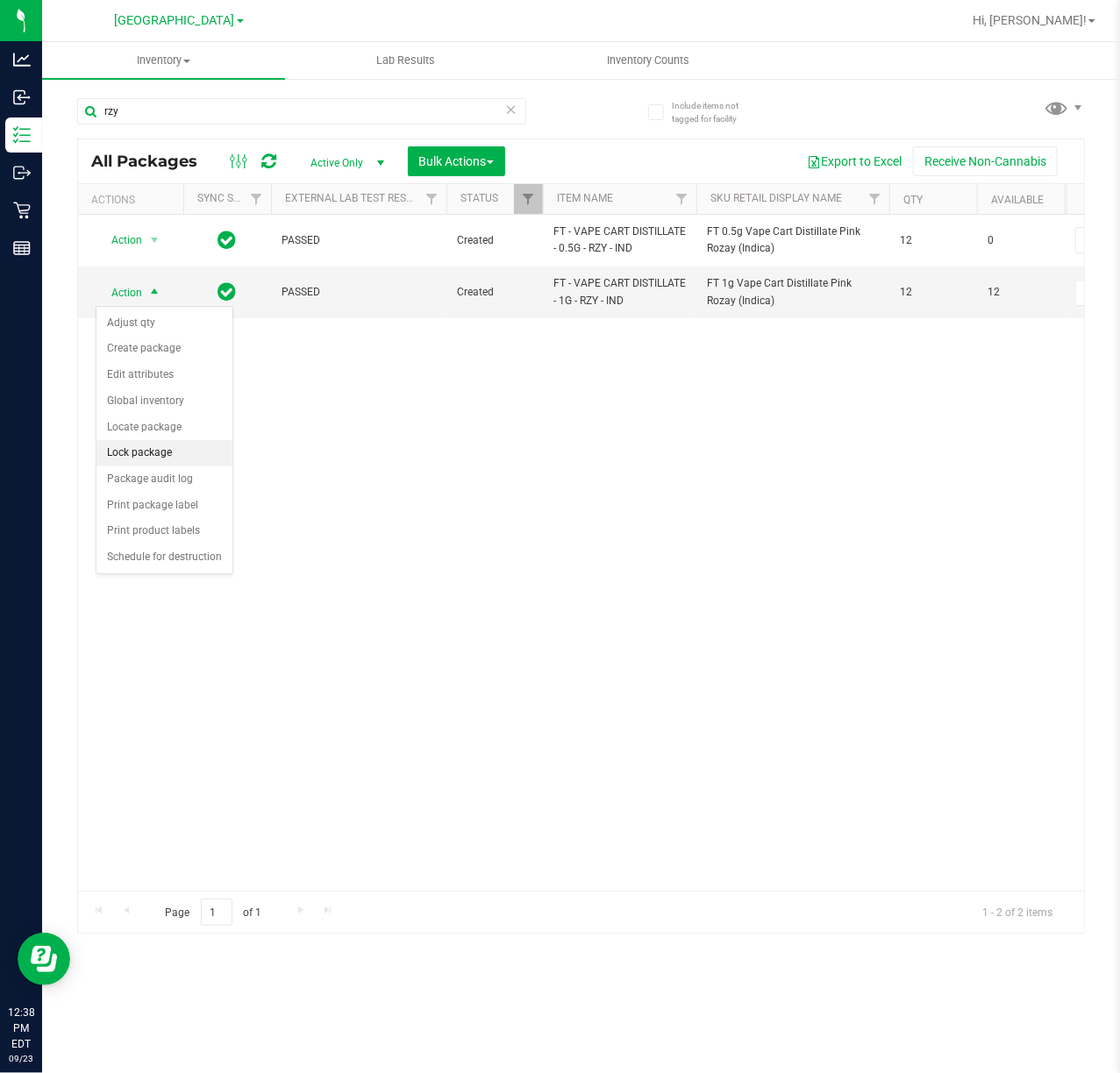
click at [131, 454] on li "Lock package" at bounding box center [165, 454] width 136 height 27
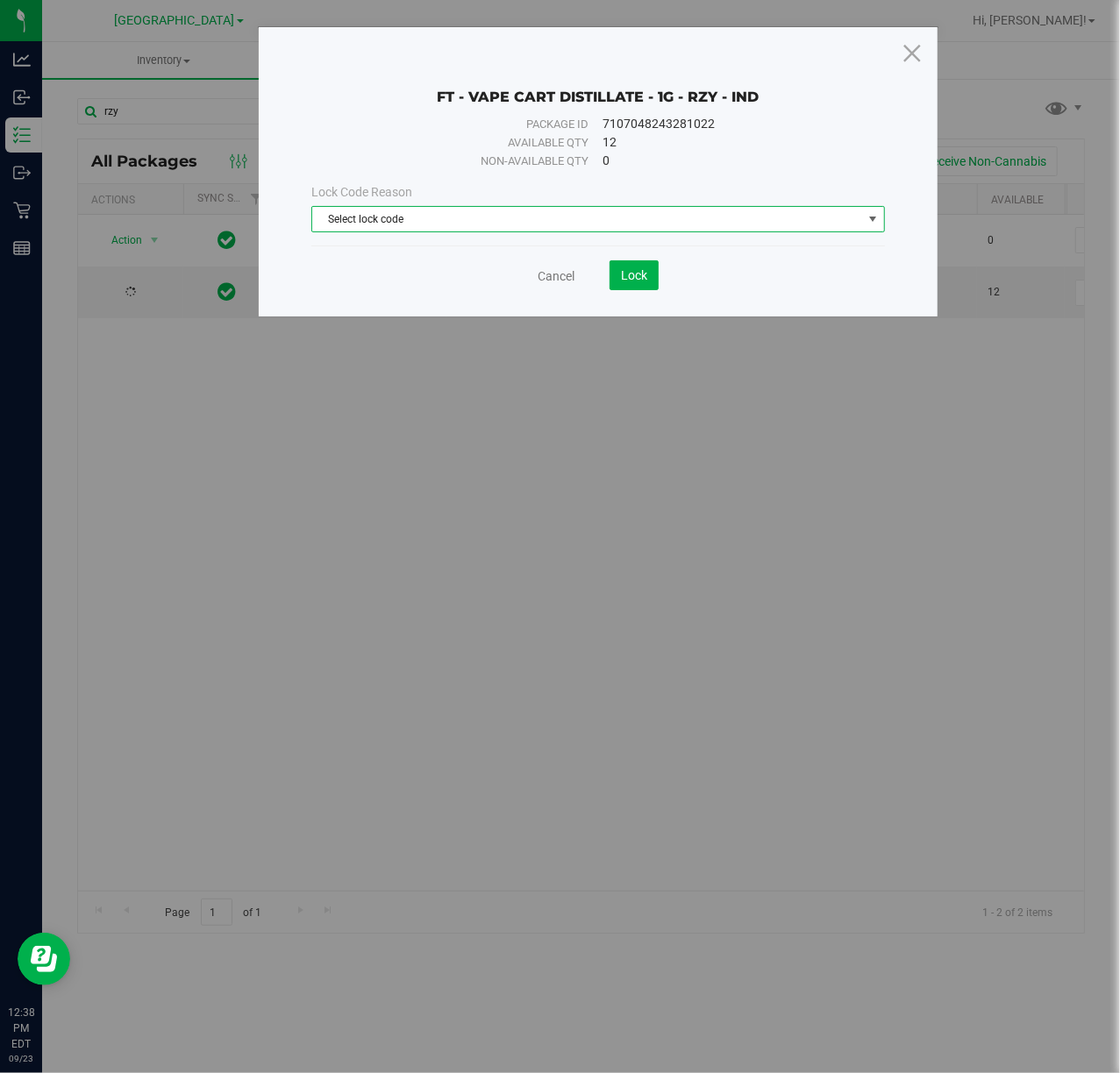
click at [486, 219] on span "Select lock code" at bounding box center [587, 219] width 549 height 25
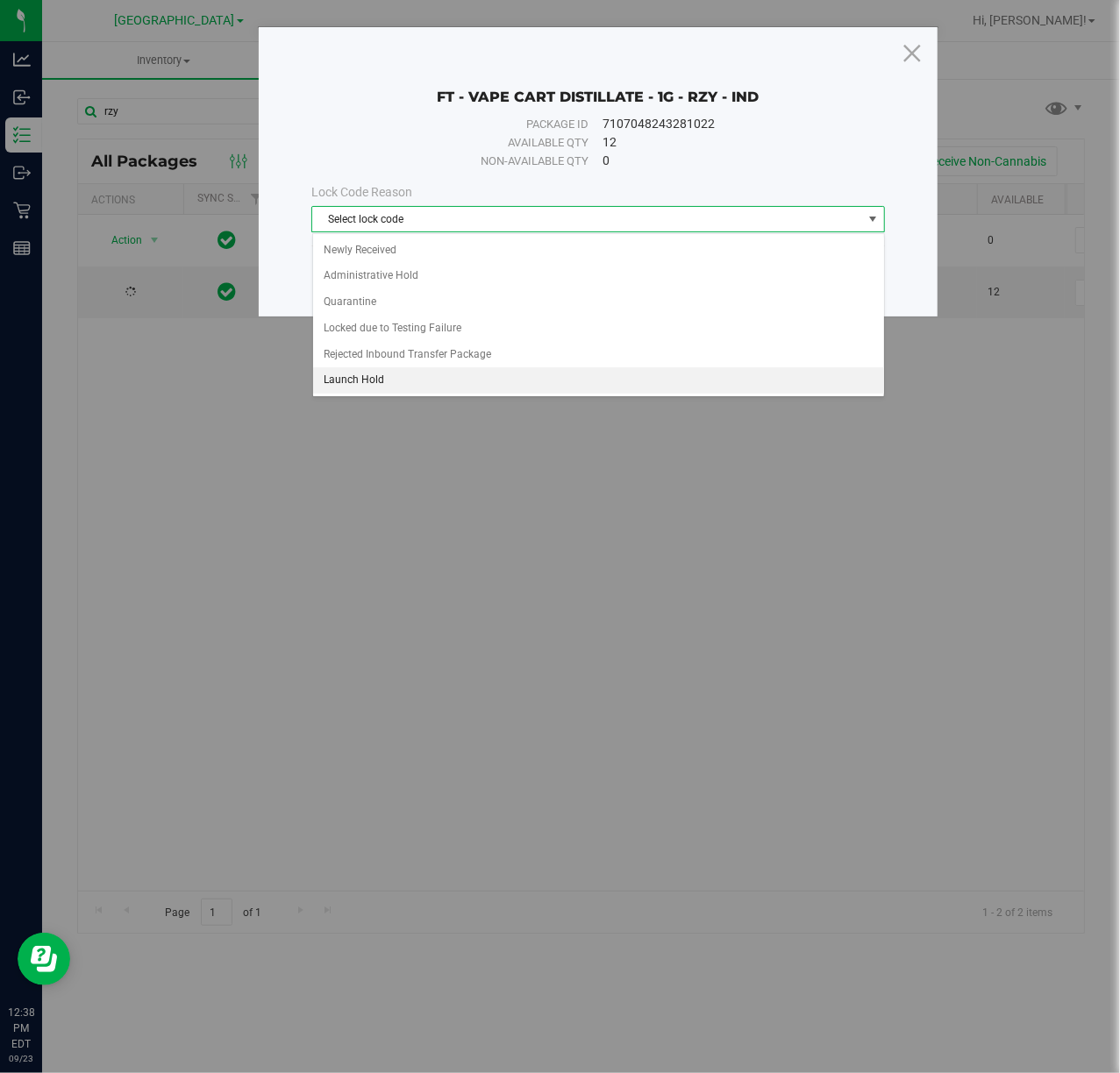
click at [361, 389] on li "Launch Hold" at bounding box center [598, 380] width 571 height 27
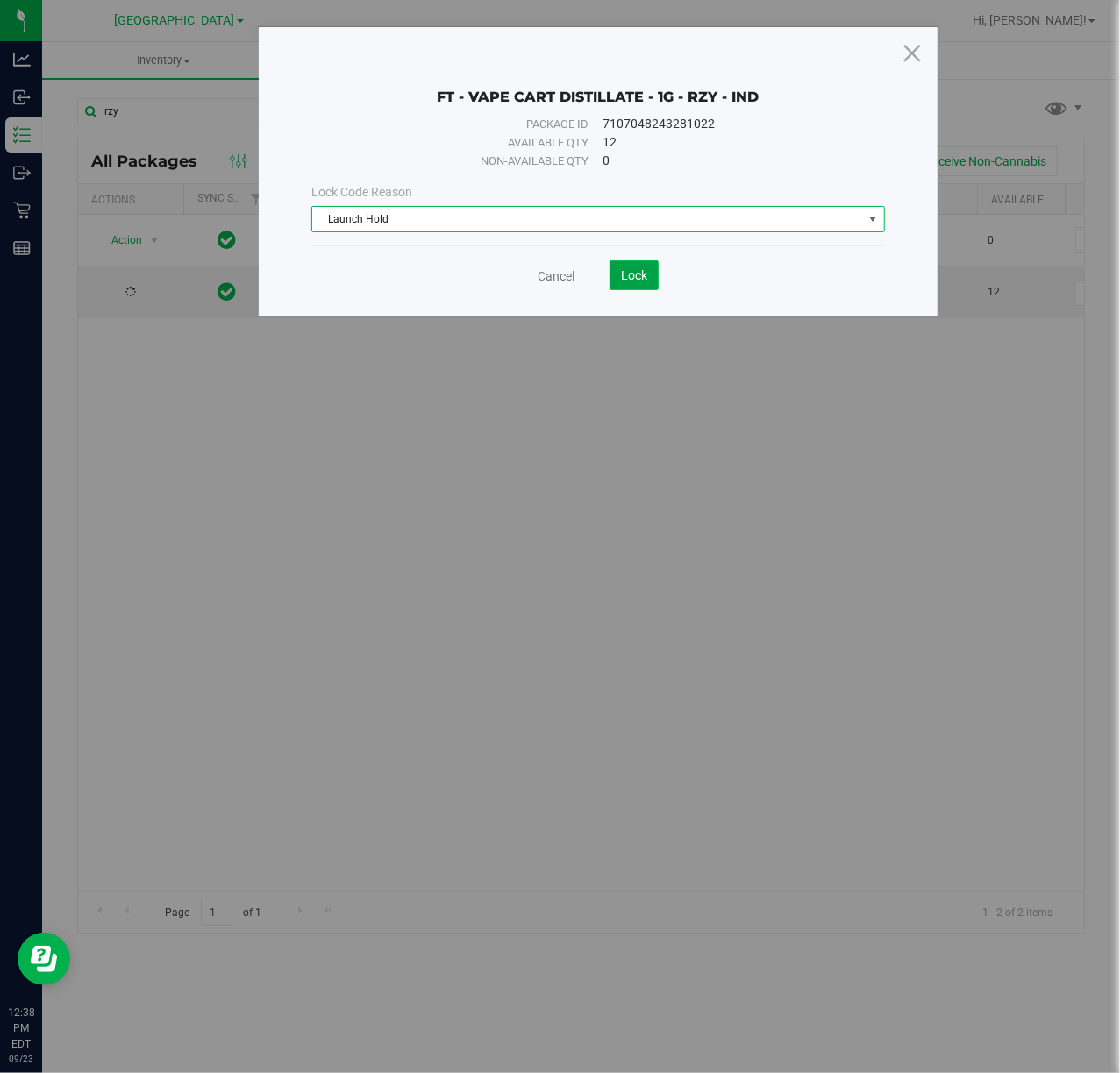
click at [633, 274] on span "Lock" at bounding box center [634, 275] width 27 height 14
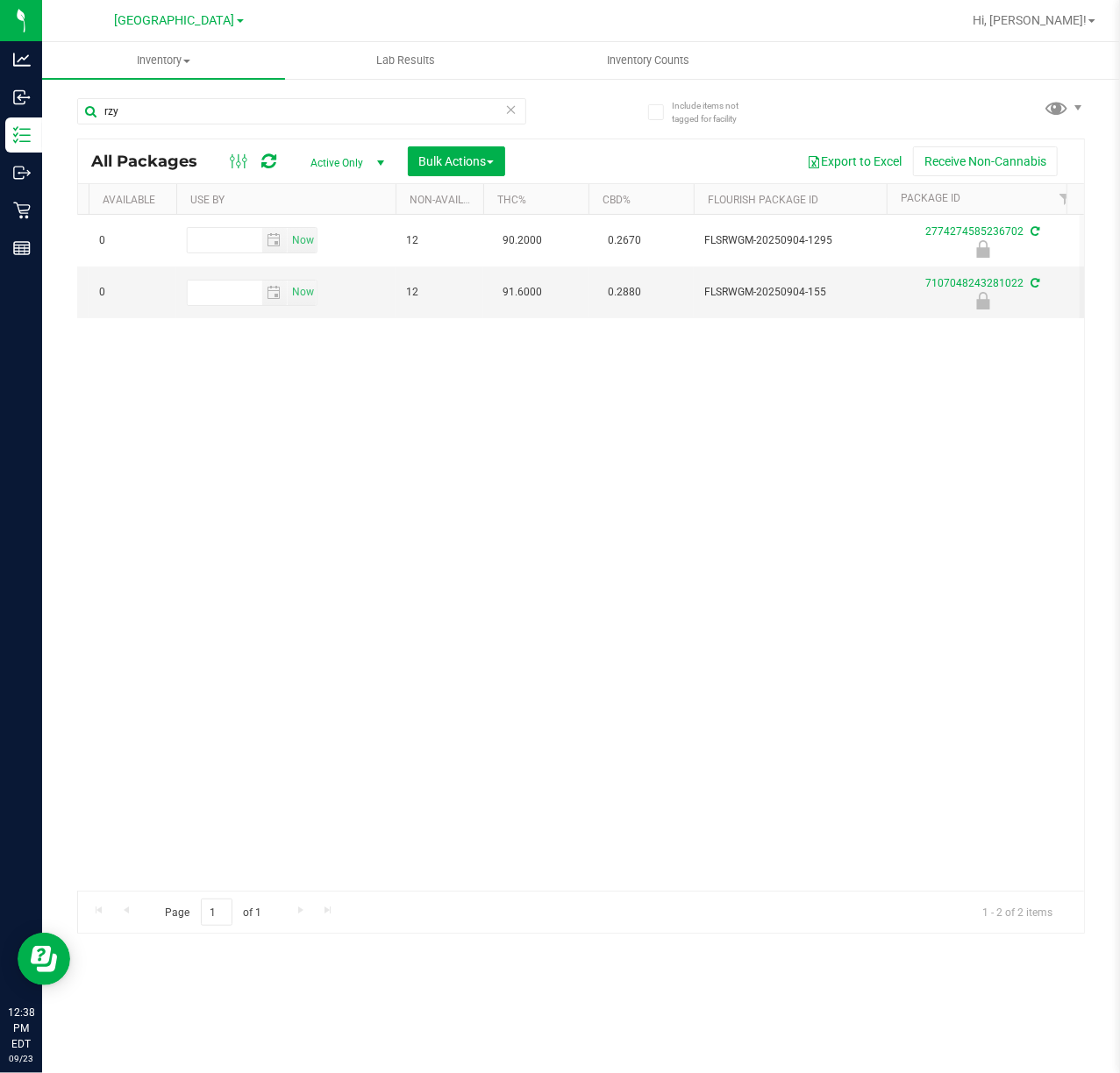
scroll to position [0, 898]
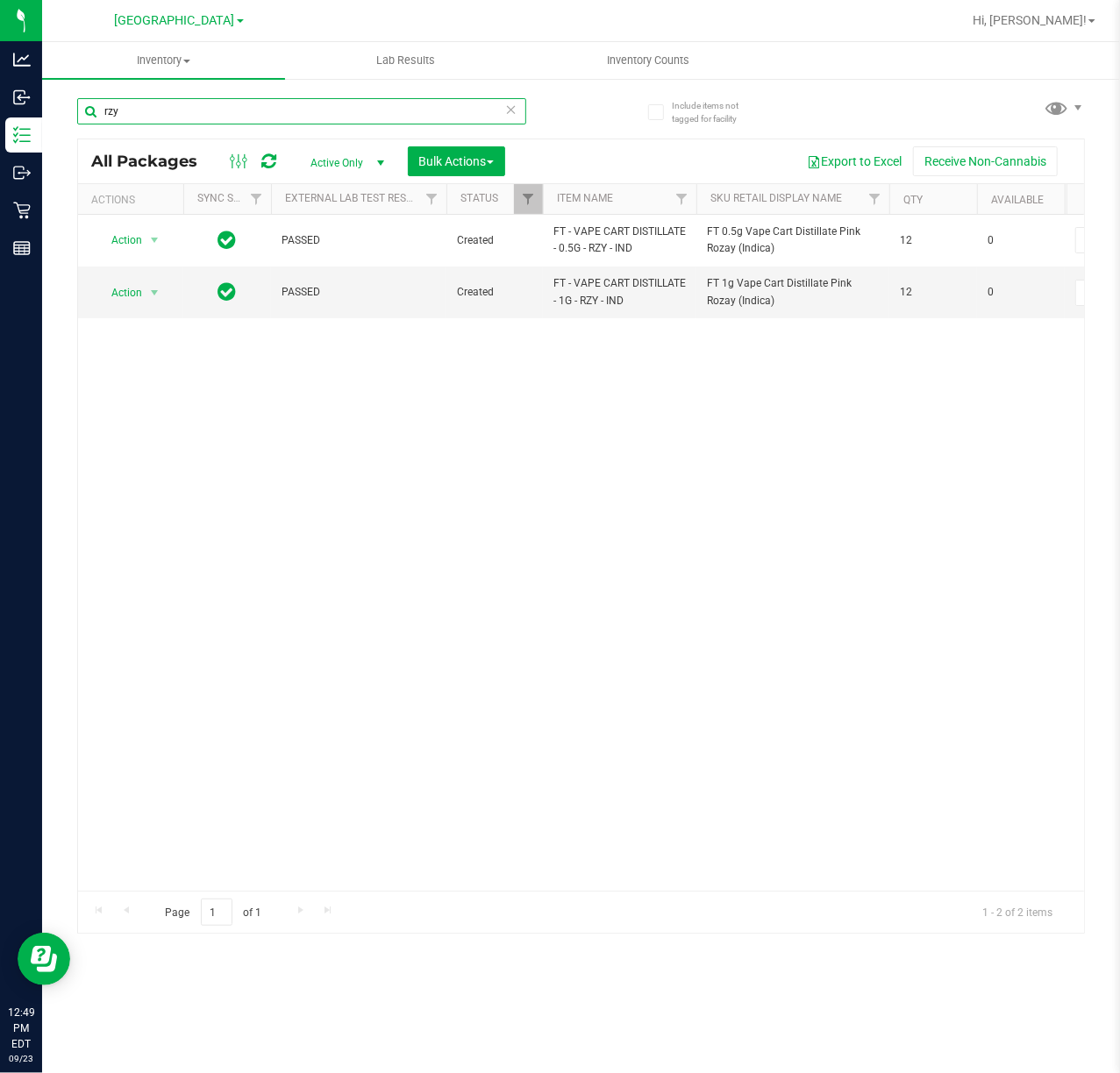
click at [170, 111] on input "rzy" at bounding box center [302, 111] width 449 height 27
click at [170, 112] on input "rzy" at bounding box center [302, 111] width 449 height 27
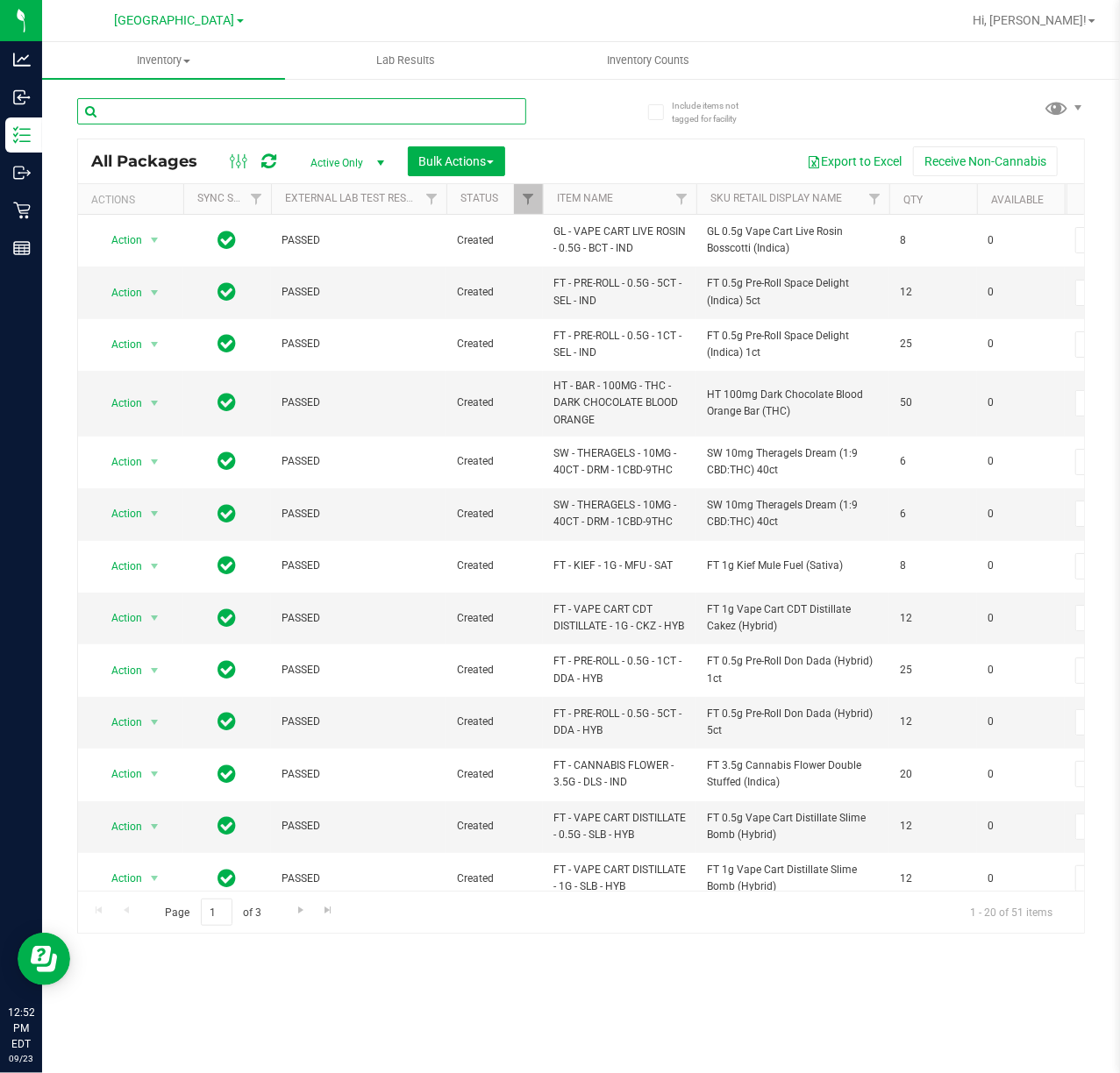
click at [151, 98] on input "text" at bounding box center [302, 111] width 449 height 27
type input "7693326265724265"
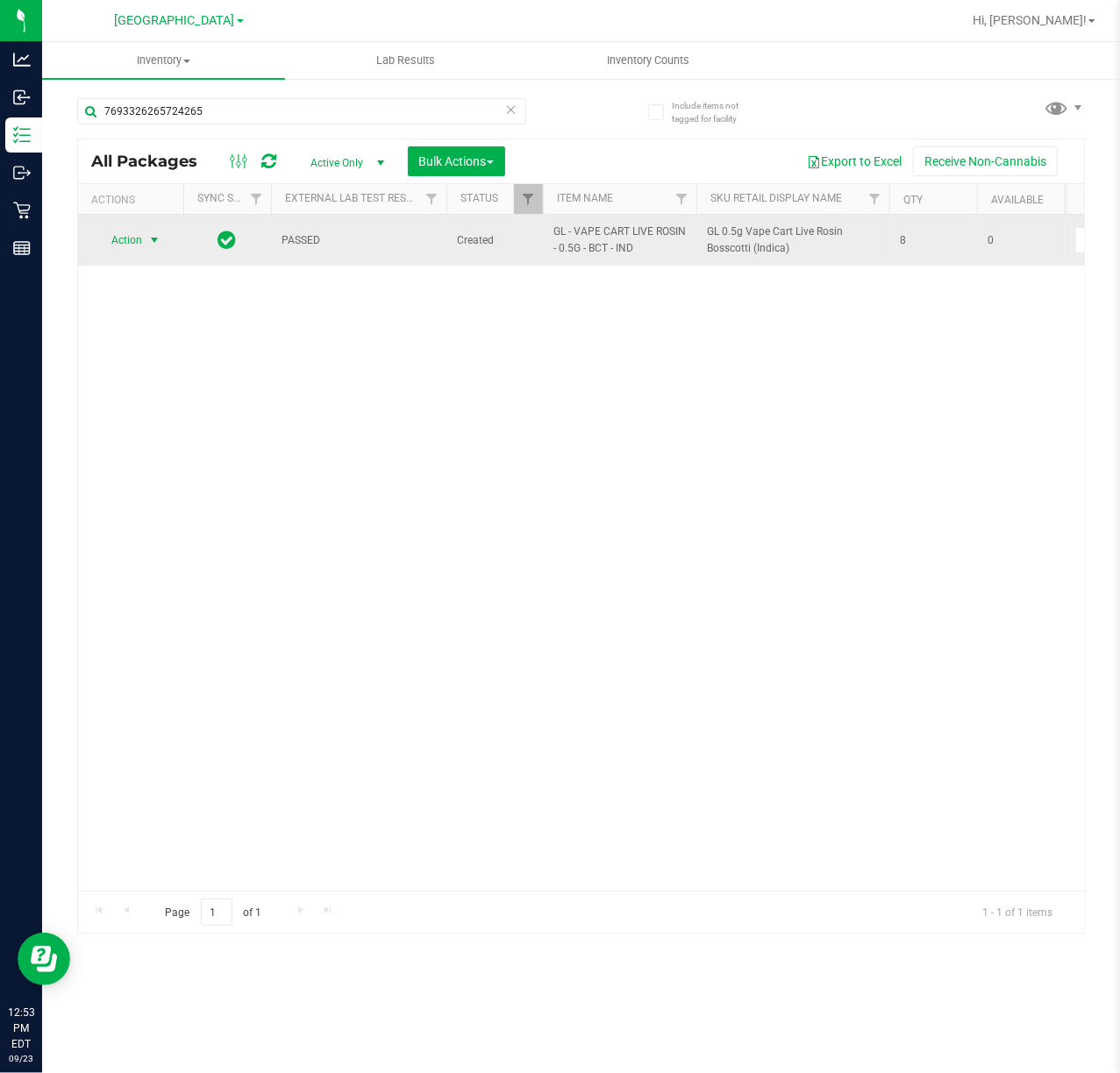
click at [135, 246] on span "Action" at bounding box center [119, 241] width 48 height 25
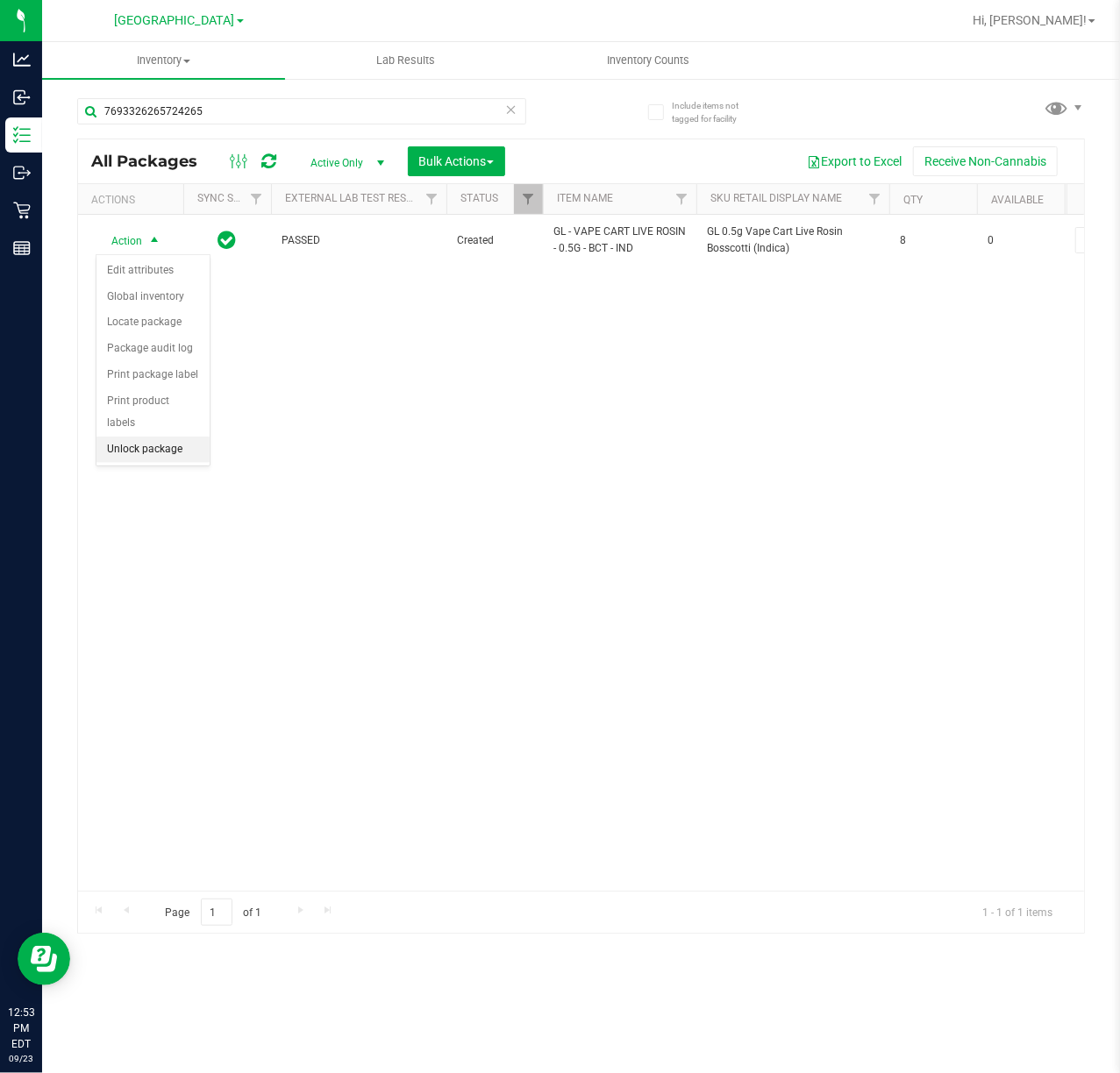
click at [135, 454] on li "Unlock package" at bounding box center [153, 450] width 113 height 27
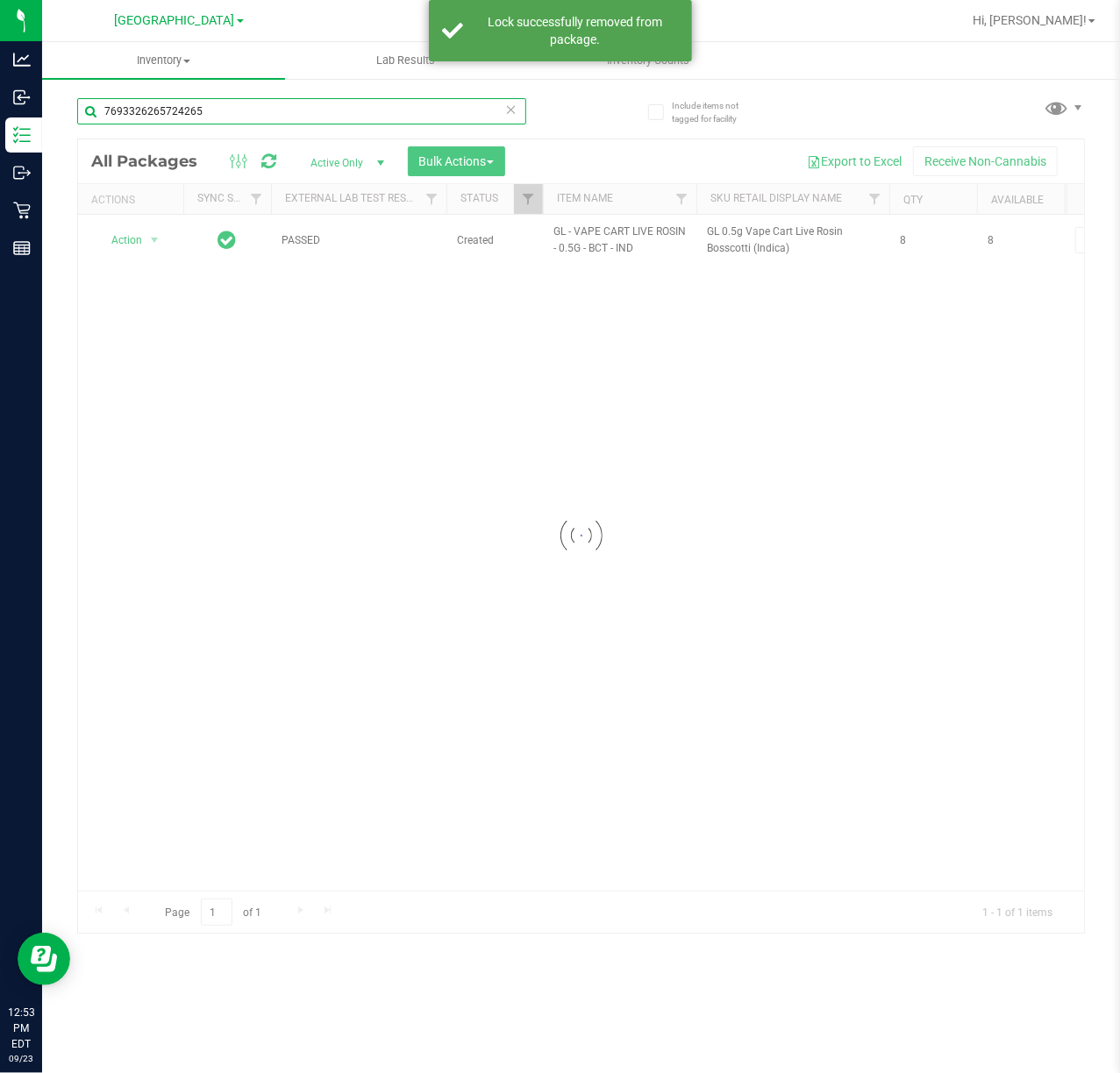
click at [222, 111] on input "7693326265724265" at bounding box center [302, 111] width 449 height 27
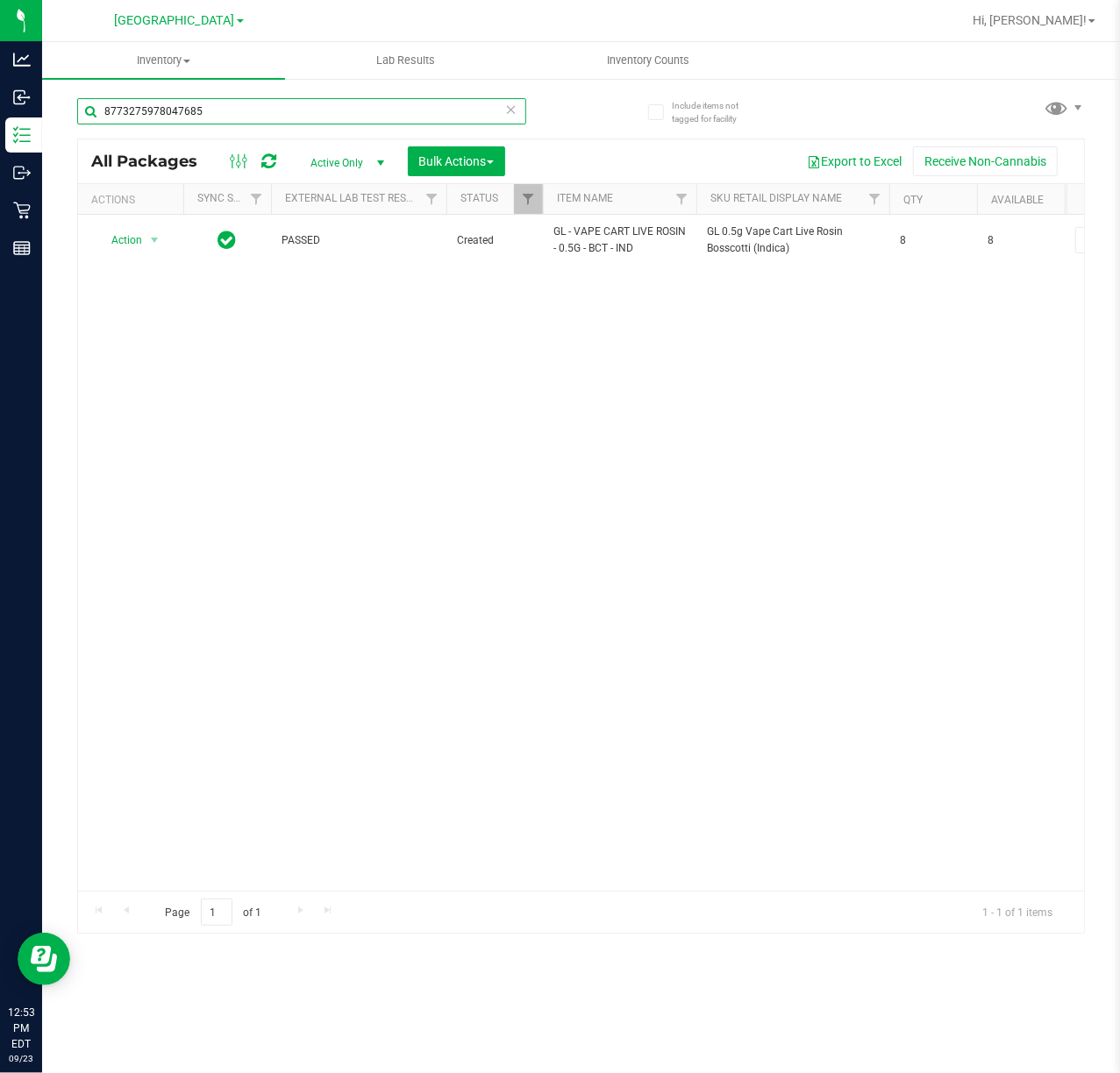
type input "8773275978047685"
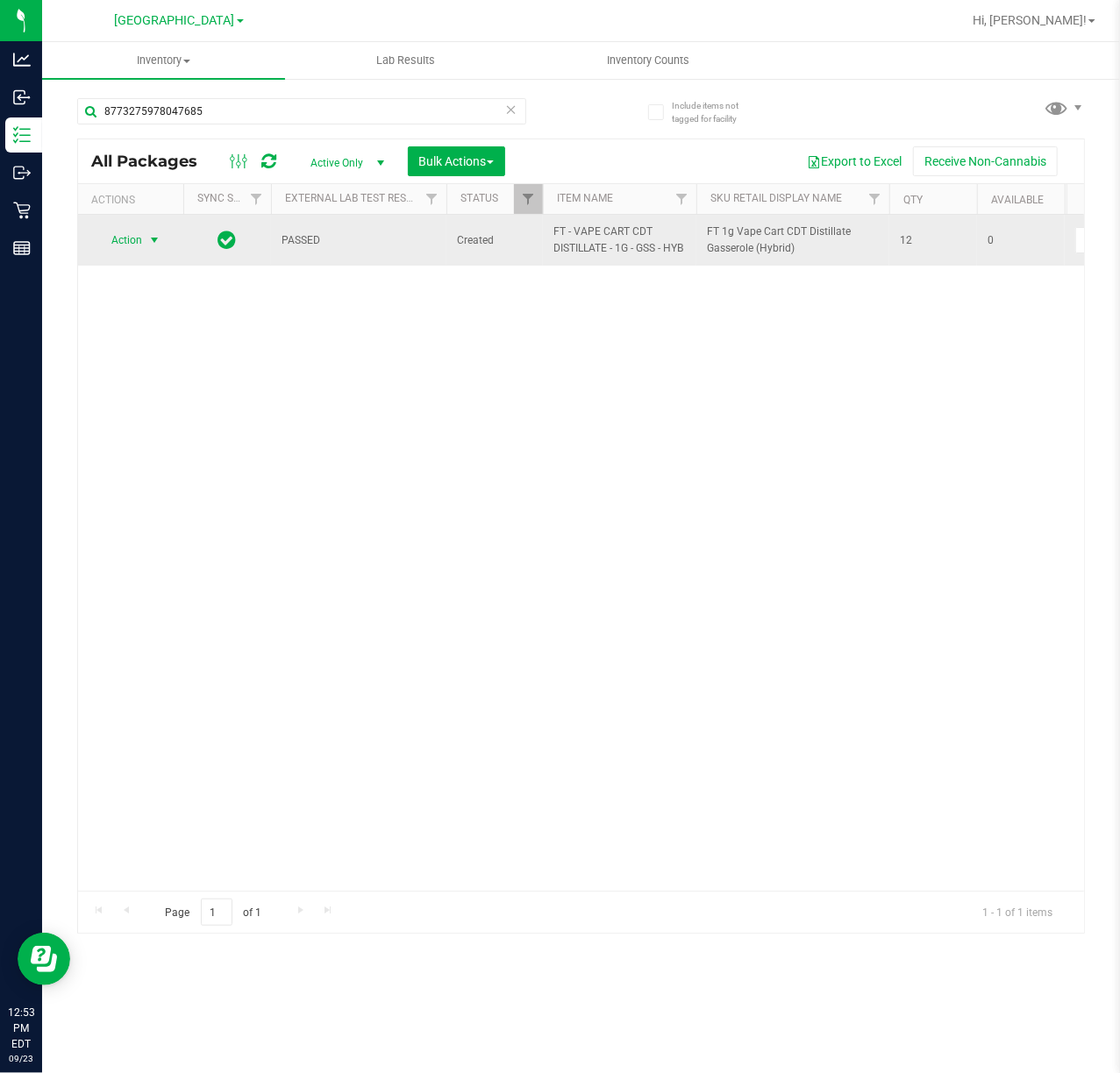
click at [146, 254] on td "Action Action Edit attributes Global inventory Locate package Package audit log…" at bounding box center [130, 240] width 105 height 50
click at [145, 251] on span "select" at bounding box center [155, 241] width 22 height 25
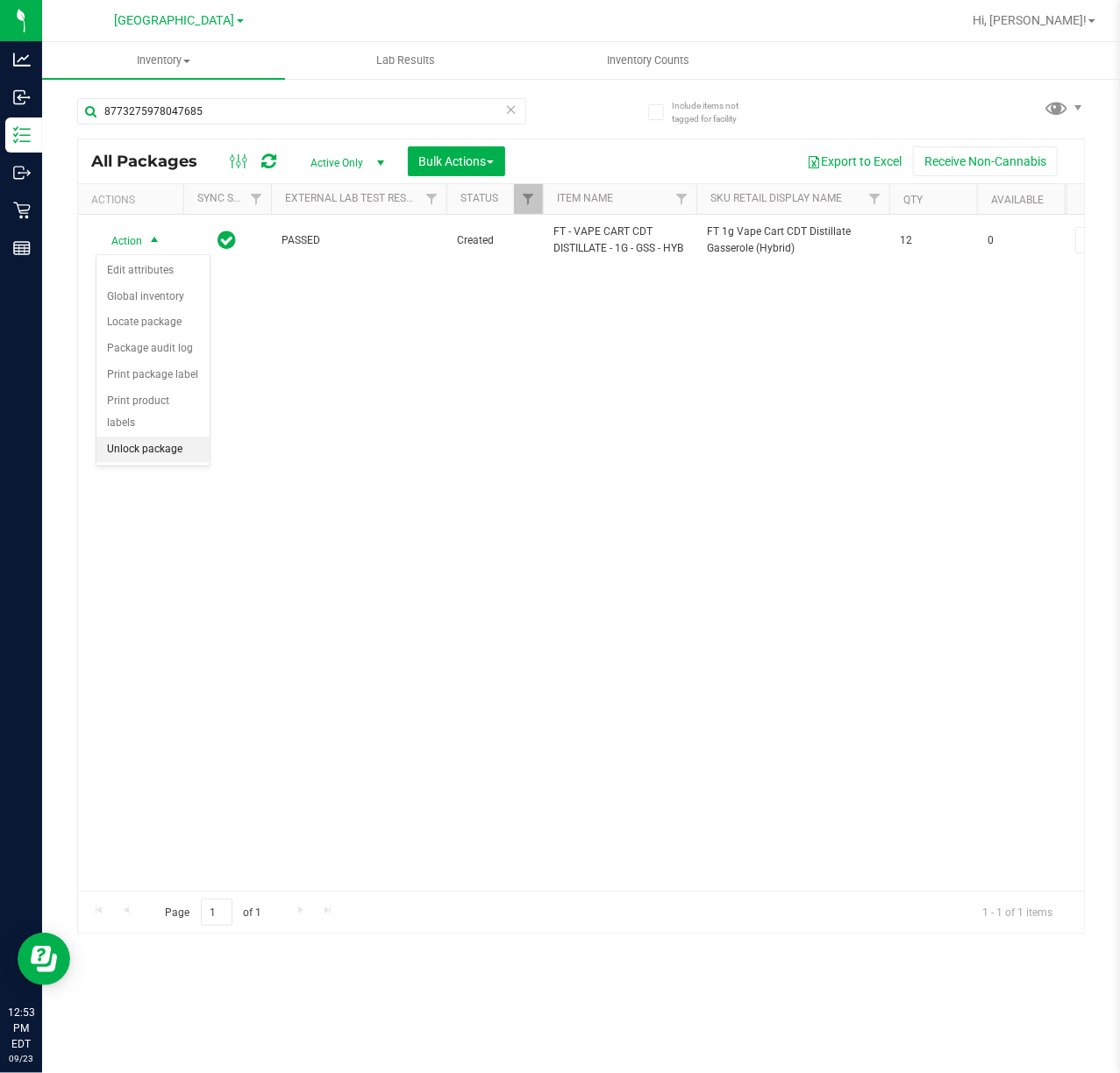
click at [154, 457] on li "Unlock package" at bounding box center [153, 450] width 113 height 27
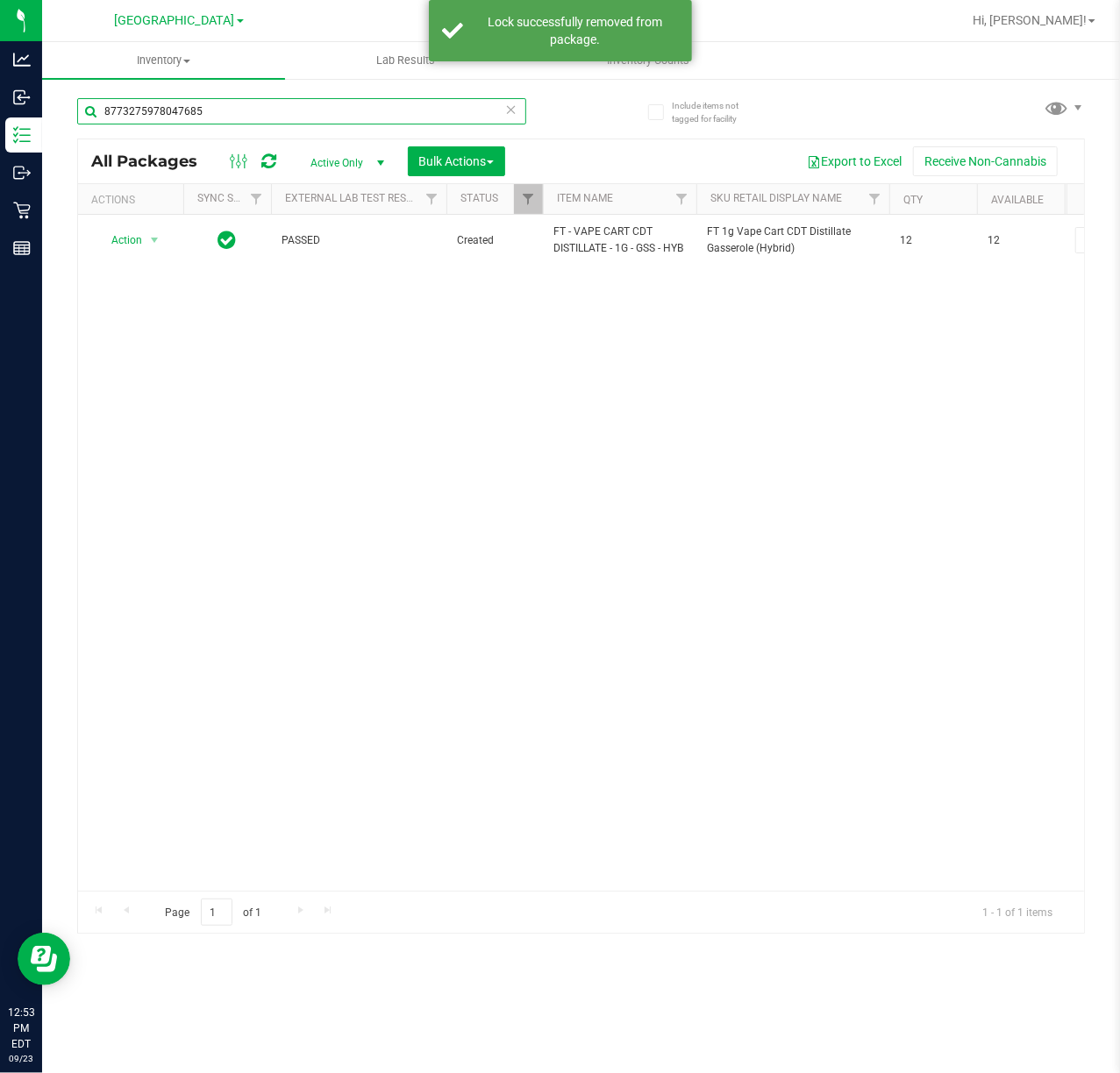
click at [230, 106] on input "8773275978047685" at bounding box center [302, 111] width 449 height 27
type input "7208253797148251"
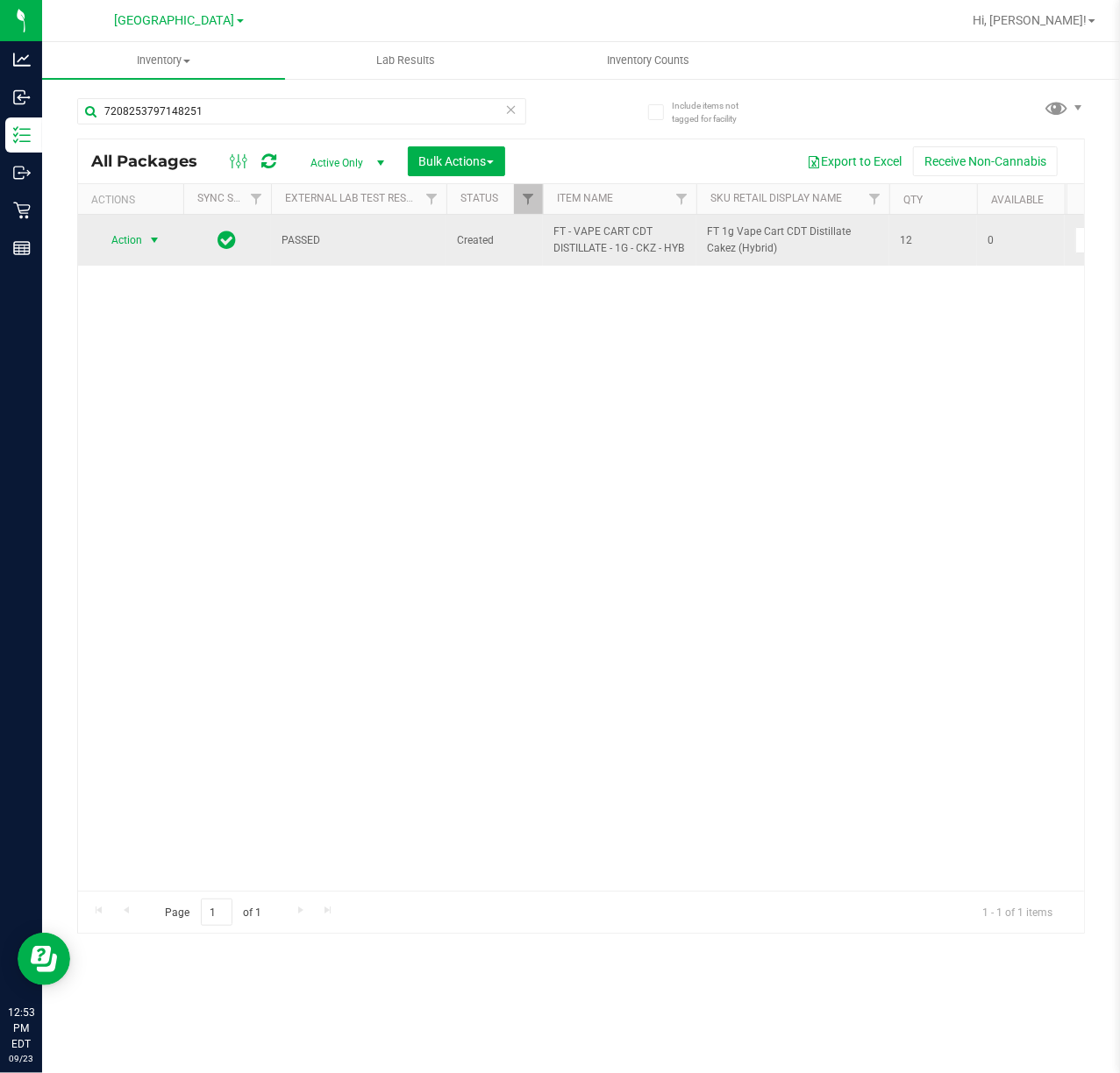
click at [128, 248] on span "Action" at bounding box center [119, 241] width 48 height 25
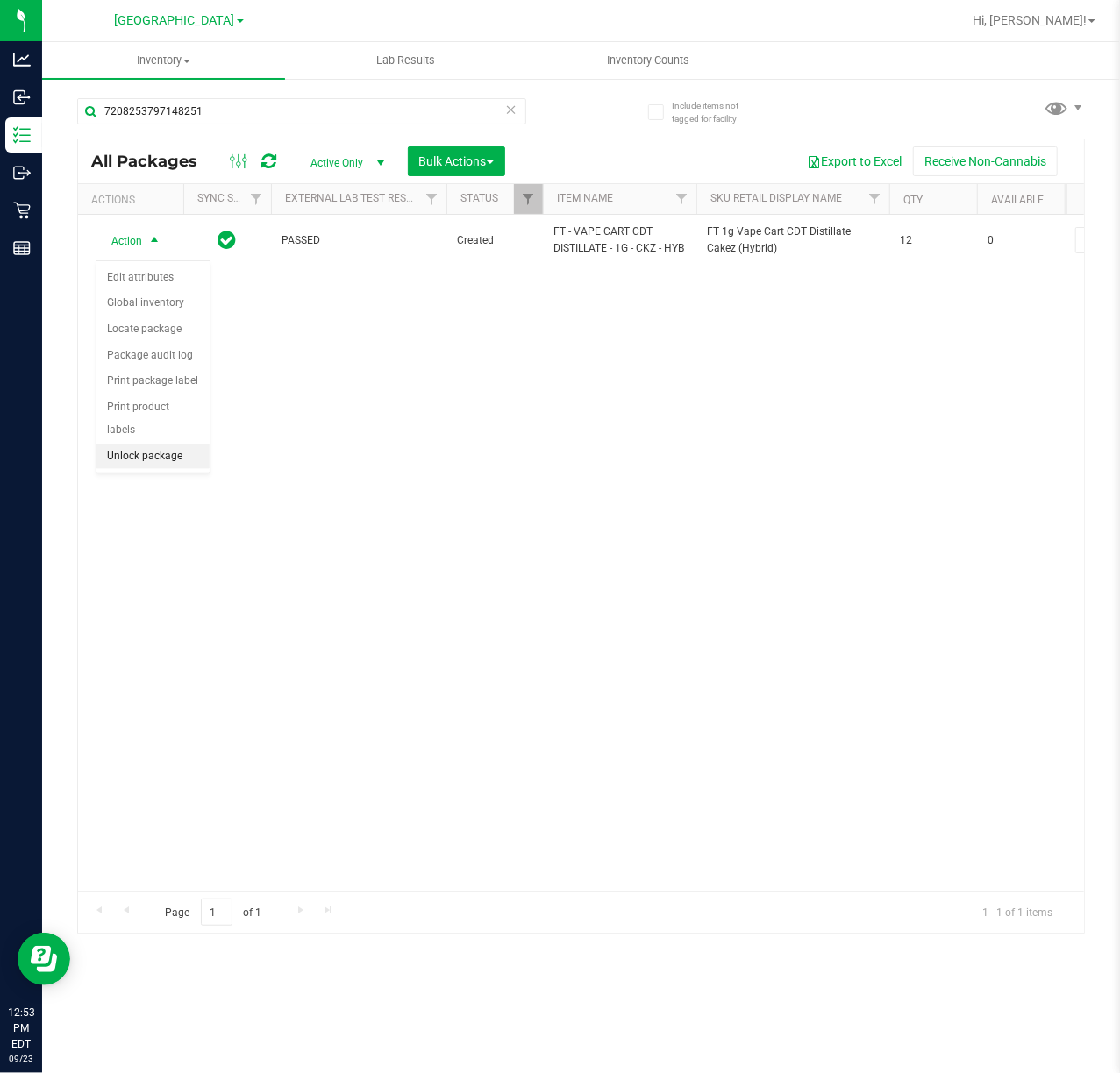
click at [156, 463] on li "Unlock package" at bounding box center [153, 457] width 113 height 27
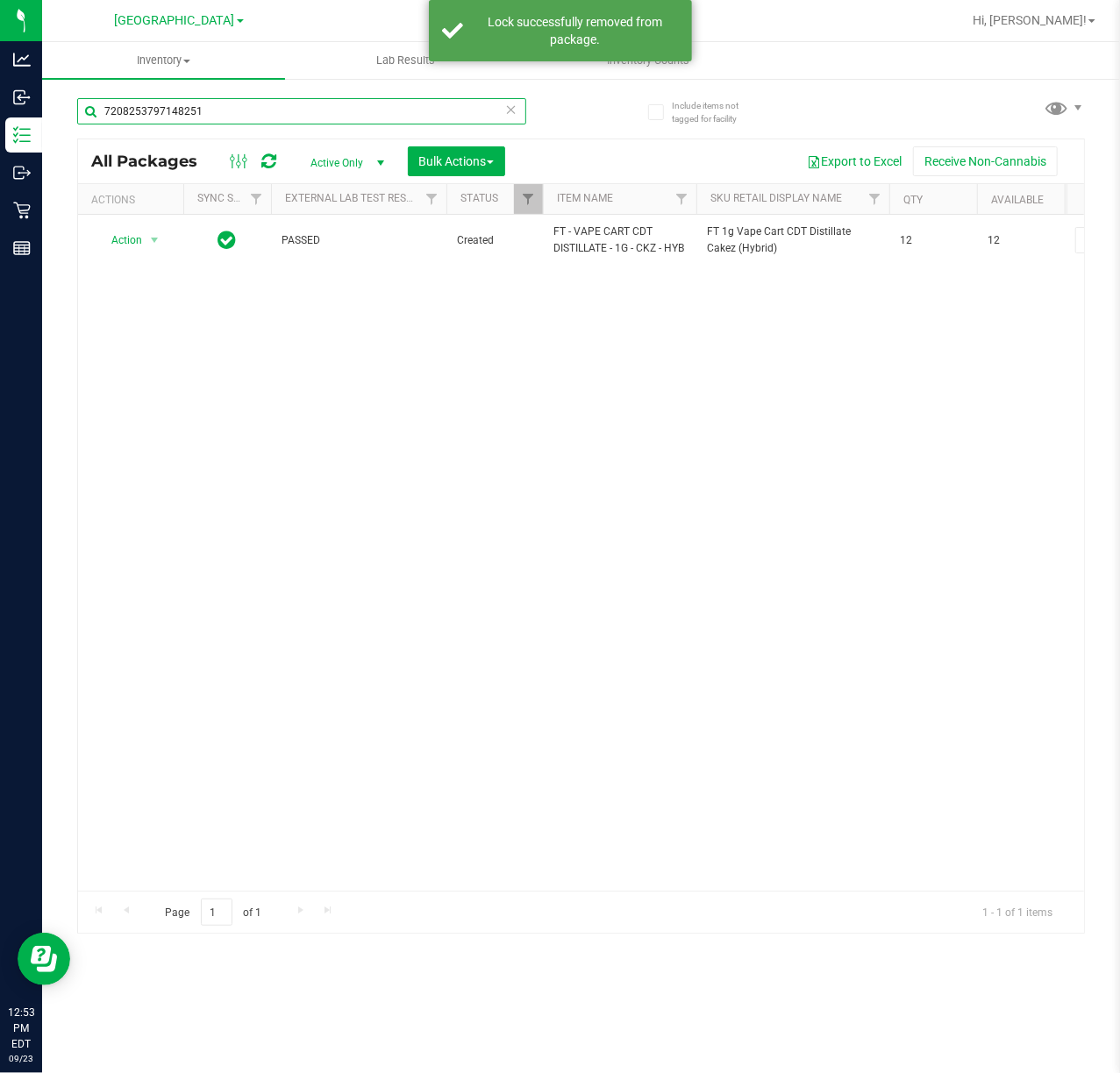
click at [207, 98] on input "7208253797148251" at bounding box center [302, 111] width 449 height 27
type input "8821469434431174"
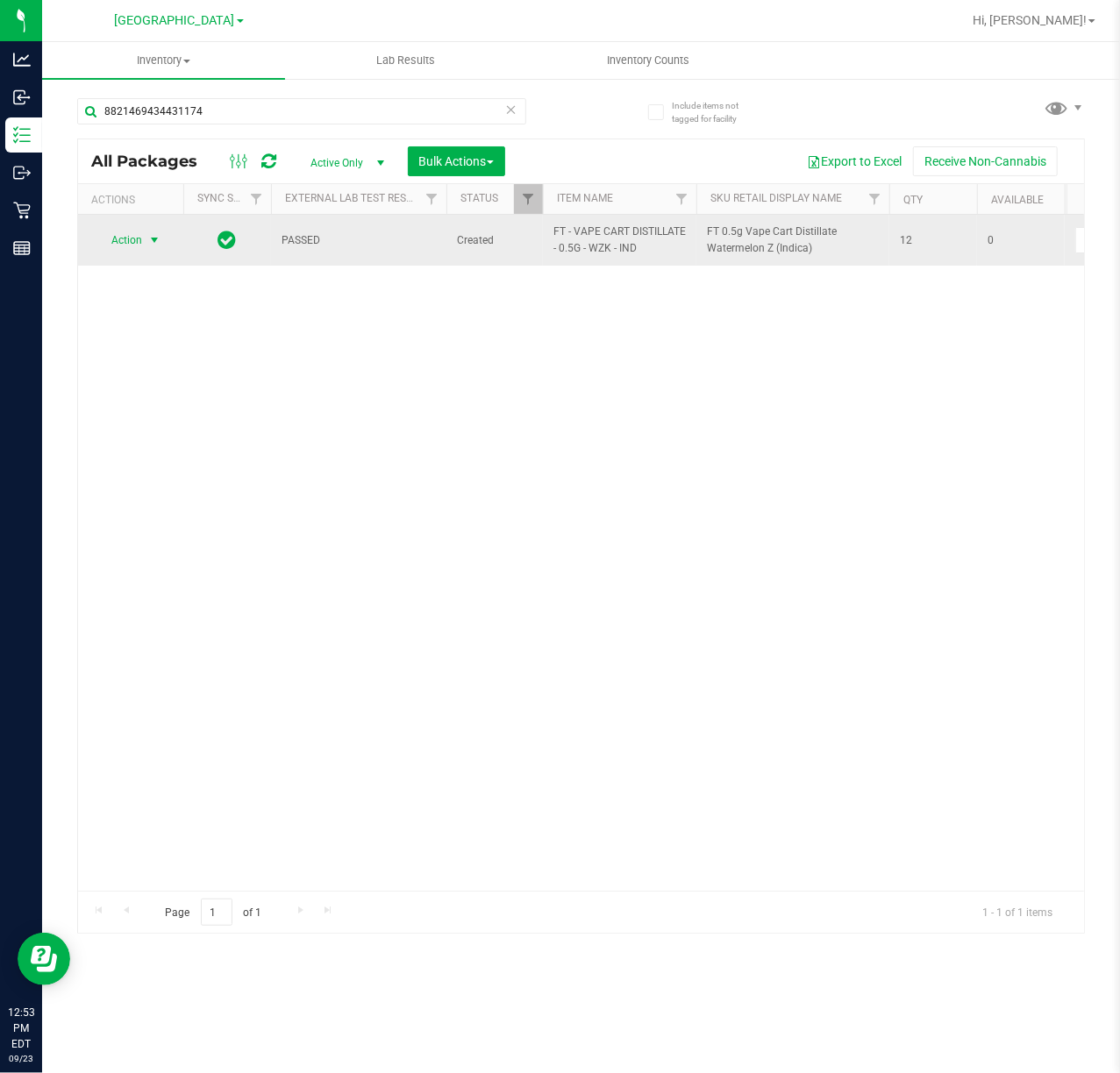
click at [142, 242] on span "Action" at bounding box center [119, 241] width 48 height 25
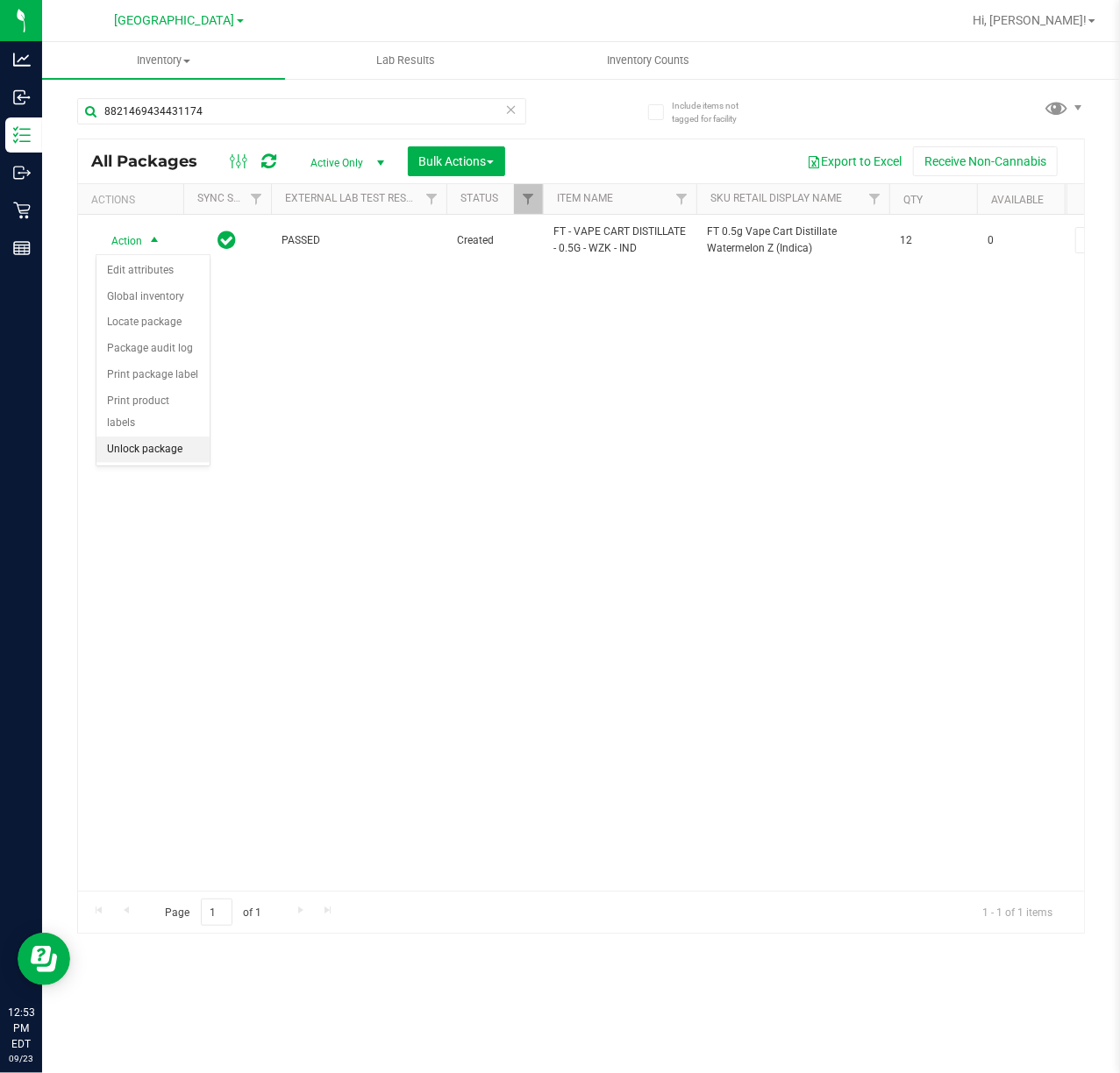
click at [161, 463] on li "Unlock package" at bounding box center [153, 450] width 113 height 27
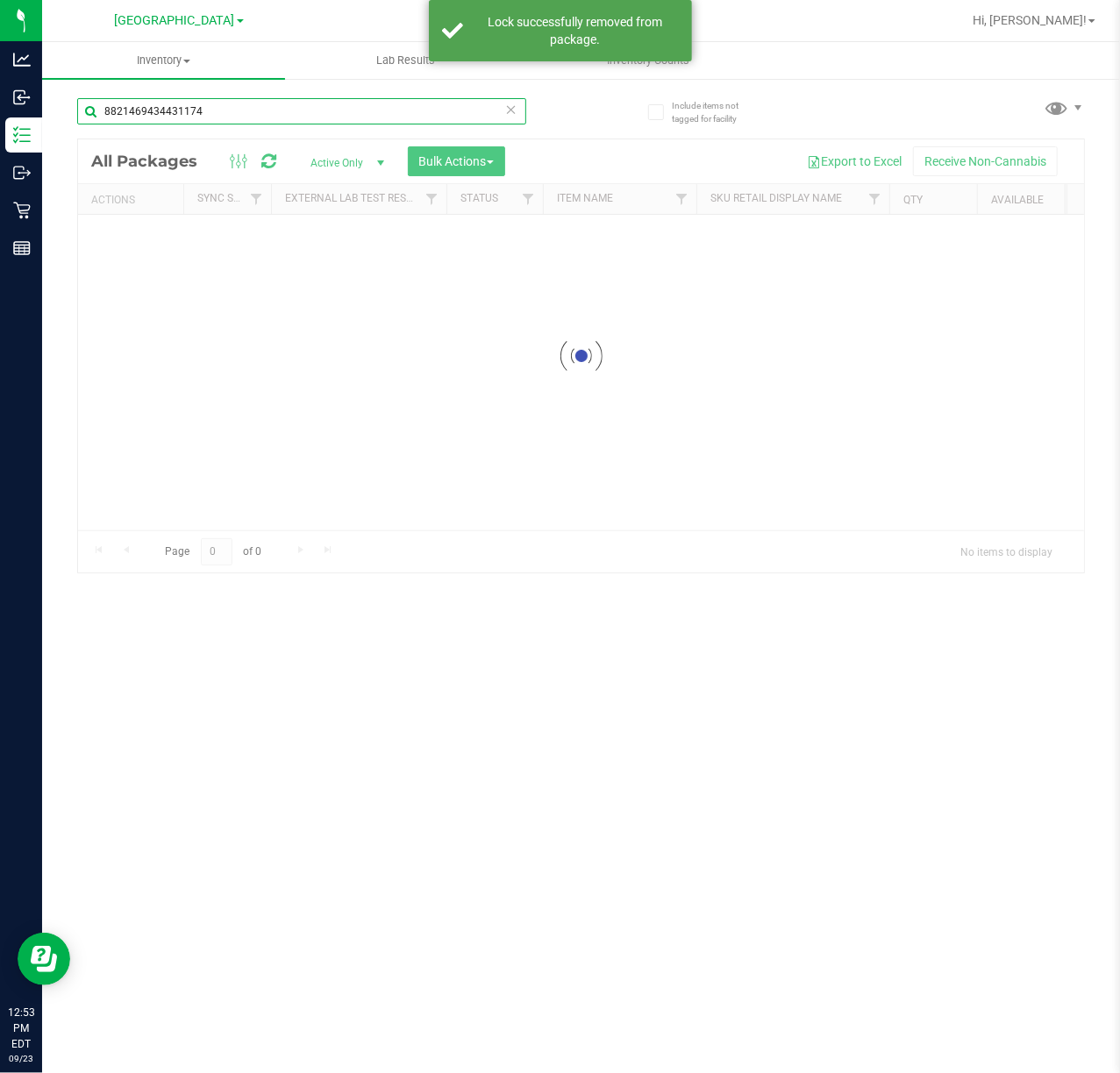
click at [243, 116] on input "8821469434431174" at bounding box center [302, 111] width 449 height 27
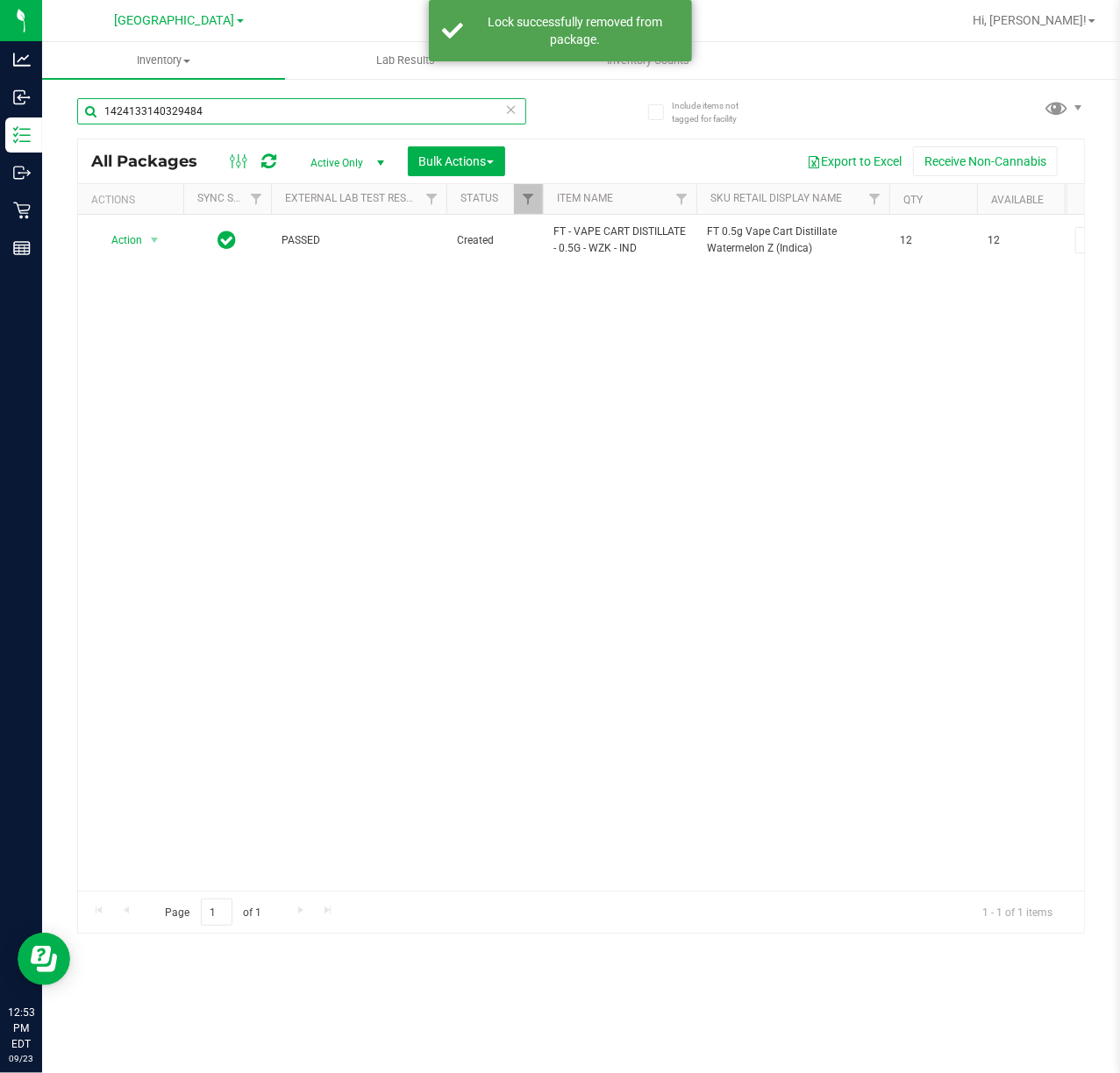
type input "1424133140329484"
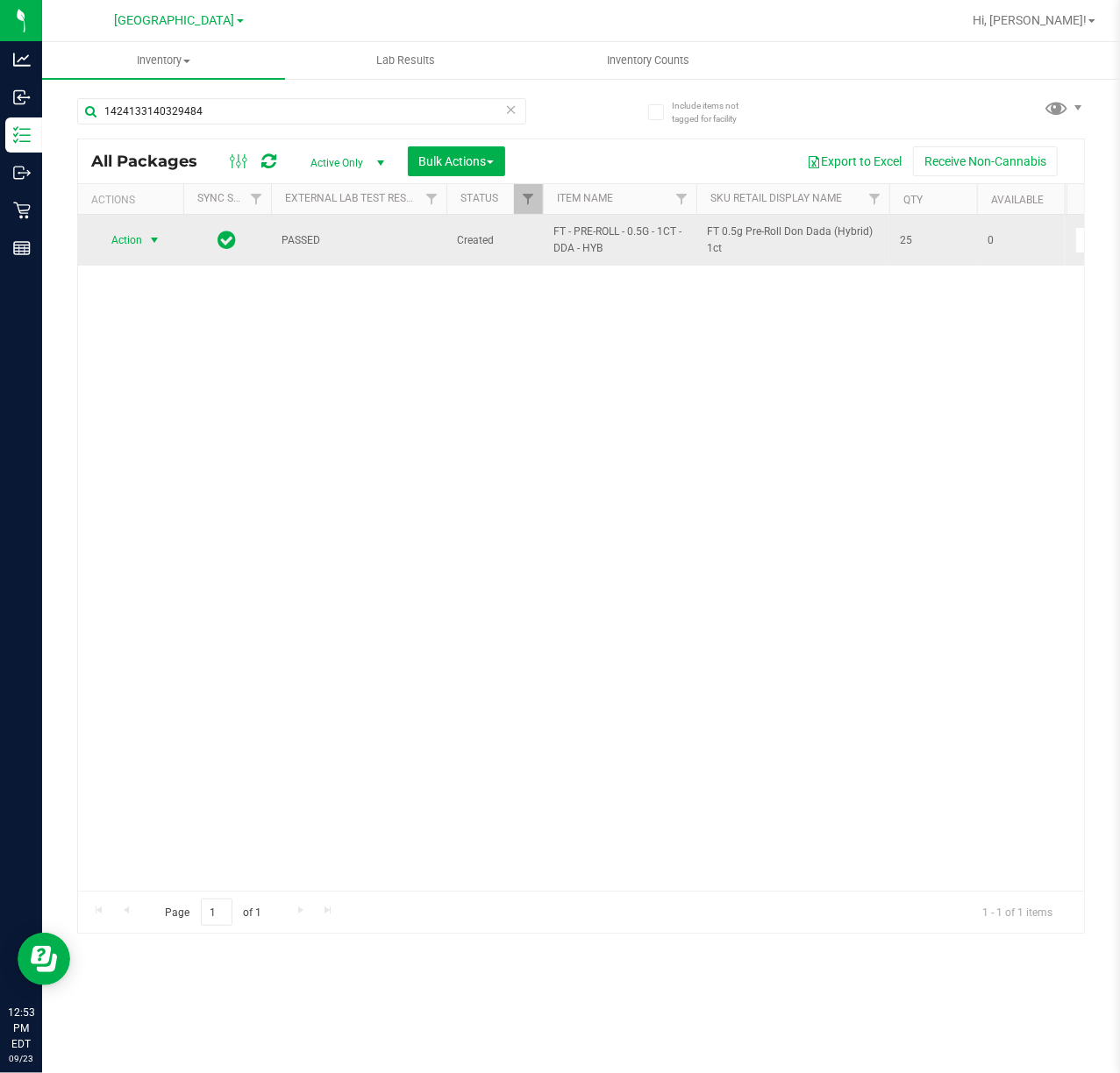
click at [138, 251] on span "Action" at bounding box center [119, 241] width 48 height 25
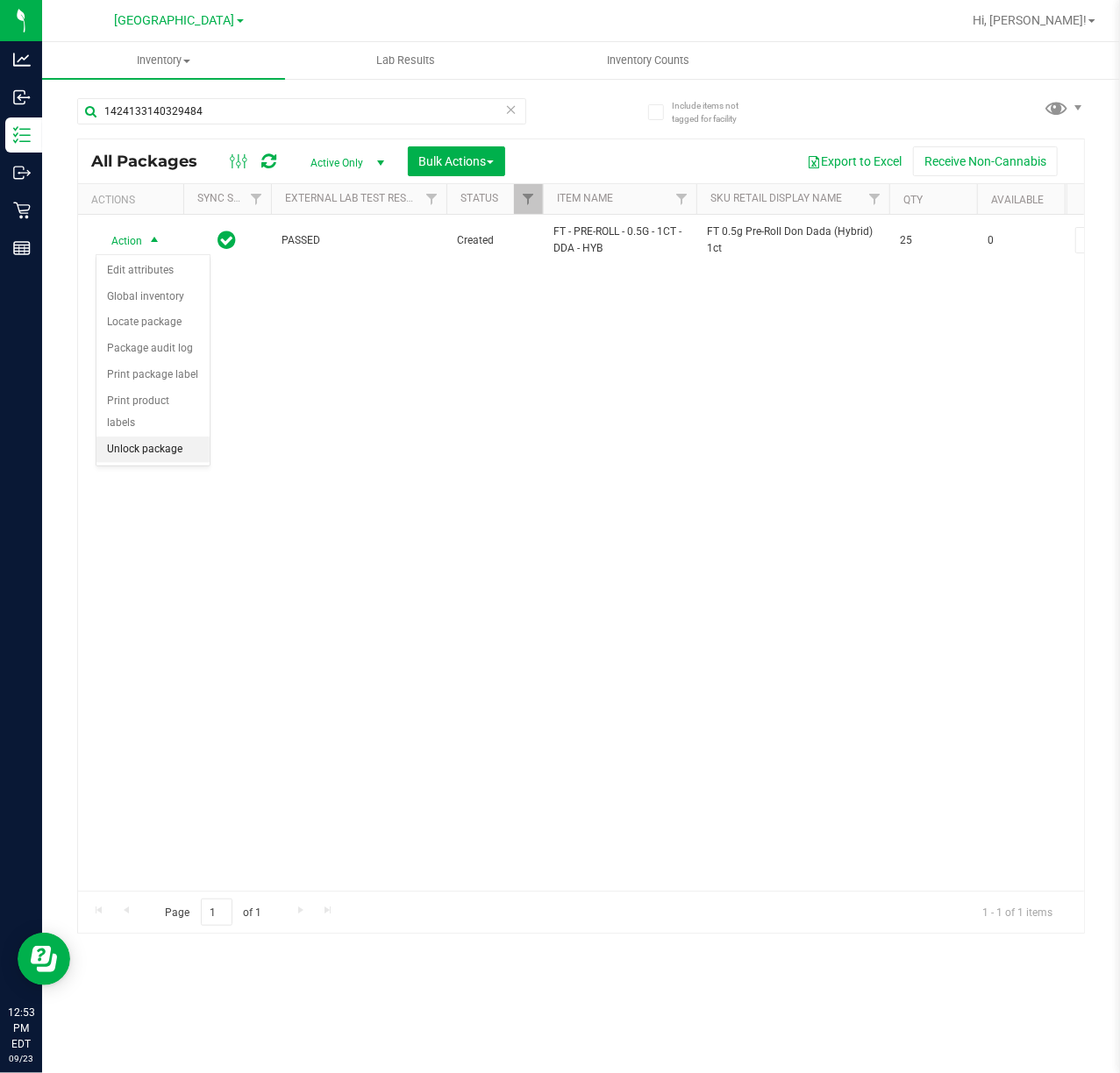
click at [142, 454] on li "Unlock package" at bounding box center [153, 450] width 113 height 27
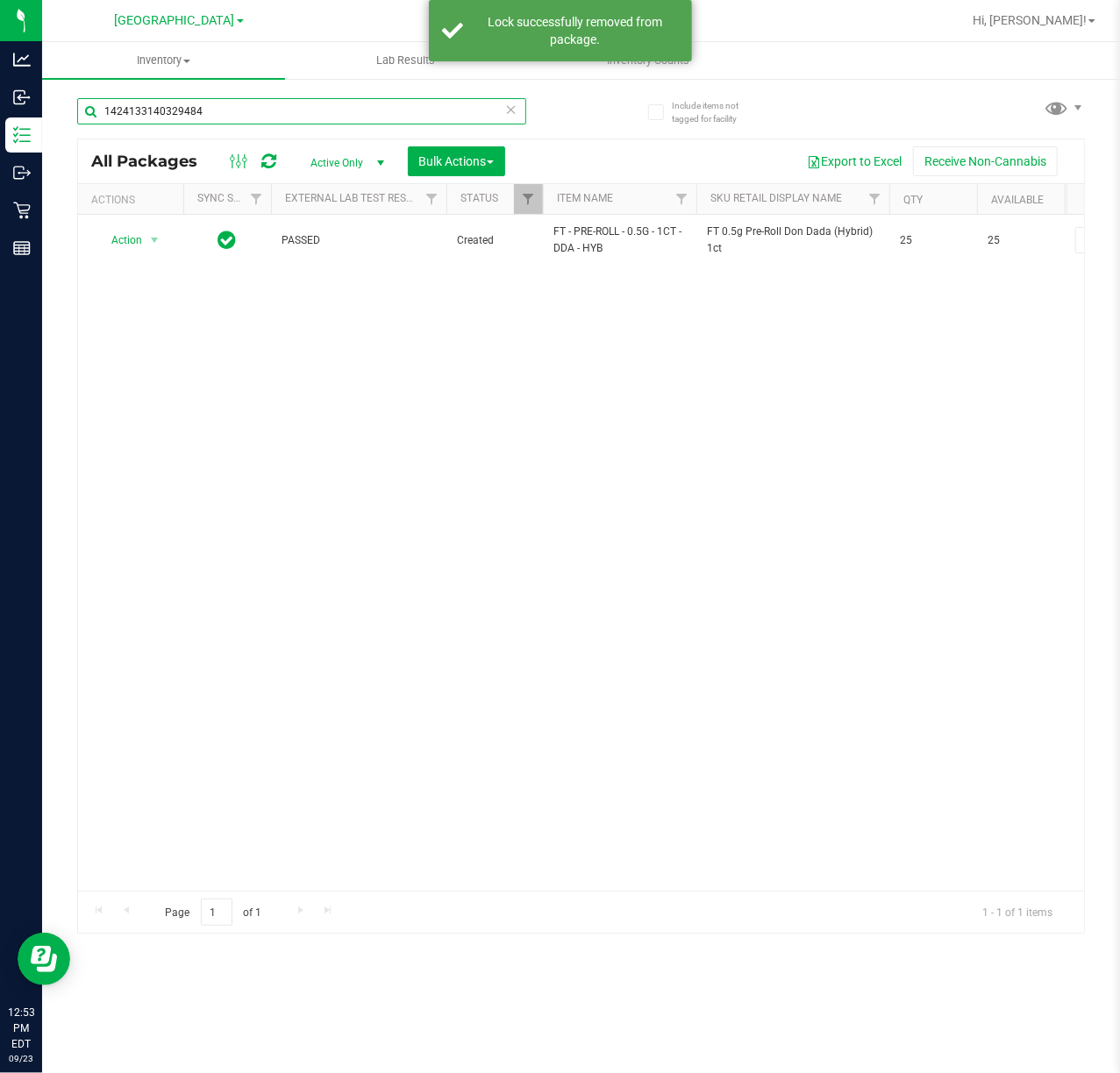
click at [239, 105] on input "1424133140329484" at bounding box center [302, 111] width 449 height 27
click at [239, 103] on input "1424133140329484" at bounding box center [302, 111] width 449 height 27
type input "6721709991450805"
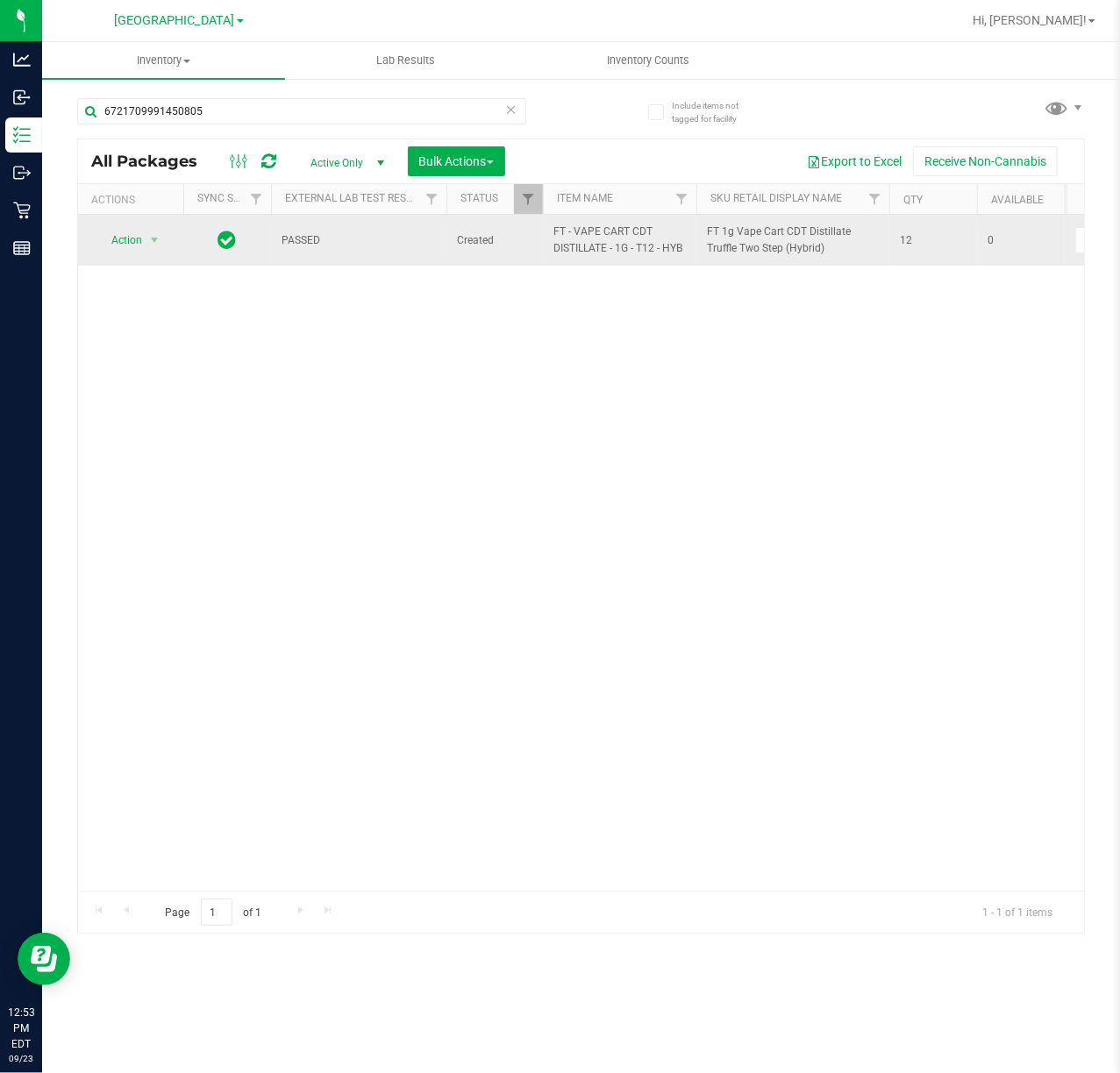
click at [145, 236] on span "select" at bounding box center [155, 241] width 22 height 25
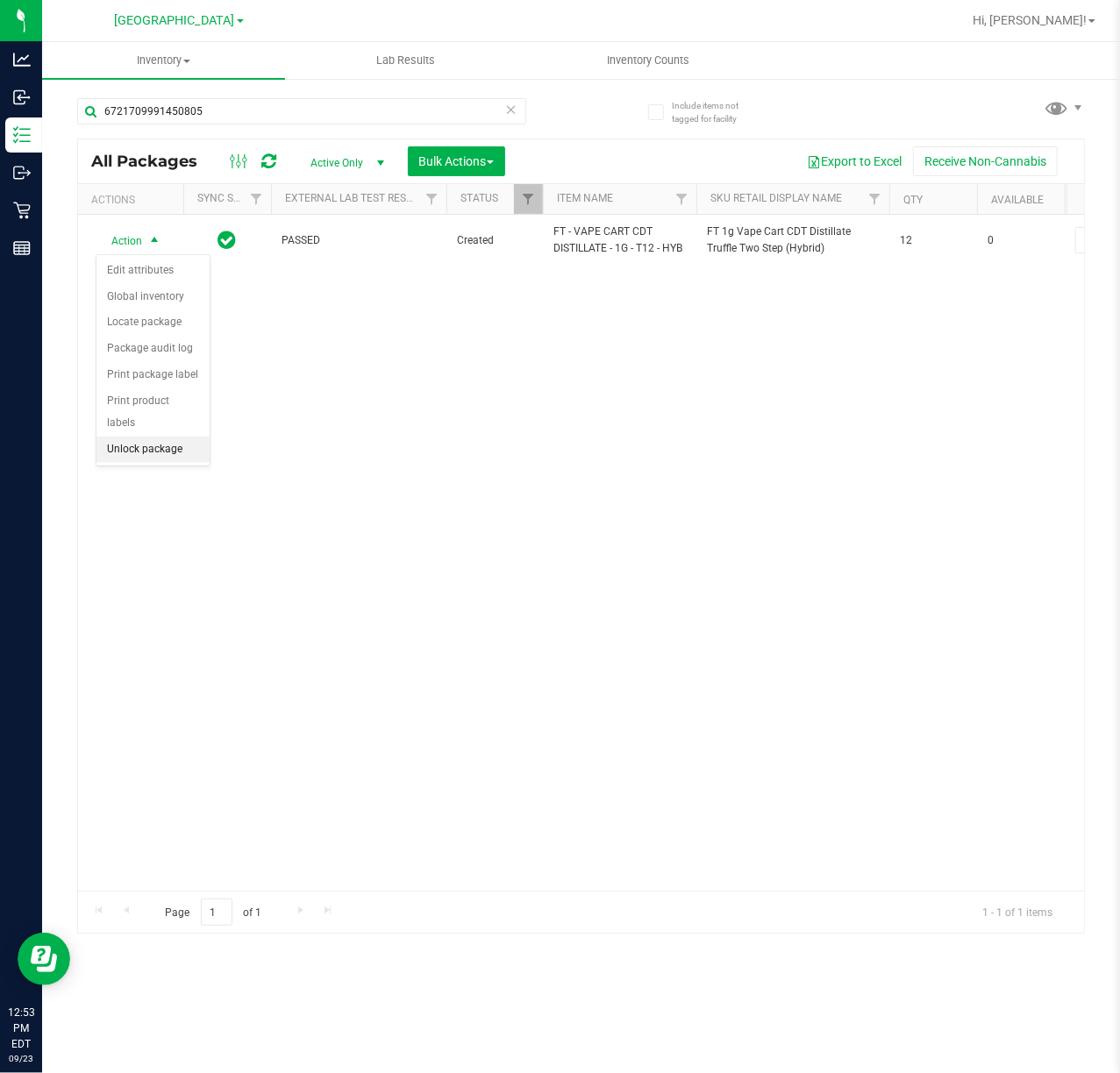
click at [155, 456] on li "Unlock package" at bounding box center [153, 450] width 113 height 27
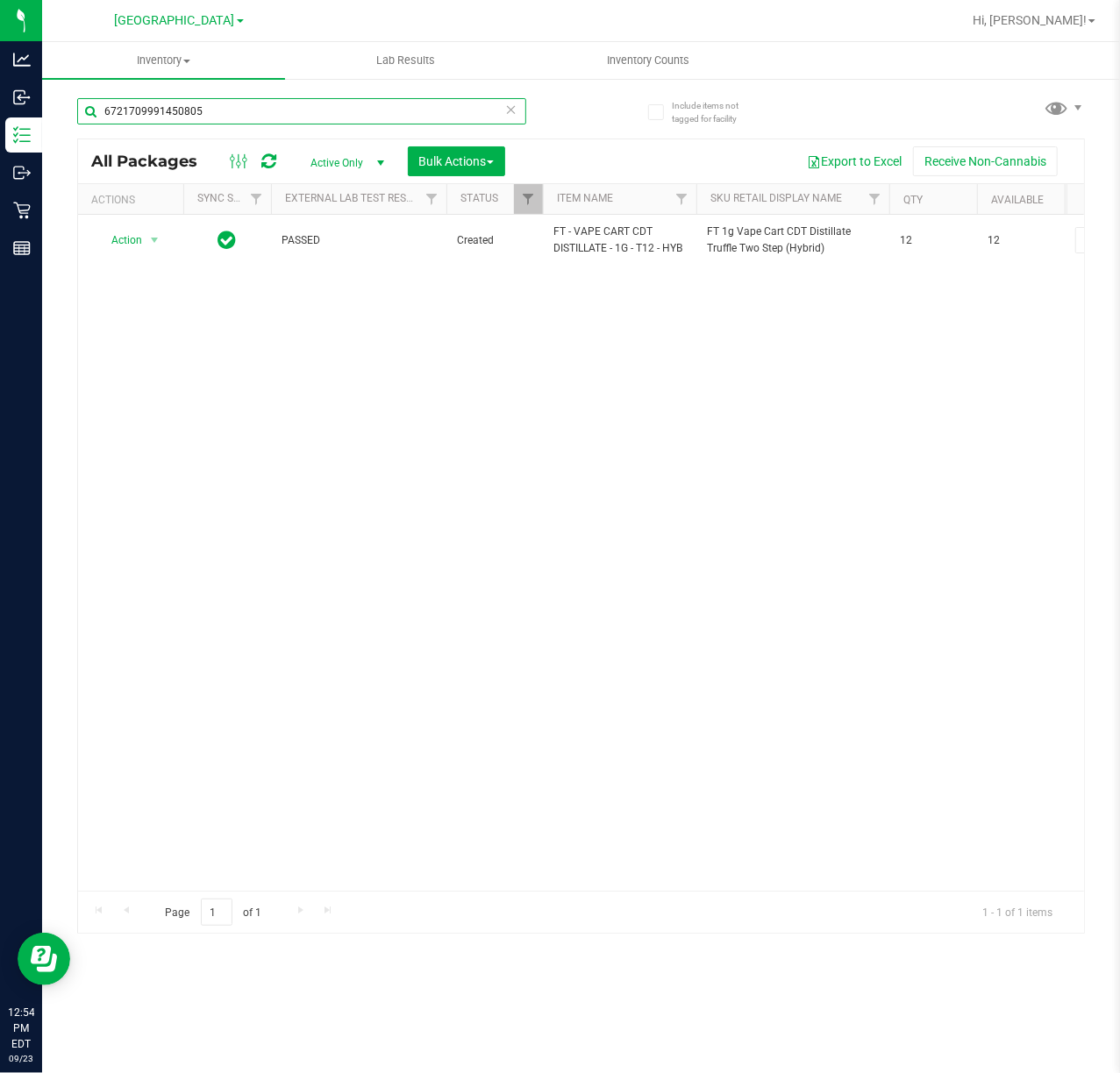
drag, startPoint x: 208, startPoint y: 116, endPoint x: -188, endPoint y: 66, distance: 399.1
click at [0, 66] on html "Analytics Inbound Inventory Outbound Retail Reports 12:54 PM EDT [DATE] 09/23 […" at bounding box center [560, 536] width 1120 height 1073
type input "8483213779860231"
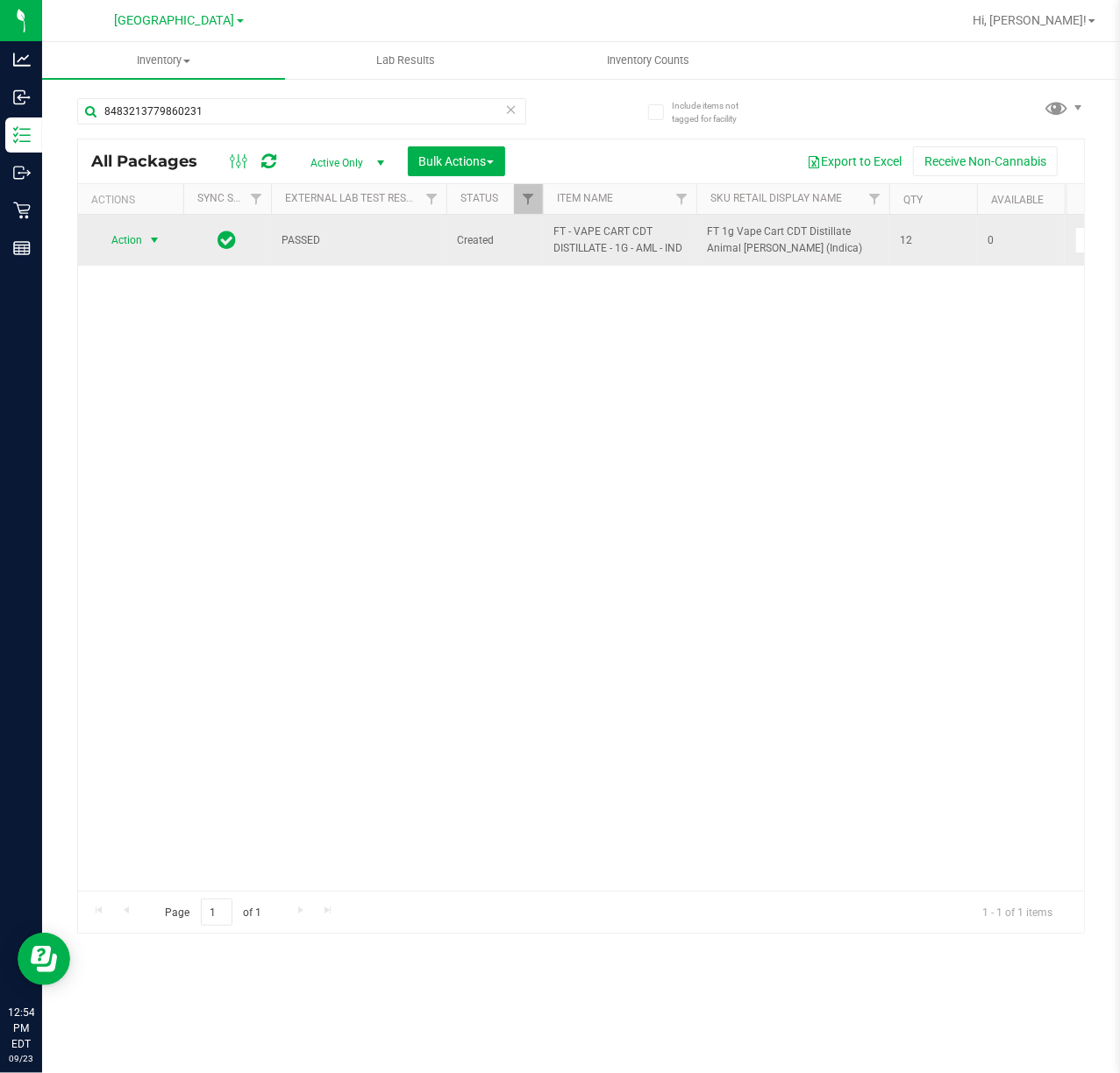
click at [139, 241] on span "Action" at bounding box center [119, 241] width 48 height 25
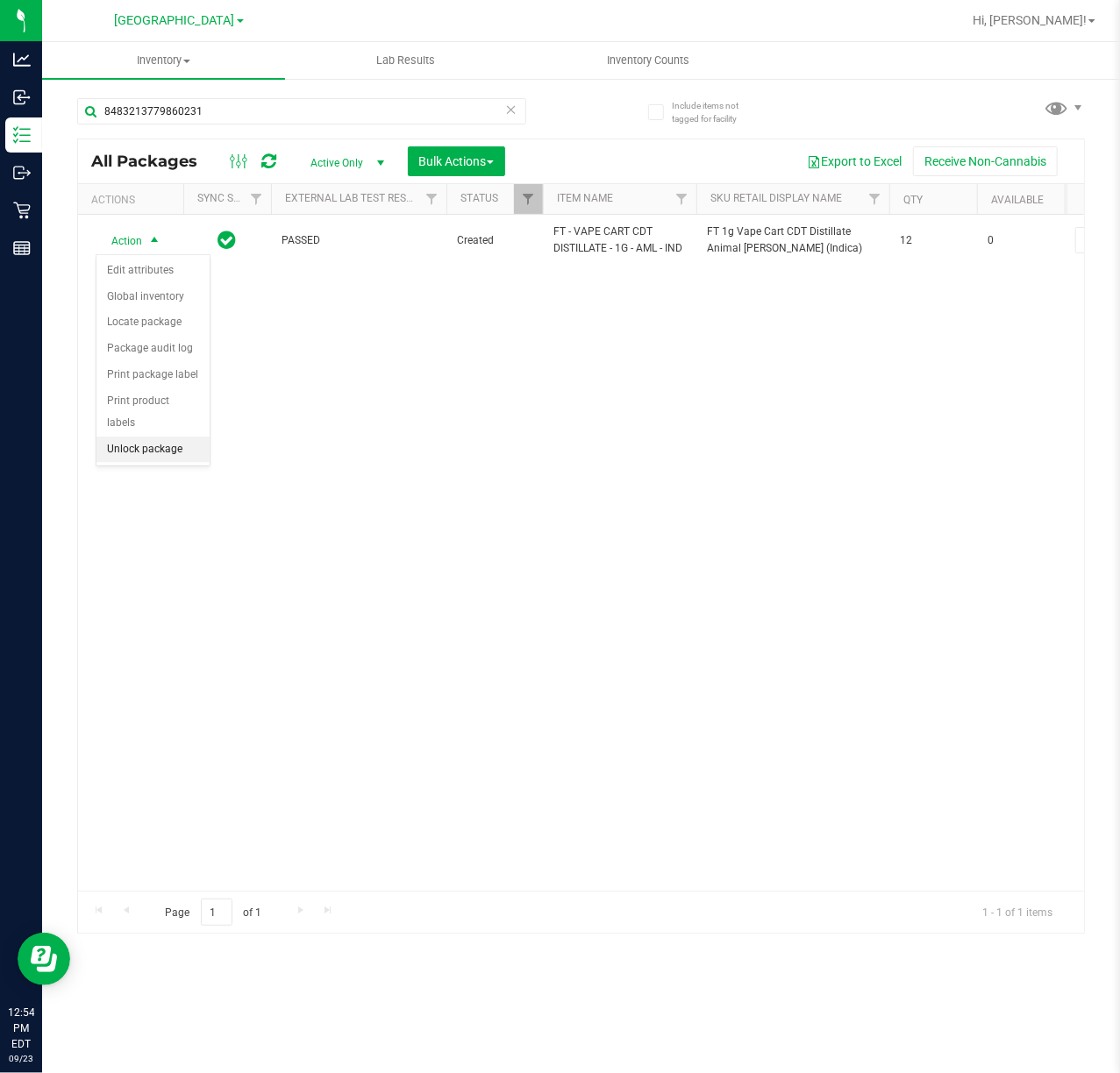
click at [165, 454] on li "Unlock package" at bounding box center [153, 450] width 113 height 27
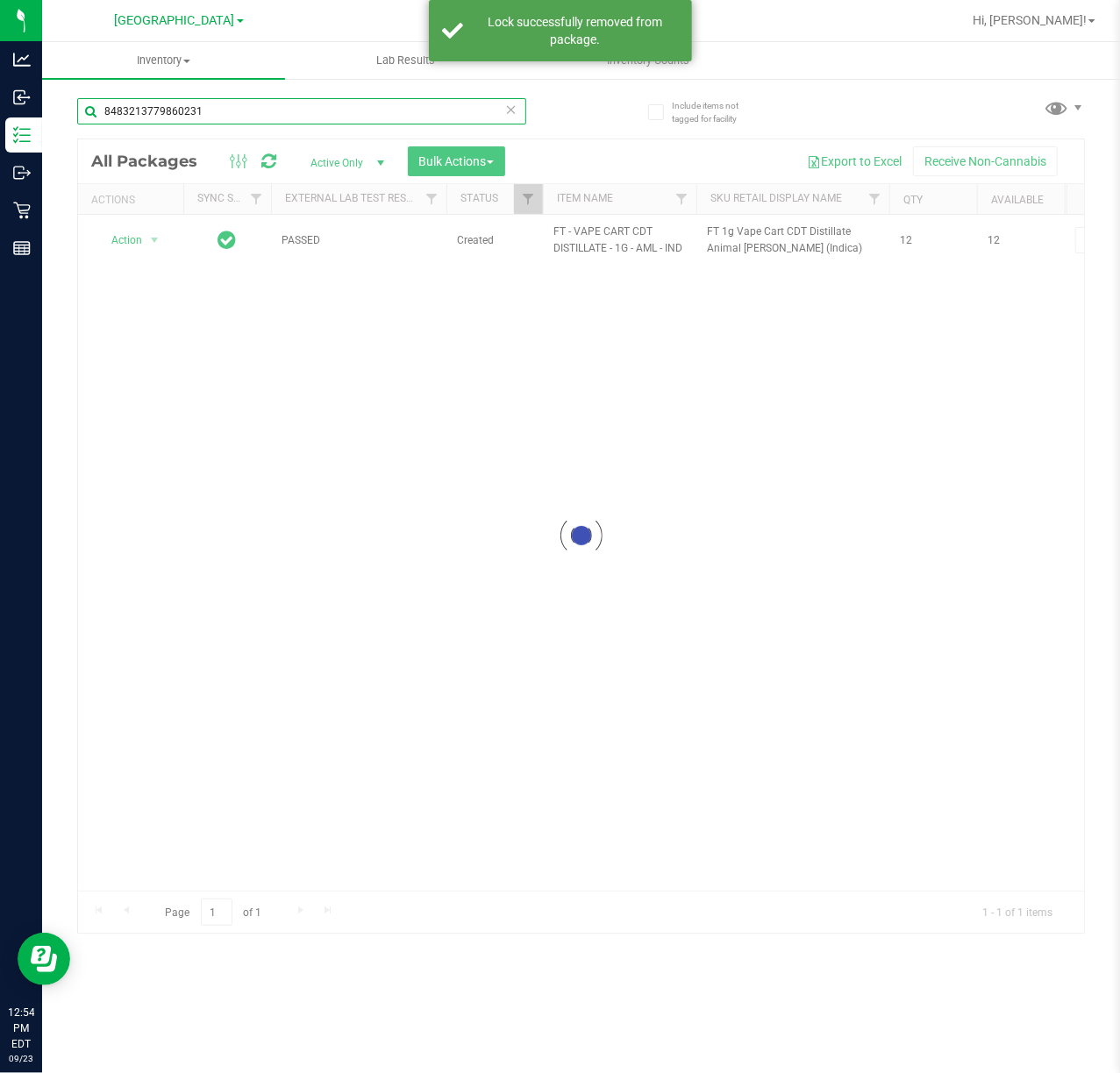
click at [216, 110] on input "8483213779860231" at bounding box center [302, 111] width 449 height 27
click at [219, 110] on input "8483213779860231" at bounding box center [302, 111] width 449 height 27
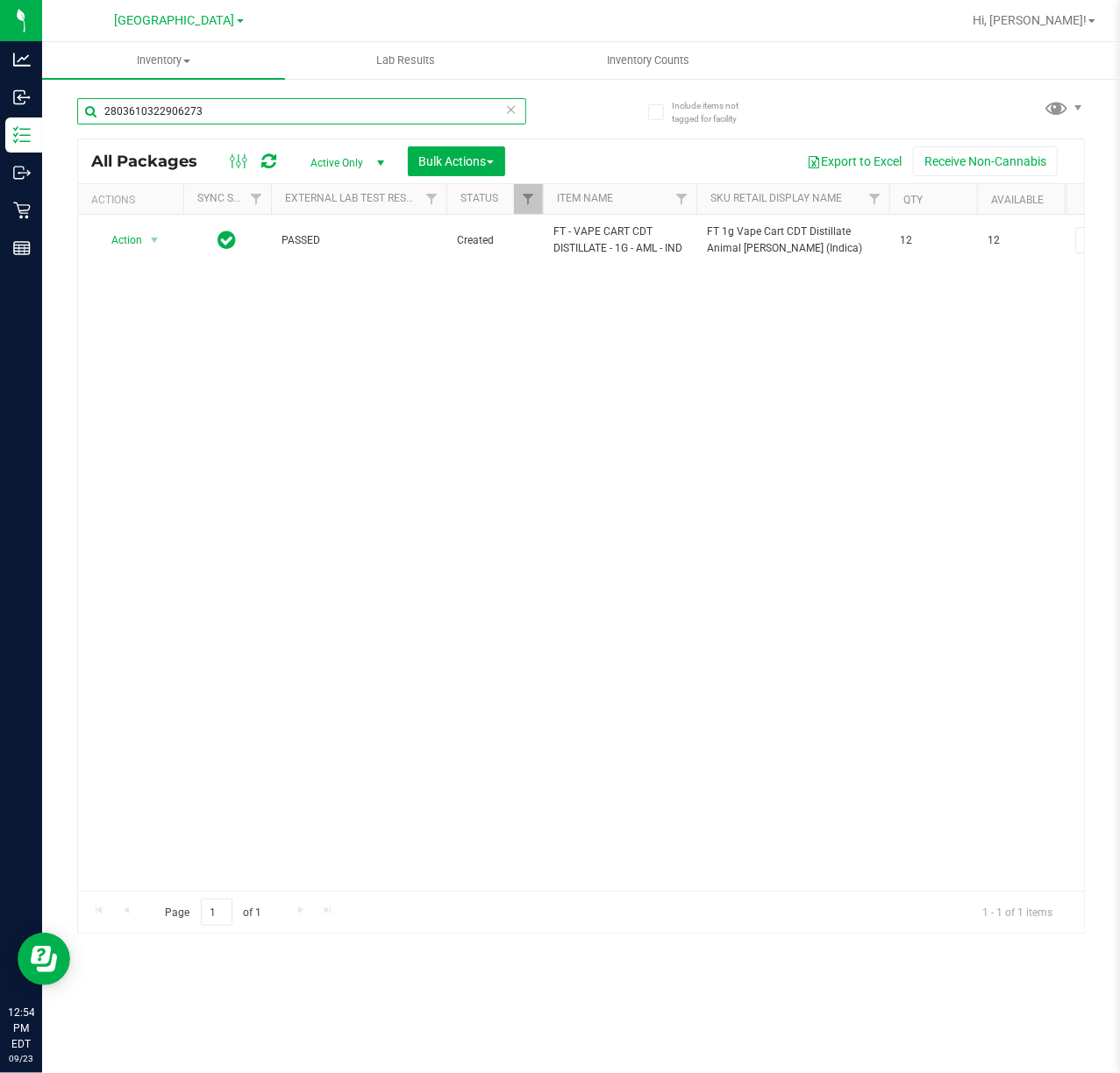
type input "2803610322906273"
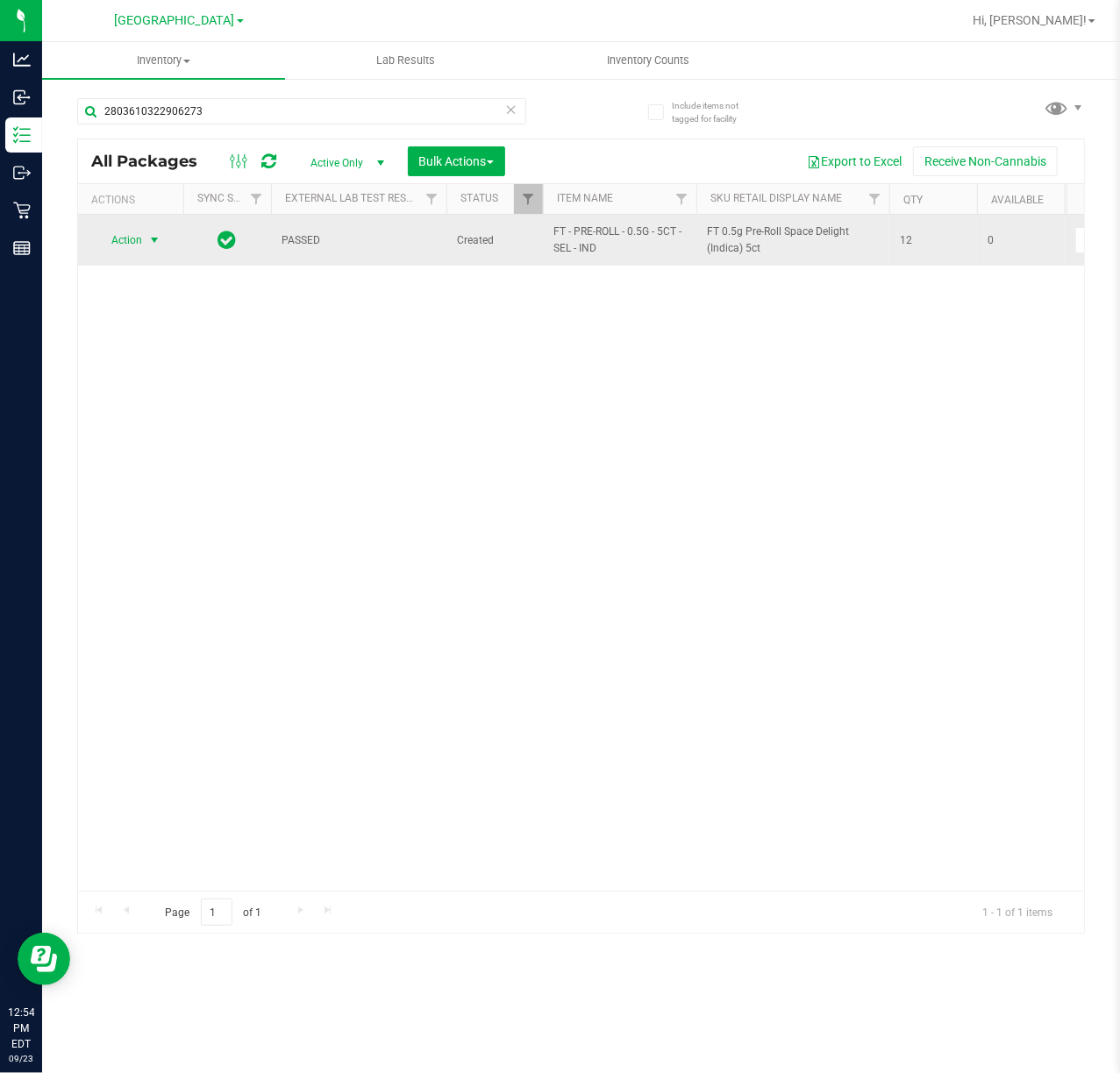
click at [113, 248] on span "Action" at bounding box center [119, 241] width 48 height 25
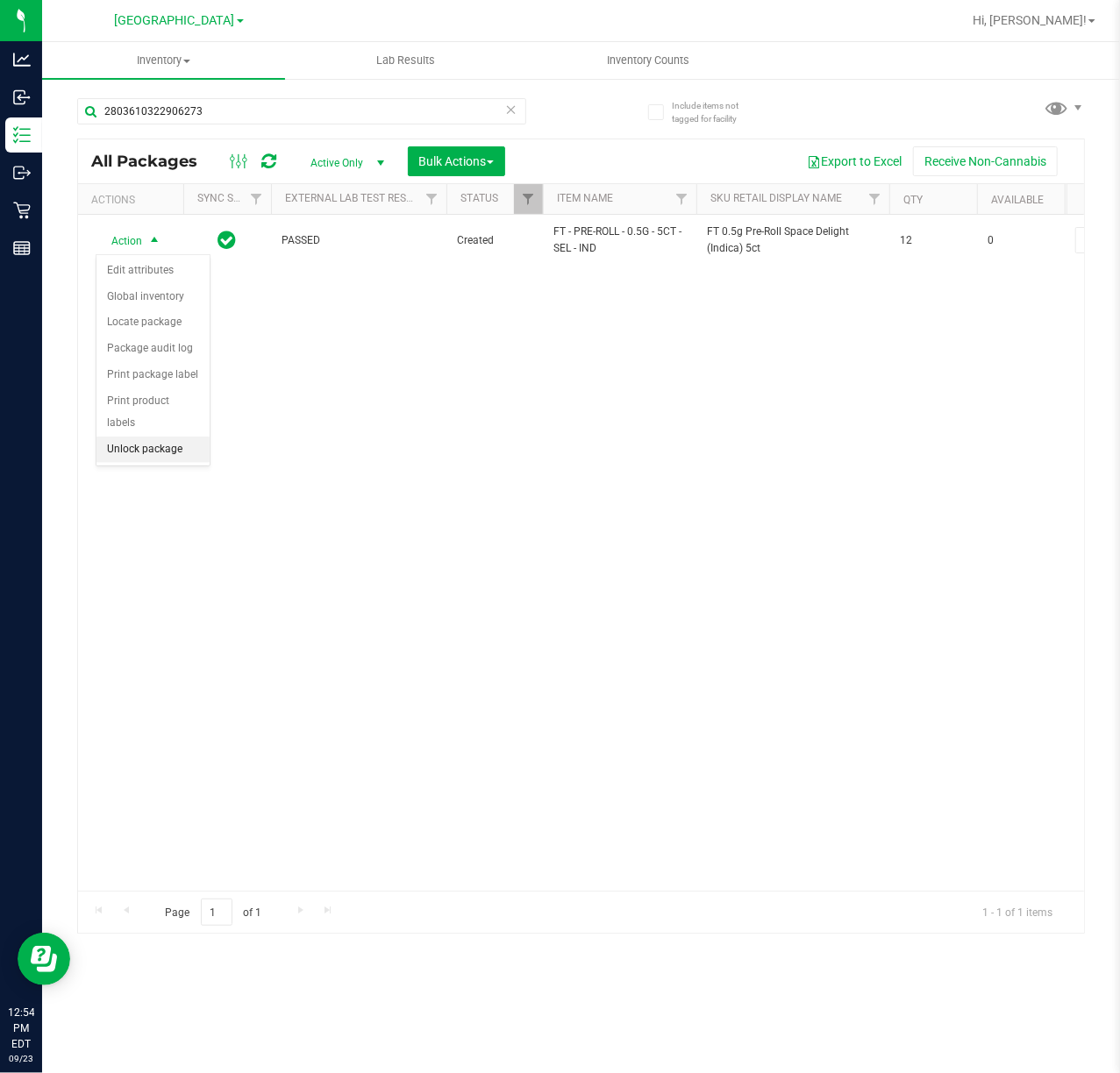
click at [138, 450] on li "Unlock package" at bounding box center [153, 450] width 113 height 27
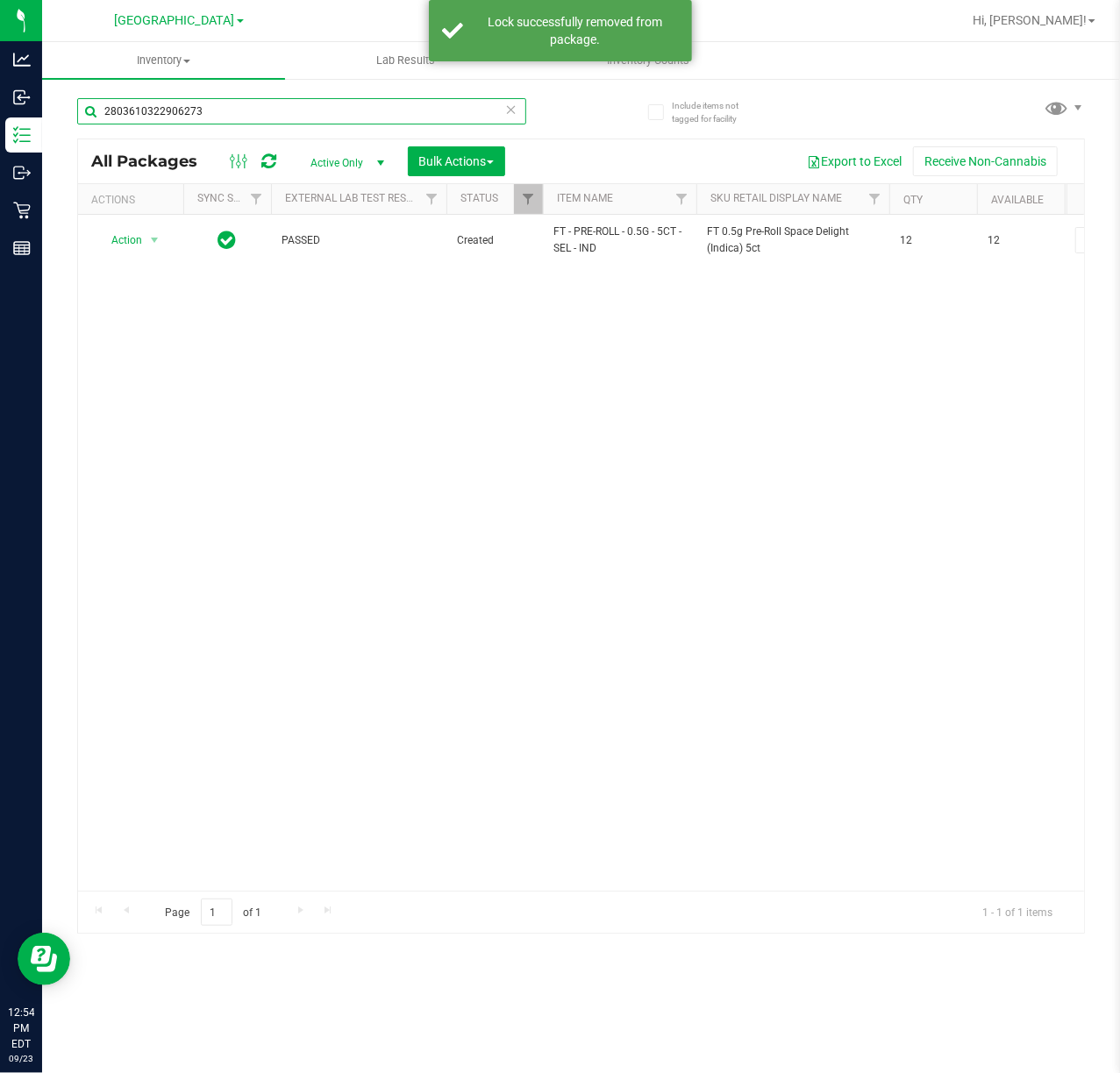
click at [229, 111] on input "2803610322906273" at bounding box center [302, 111] width 449 height 27
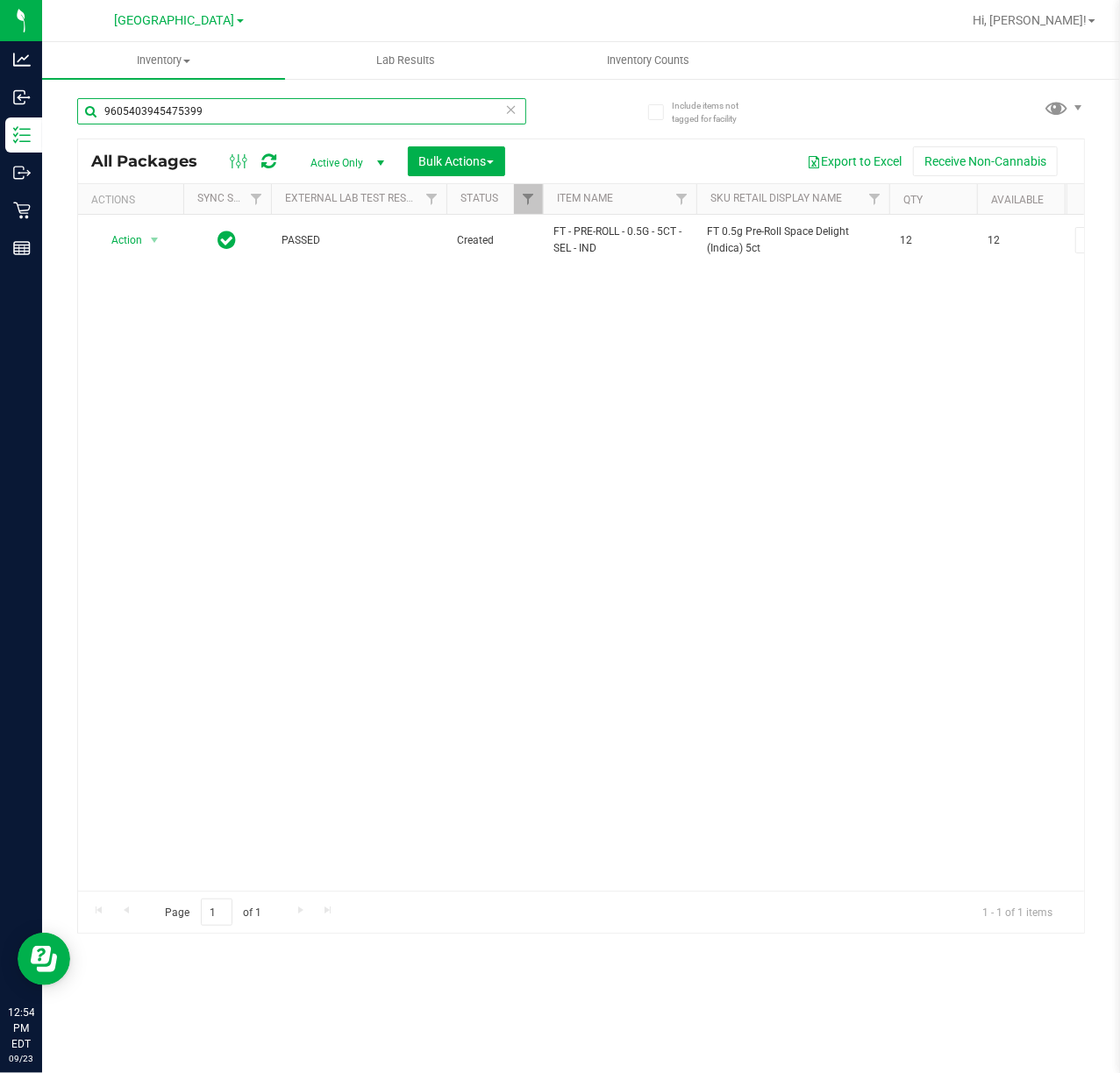
type input "9605403945475399"
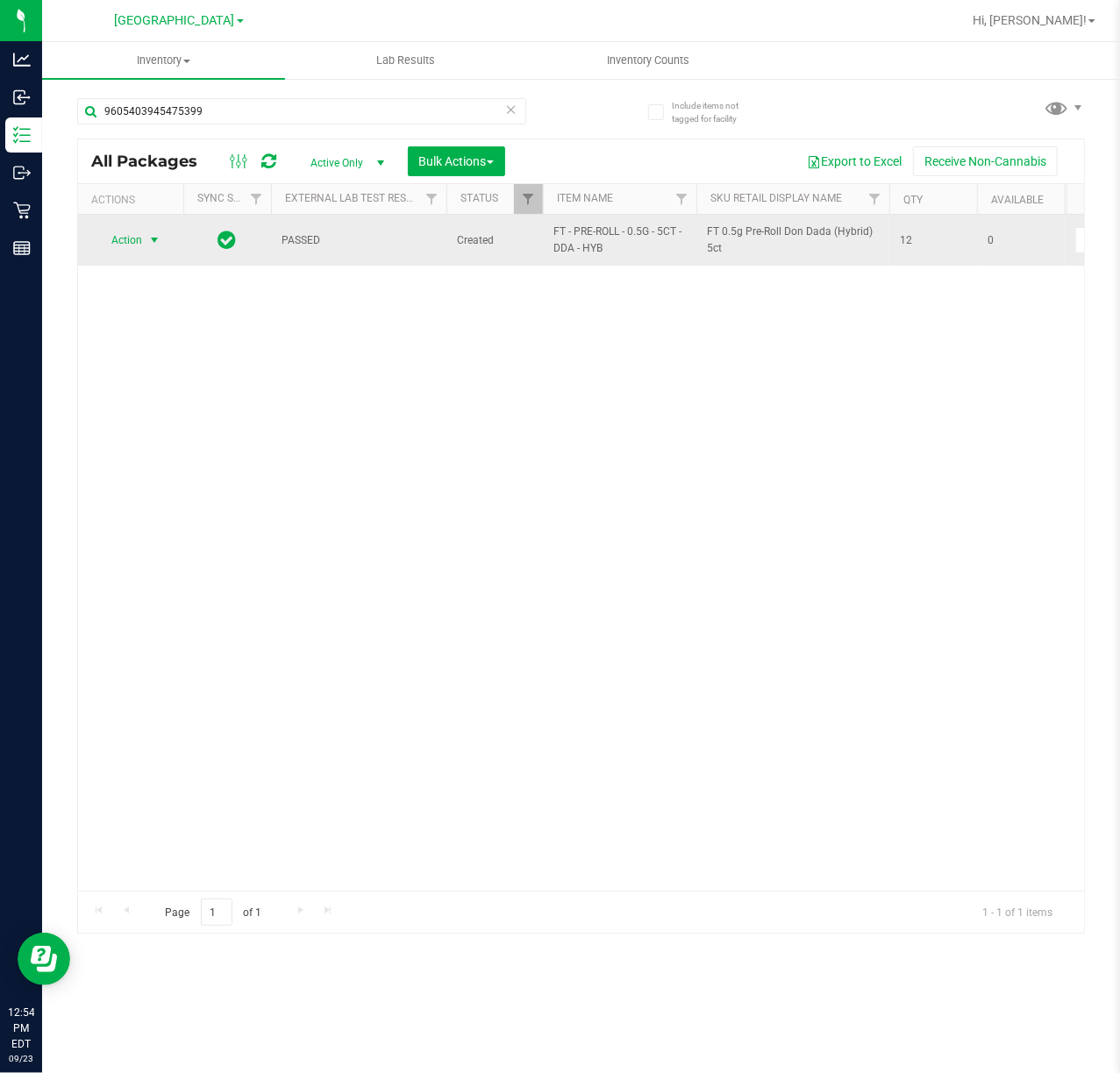
click at [137, 242] on span "Action" at bounding box center [119, 241] width 48 height 25
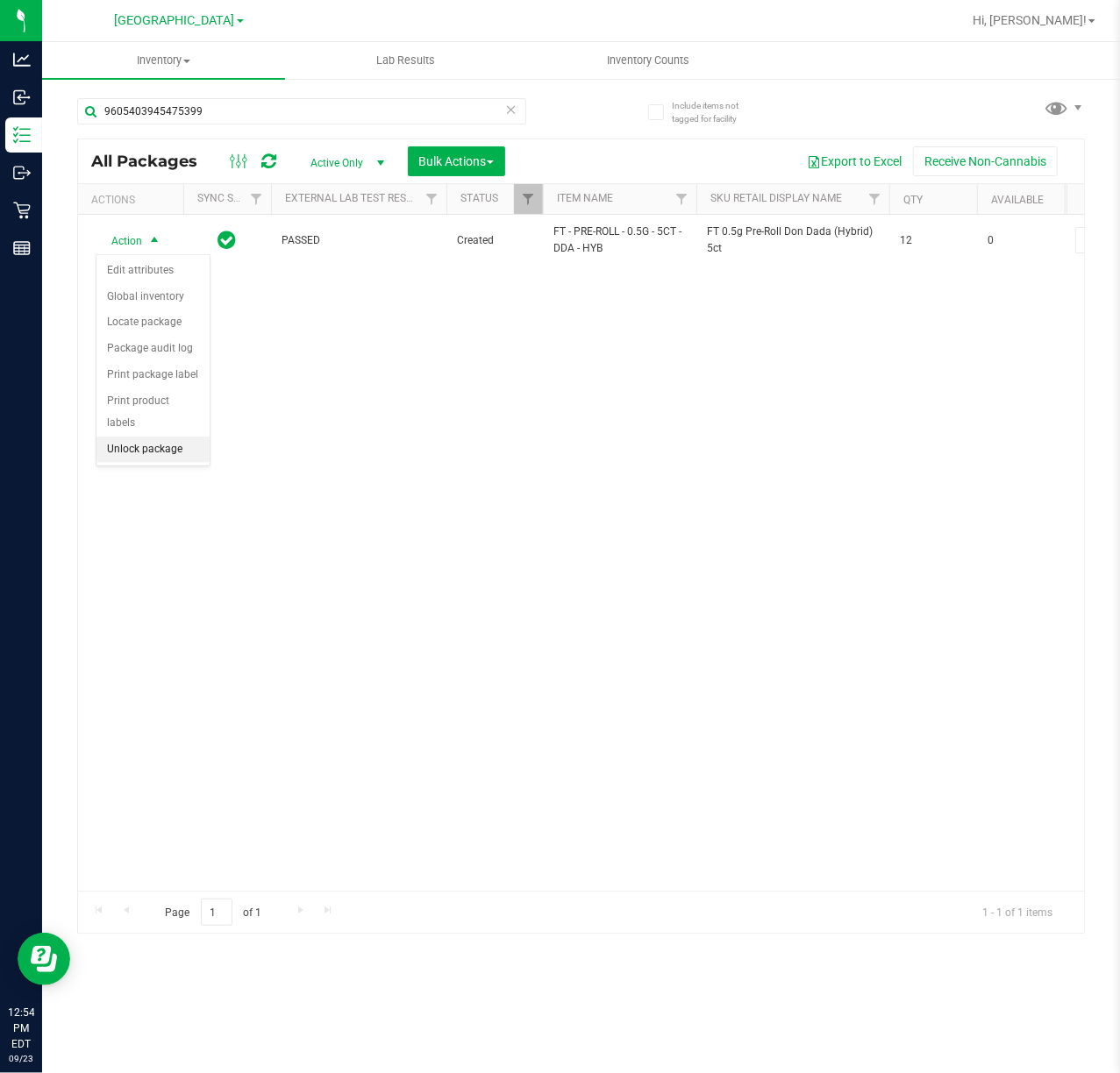
click at [145, 454] on li "Unlock package" at bounding box center [153, 450] width 113 height 27
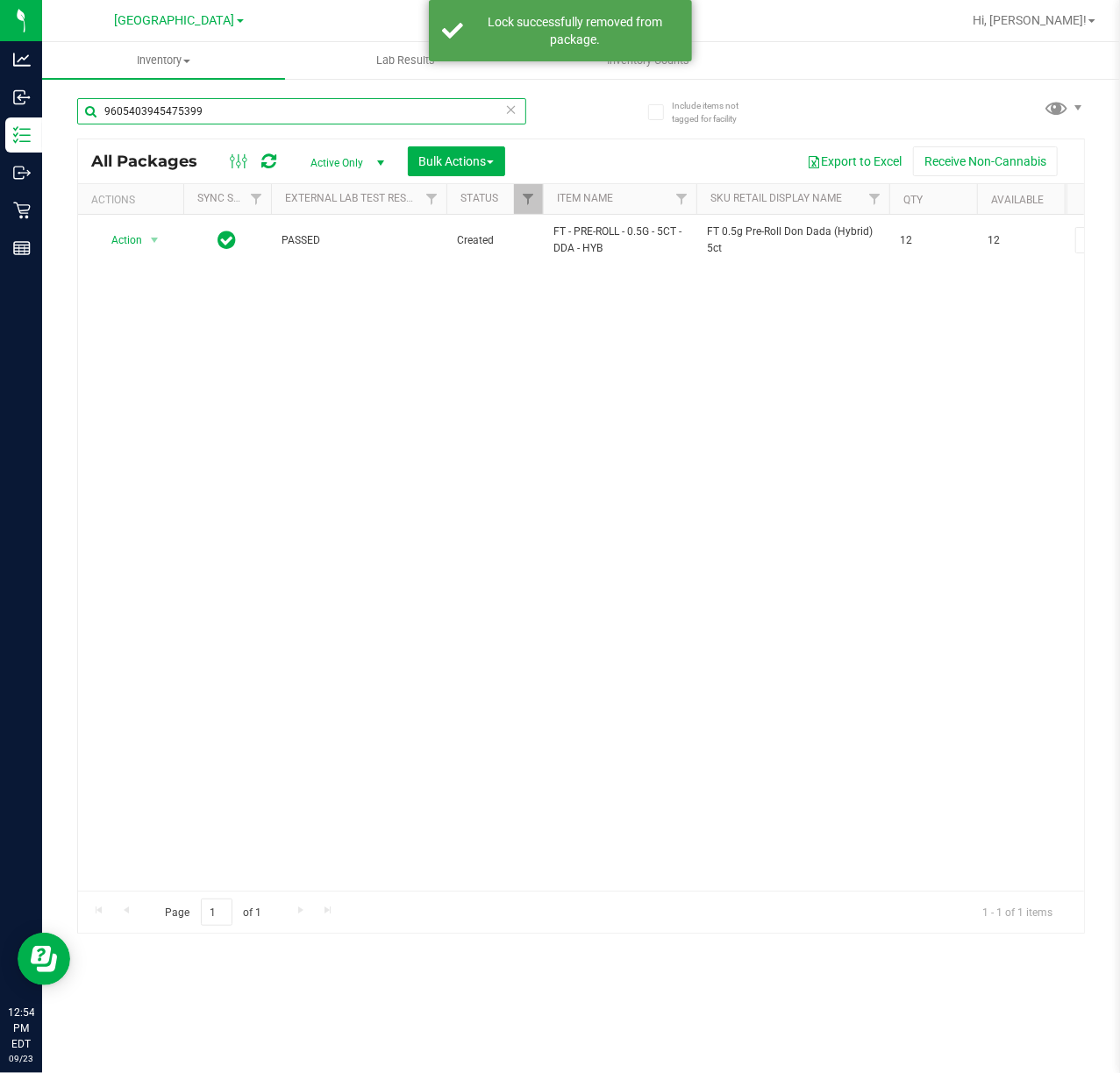
click at [221, 112] on input "9605403945475399" at bounding box center [302, 111] width 449 height 27
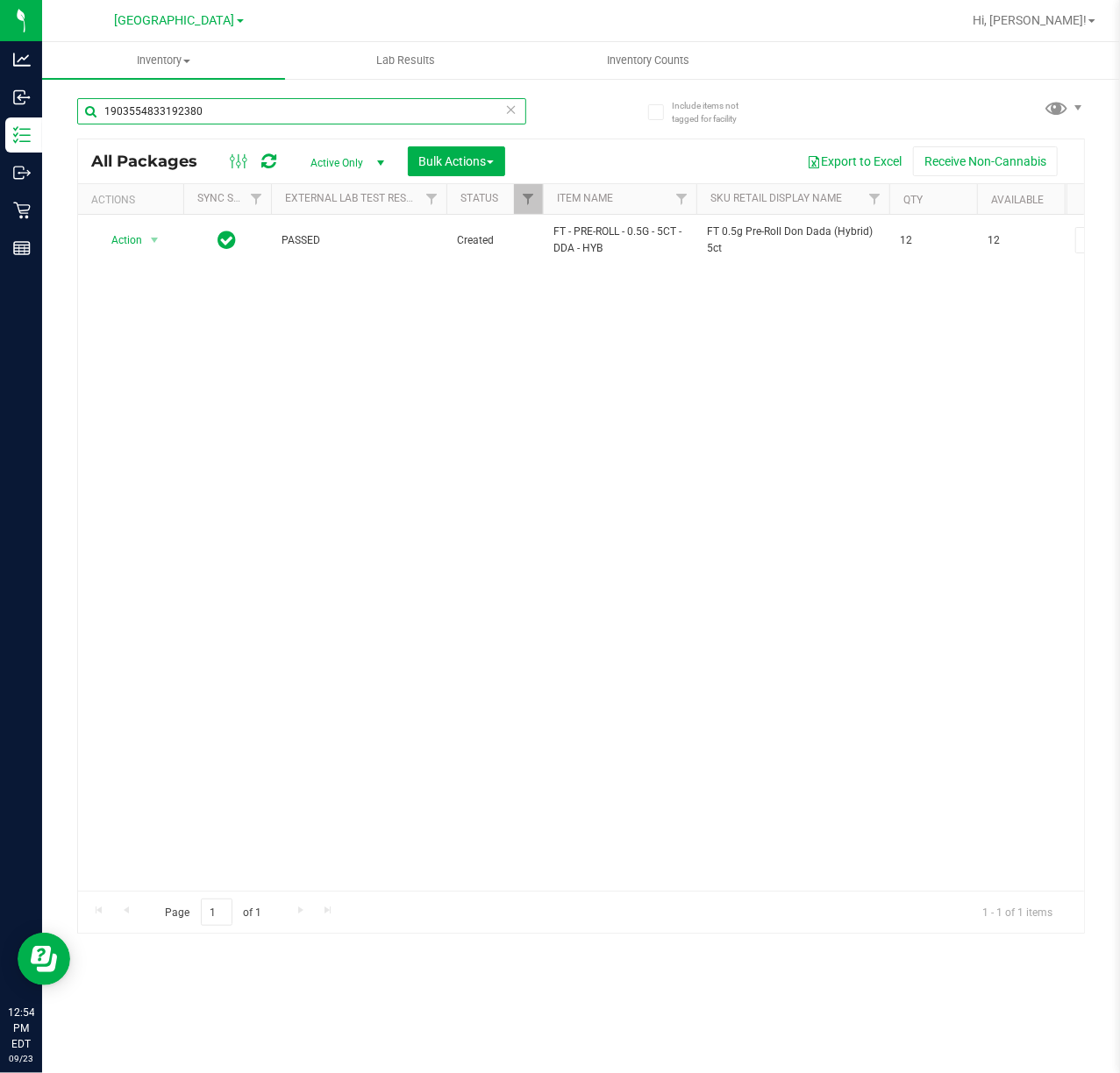
type input "1903554833192380"
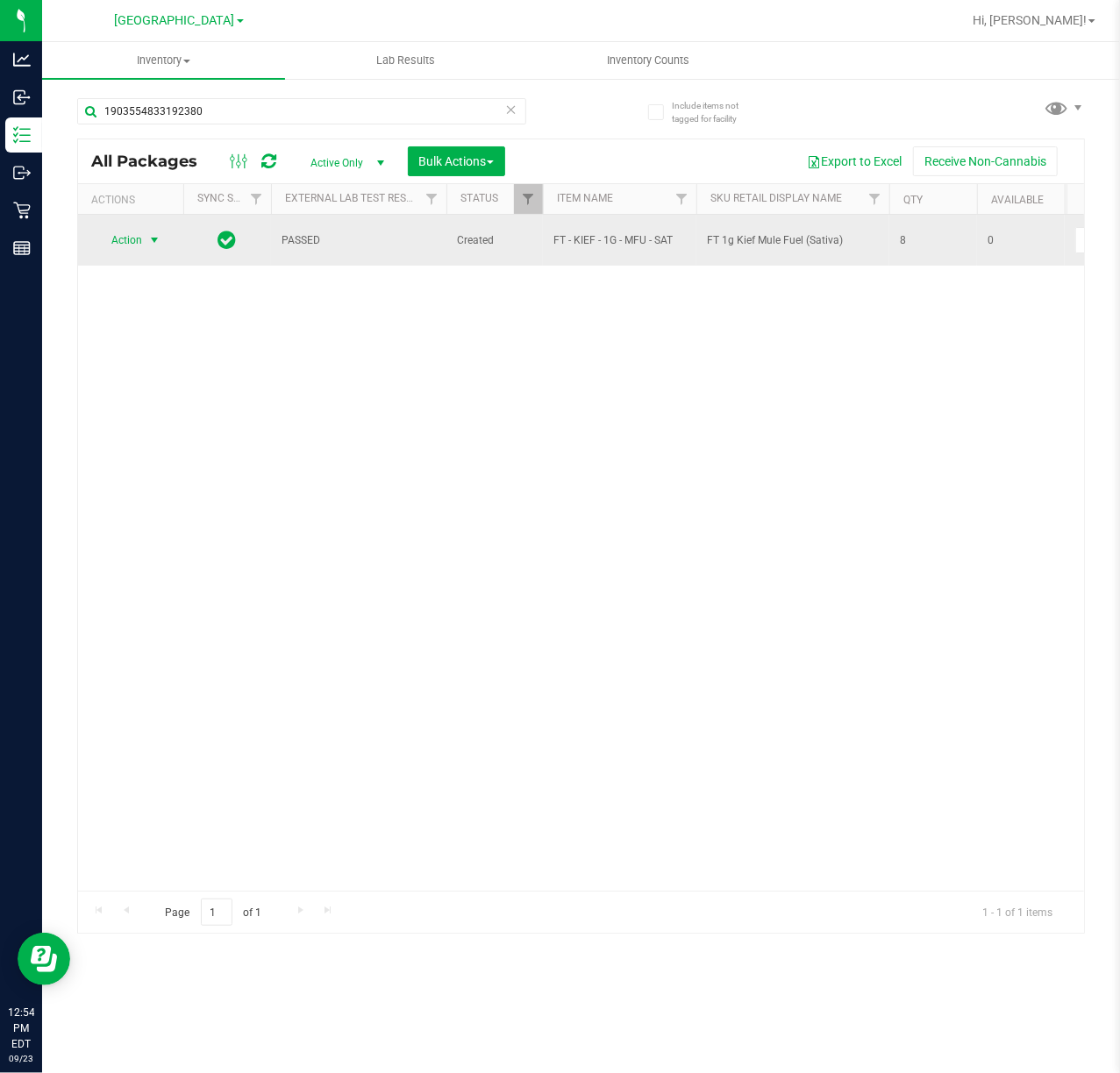
click at [144, 242] on span "select" at bounding box center [155, 241] width 22 height 25
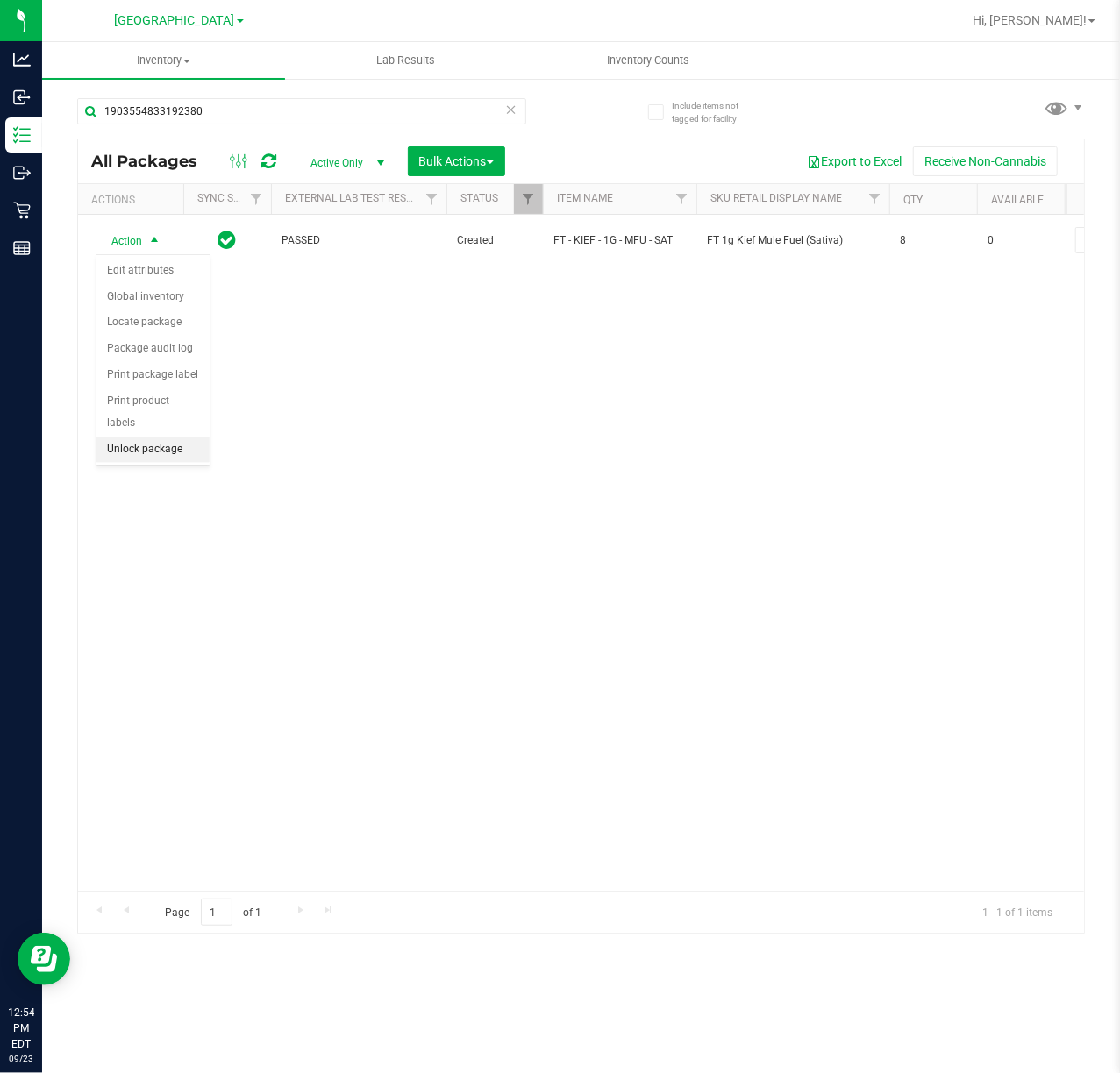
click at [128, 449] on li "Unlock package" at bounding box center [153, 450] width 113 height 27
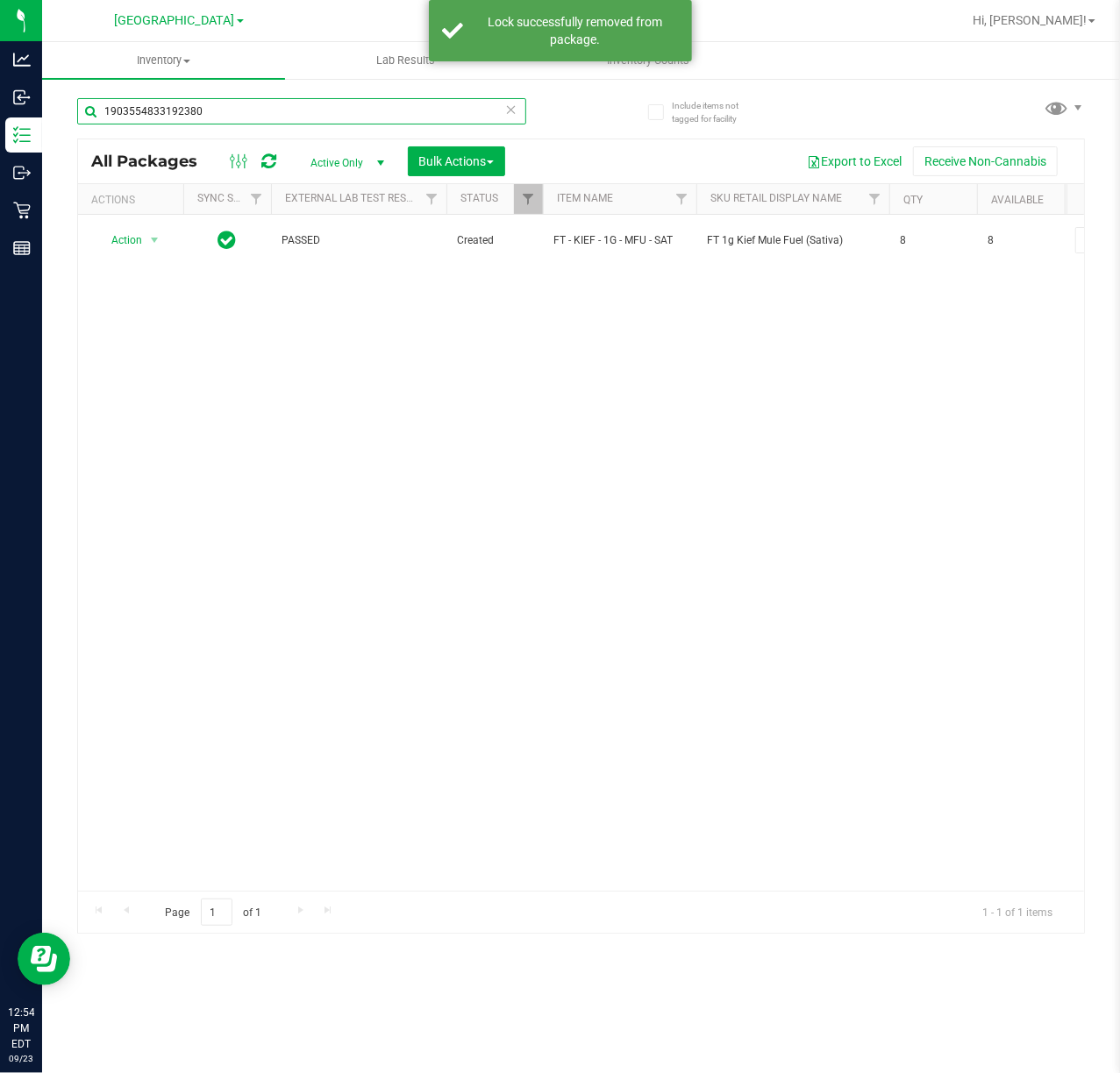
click at [221, 117] on input "1903554833192380" at bounding box center [302, 111] width 449 height 27
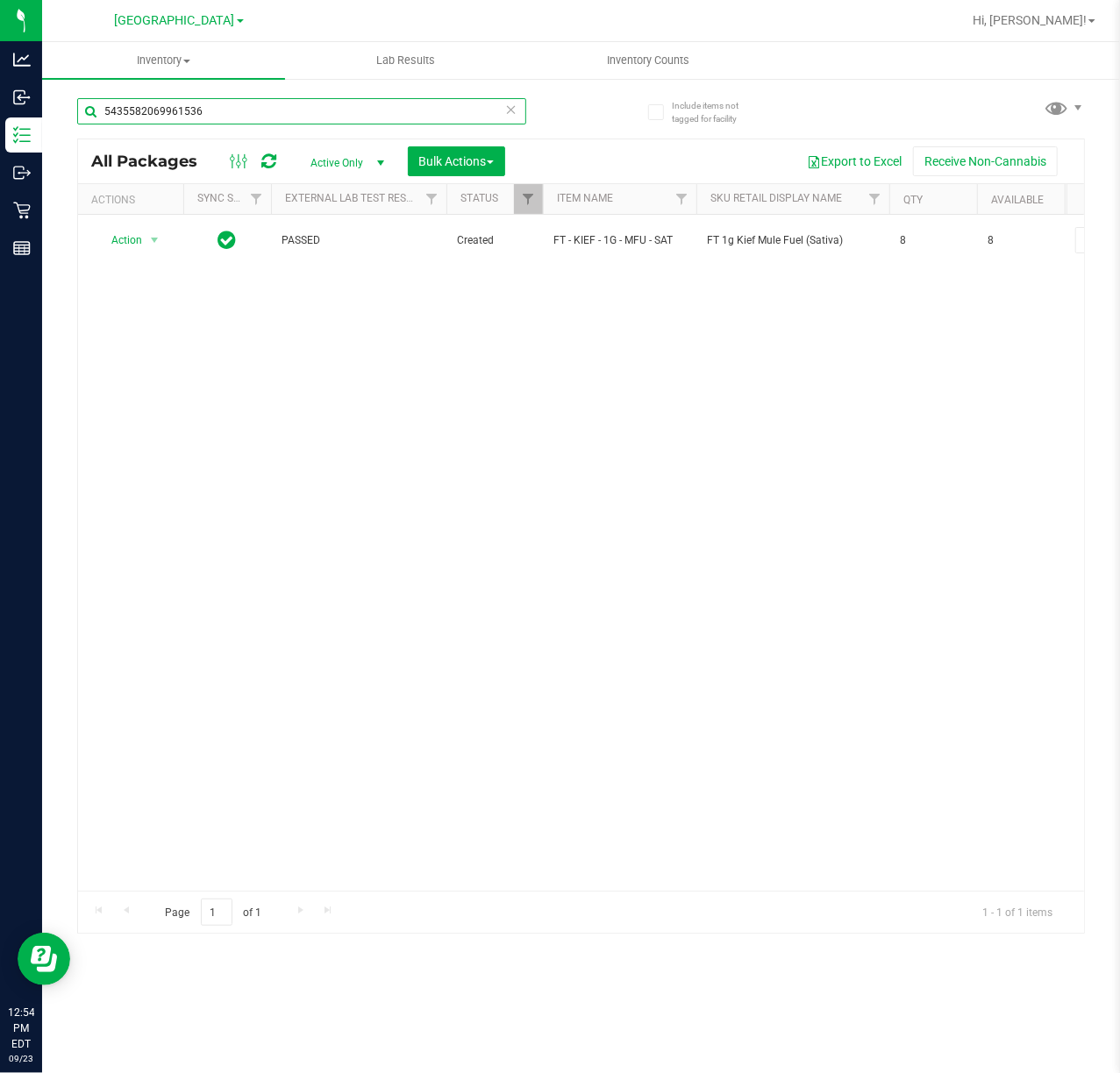
type input "5435582069961536"
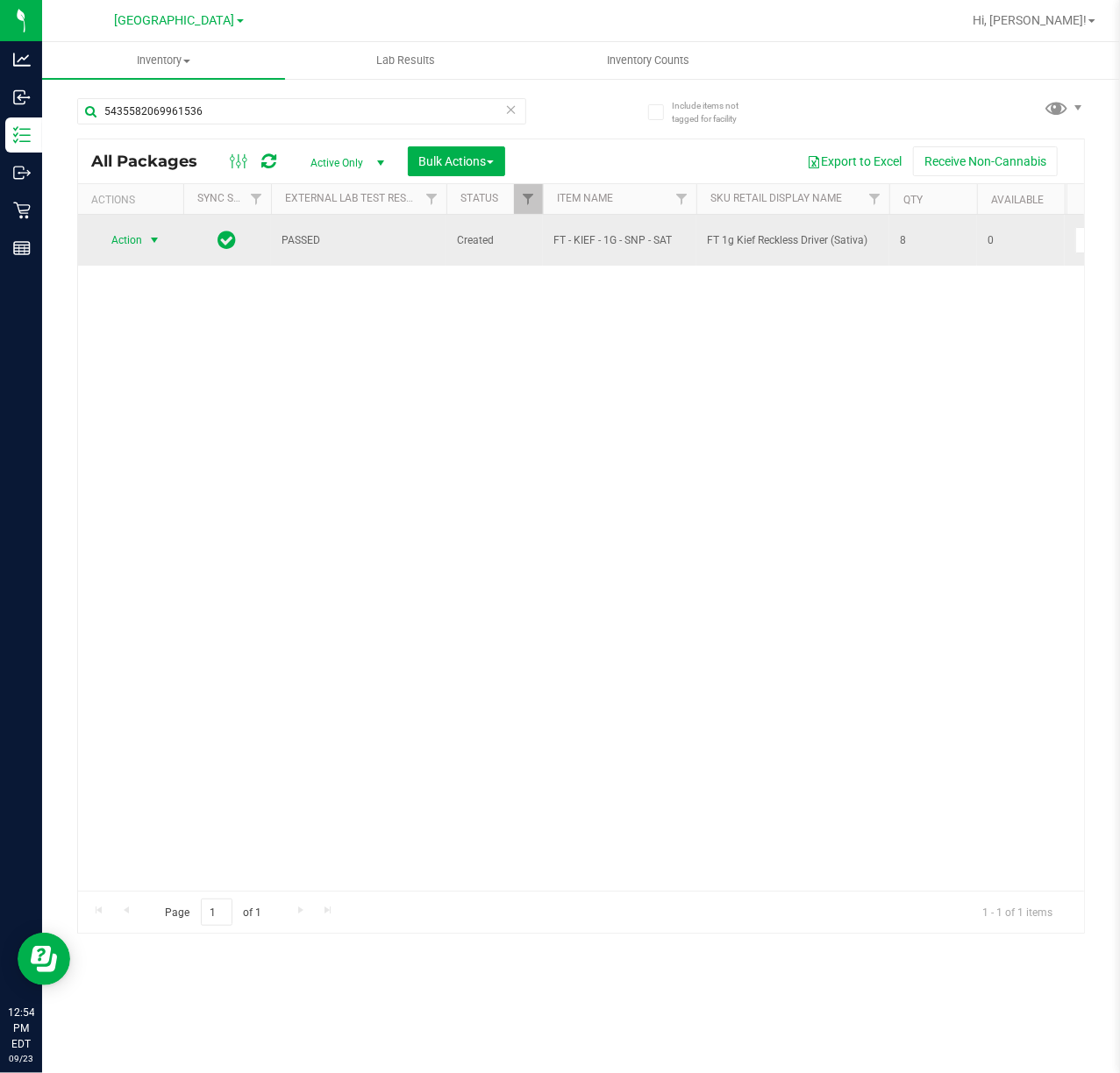
click at [142, 243] on span "Action" at bounding box center [119, 241] width 48 height 25
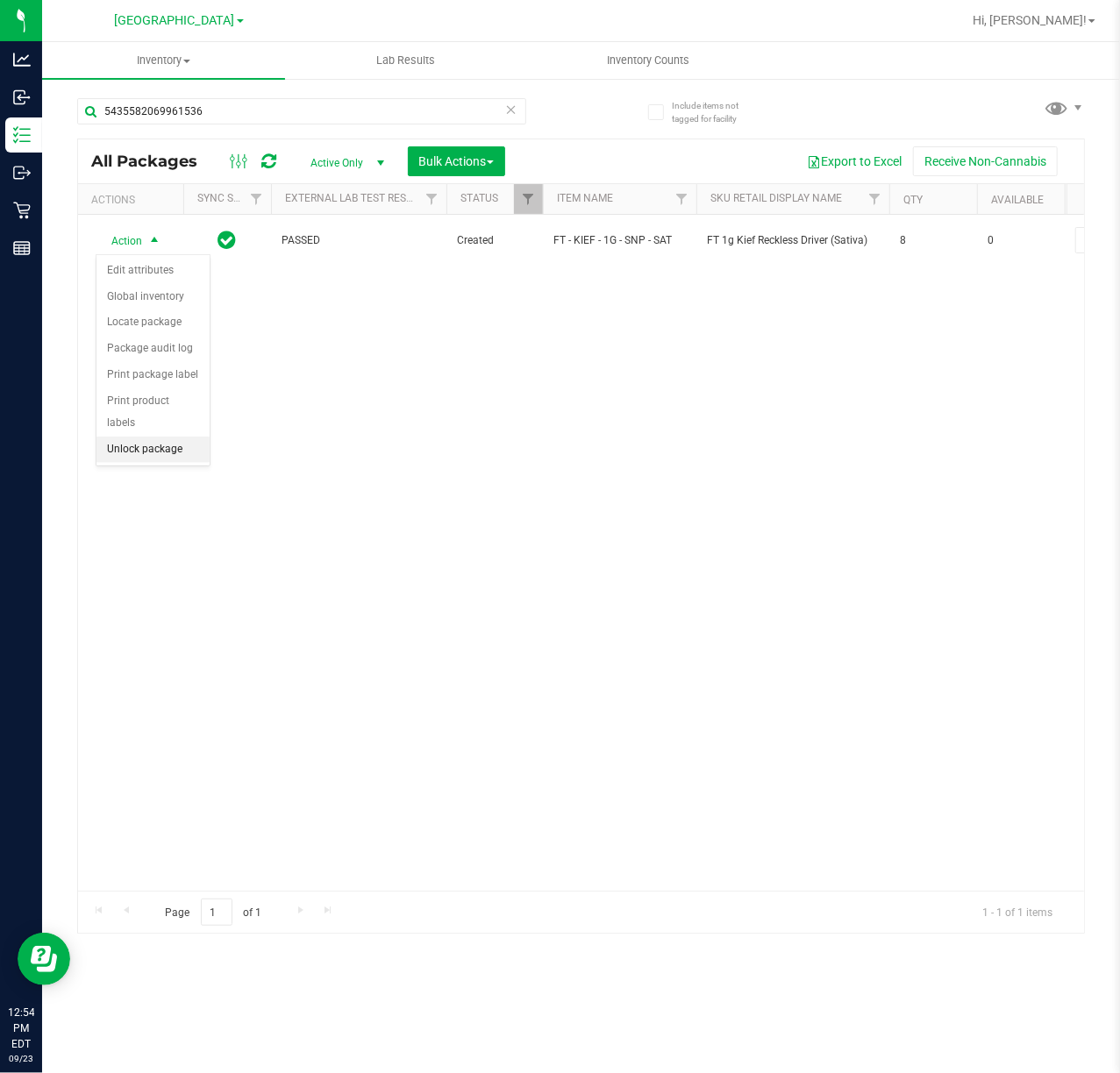
click at [132, 452] on li "Unlock package" at bounding box center [153, 450] width 113 height 27
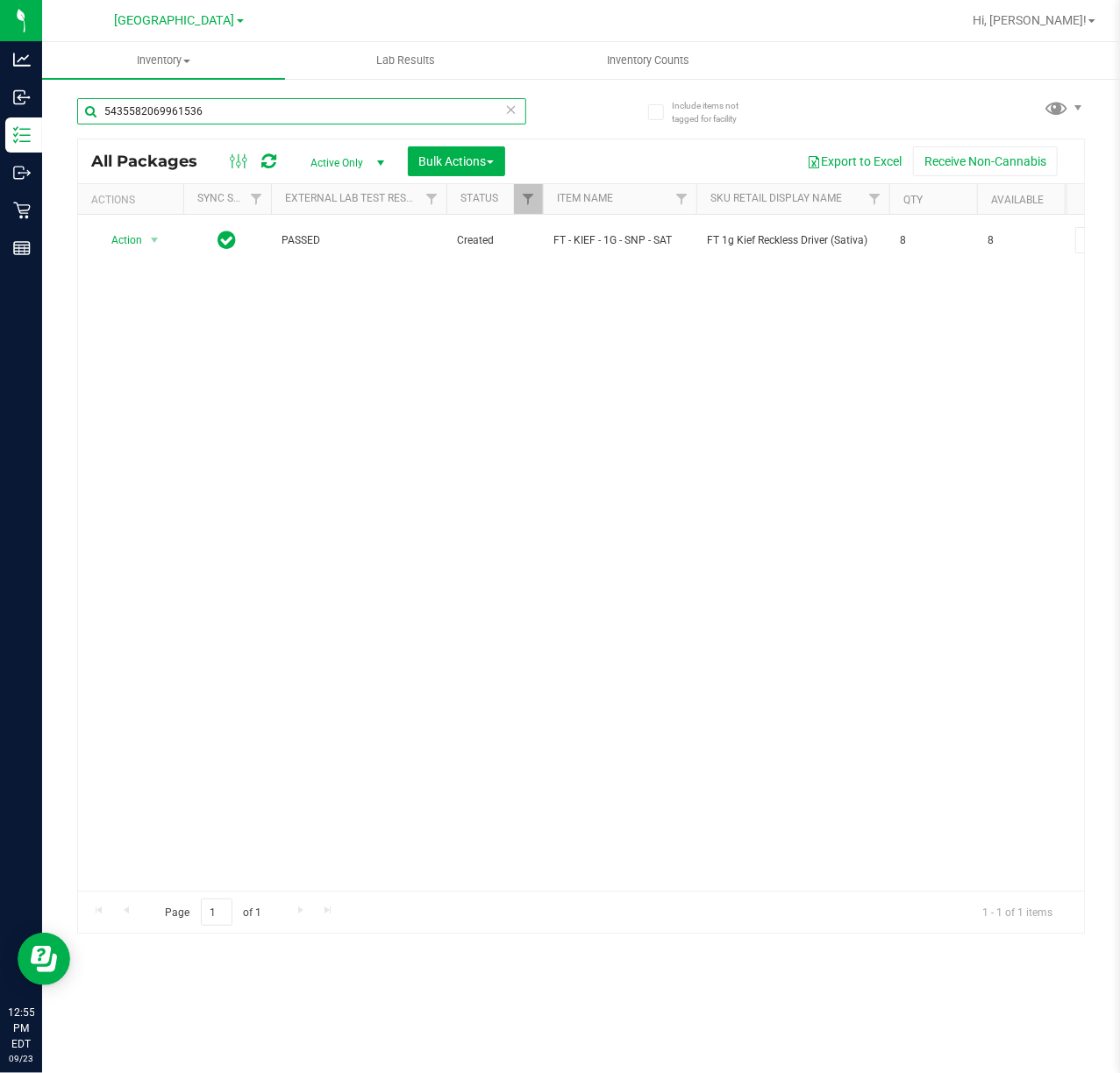
click at [219, 118] on input "5435582069961536" at bounding box center [302, 111] width 449 height 27
type input "5369524608073520"
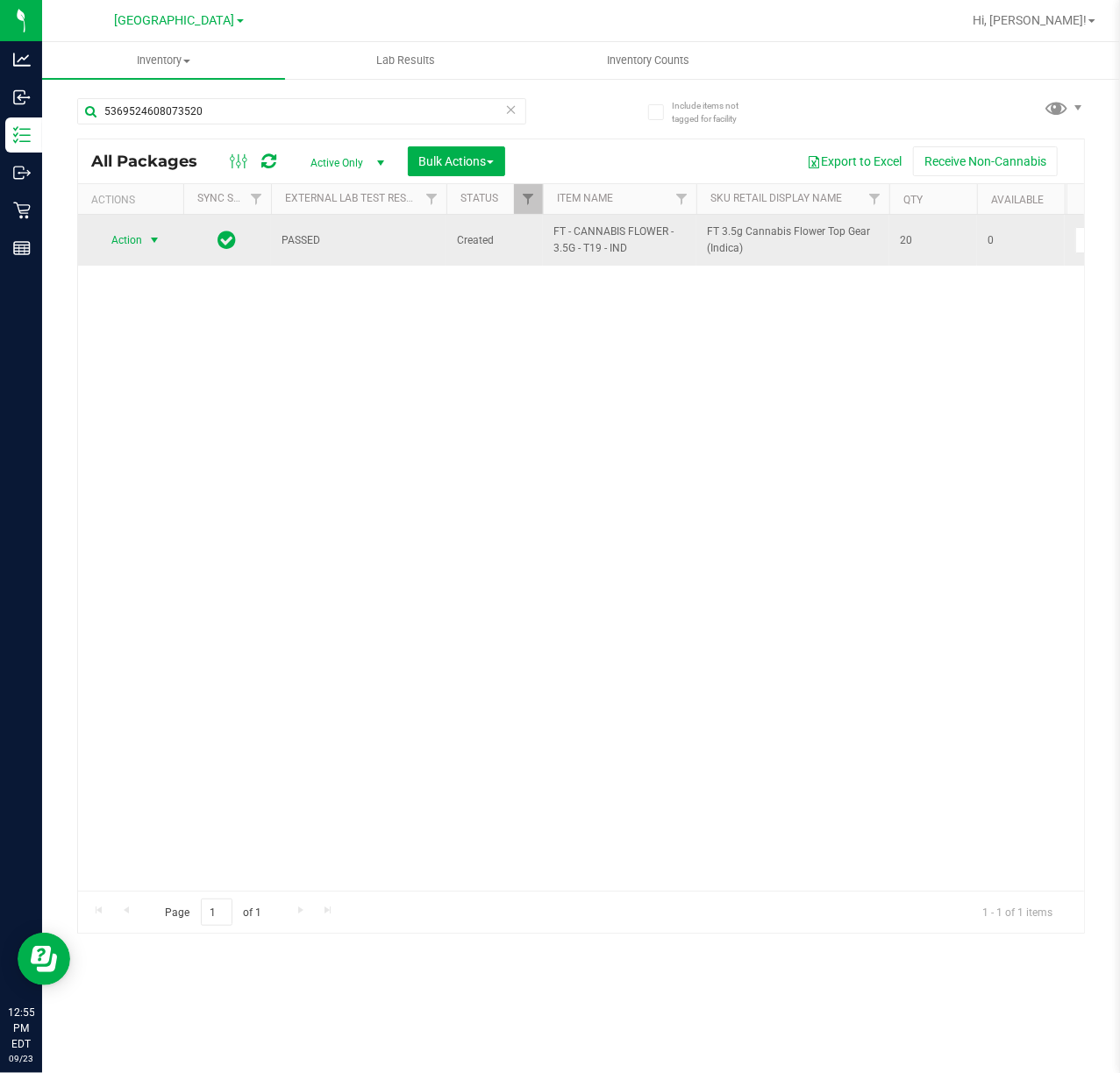
click at [116, 243] on span "Action" at bounding box center [119, 241] width 48 height 25
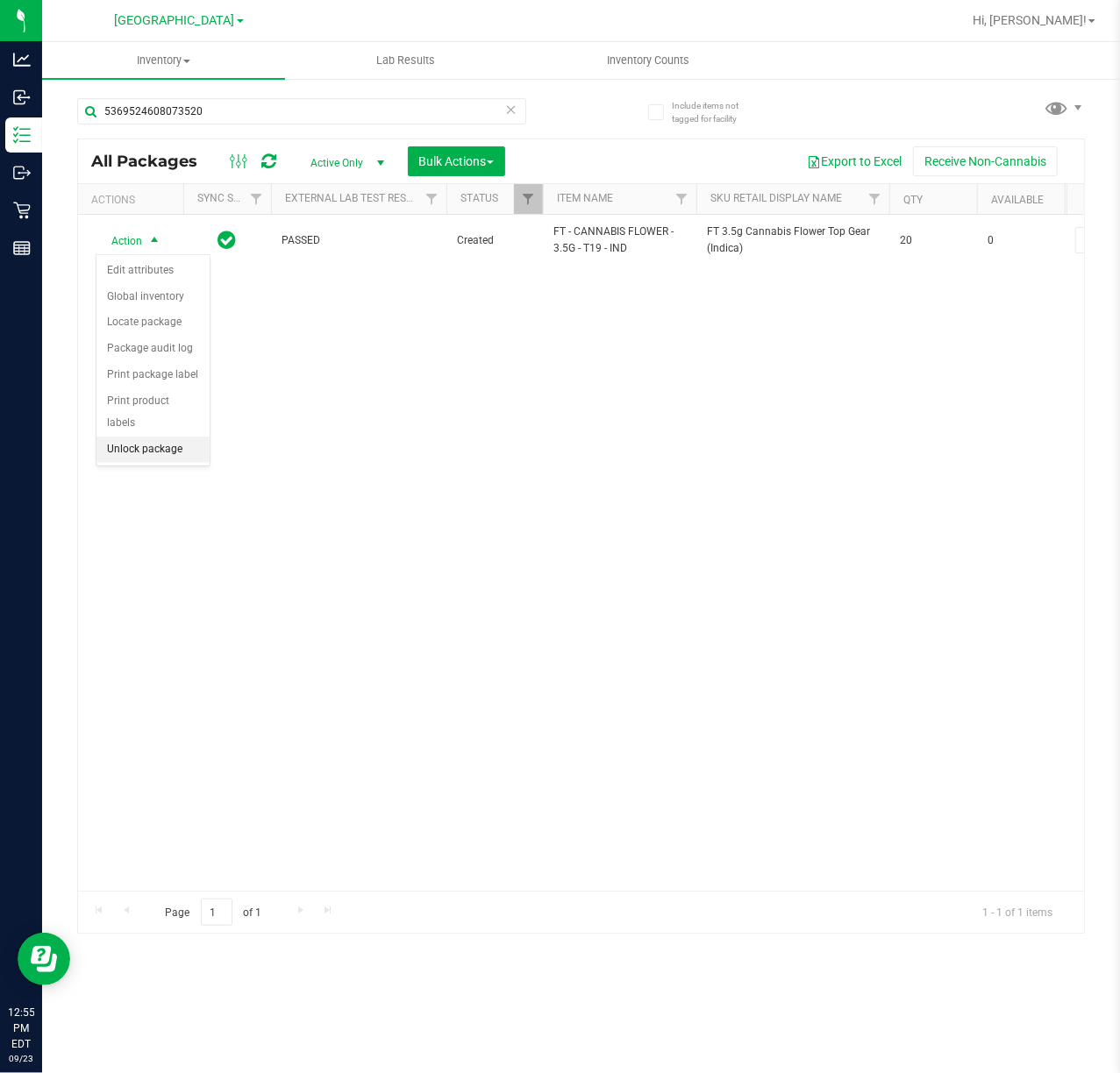
click at [148, 454] on li "Unlock package" at bounding box center [153, 450] width 113 height 27
click at [444, 548] on div "Action Action Adjust qty Create package Edit attributes Global inventory Locate…" at bounding box center [580, 553] width 1006 height 676
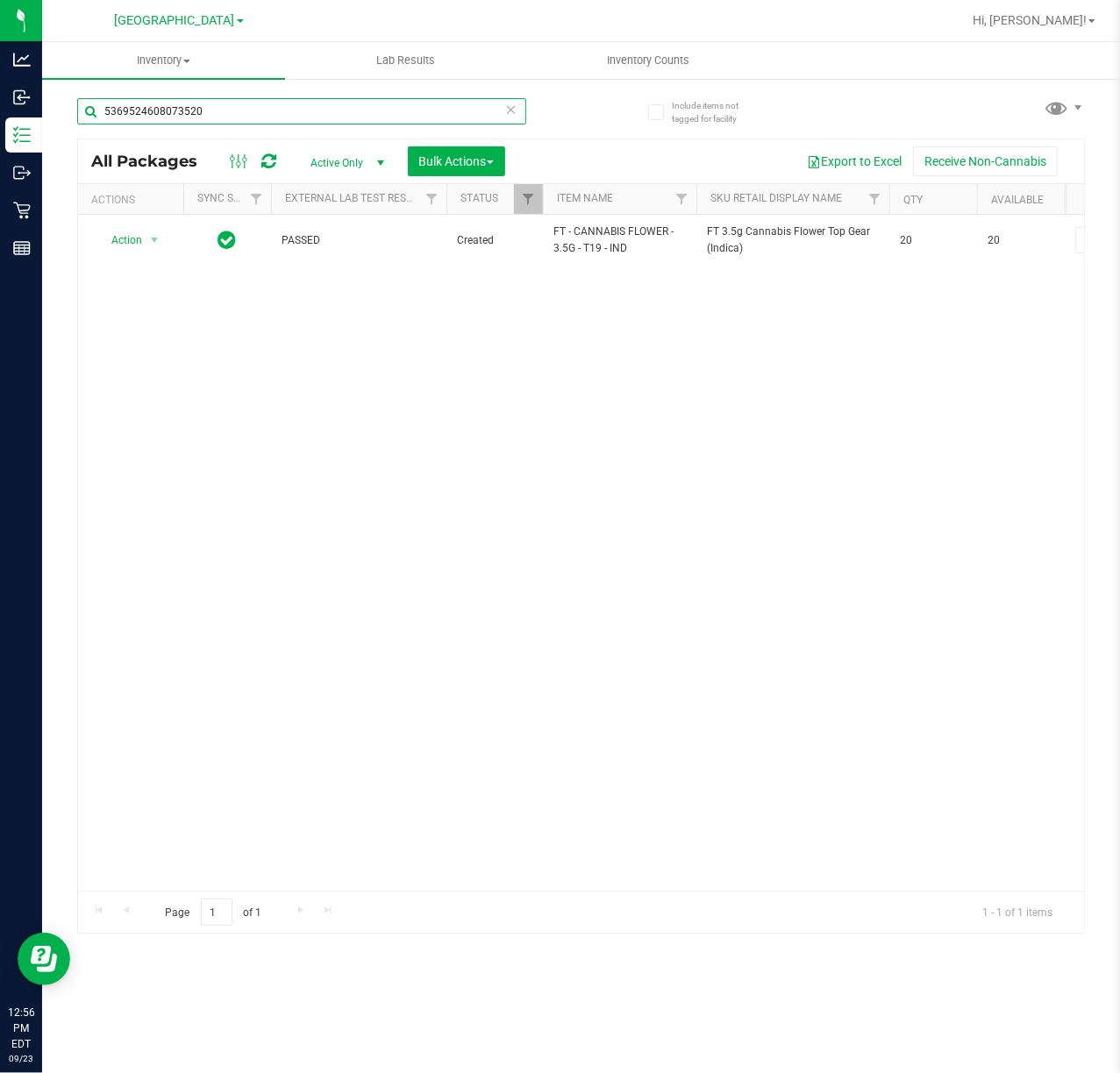
click at [242, 113] on input "5369524608073520" at bounding box center [302, 111] width 449 height 27
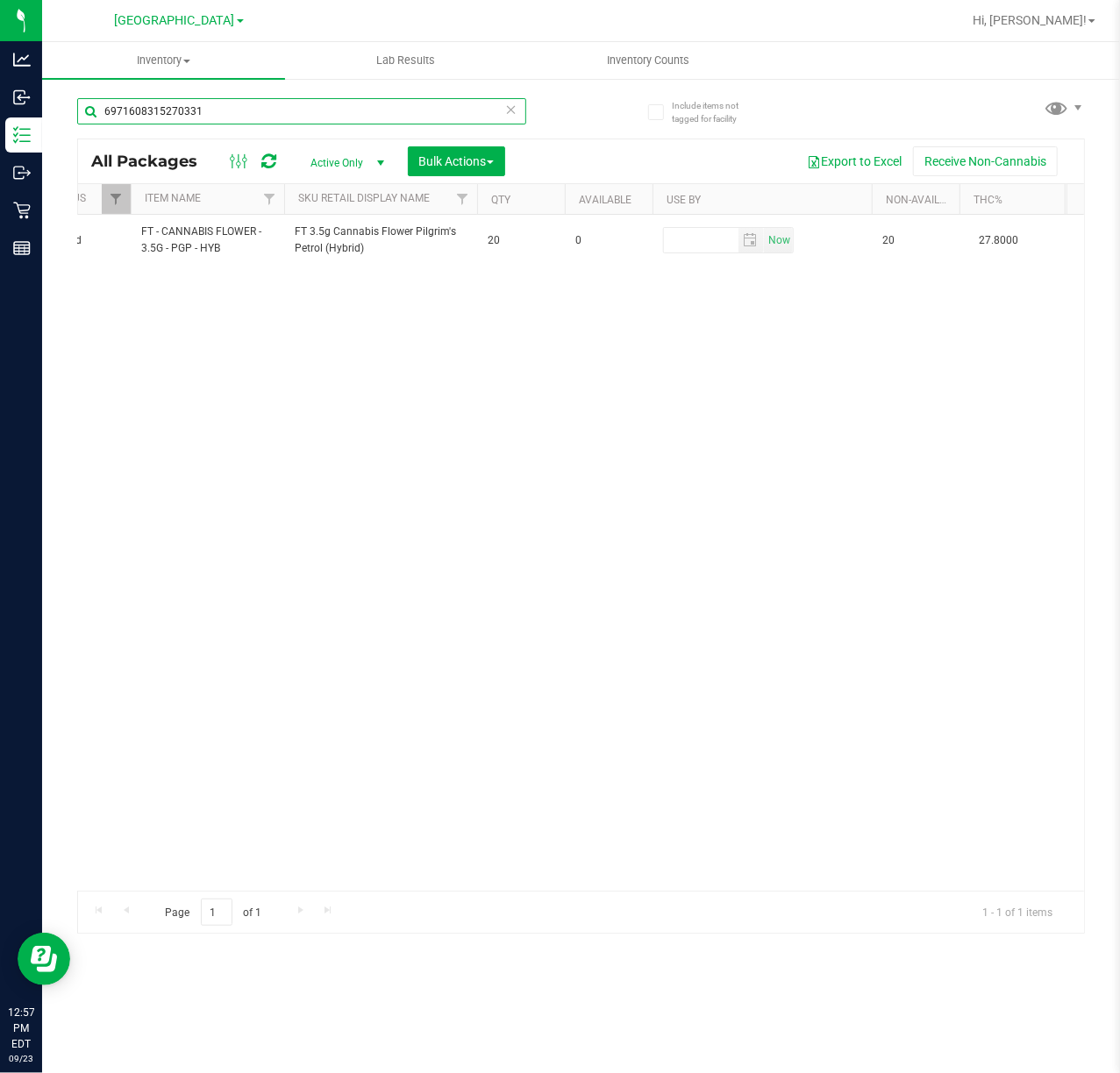
scroll to position [0, 418]
drag, startPoint x: 401, startPoint y: 873, endPoint x: 415, endPoint y: 881, distance: 16.1
click at [415, 881] on div "Action Action Edit attributes Global inventory Locate package Package audit log…" at bounding box center [580, 553] width 1006 height 676
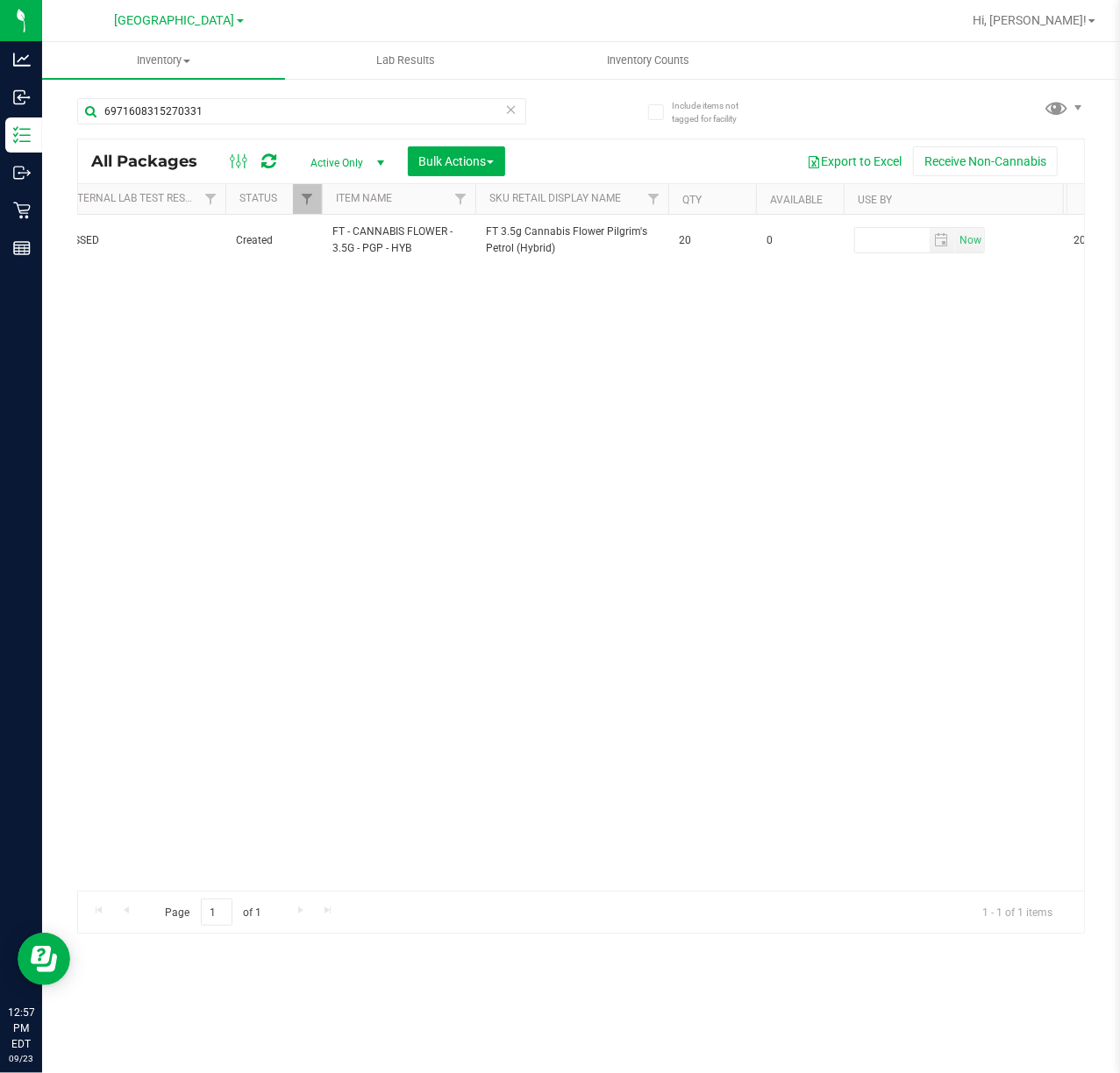
scroll to position [0, 0]
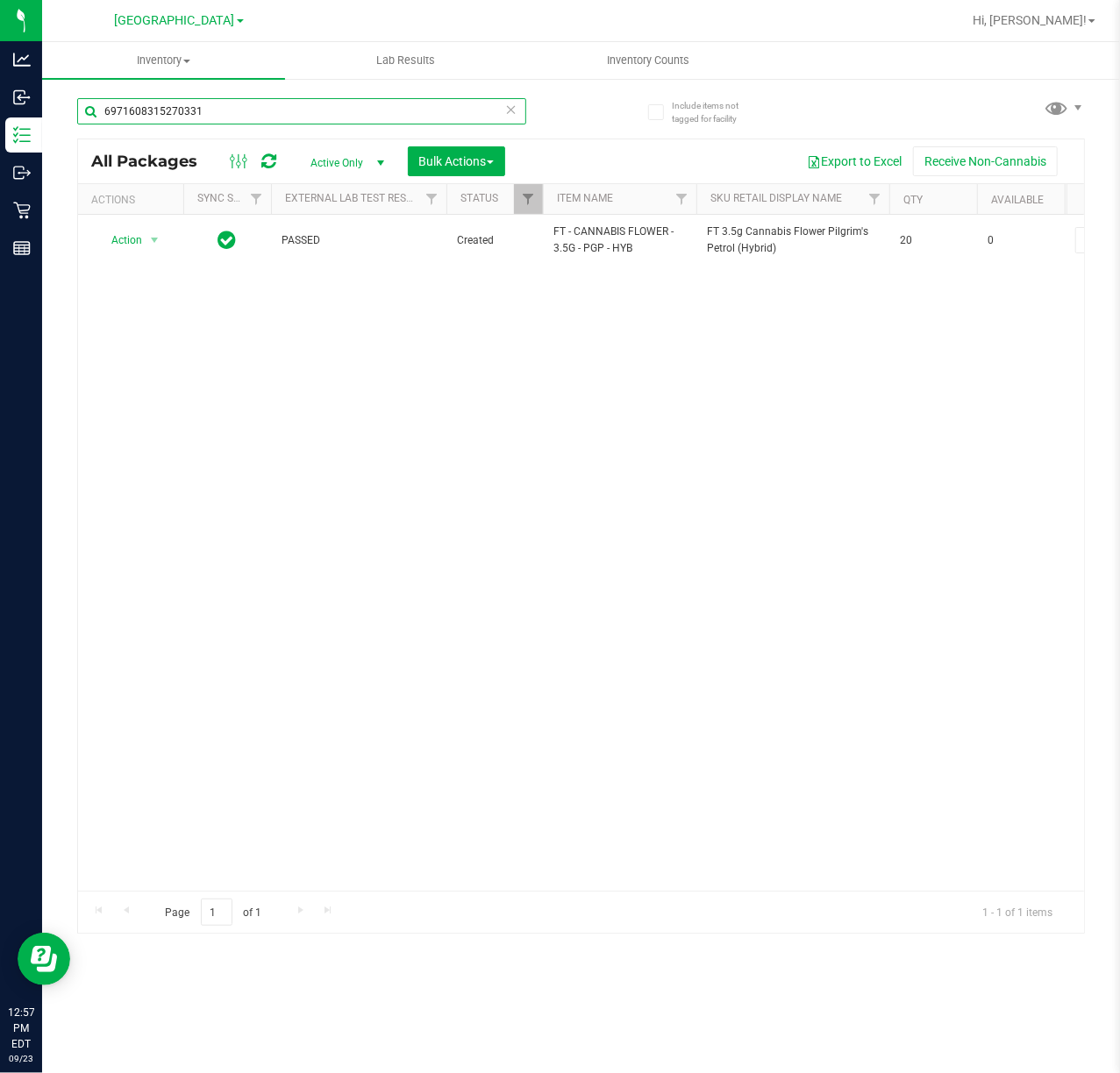
click at [222, 105] on input "6971608315270331" at bounding box center [302, 111] width 449 height 27
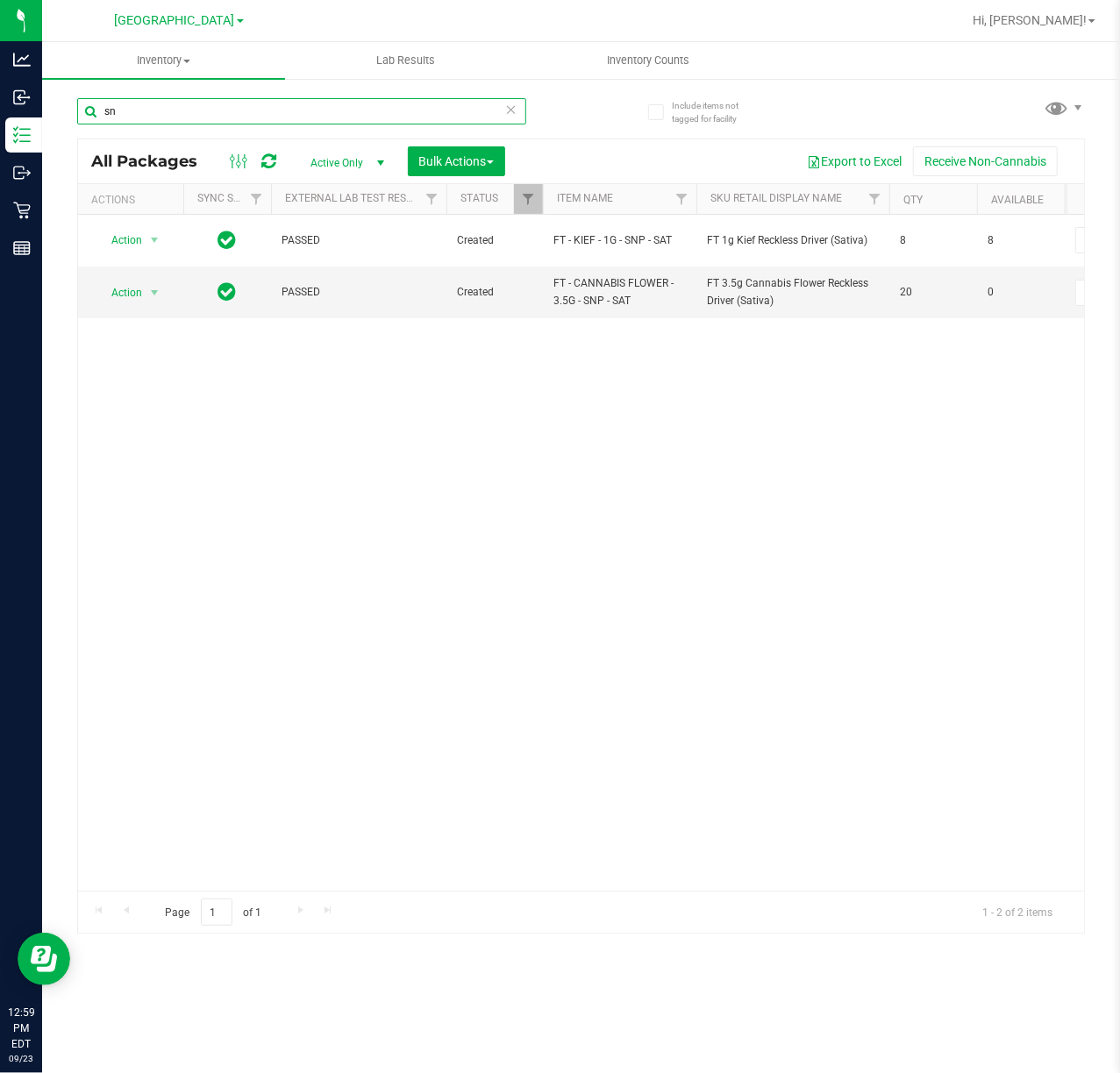
type input "s"
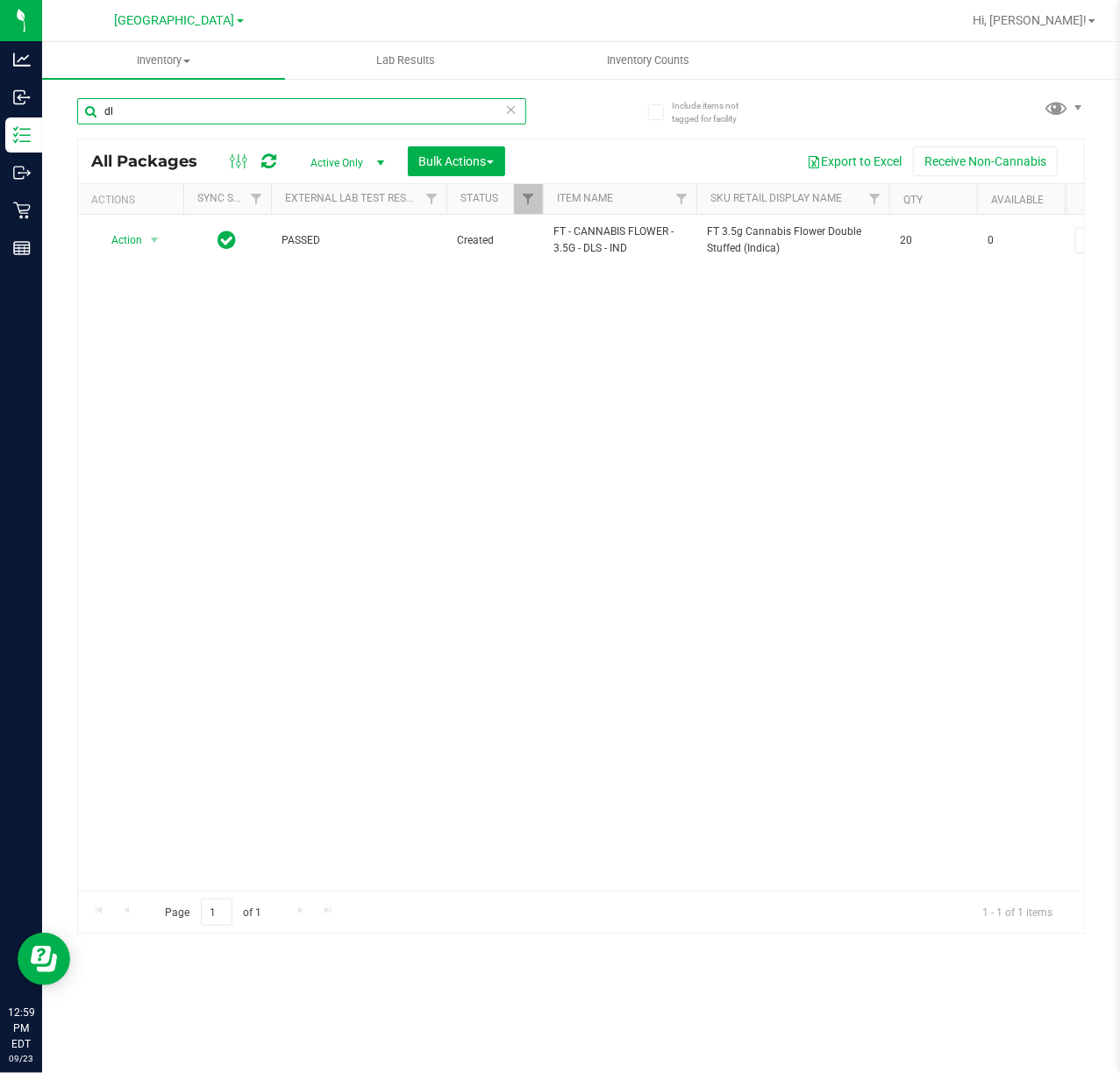
type input "d"
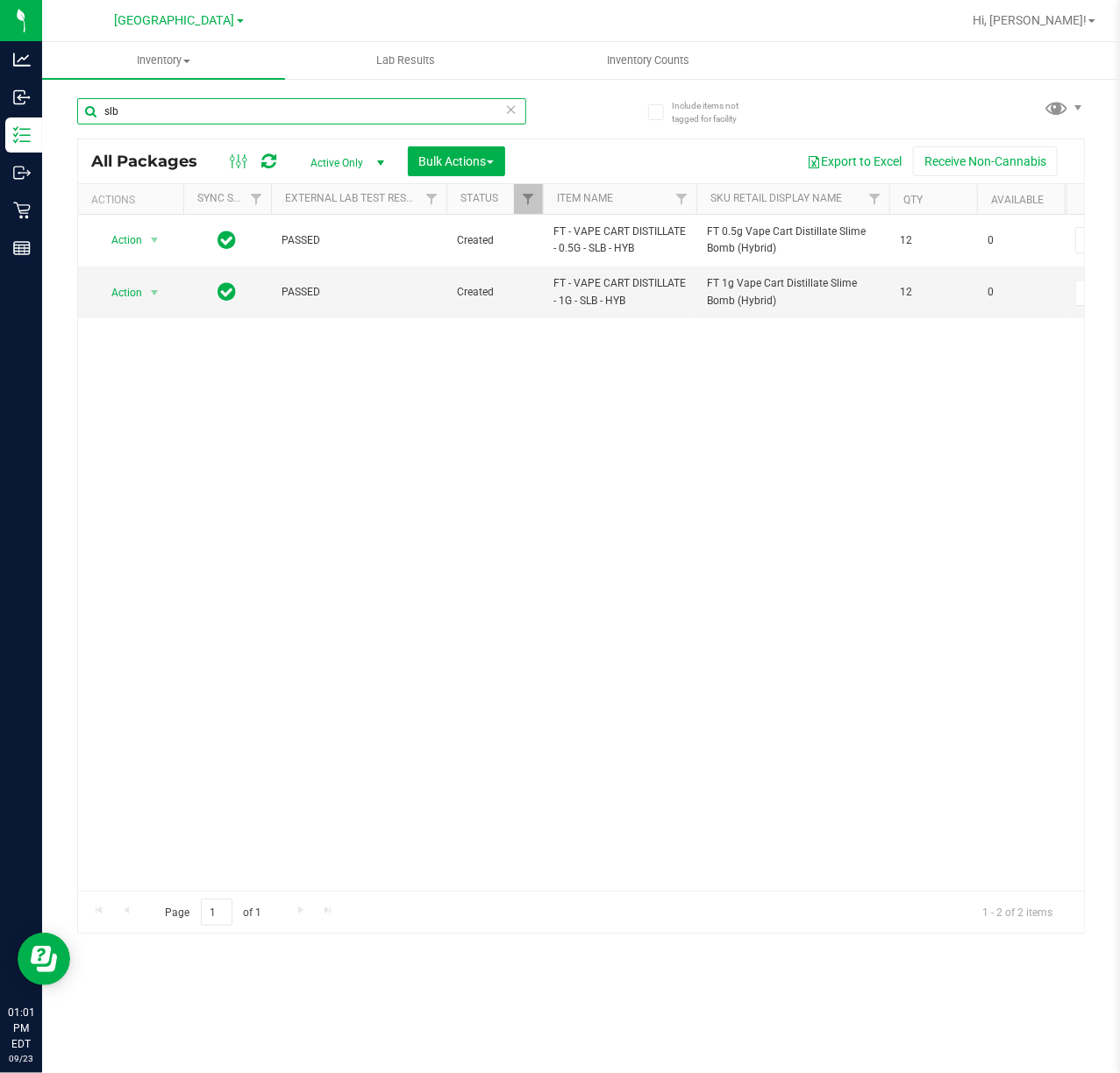
click at [152, 105] on input "slb" at bounding box center [302, 111] width 449 height 27
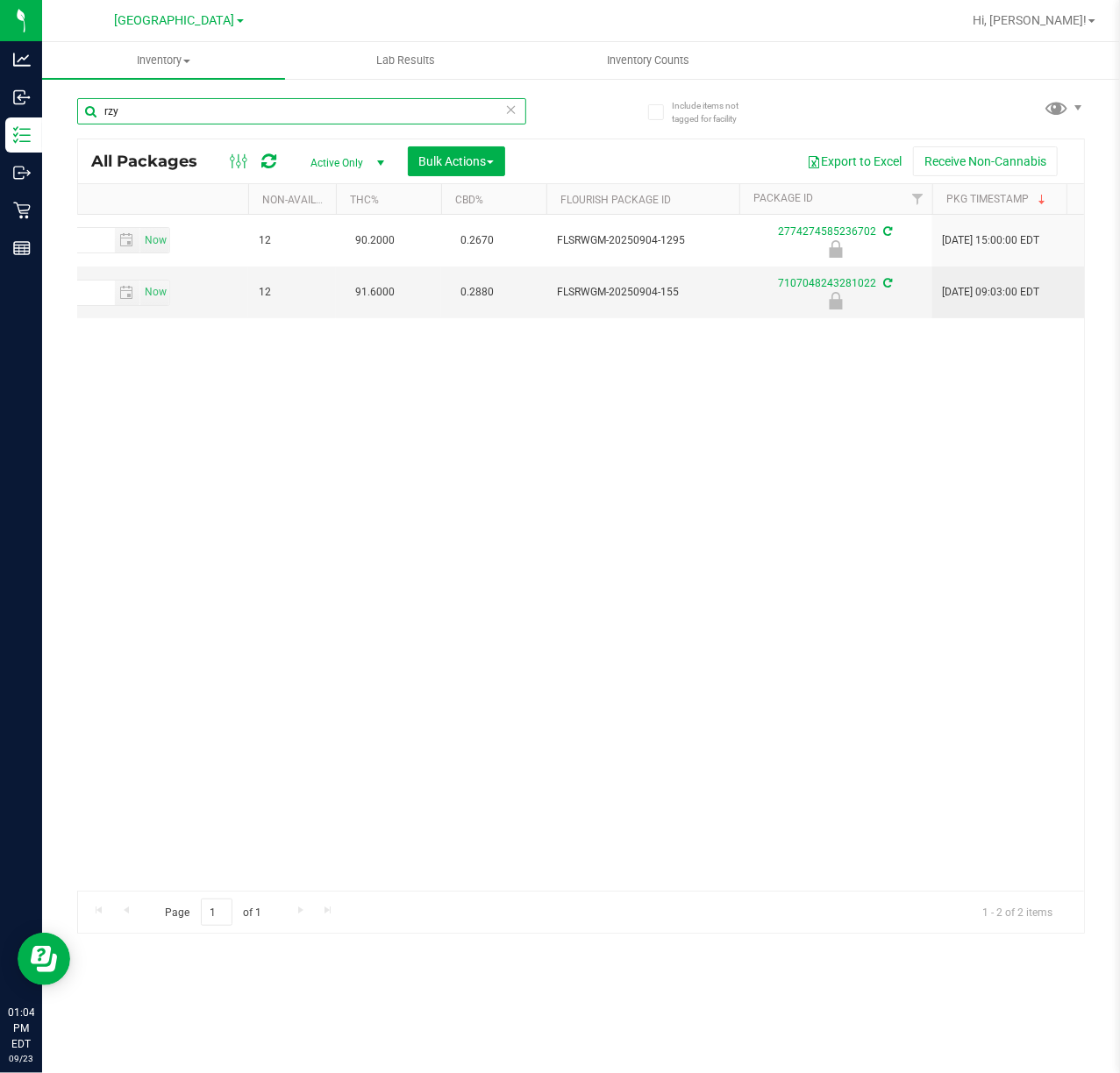
scroll to position [0, 1046]
type input "rzy"
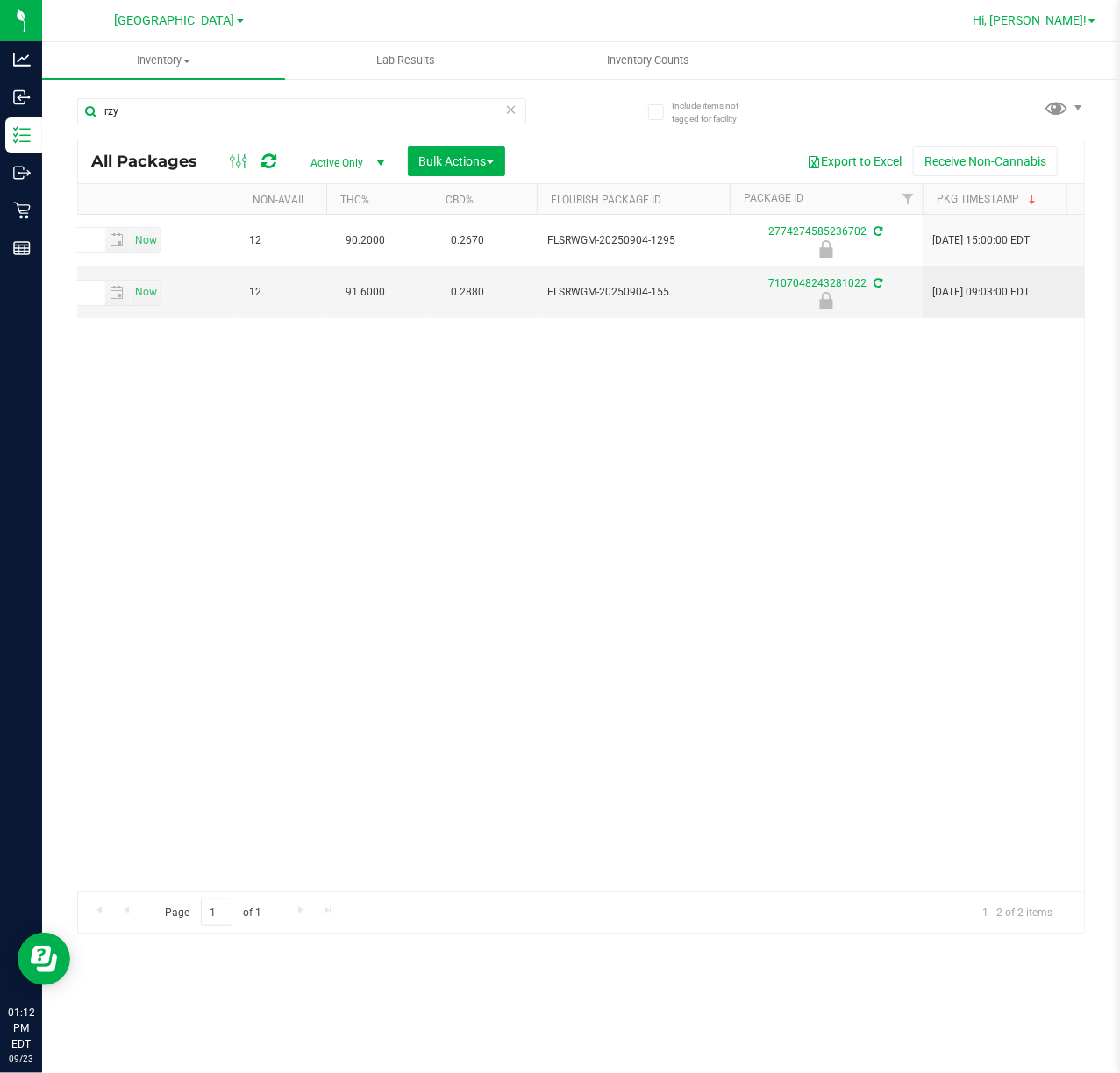
click at [1081, 22] on span "Hi, [PERSON_NAME]!" at bounding box center [1029, 20] width 114 height 14
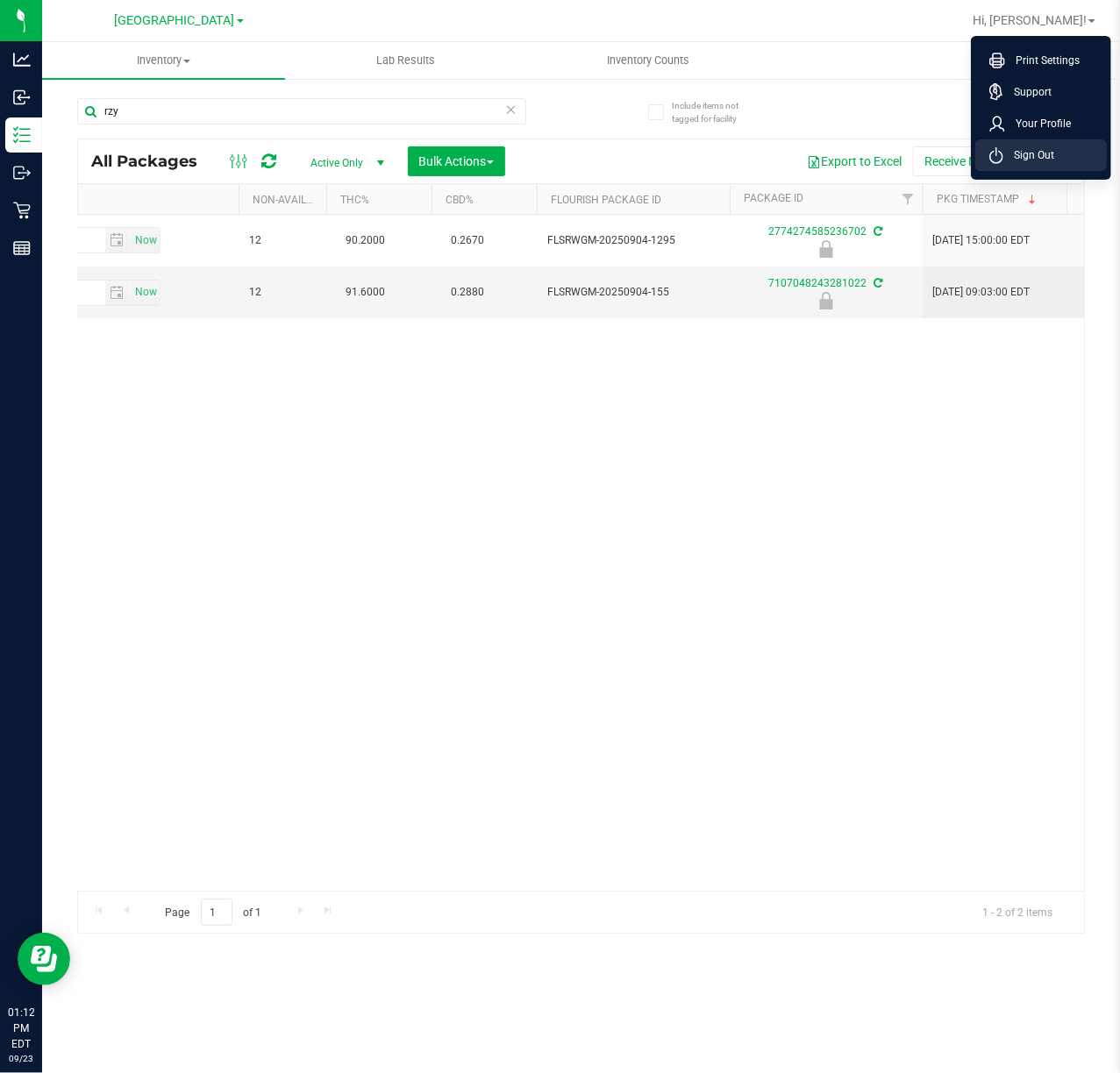
click at [1051, 157] on span "Sign Out" at bounding box center [1028, 156] width 50 height 18
